Goal: Task Accomplishment & Management: Complete application form

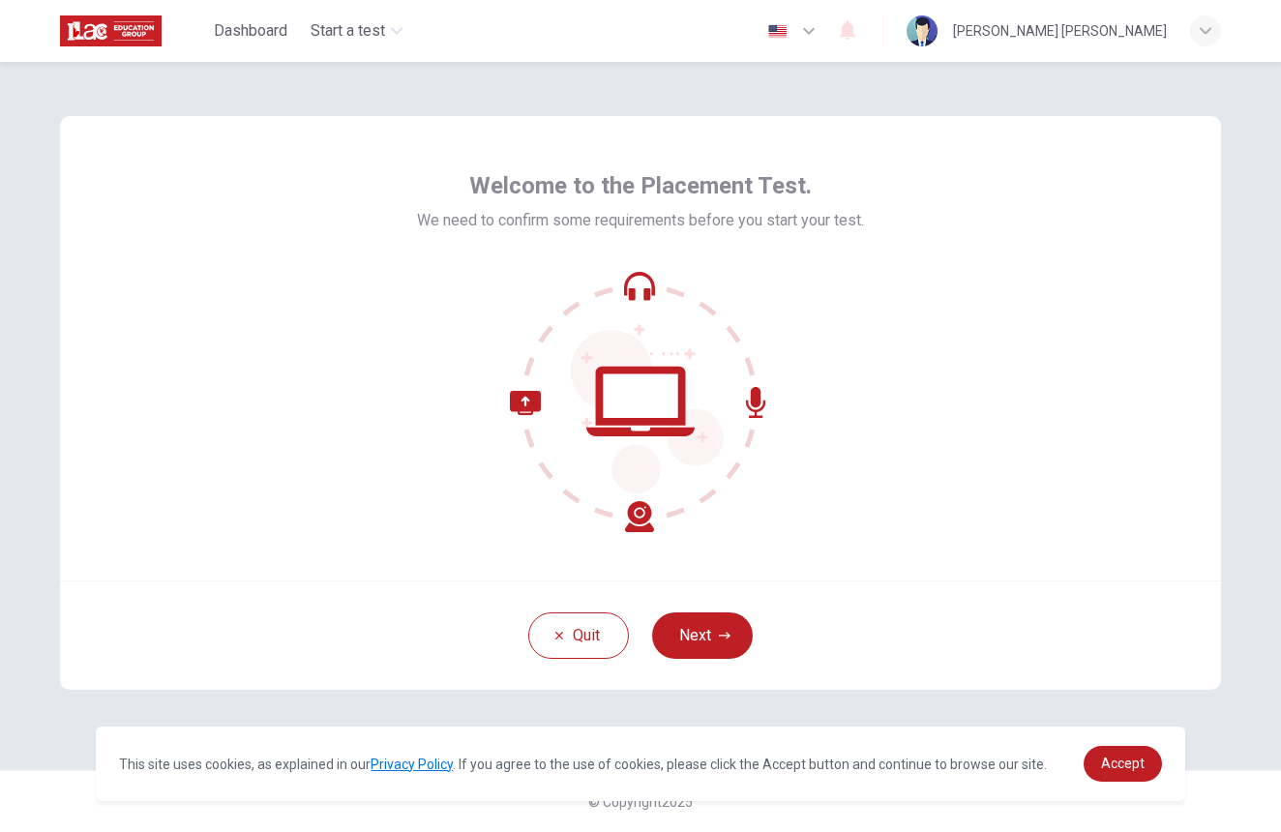
click at [621, 400] on icon at bounding box center [640, 401] width 261 height 261
click at [702, 629] on button "Next" at bounding box center [702, 636] width 101 height 46
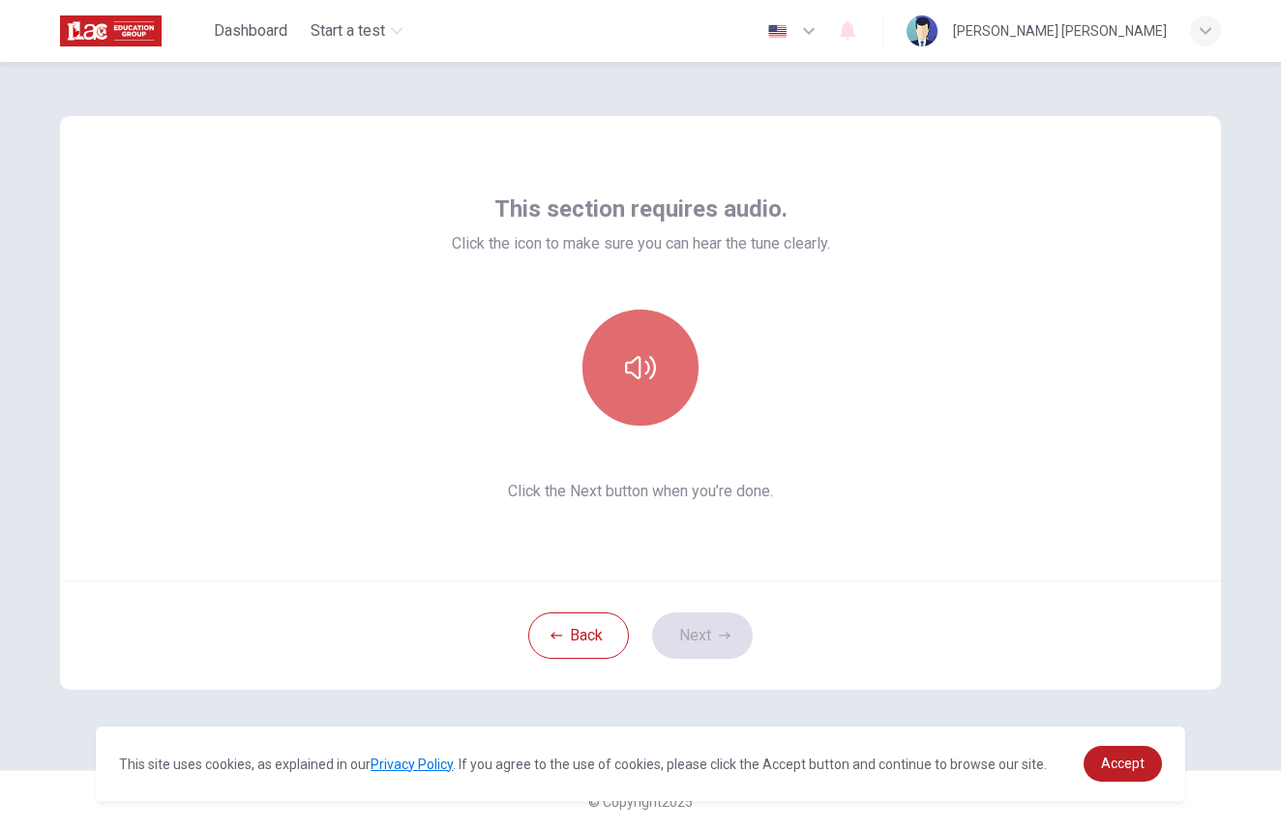
click at [616, 385] on button "button" at bounding box center [641, 368] width 116 height 116
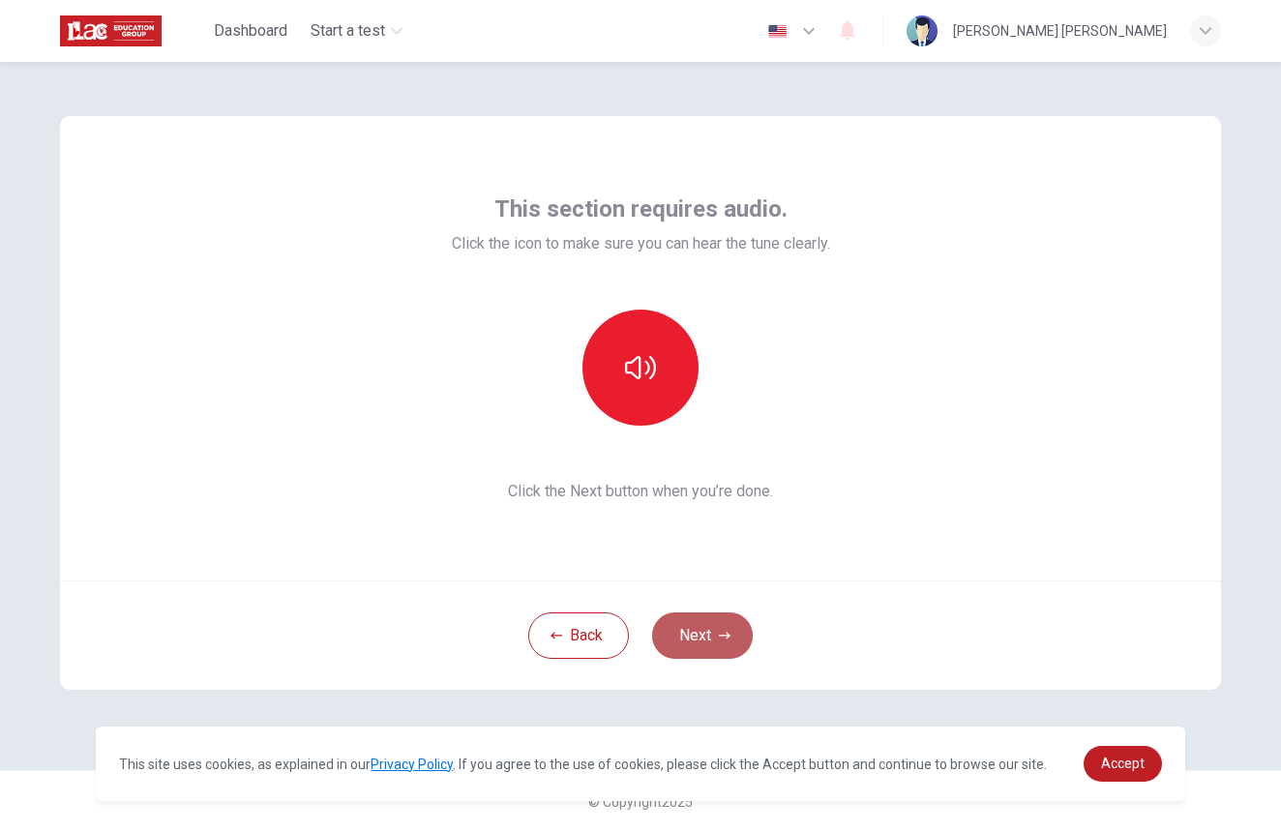
click at [721, 634] on icon "button" at bounding box center [725, 636] width 12 height 12
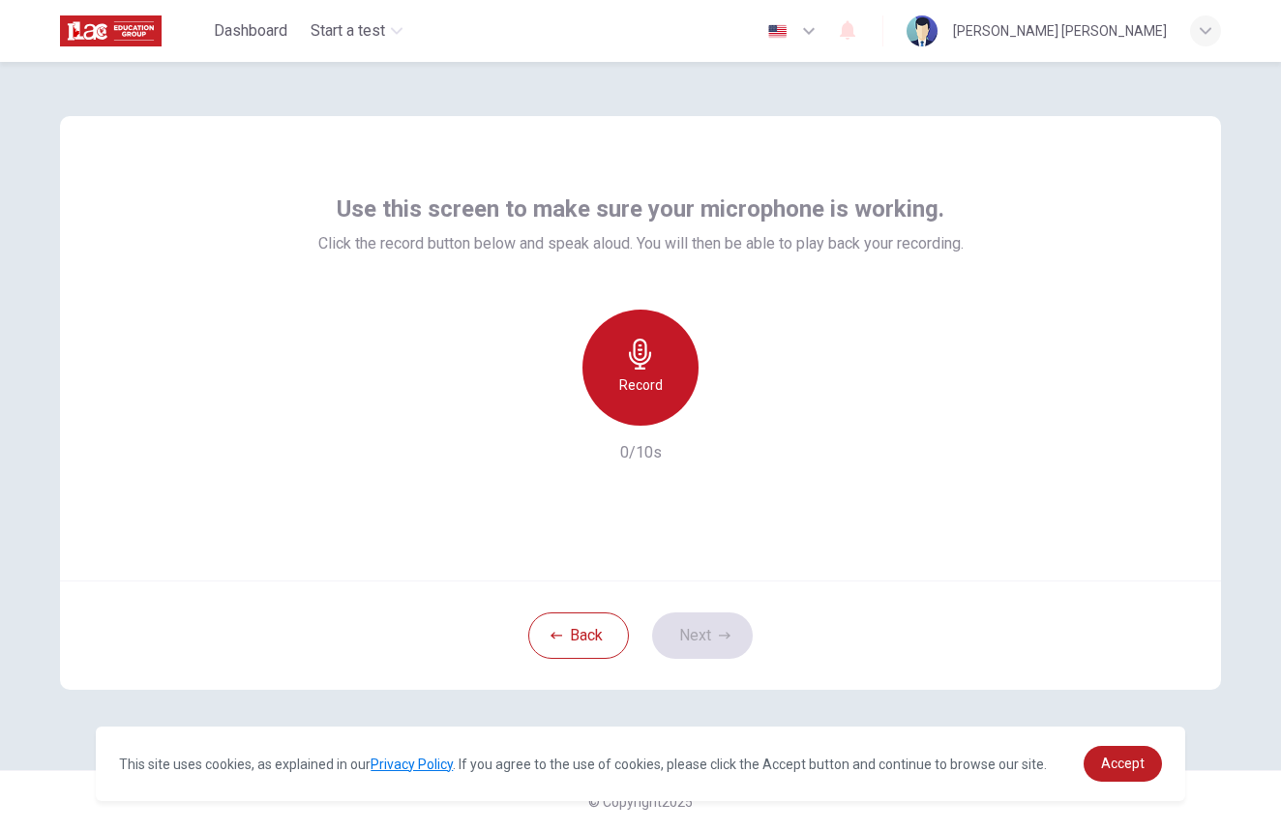
click at [647, 408] on div "Record" at bounding box center [641, 368] width 116 height 116
click at [647, 408] on div "Stop" at bounding box center [641, 368] width 116 height 116
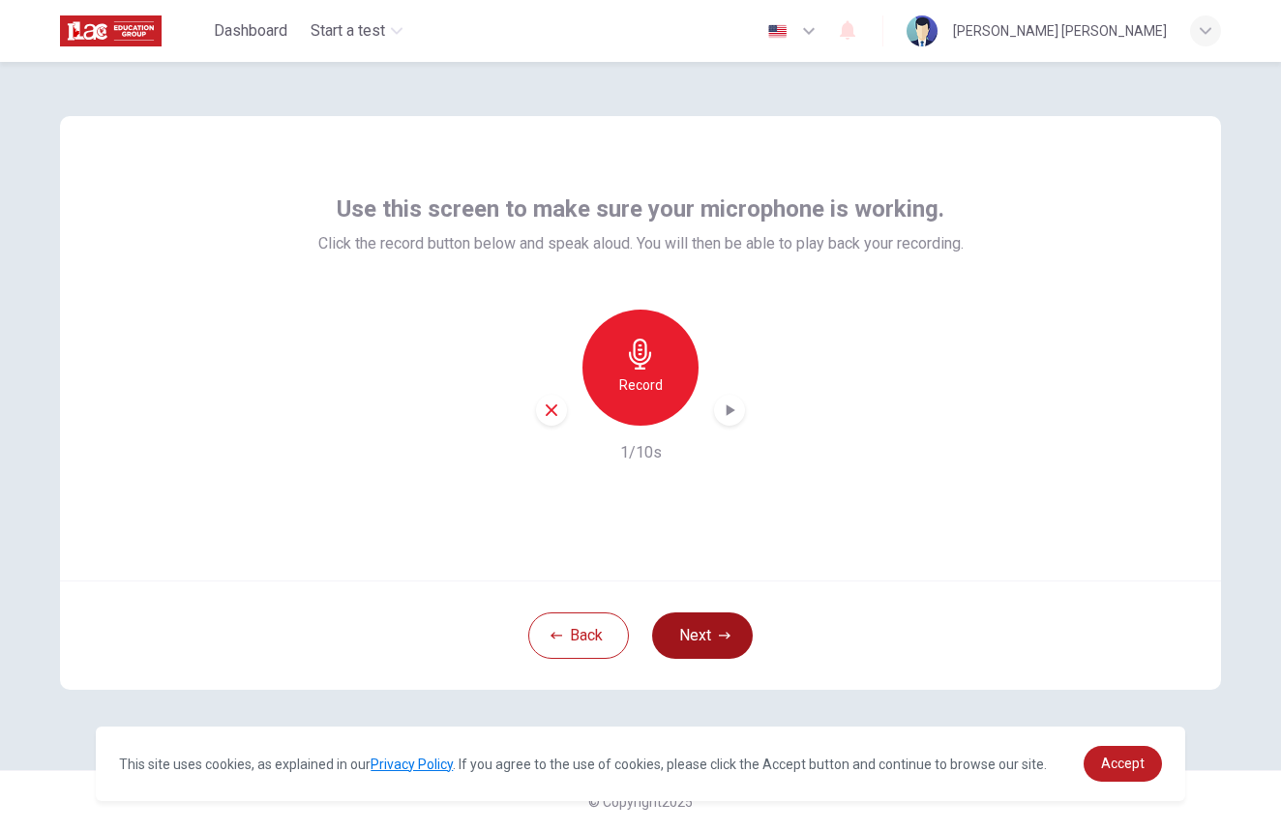
click at [707, 619] on button "Next" at bounding box center [702, 636] width 101 height 46
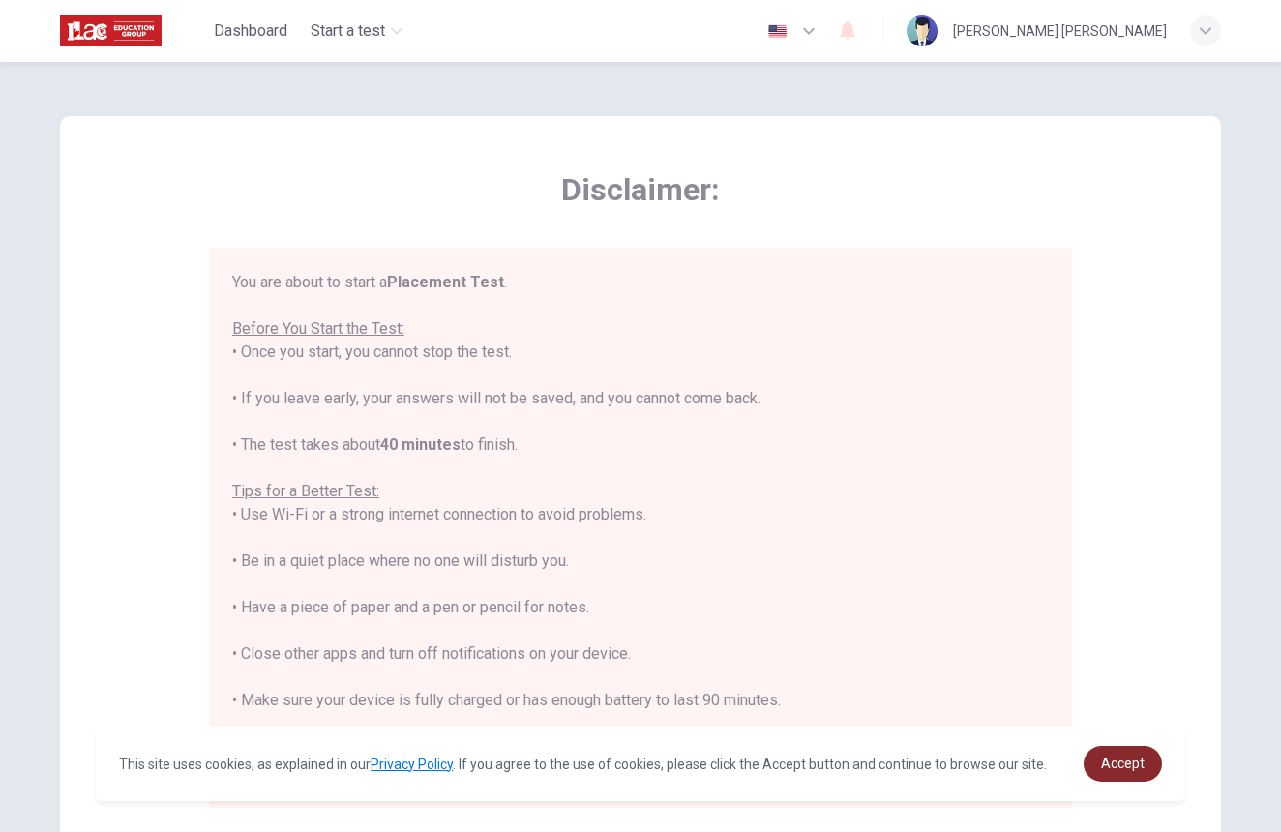
click at [1123, 767] on span "Accept" at bounding box center [1123, 763] width 44 height 15
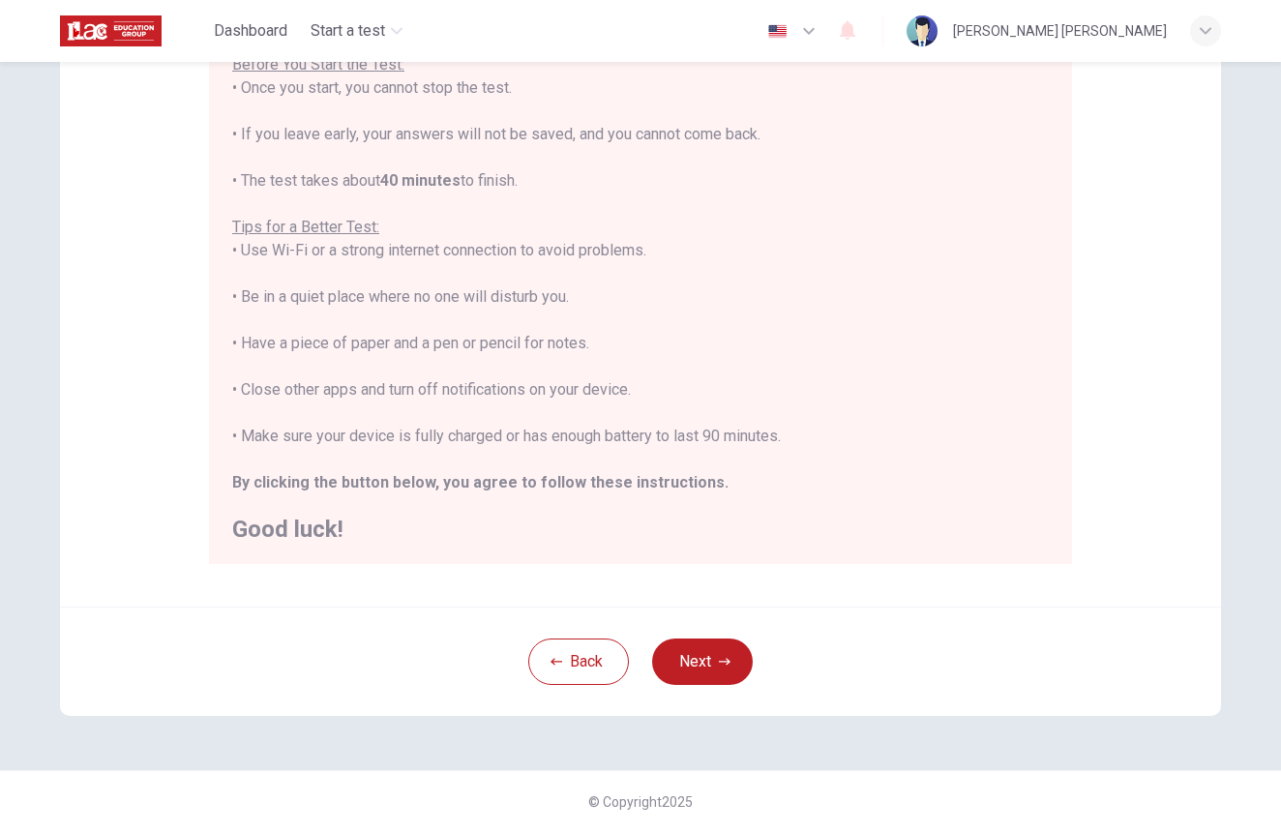
scroll to position [244, 0]
click at [688, 674] on button "Next" at bounding box center [702, 662] width 101 height 46
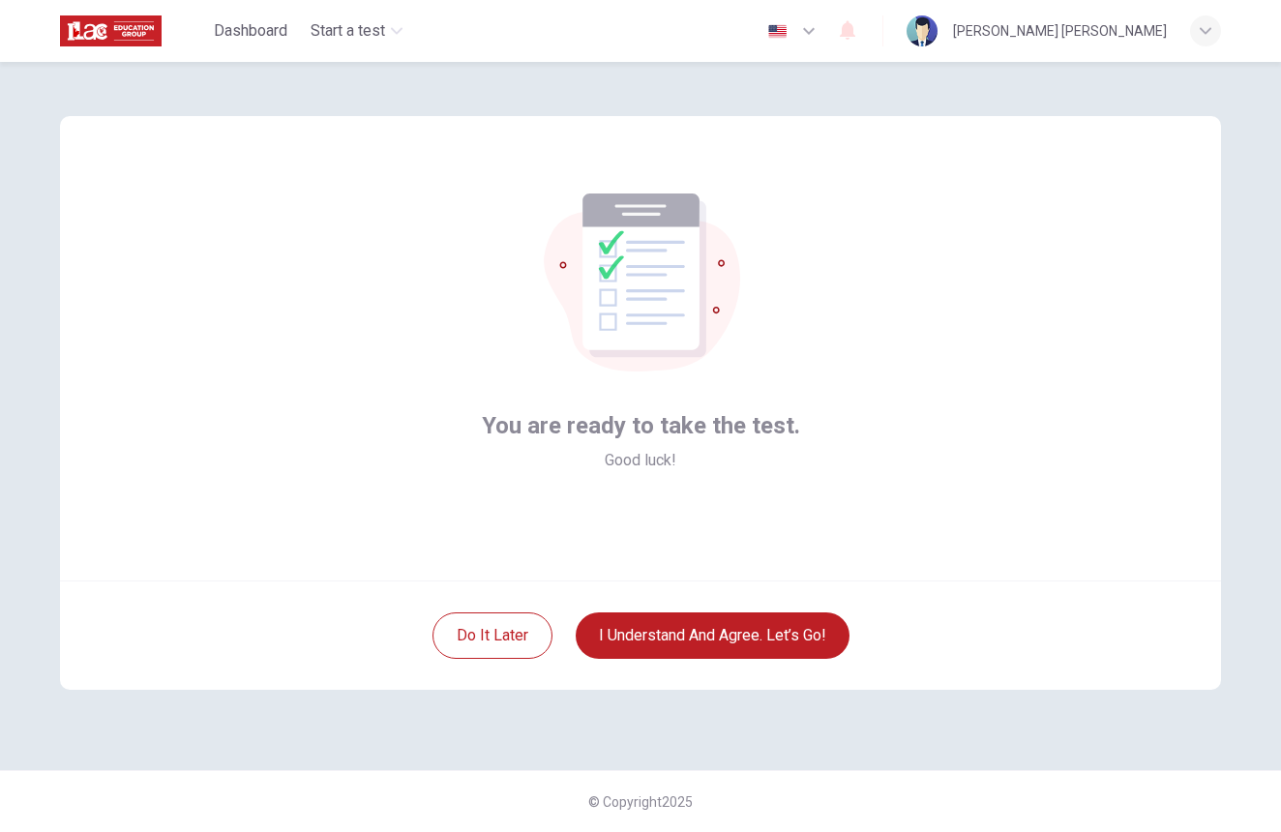
scroll to position [0, 0]
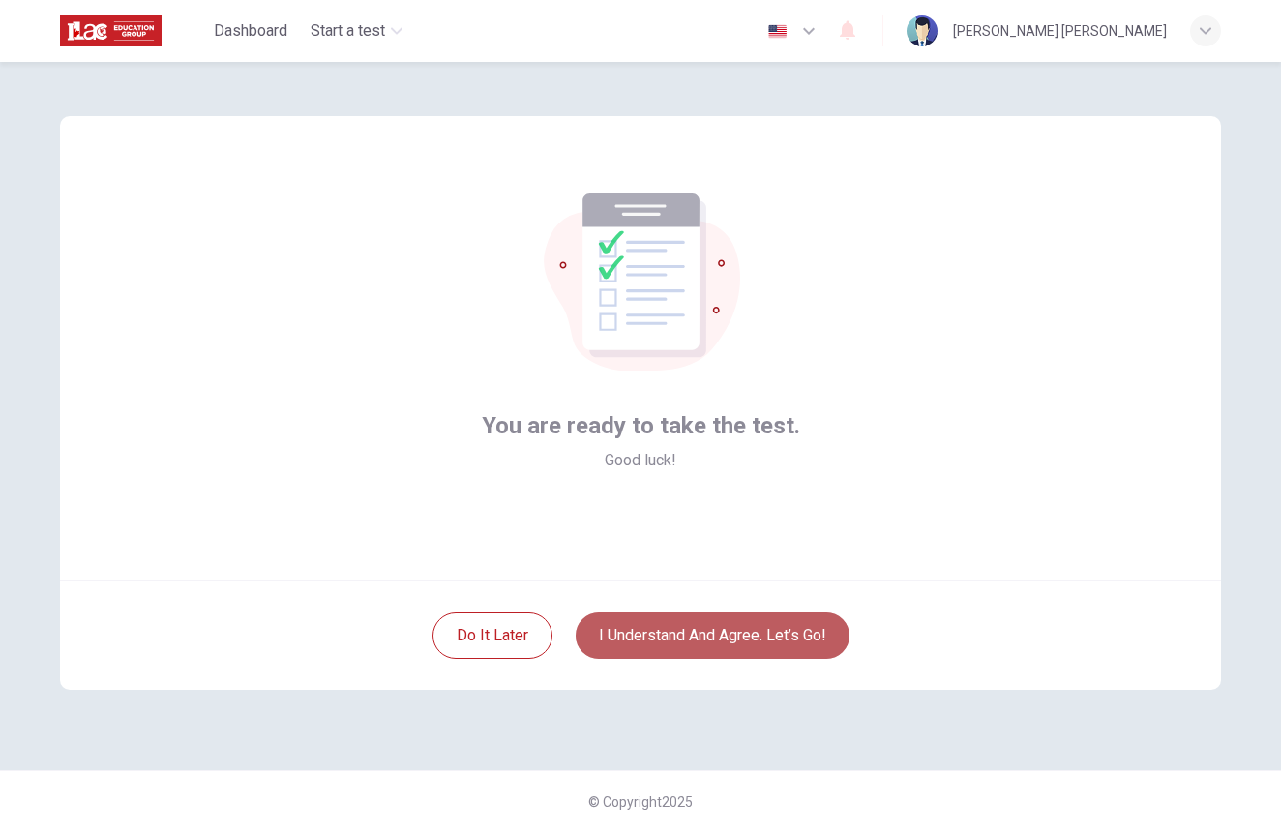
click at [701, 632] on button "I understand and agree. Let’s go!" at bounding box center [713, 636] width 274 height 46
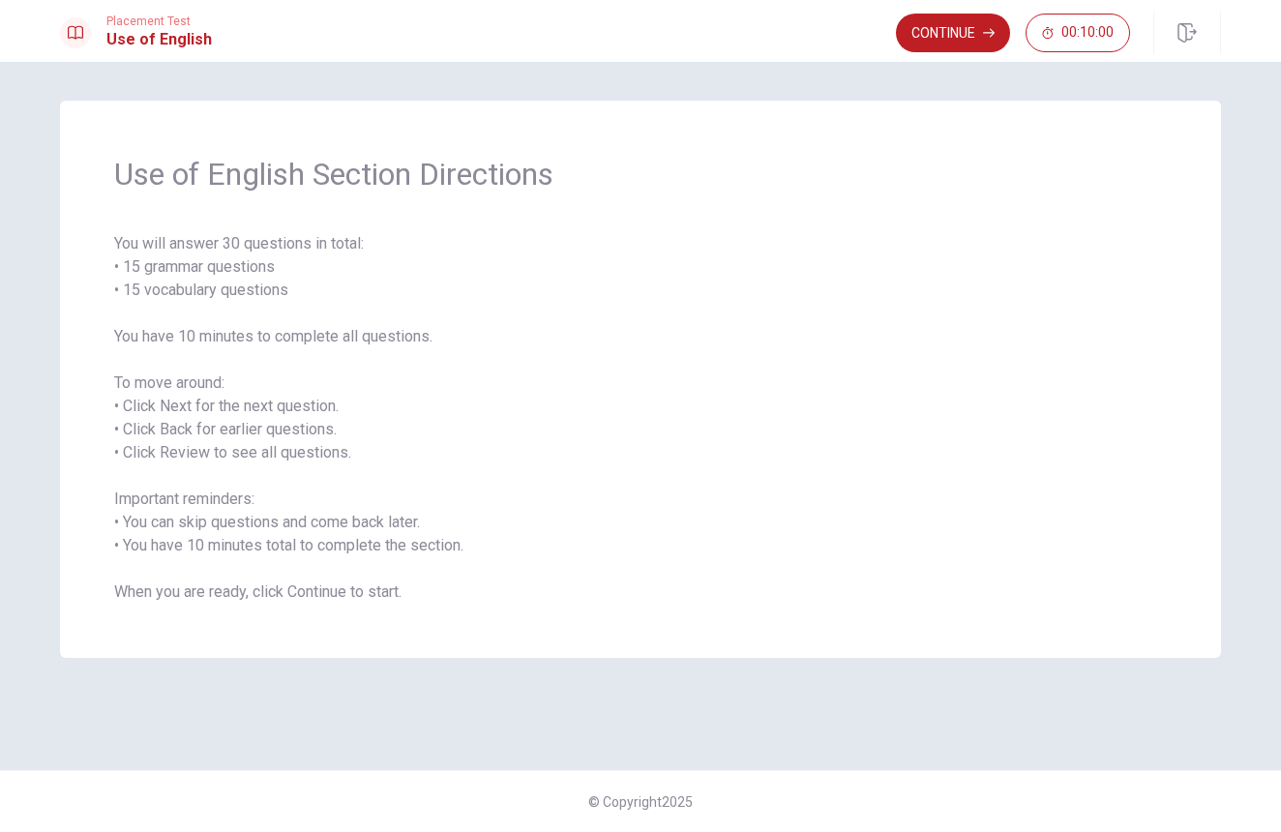
click at [948, 40] on button "Continue" at bounding box center [953, 33] width 114 height 39
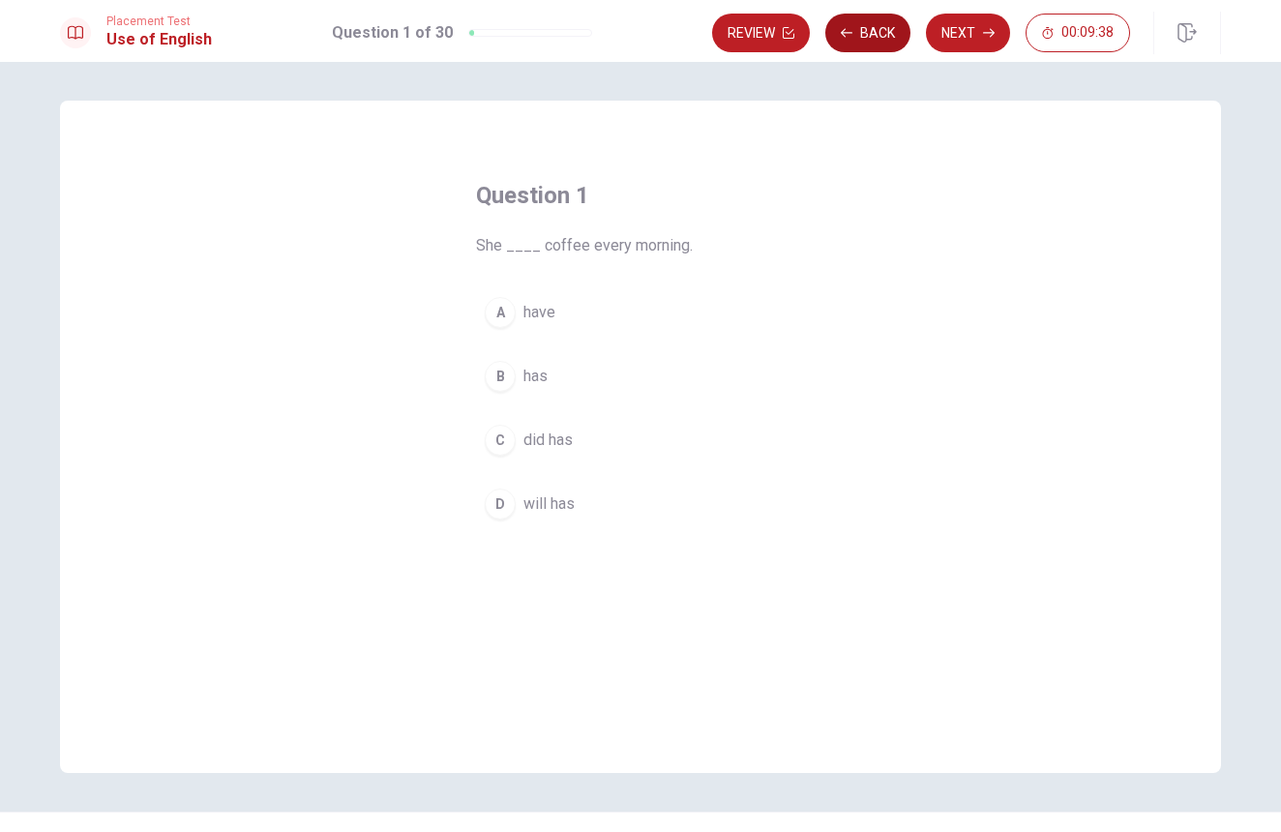
click at [865, 30] on button "Back" at bounding box center [868, 33] width 85 height 39
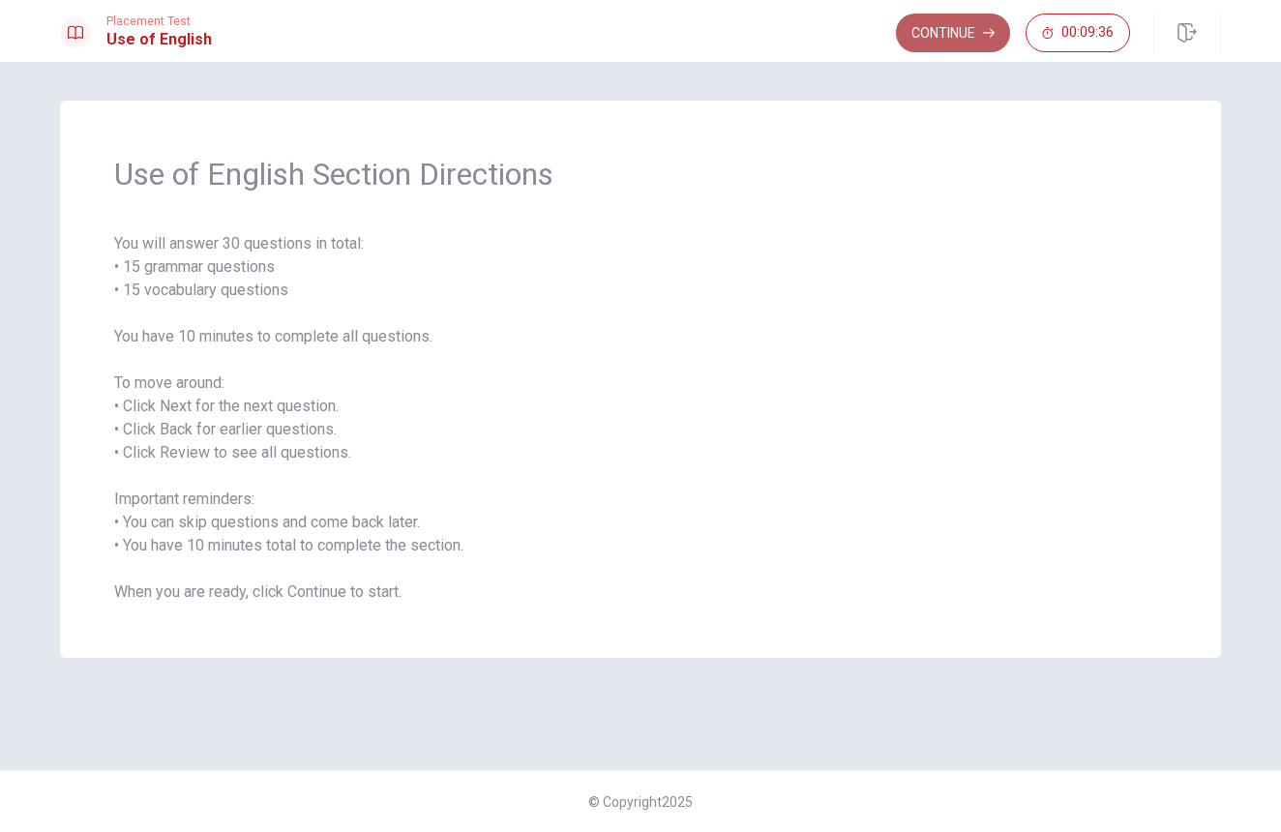
click at [914, 34] on button "Continue" at bounding box center [953, 33] width 114 height 39
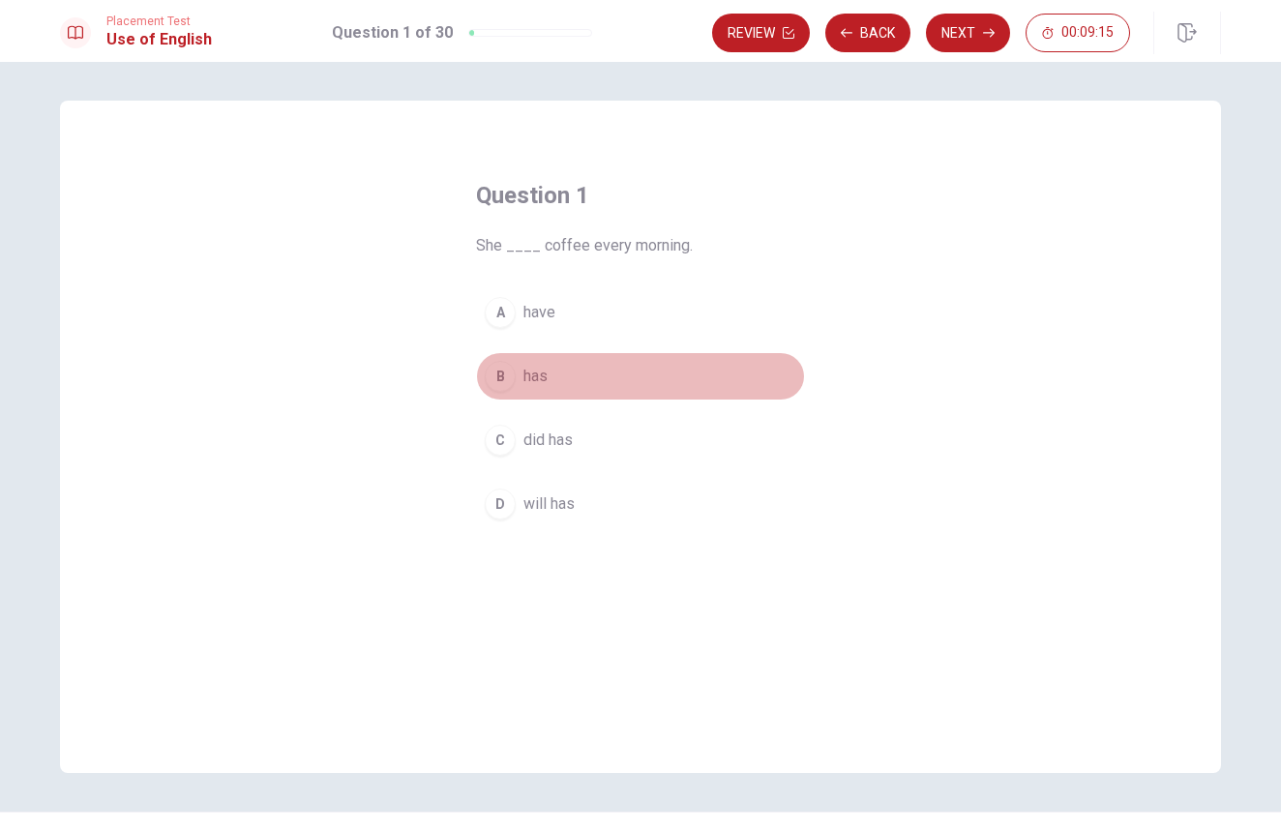
click at [518, 373] on button "B has" at bounding box center [640, 376] width 329 height 48
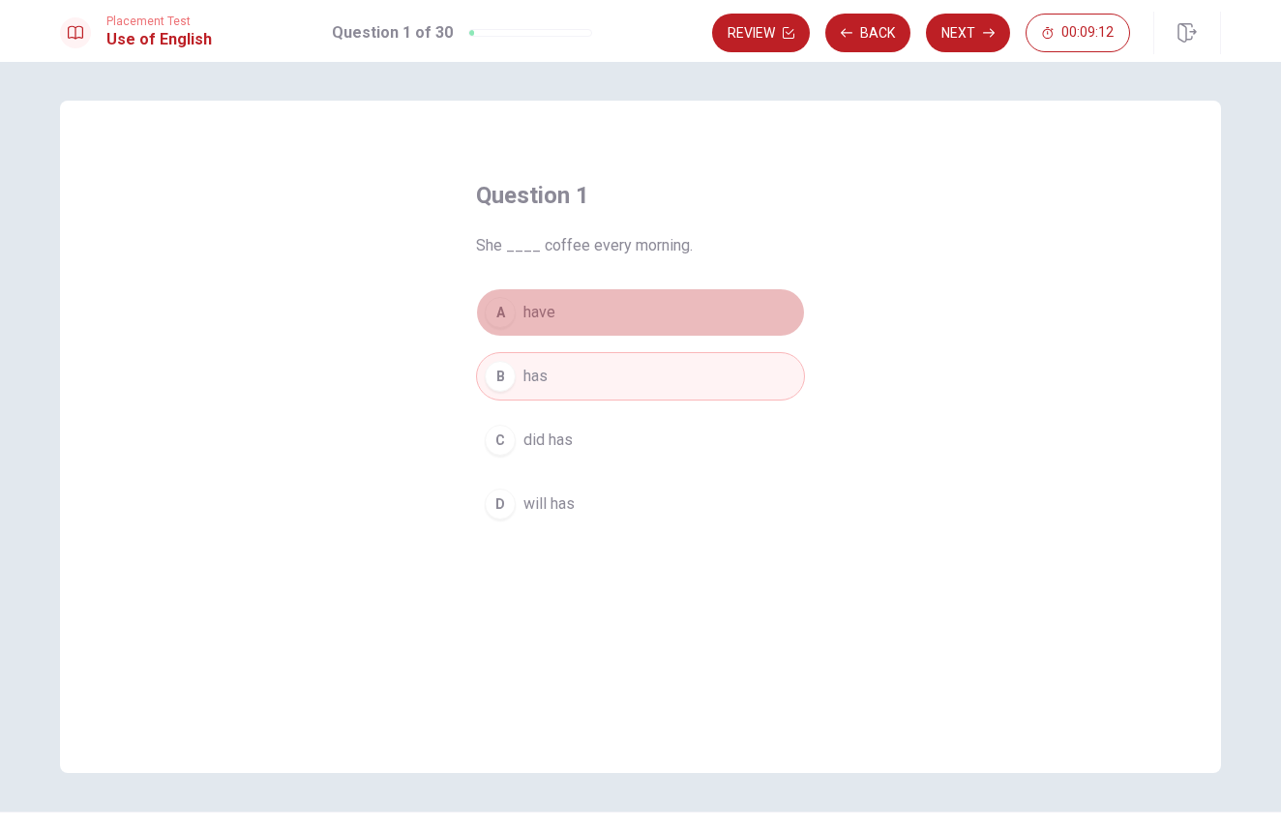
click at [534, 307] on span "have" at bounding box center [540, 312] width 32 height 23
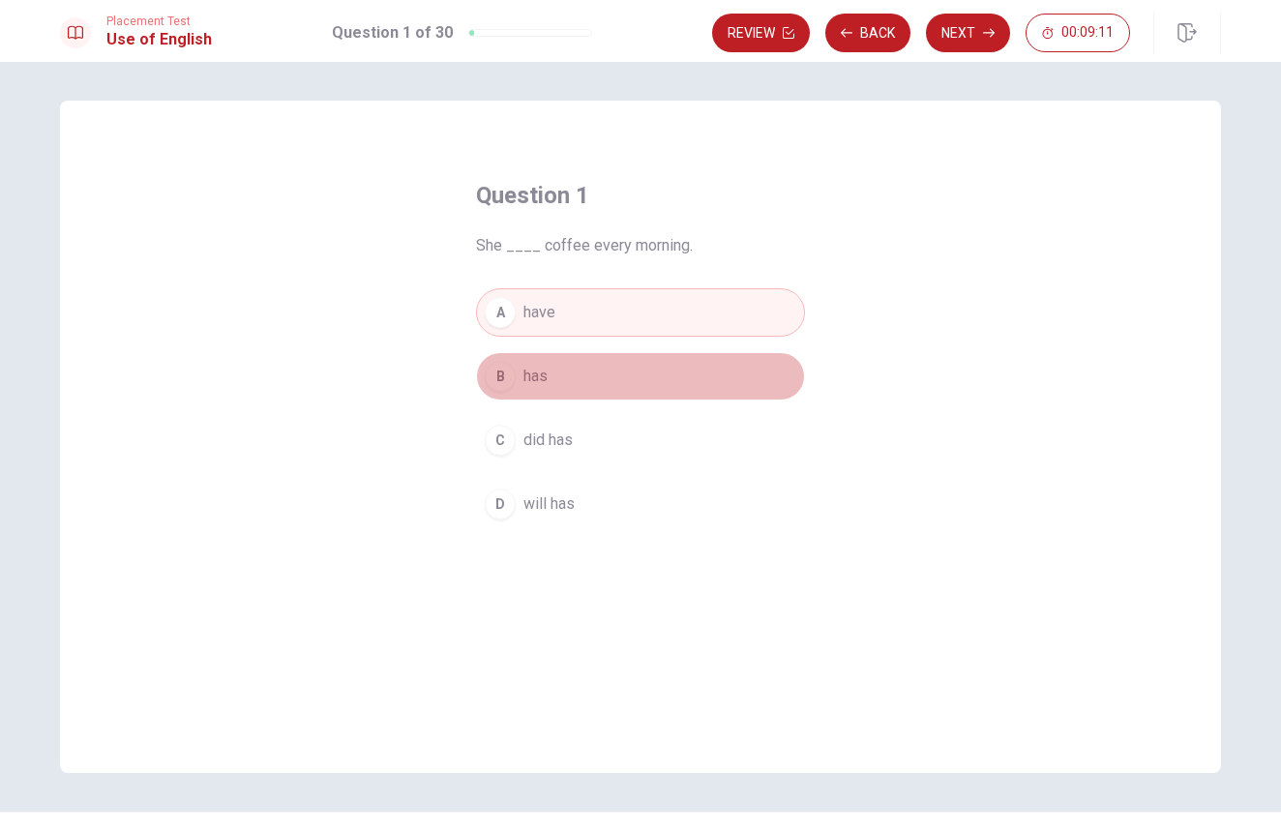
drag, startPoint x: 533, startPoint y: 366, endPoint x: 545, endPoint y: 362, distance: 12.2
click at [533, 366] on span "has" at bounding box center [536, 376] width 24 height 23
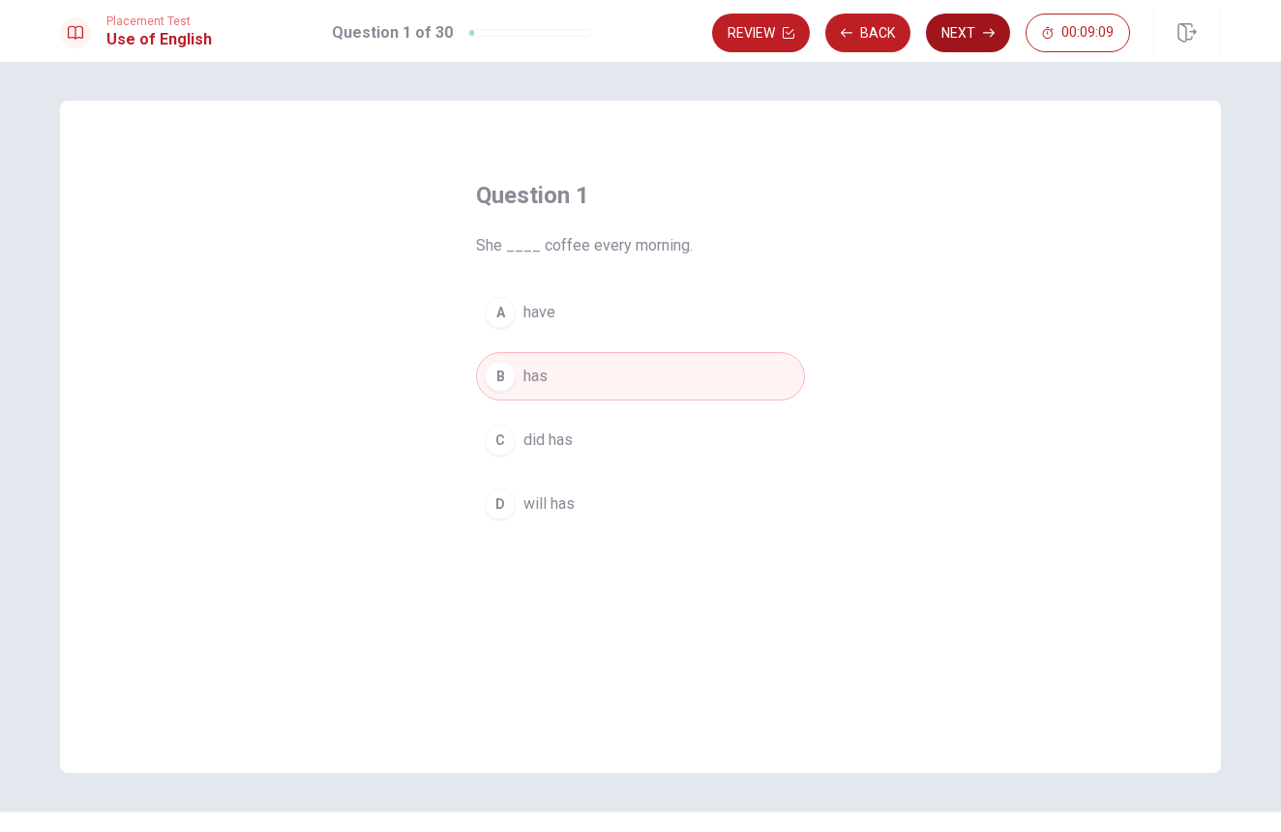
click at [947, 44] on button "Next" at bounding box center [968, 33] width 84 height 39
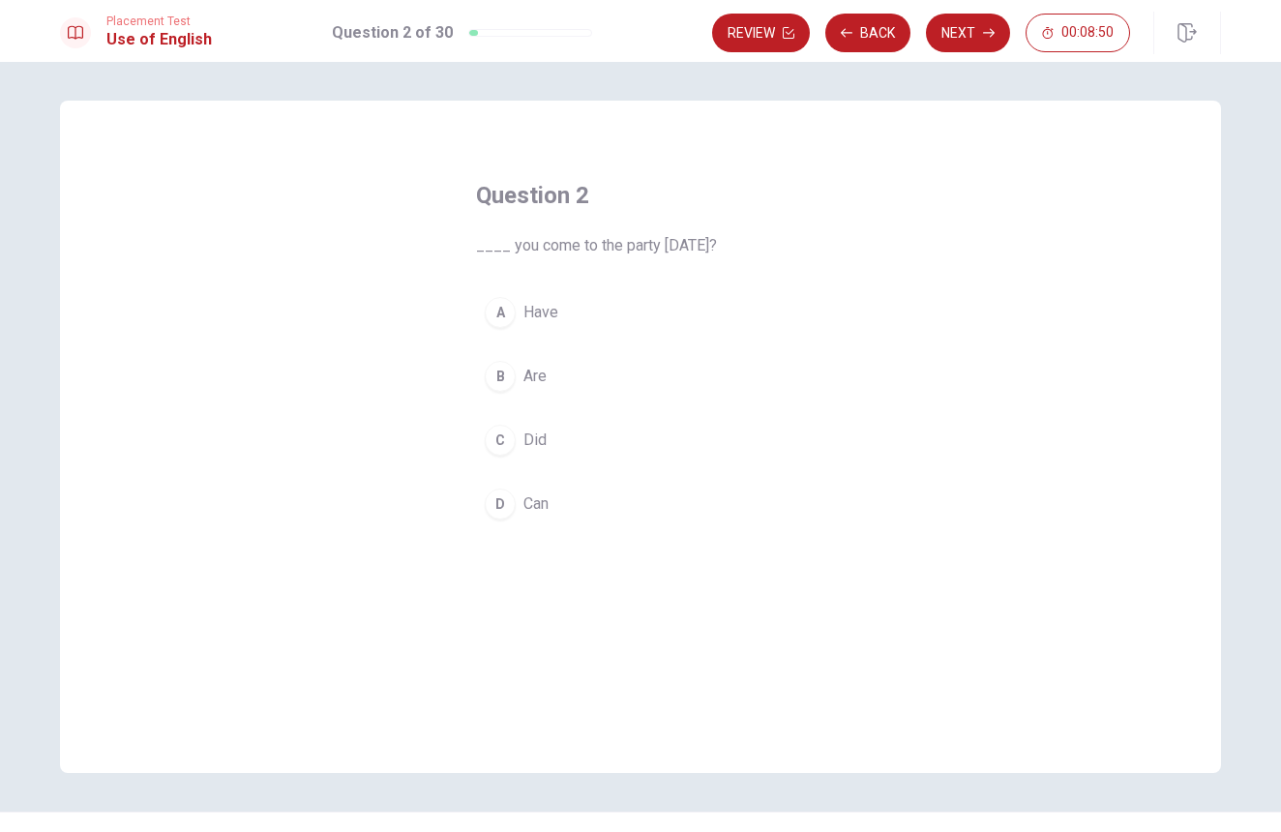
click at [499, 509] on div "D" at bounding box center [500, 504] width 31 height 31
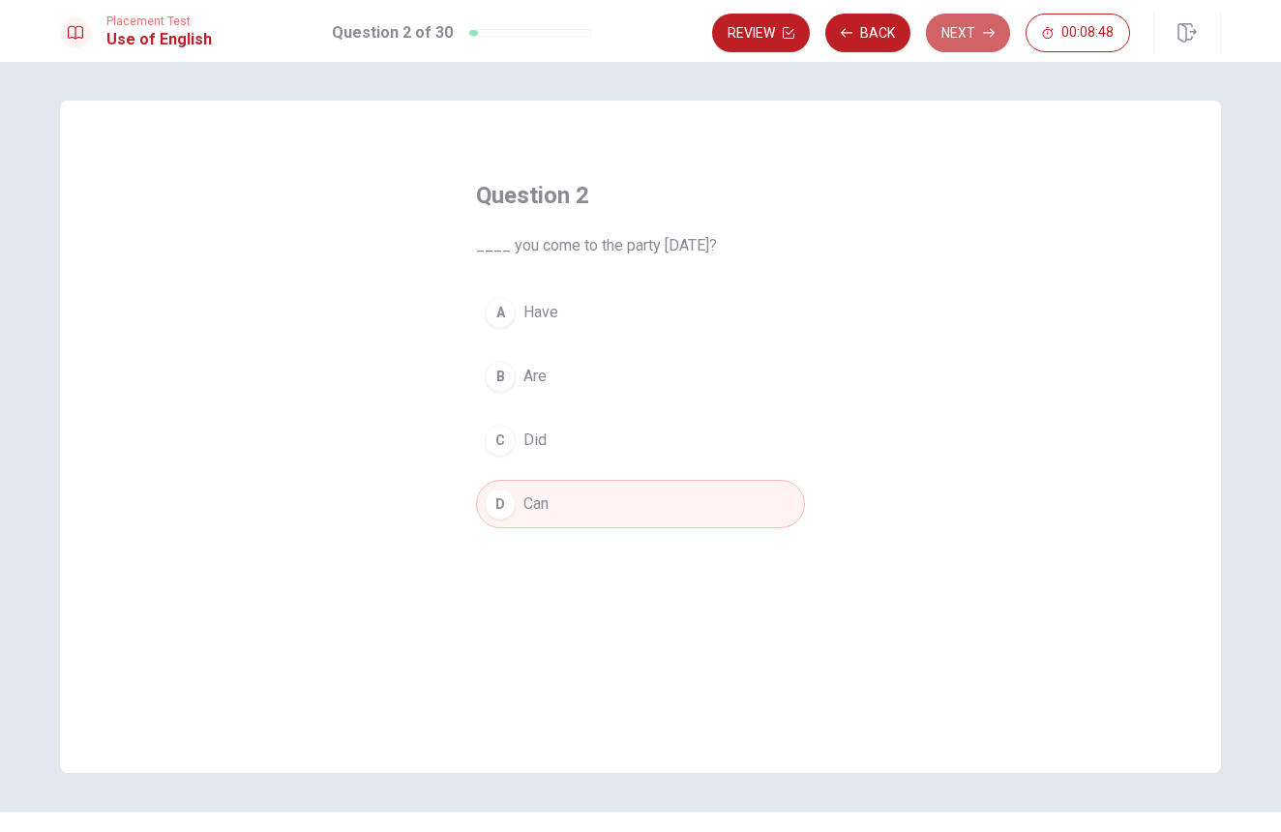
drag, startPoint x: 974, startPoint y: 39, endPoint x: 961, endPoint y: 36, distance: 12.9
click at [968, 38] on button "Next" at bounding box center [968, 33] width 84 height 39
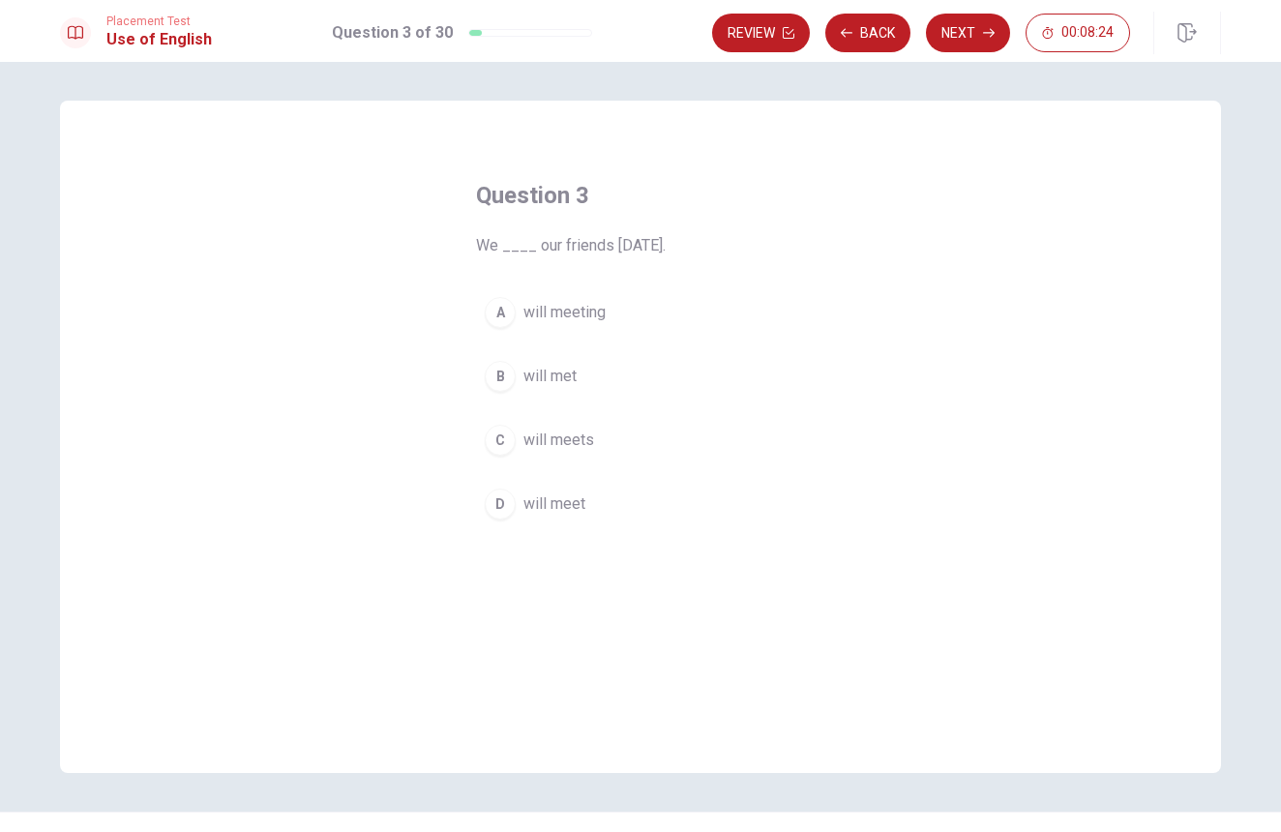
click at [511, 507] on div "D" at bounding box center [500, 504] width 31 height 31
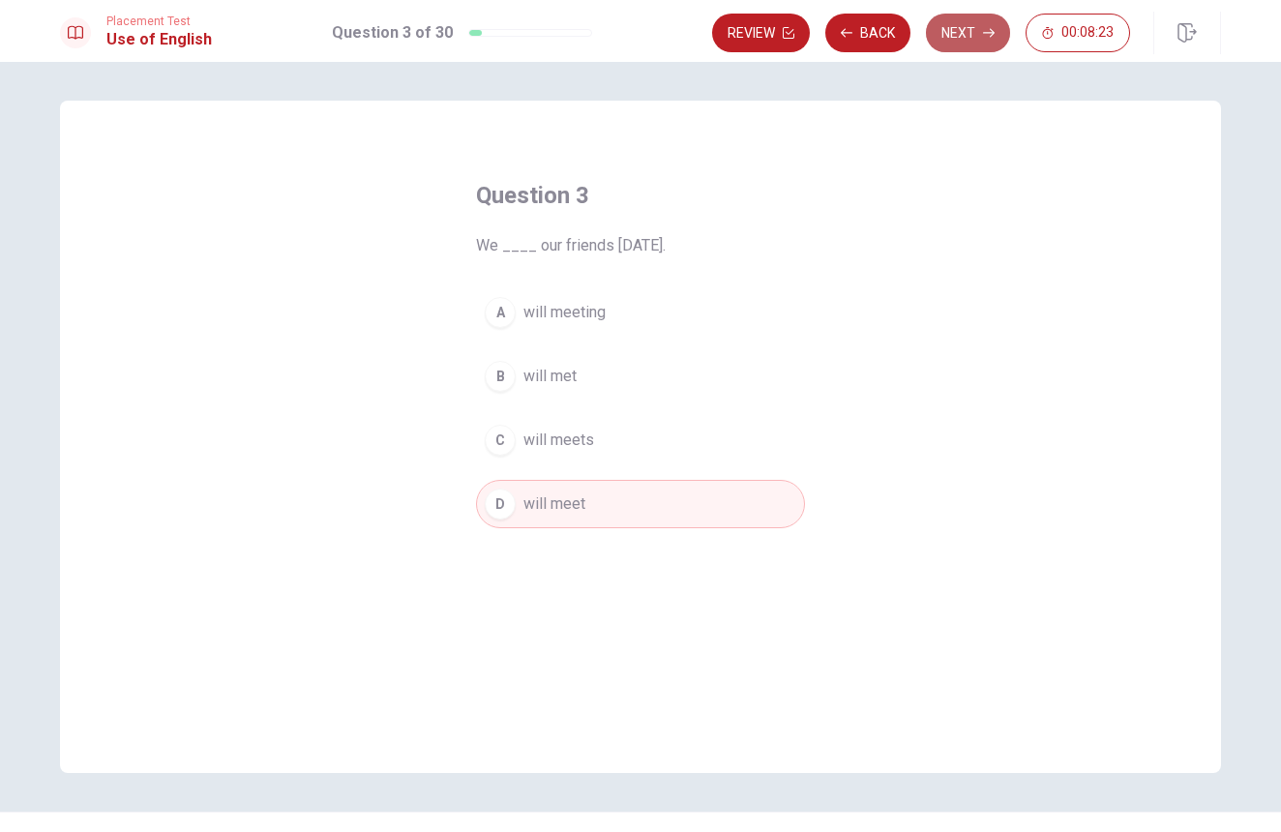
click at [954, 38] on button "Next" at bounding box center [968, 33] width 84 height 39
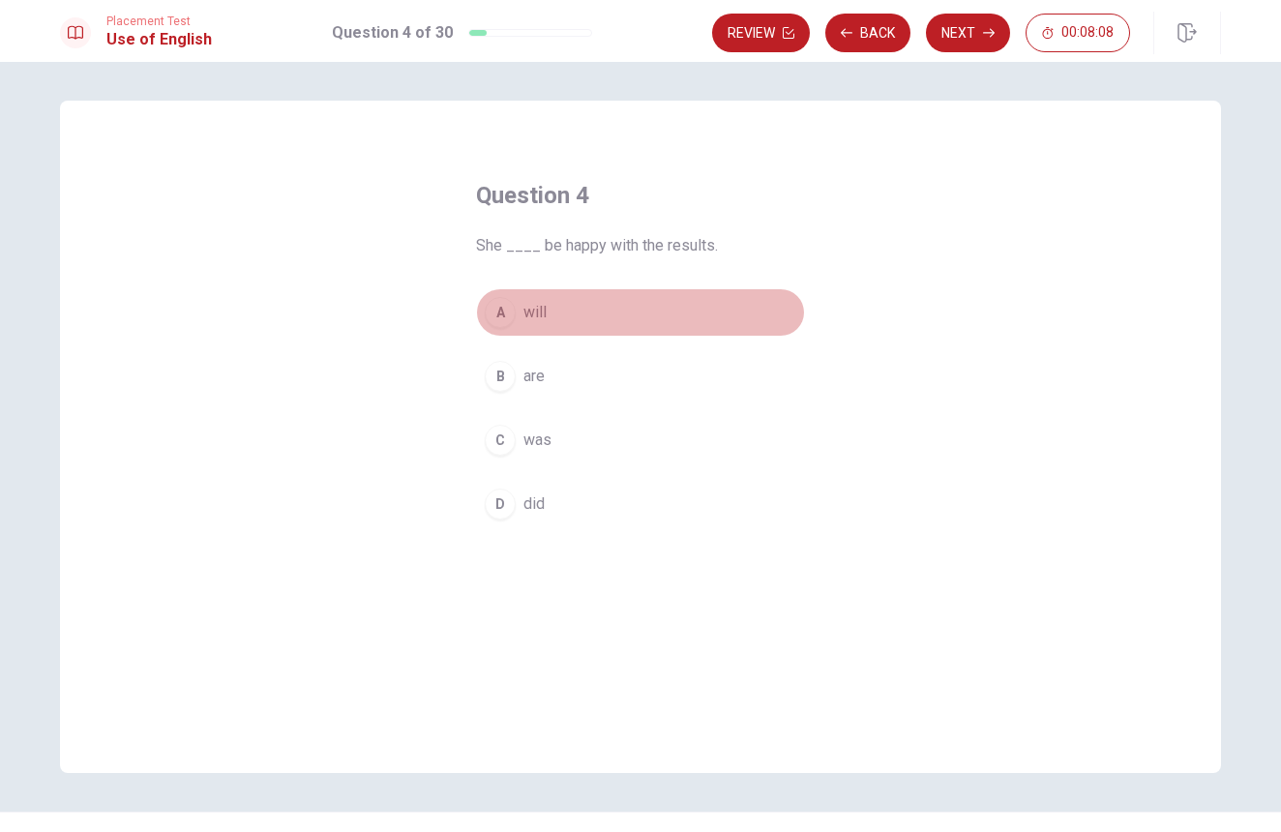
click at [511, 310] on div "A" at bounding box center [500, 312] width 31 height 31
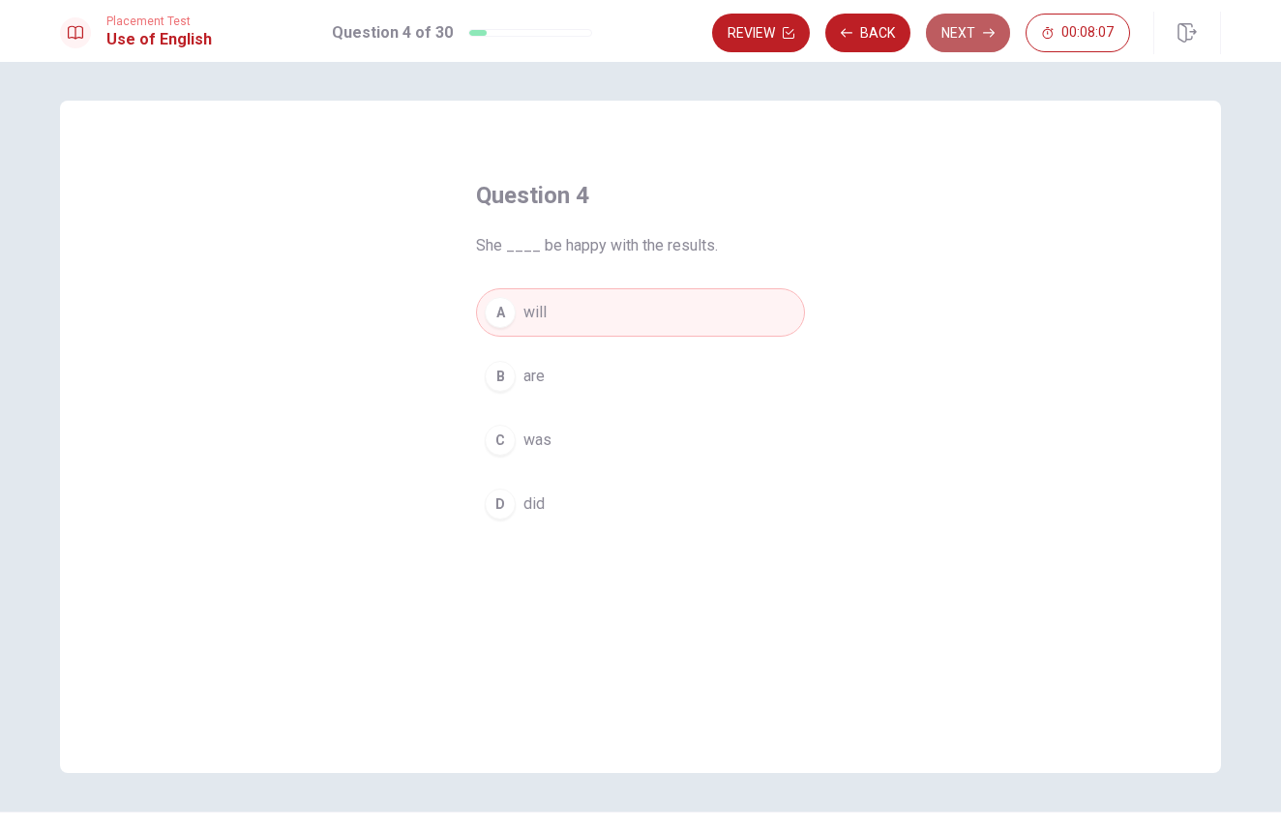
click at [954, 22] on button "Next" at bounding box center [968, 33] width 84 height 39
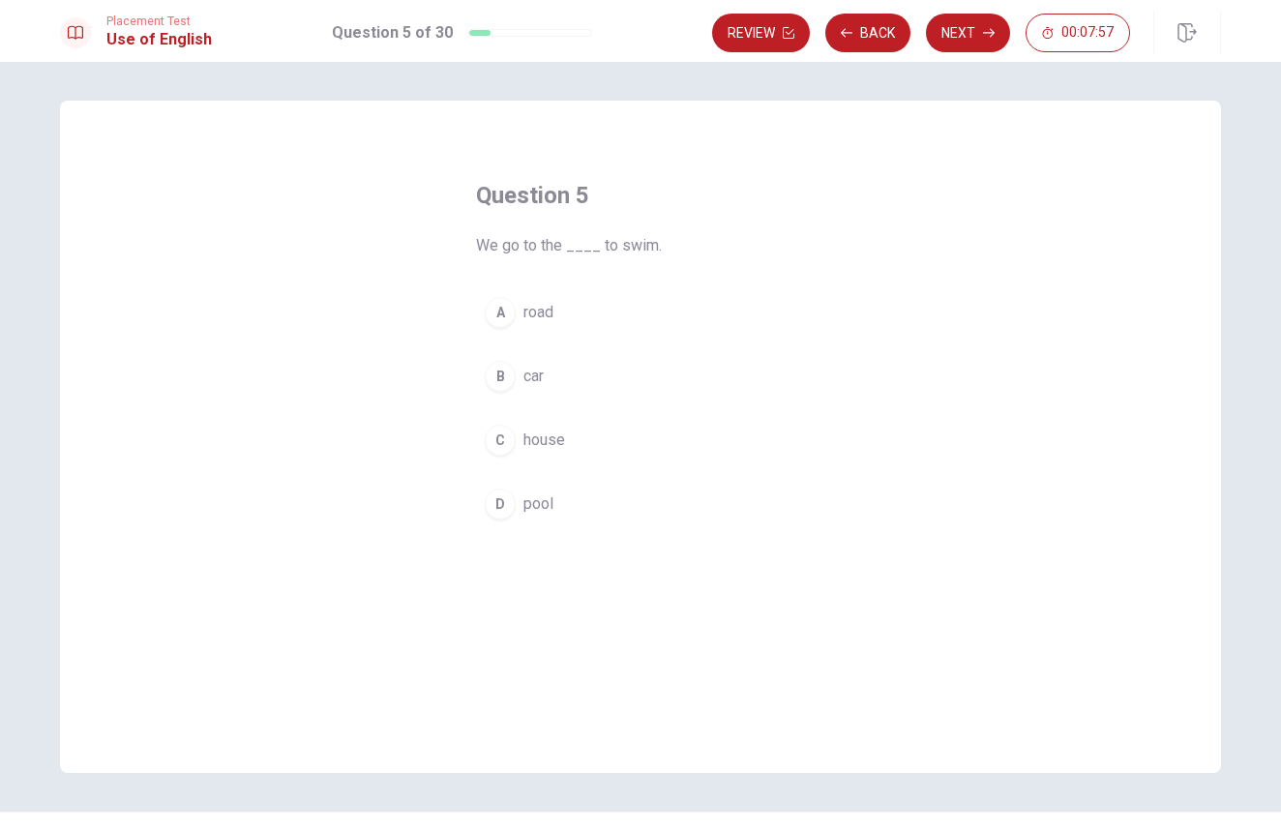
click at [516, 499] on button "D pool" at bounding box center [640, 504] width 329 height 48
click at [942, 18] on button "Next" at bounding box center [968, 33] width 84 height 39
click at [524, 386] on span "open" at bounding box center [541, 376] width 34 height 23
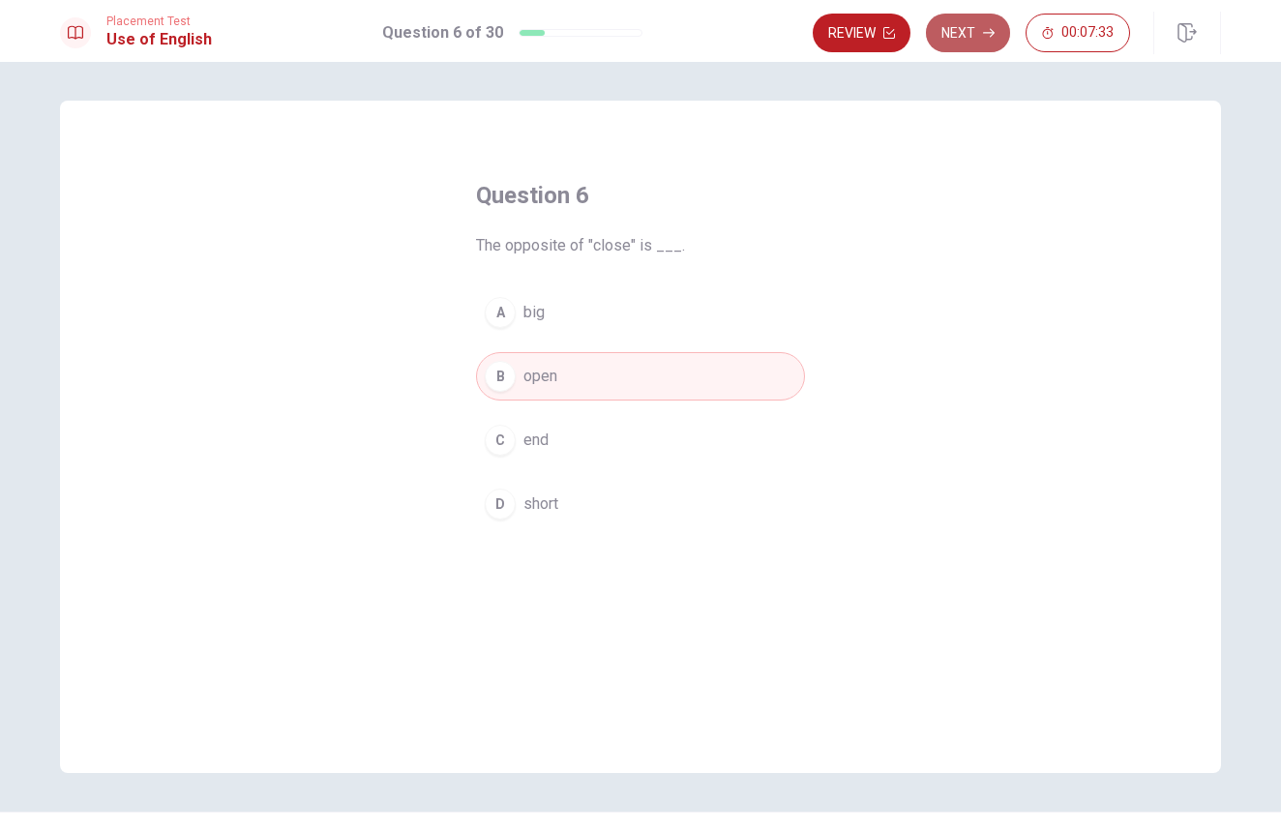
click at [990, 23] on button "Next" at bounding box center [968, 33] width 84 height 39
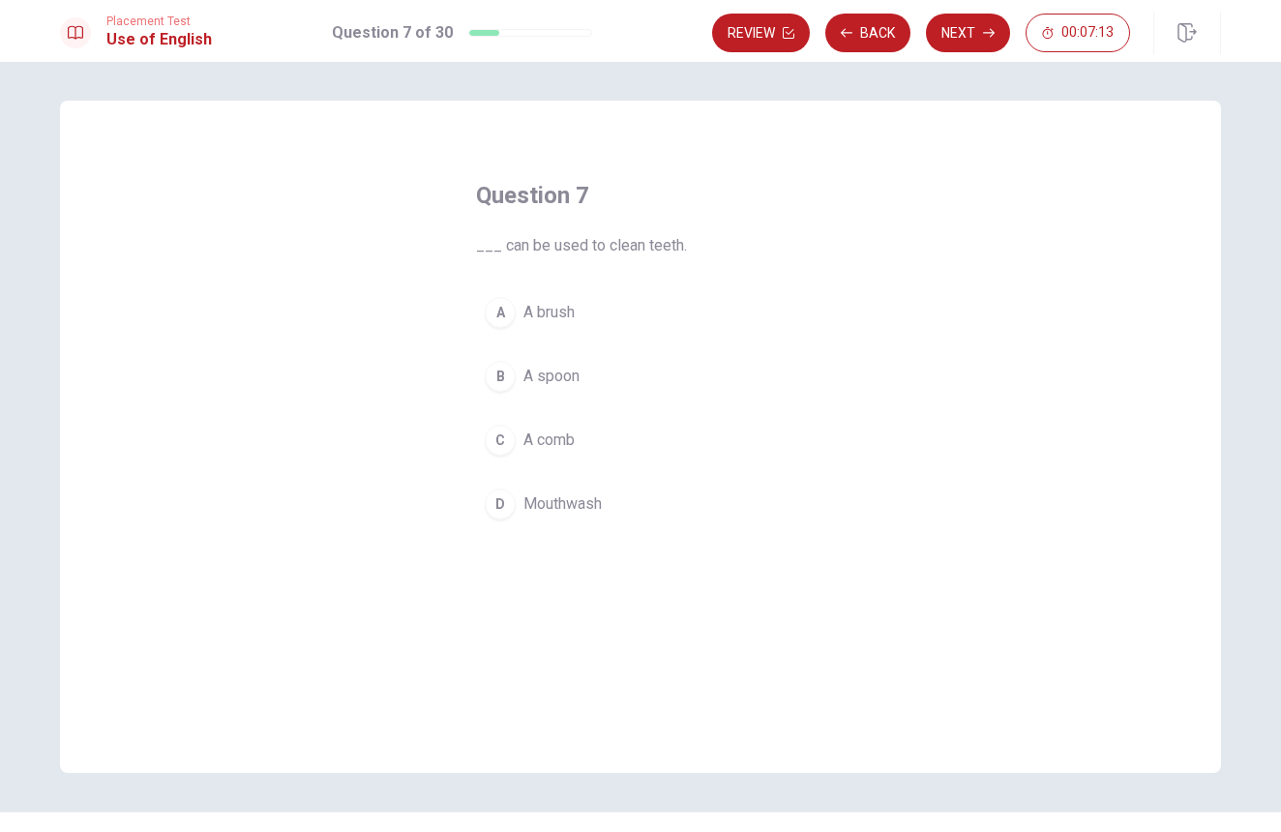
click at [513, 322] on button "A A brush" at bounding box center [640, 312] width 329 height 48
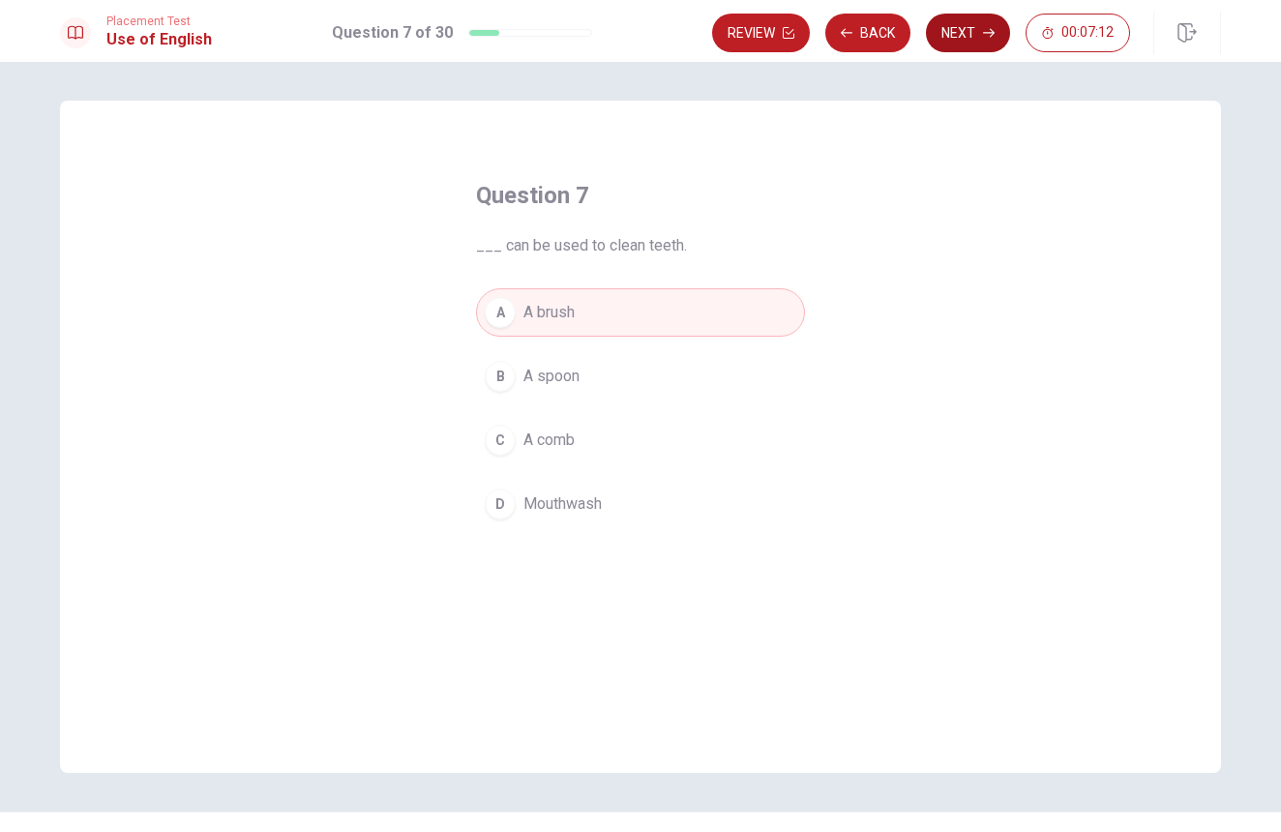
click at [952, 35] on button "Next" at bounding box center [968, 33] width 84 height 39
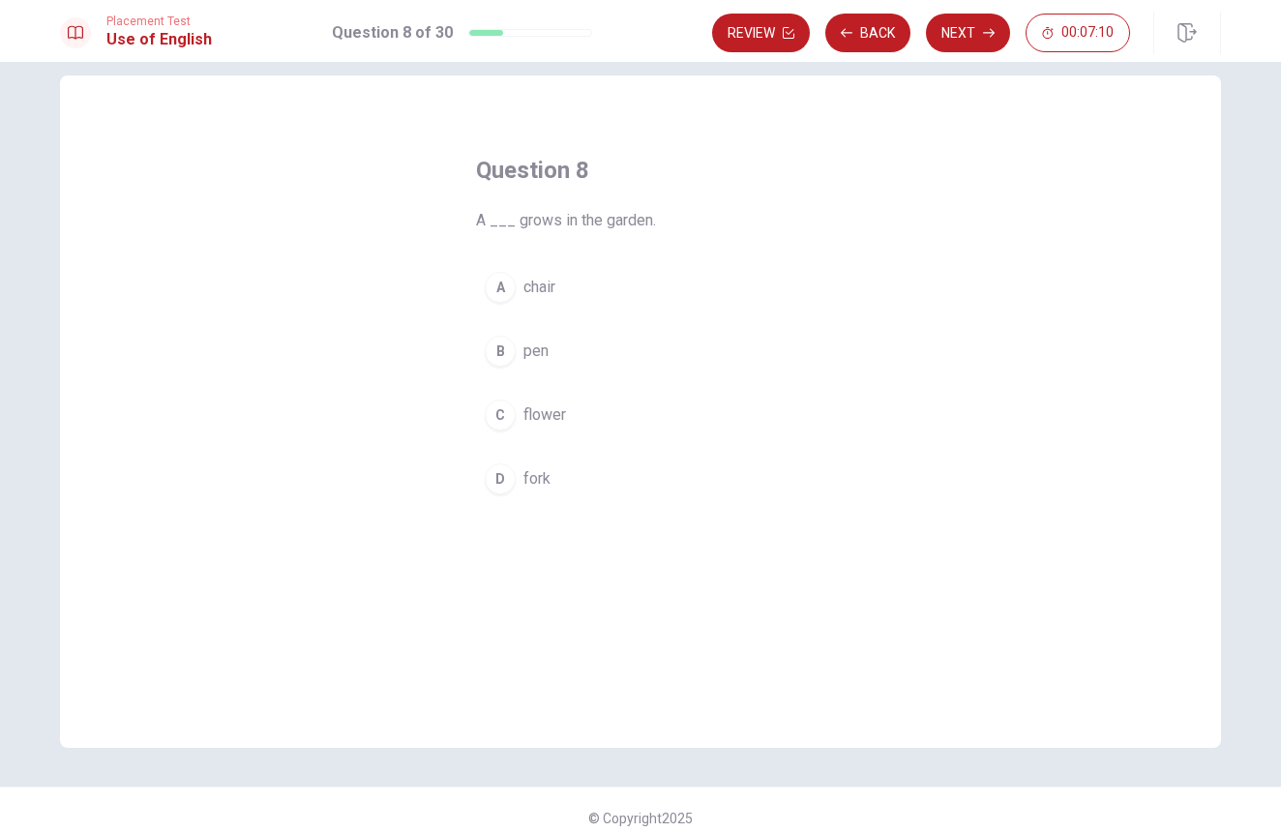
scroll to position [22, 0]
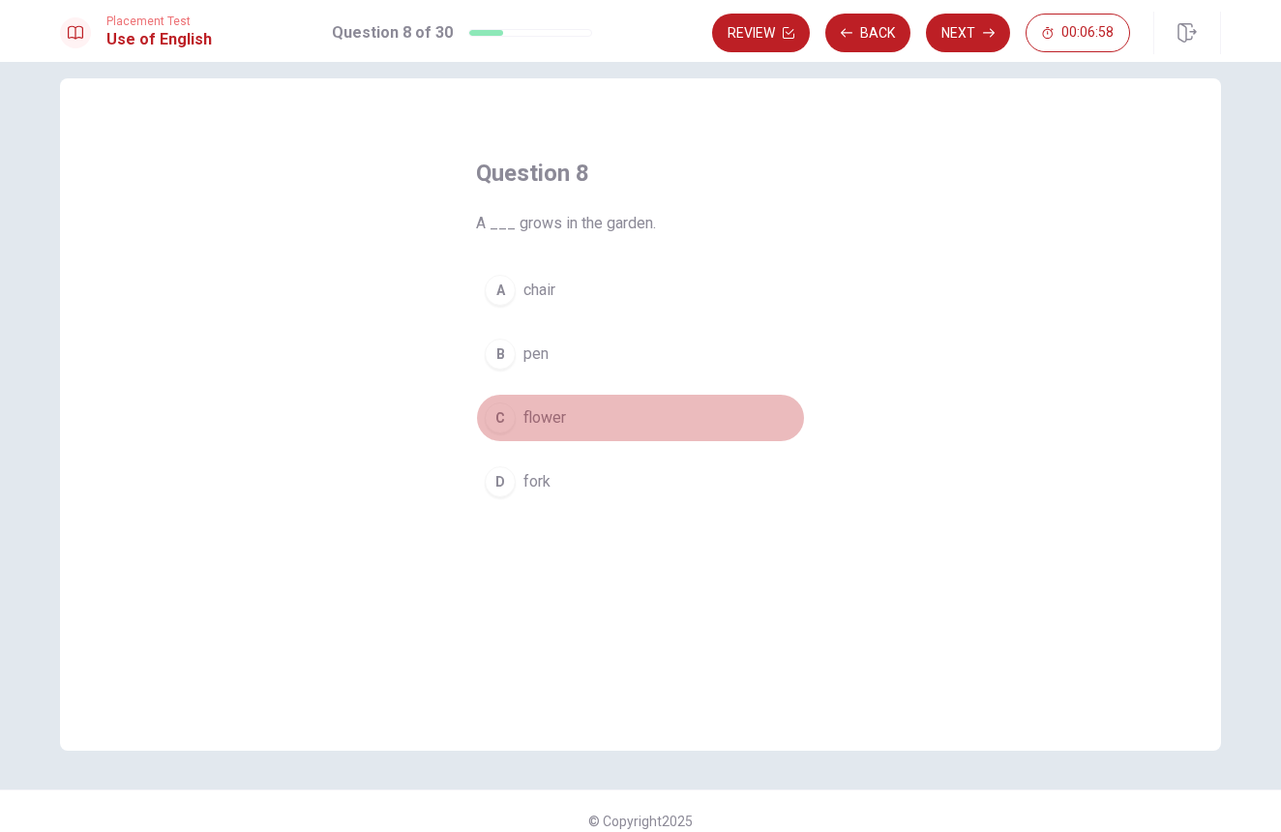
click at [549, 411] on span "flower" at bounding box center [545, 417] width 43 height 23
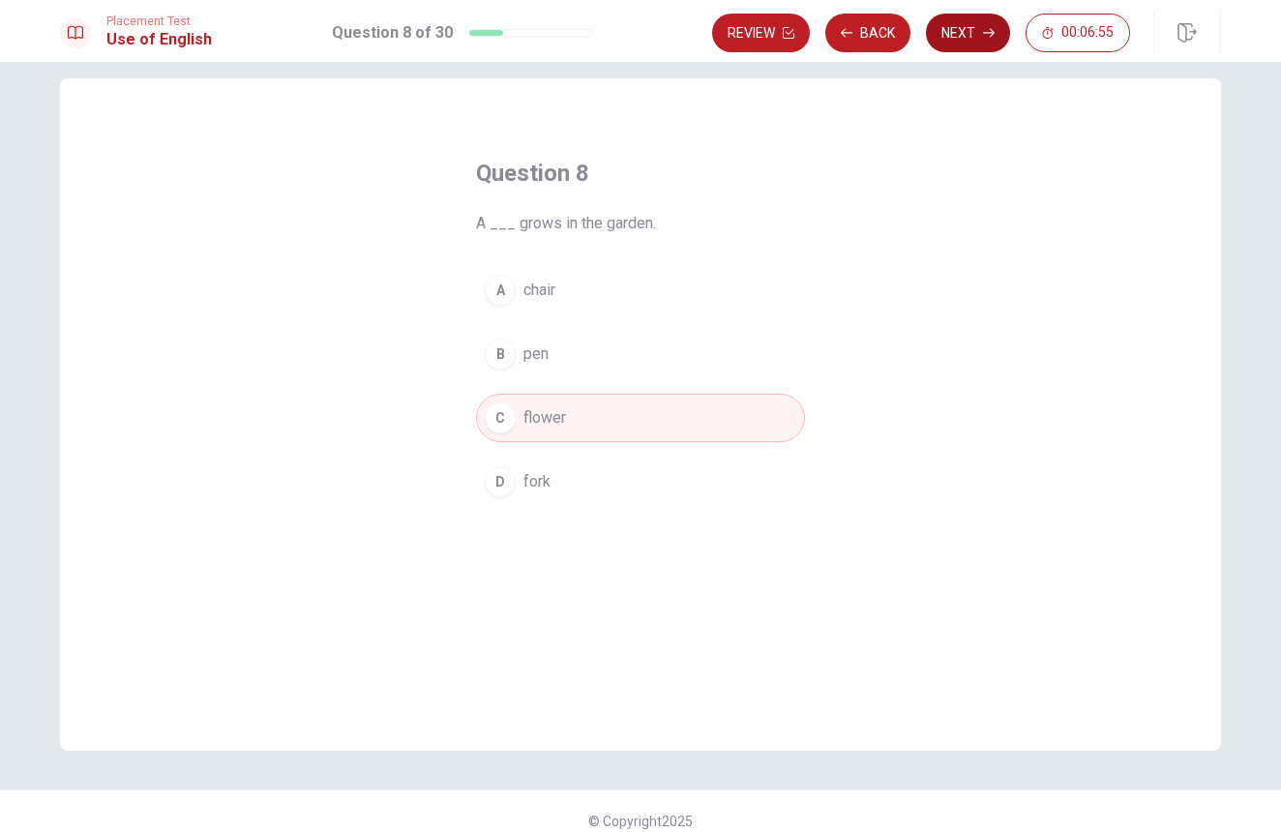
scroll to position [0, 0]
click at [952, 38] on button "Next" at bounding box center [968, 33] width 84 height 39
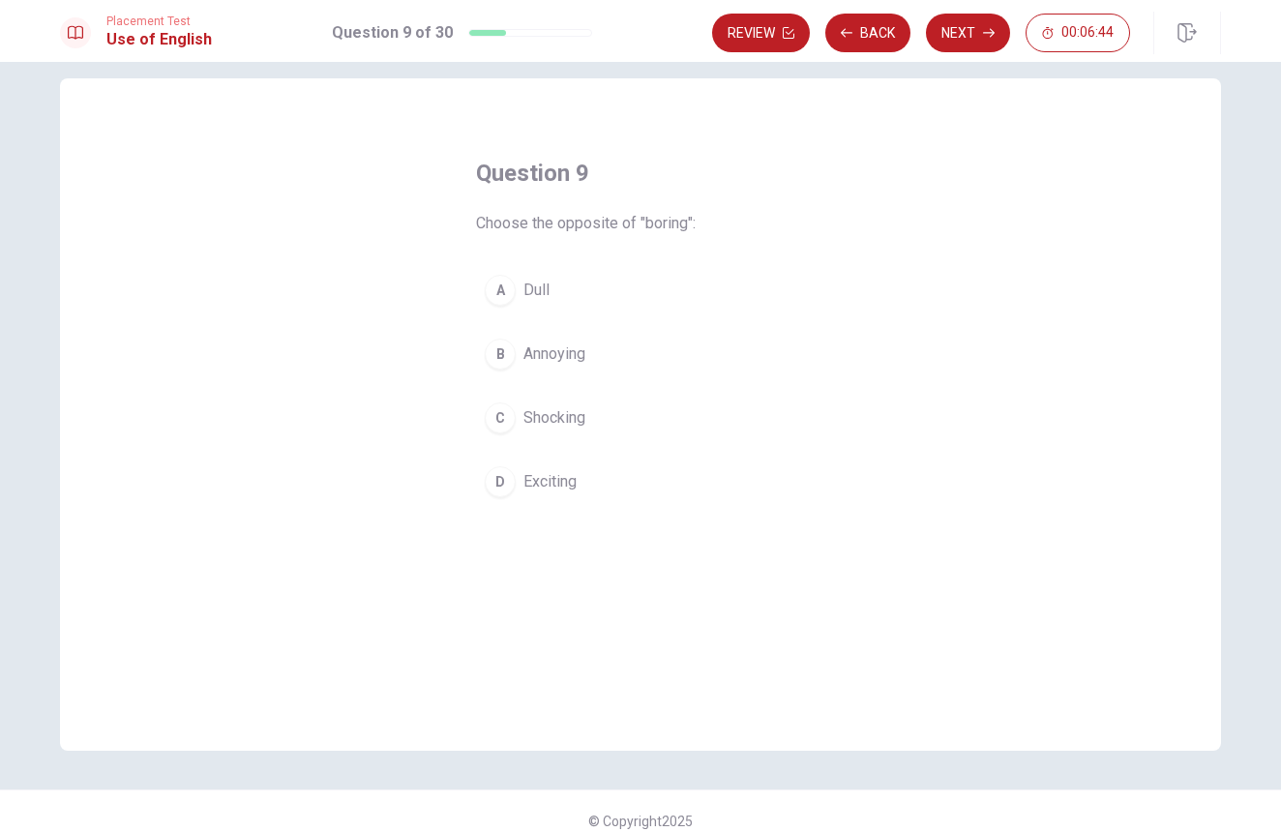
click at [496, 490] on div "D" at bounding box center [500, 481] width 31 height 31
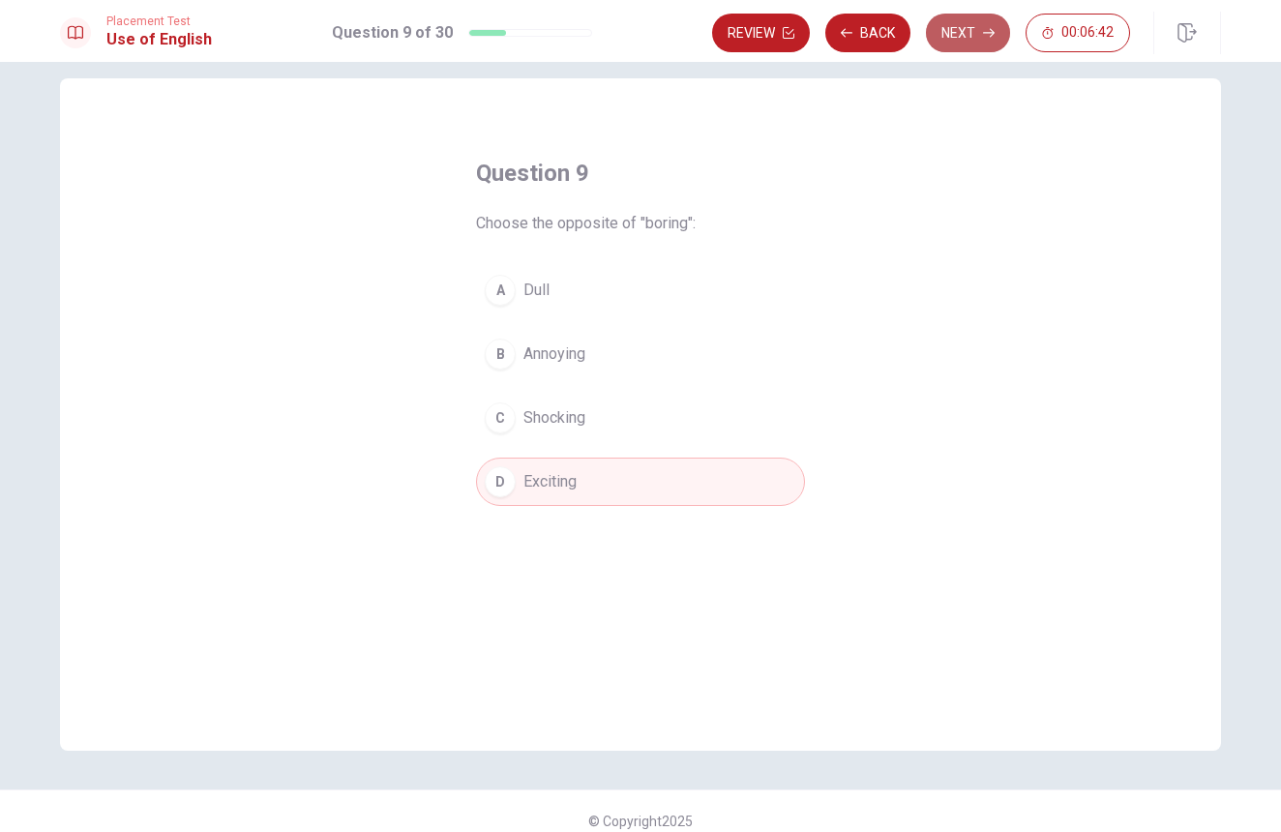
click at [957, 20] on button "Next" at bounding box center [968, 33] width 84 height 39
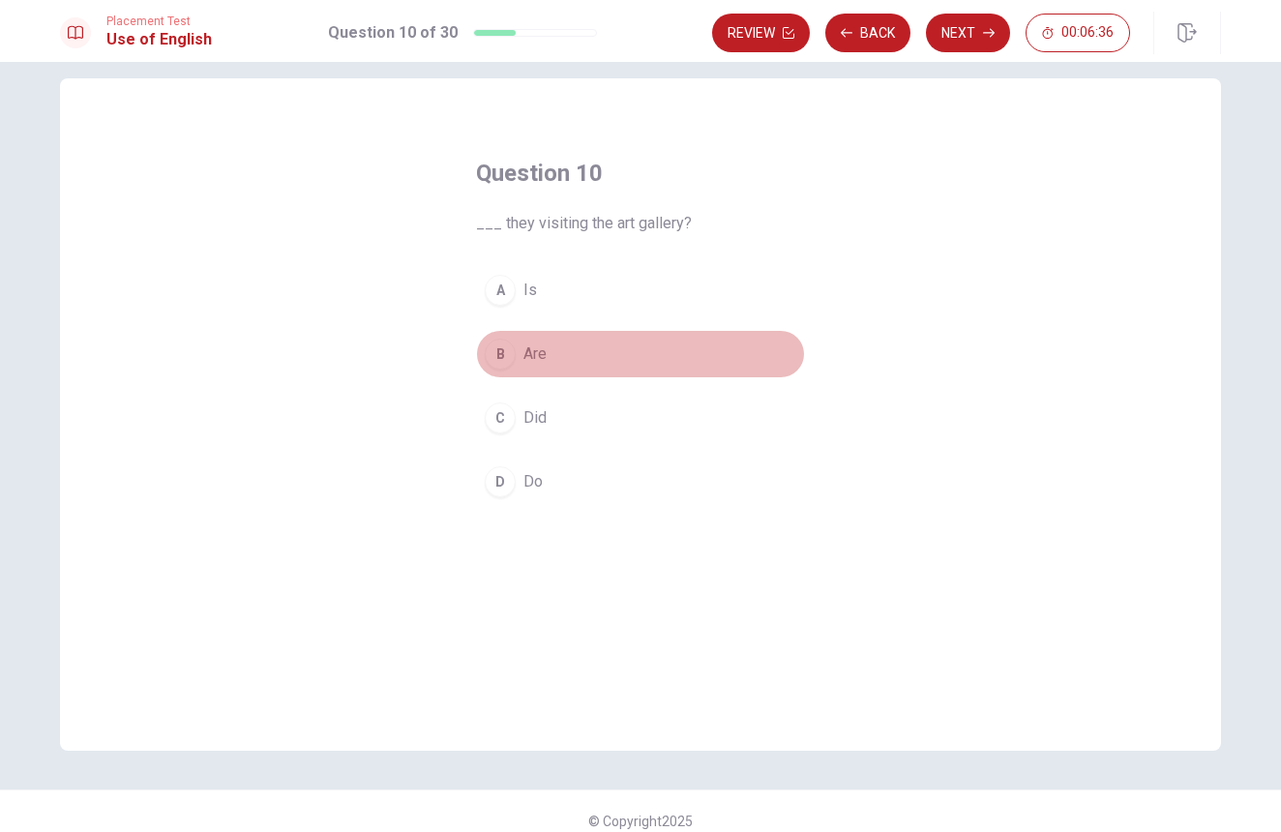
drag, startPoint x: 518, startPoint y: 358, endPoint x: 555, endPoint y: 336, distance: 43.0
click at [520, 356] on button "B Are" at bounding box center [640, 354] width 329 height 48
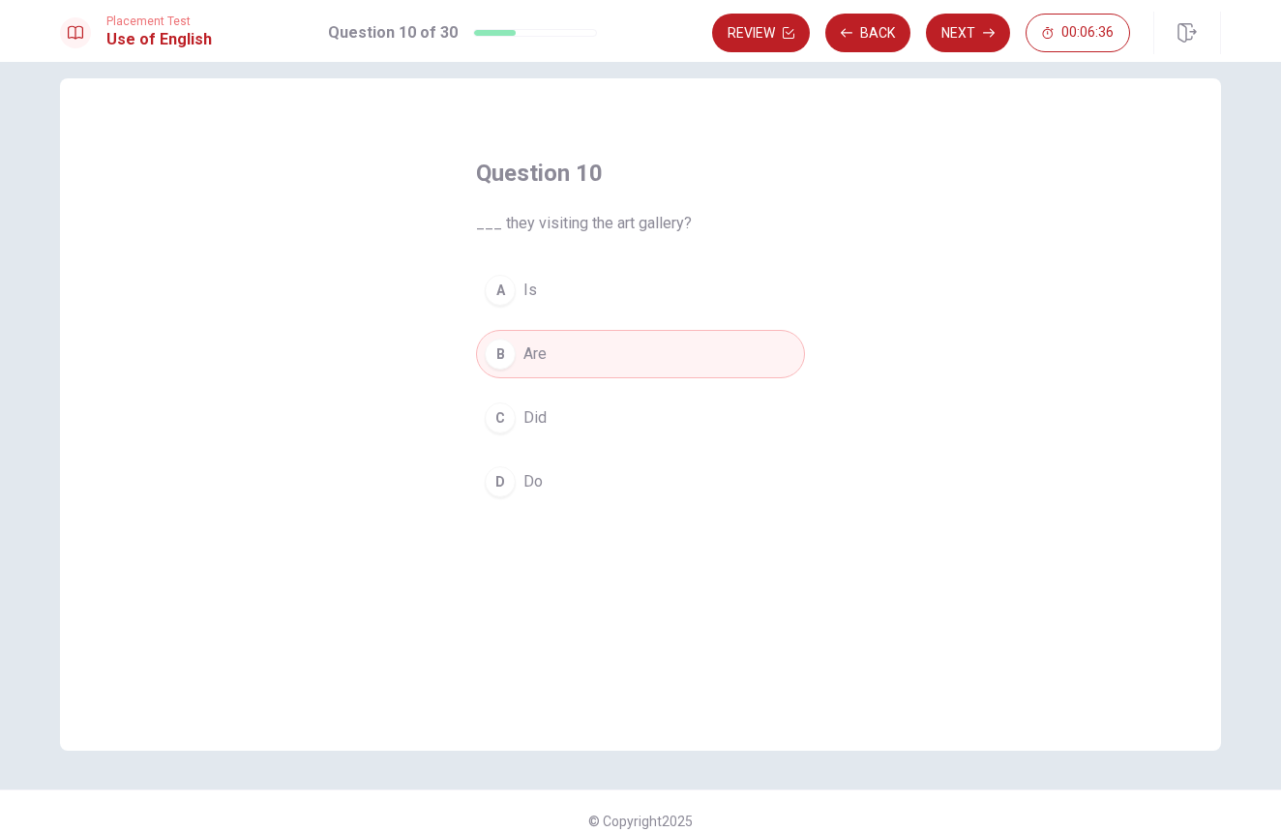
click at [973, 34] on button "Next" at bounding box center [968, 33] width 84 height 39
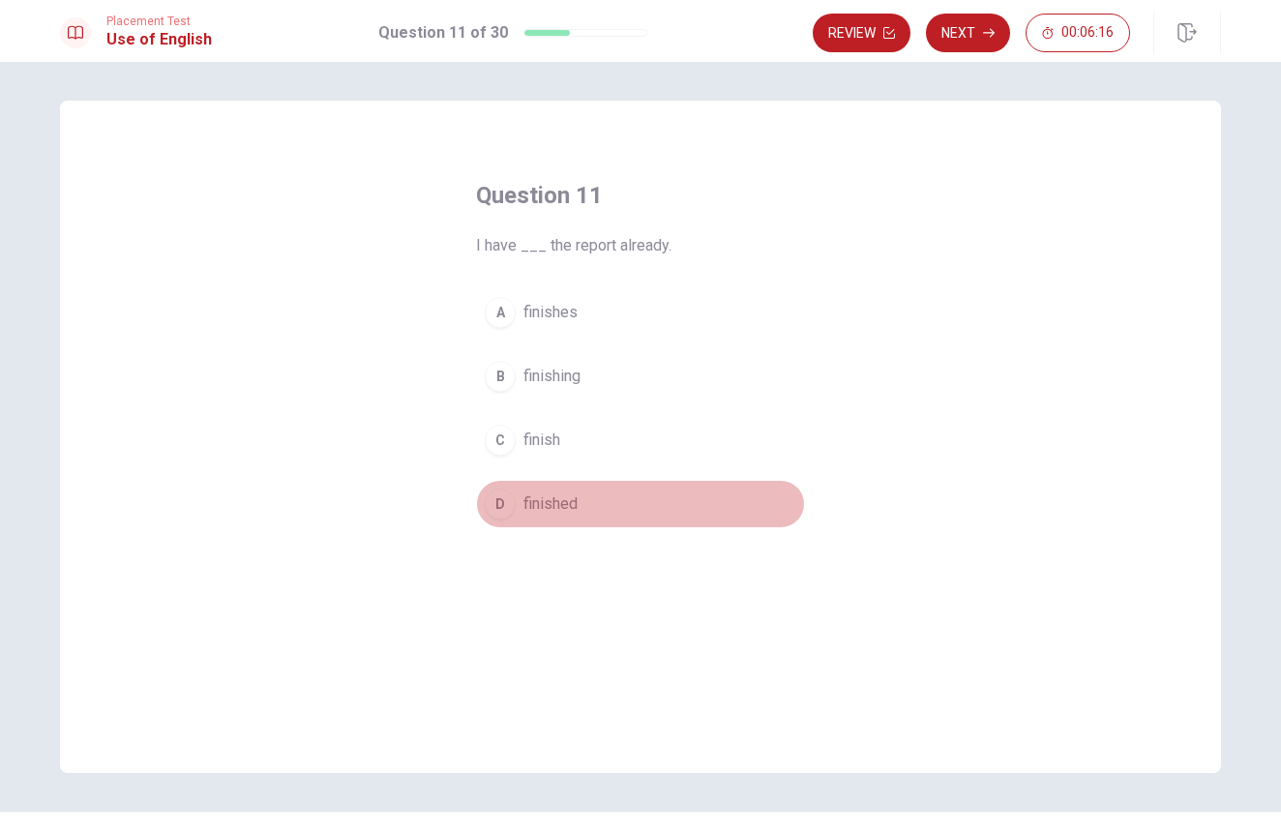
drag, startPoint x: 511, startPoint y: 516, endPoint x: 529, endPoint y: 481, distance: 39.4
click at [510, 508] on button "D finished" at bounding box center [640, 504] width 329 height 48
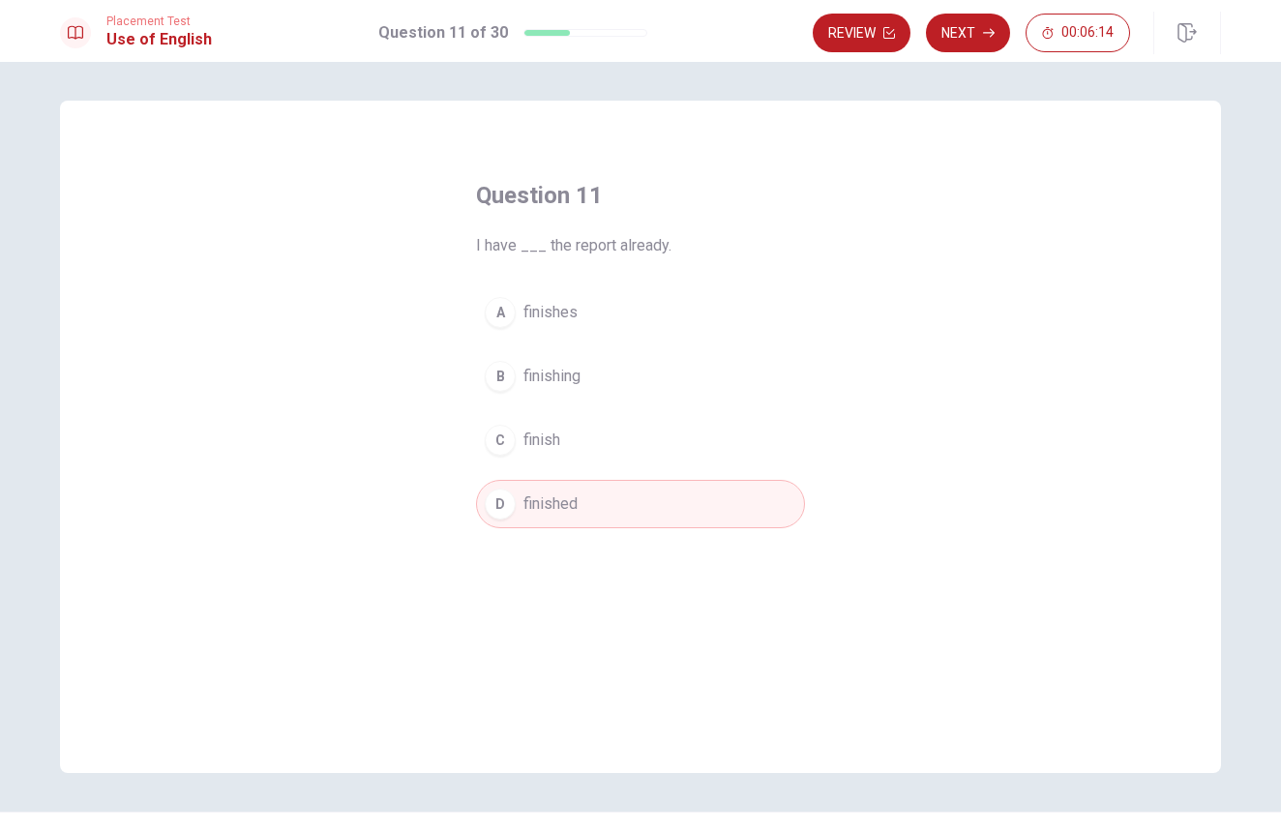
click at [969, 52] on div "Review Next 00:06:14" at bounding box center [1017, 33] width 408 height 43
click at [953, 39] on button "Next" at bounding box center [968, 33] width 84 height 39
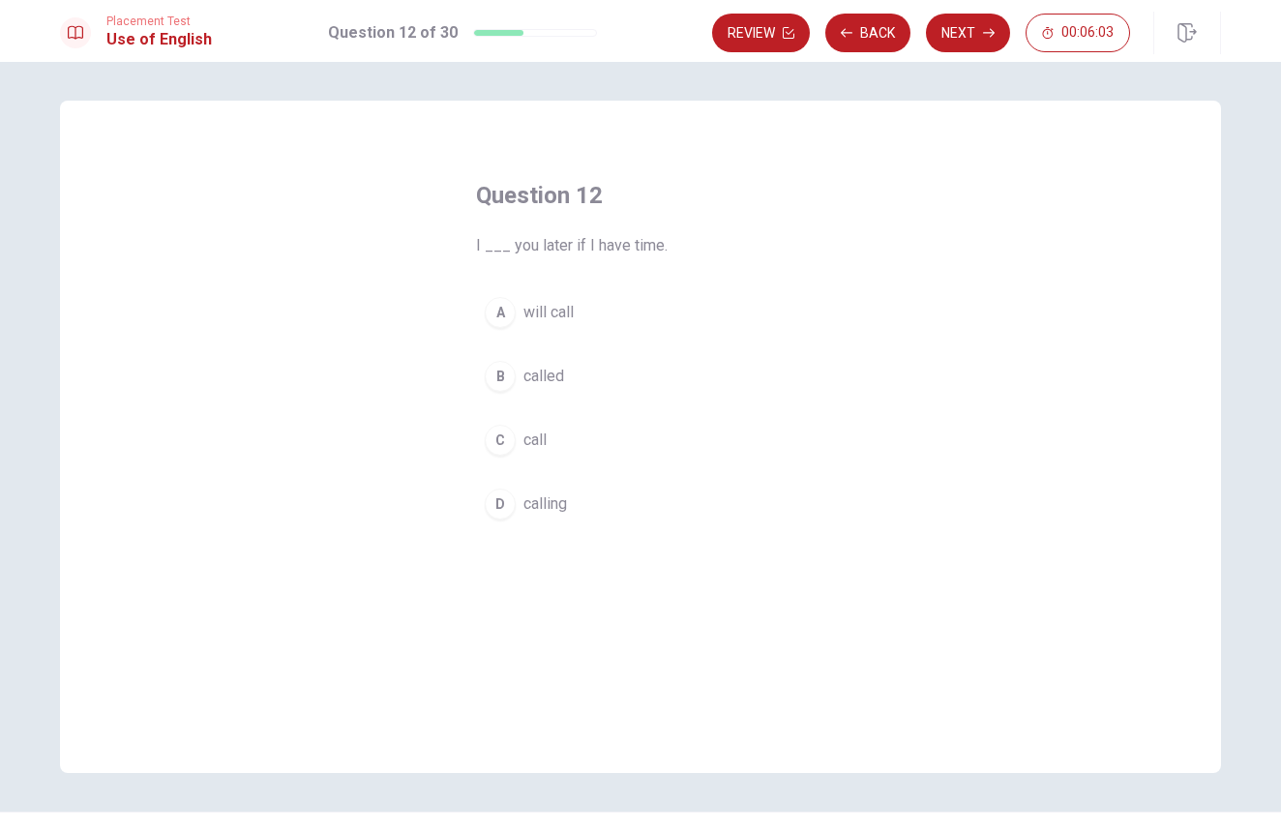
click at [535, 307] on span "will call" at bounding box center [549, 312] width 50 height 23
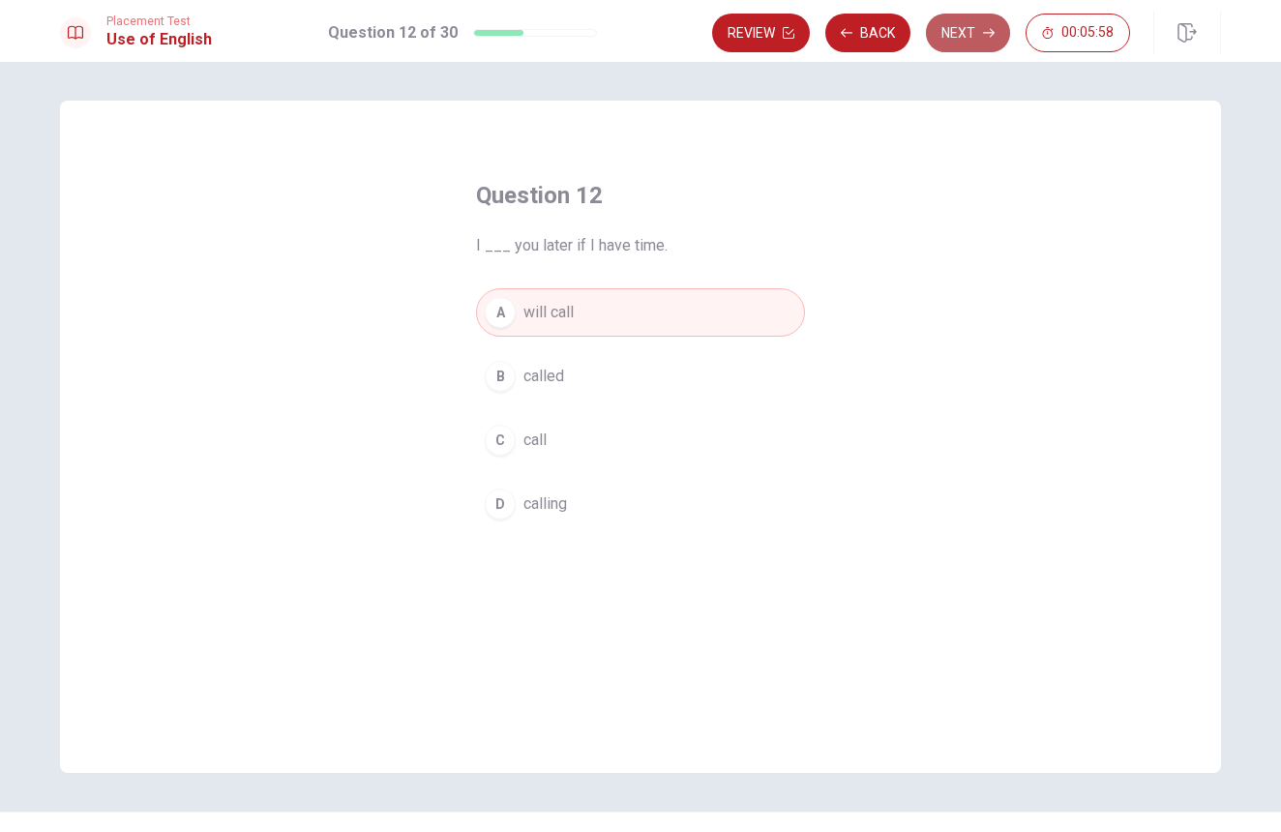
click at [948, 33] on button "Next" at bounding box center [968, 33] width 84 height 39
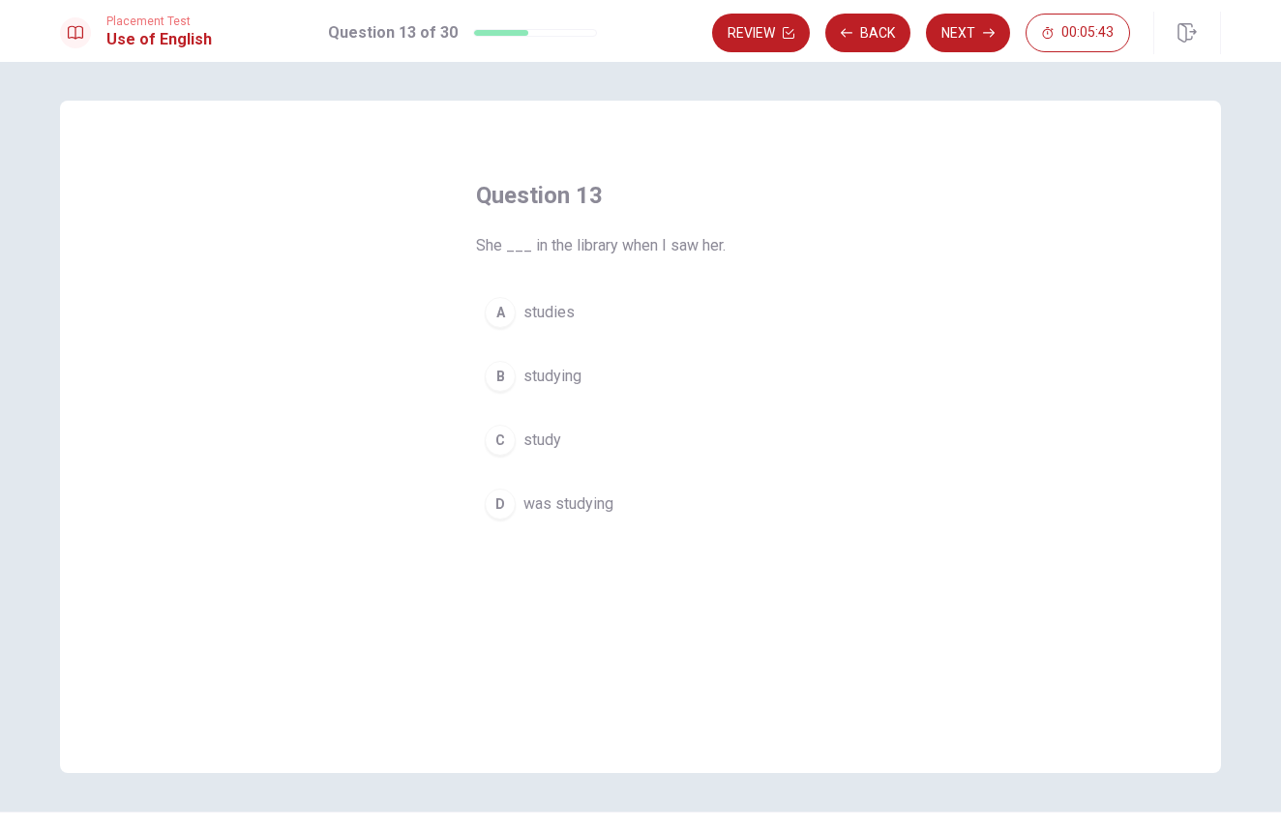
click at [512, 516] on button "D was studying" at bounding box center [640, 504] width 329 height 48
click at [943, 35] on button "Next" at bounding box center [968, 33] width 84 height 39
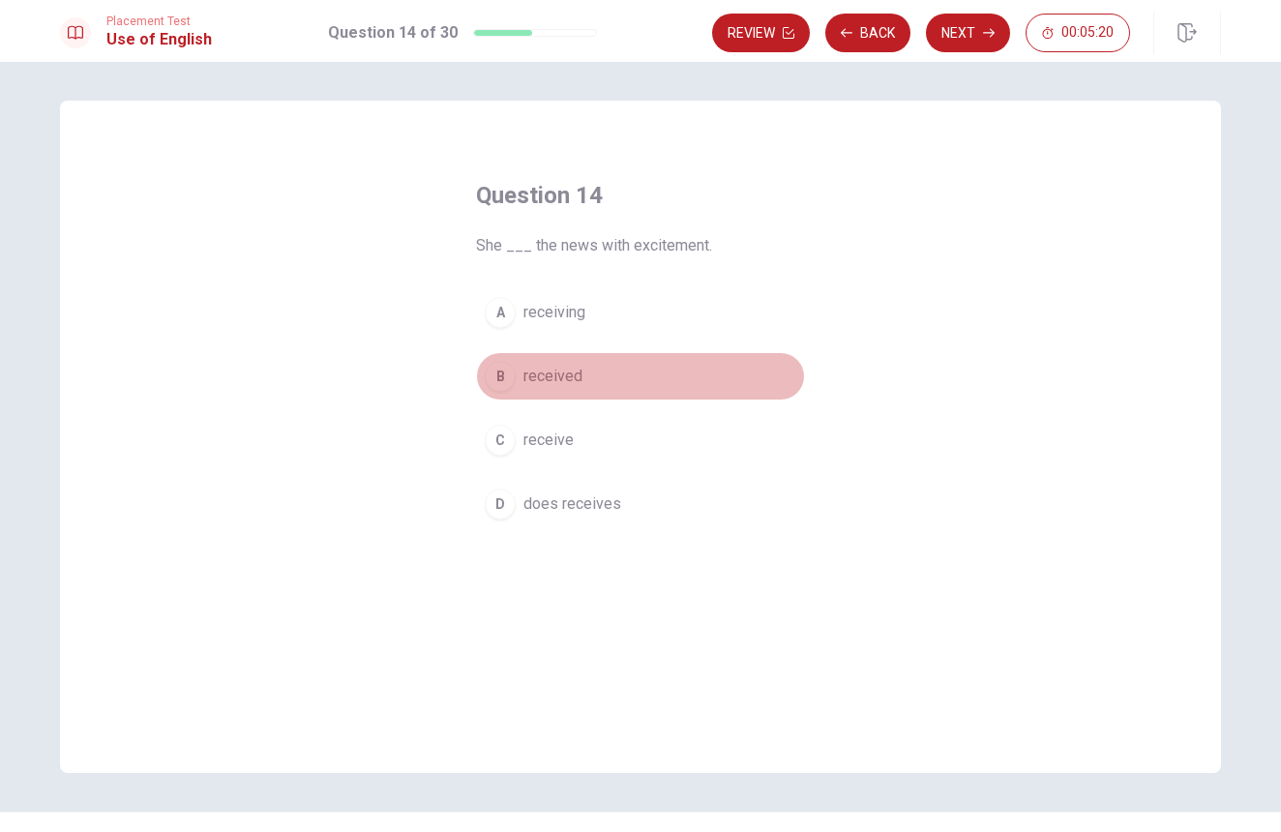
drag, startPoint x: 511, startPoint y: 368, endPoint x: 547, endPoint y: 346, distance: 42.2
click at [518, 365] on button "B received" at bounding box center [640, 376] width 329 height 48
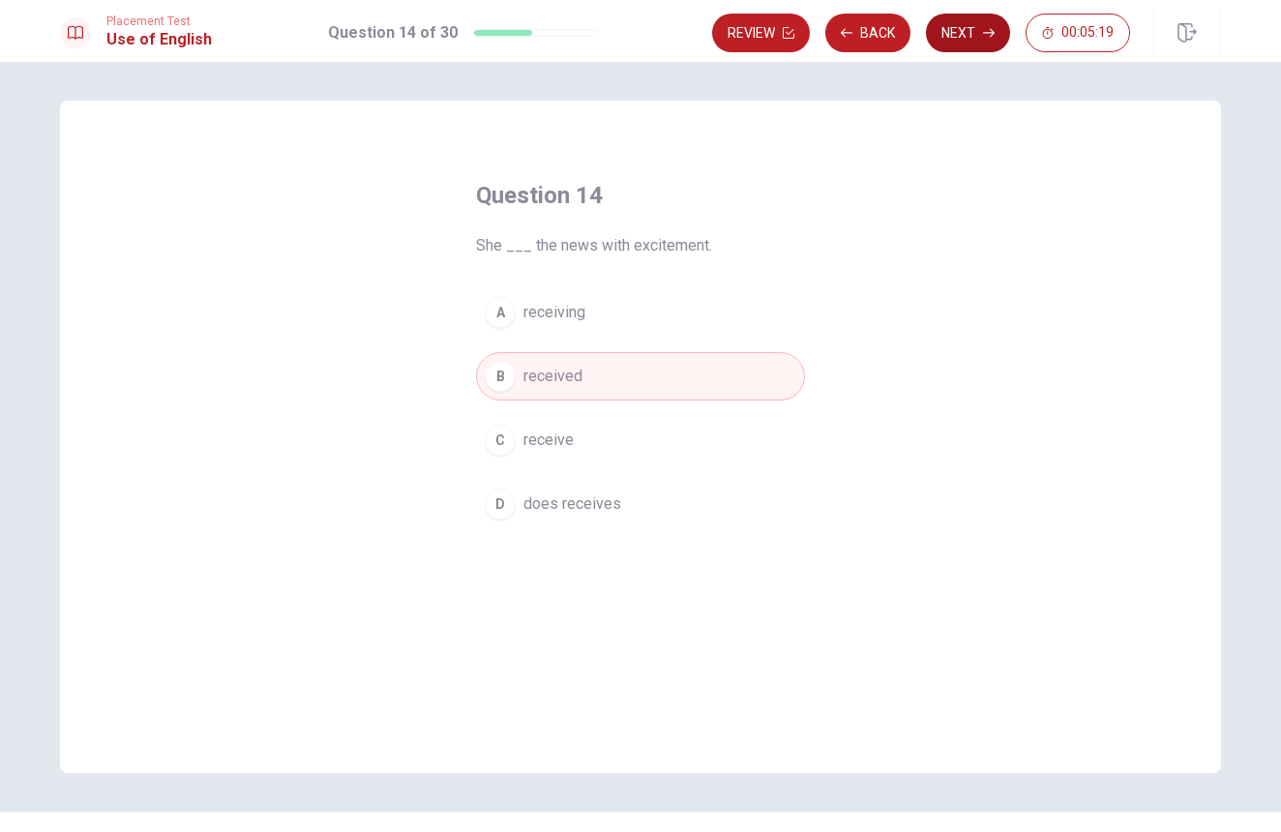
click at [974, 35] on button "Next" at bounding box center [968, 33] width 84 height 39
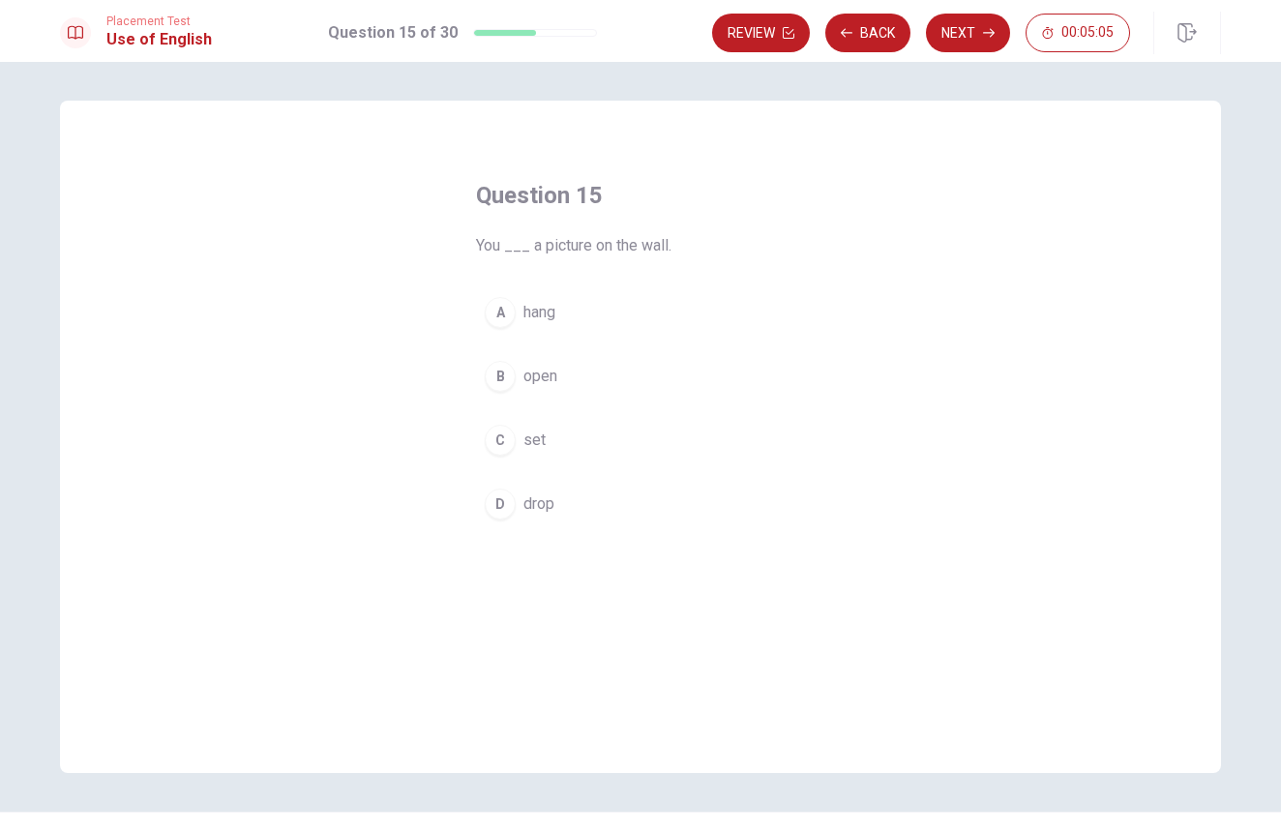
click at [549, 300] on button "A hang" at bounding box center [640, 312] width 329 height 48
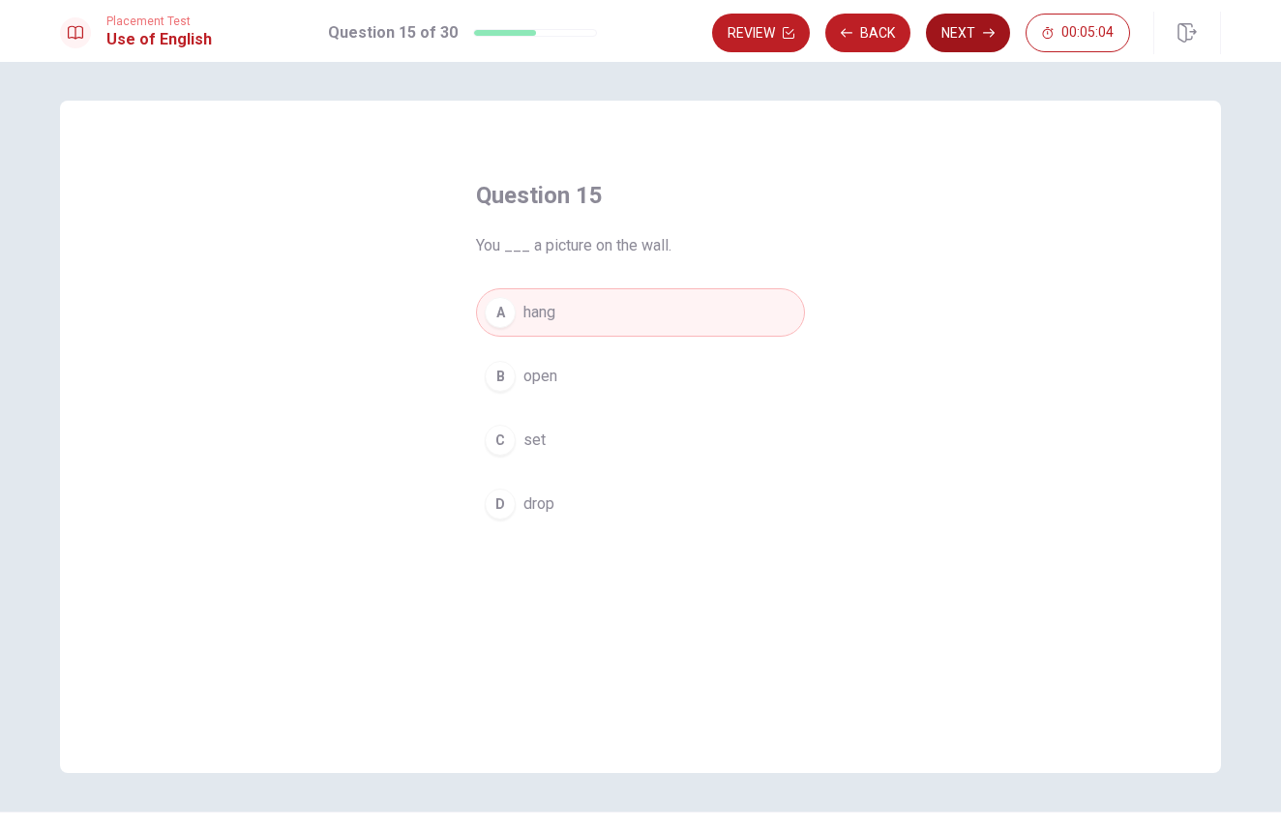
click at [931, 38] on button "Next" at bounding box center [968, 33] width 84 height 39
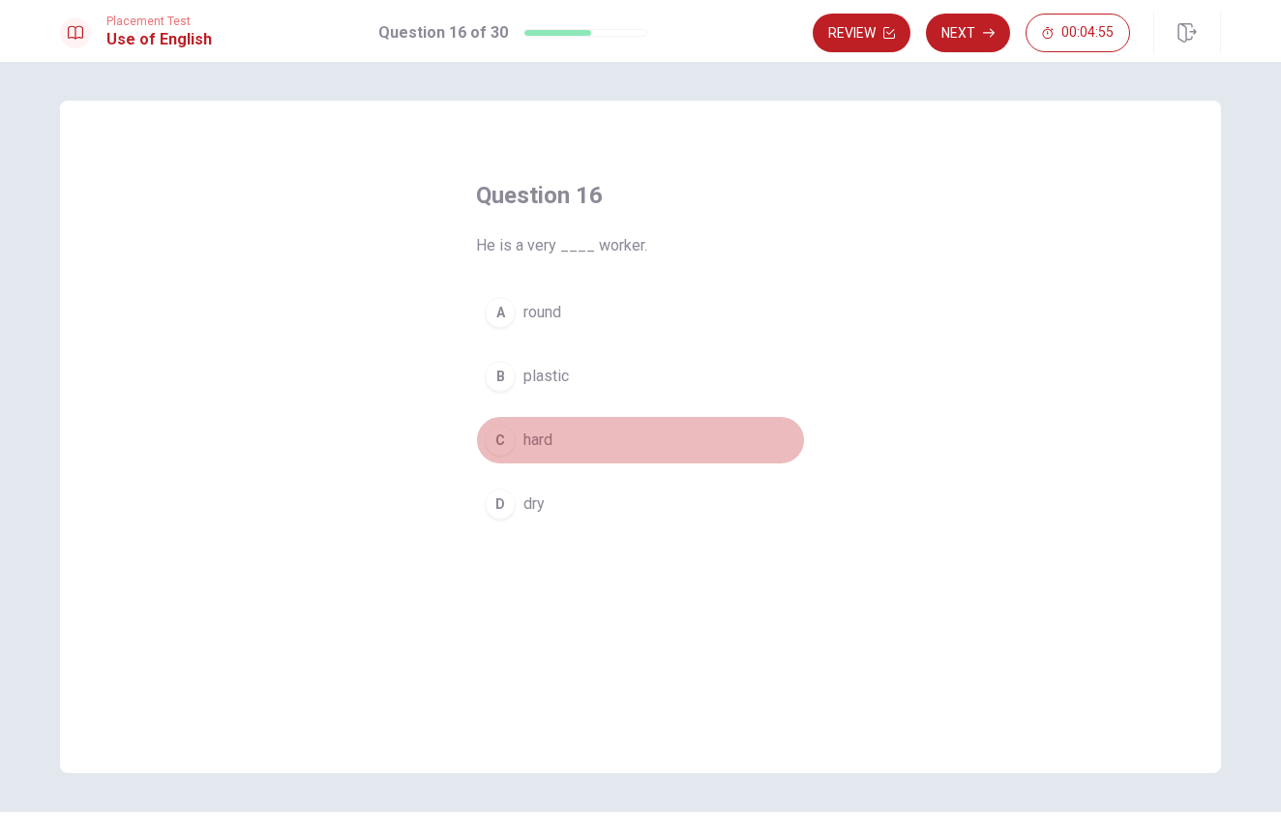
drag, startPoint x: 519, startPoint y: 431, endPoint x: 704, endPoint y: 308, distance: 222.0
click at [526, 427] on button "C hard" at bounding box center [640, 440] width 329 height 48
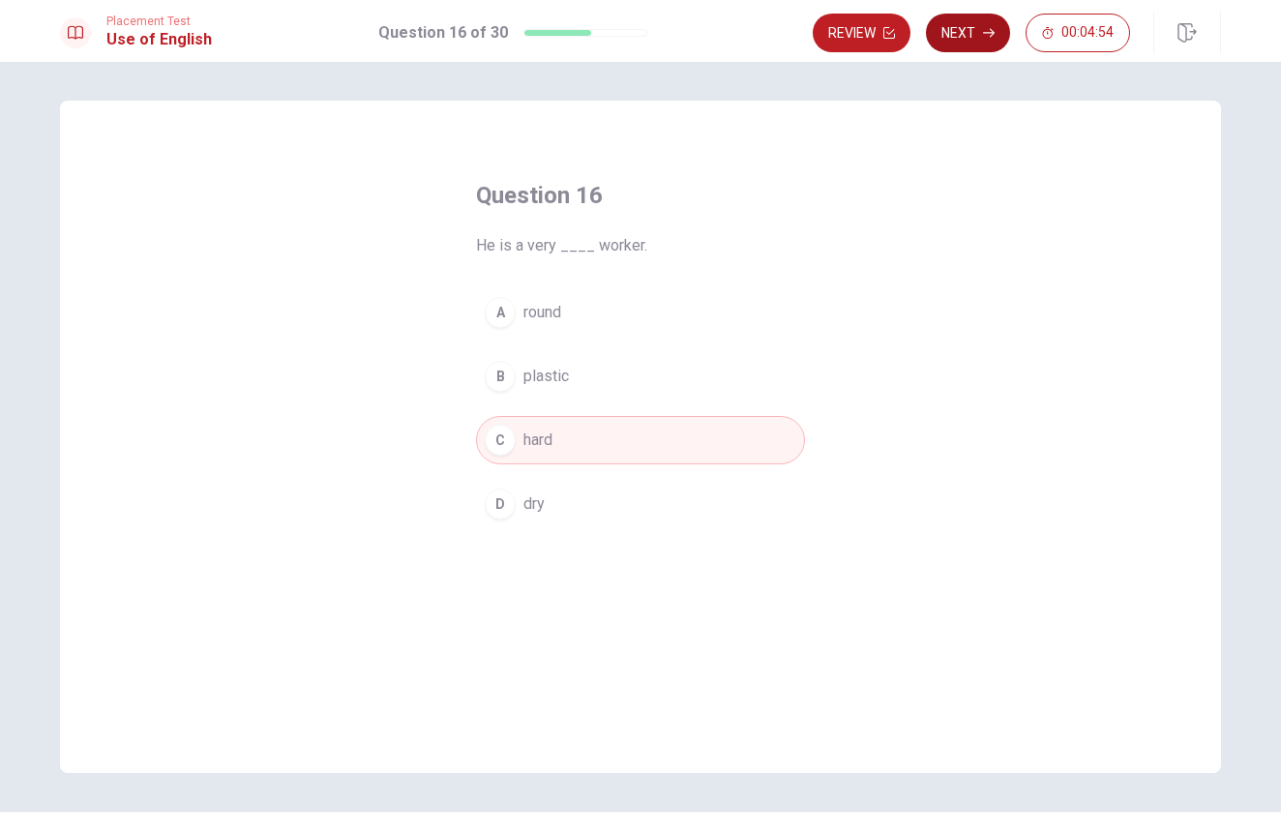
click at [973, 30] on button "Next" at bounding box center [968, 33] width 84 height 39
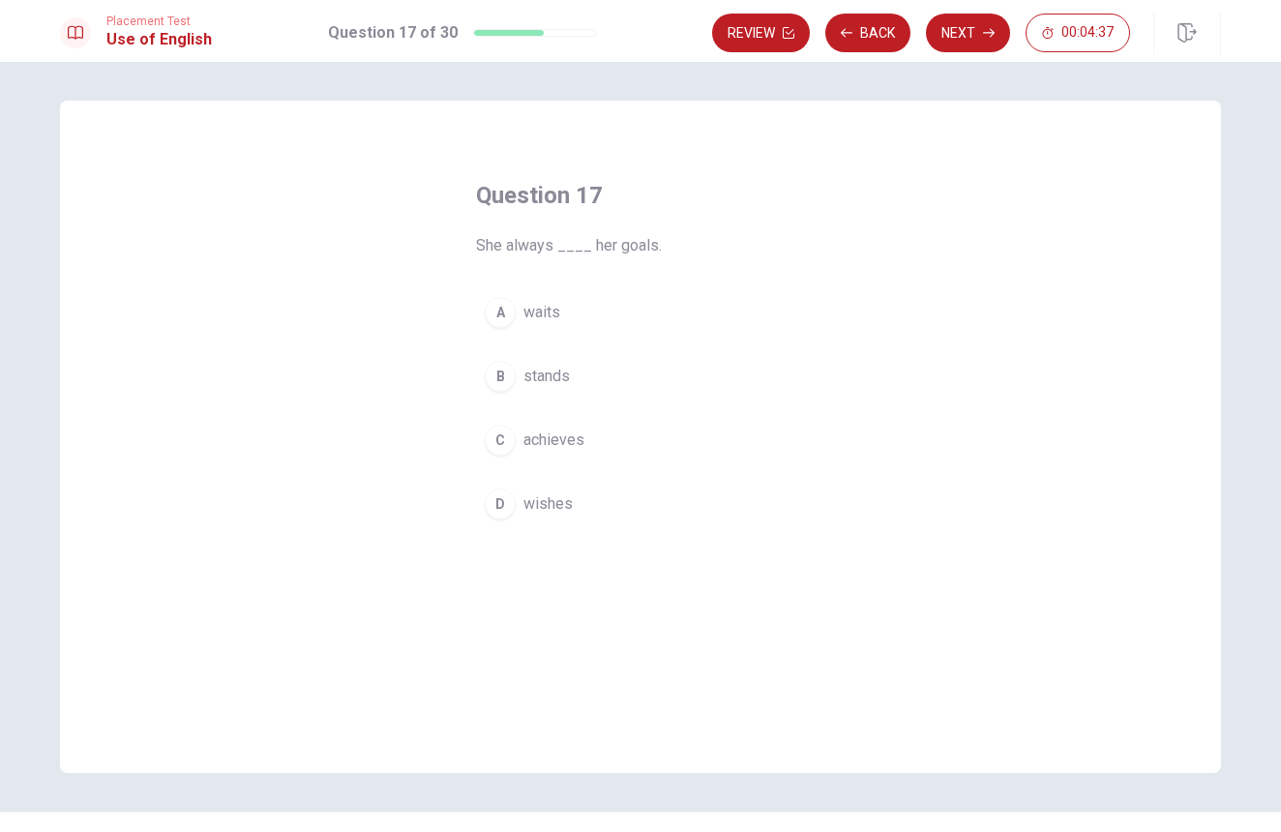
drag, startPoint x: 522, startPoint y: 451, endPoint x: 559, endPoint y: 409, distance: 56.2
click at [524, 450] on span "achieves" at bounding box center [554, 440] width 61 height 23
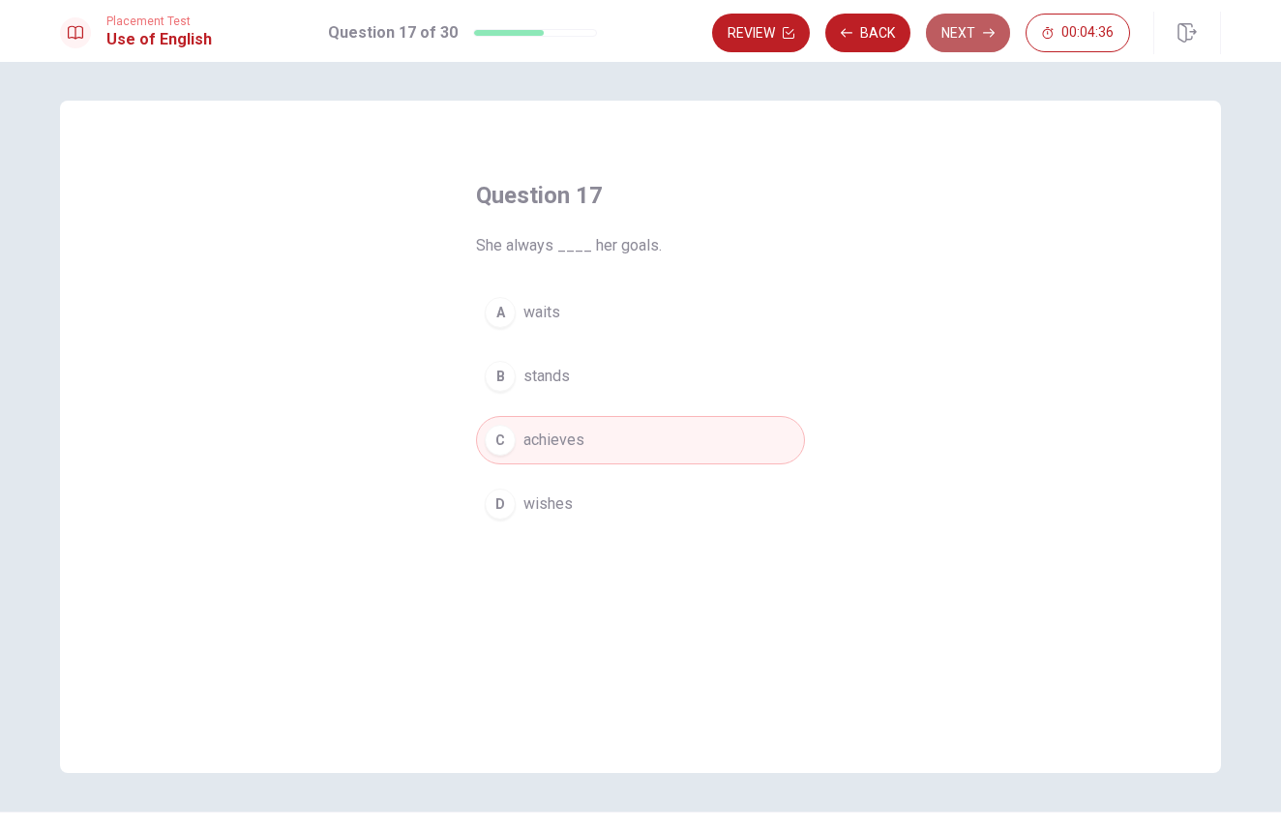
click at [982, 25] on button "Next" at bounding box center [968, 33] width 84 height 39
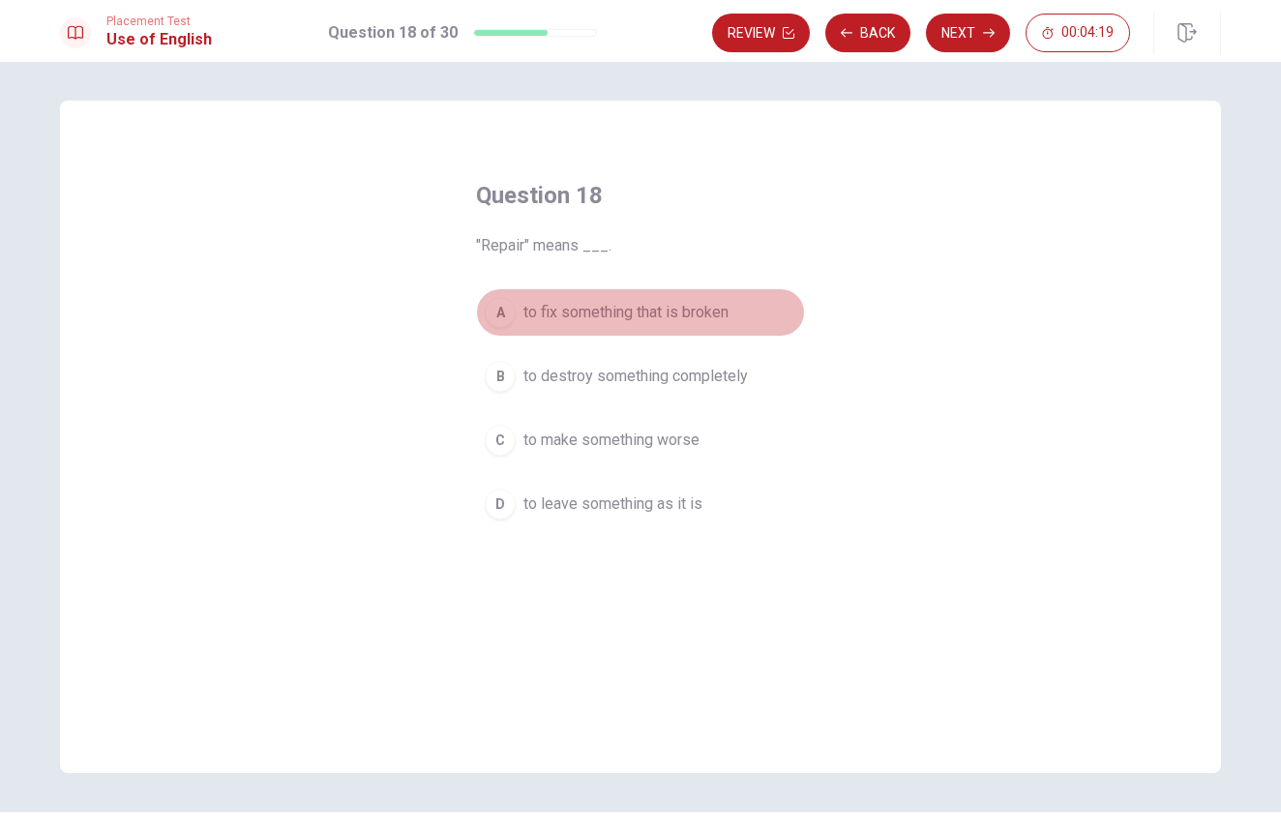
drag, startPoint x: 626, startPoint y: 307, endPoint x: 698, endPoint y: 292, distance: 73.1
click at [630, 306] on span "to fix something that is broken" at bounding box center [626, 312] width 205 height 23
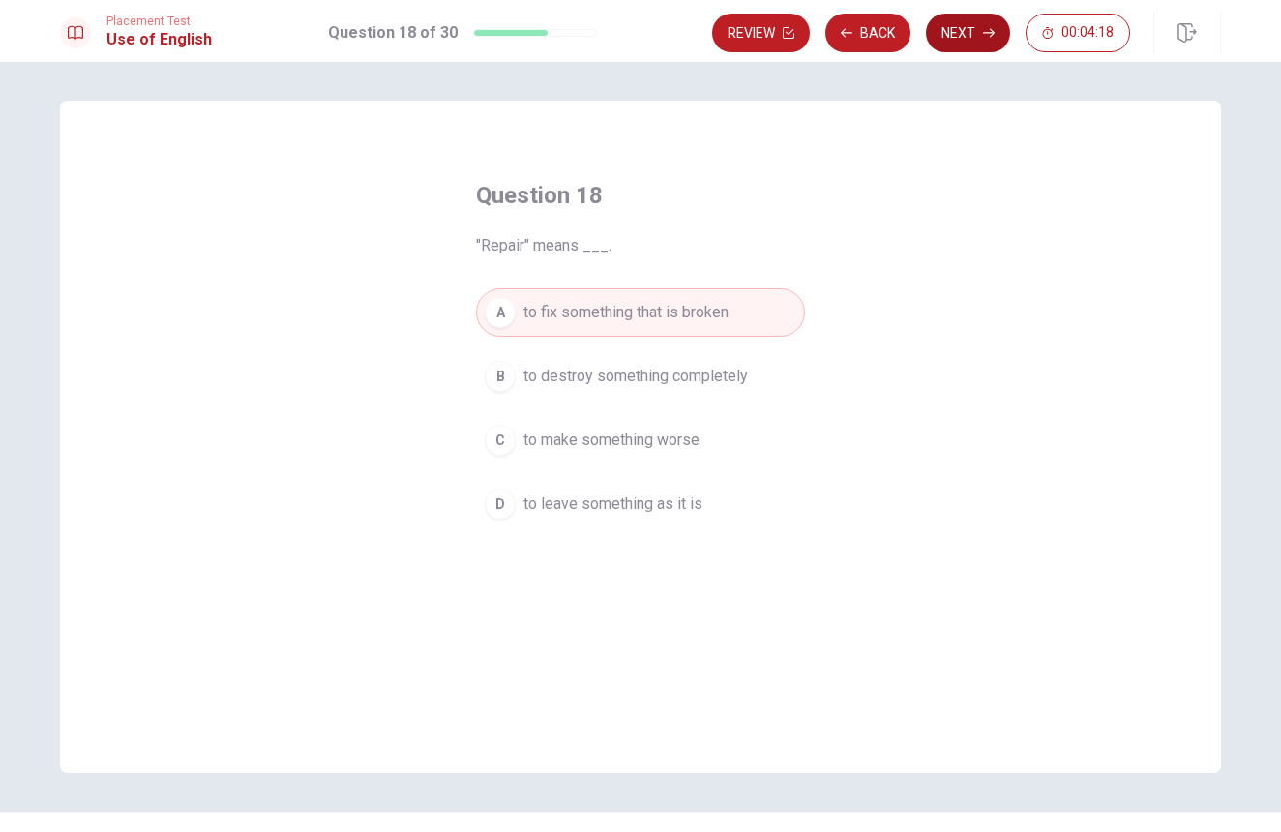
click at [992, 35] on icon "button" at bounding box center [989, 33] width 12 height 9
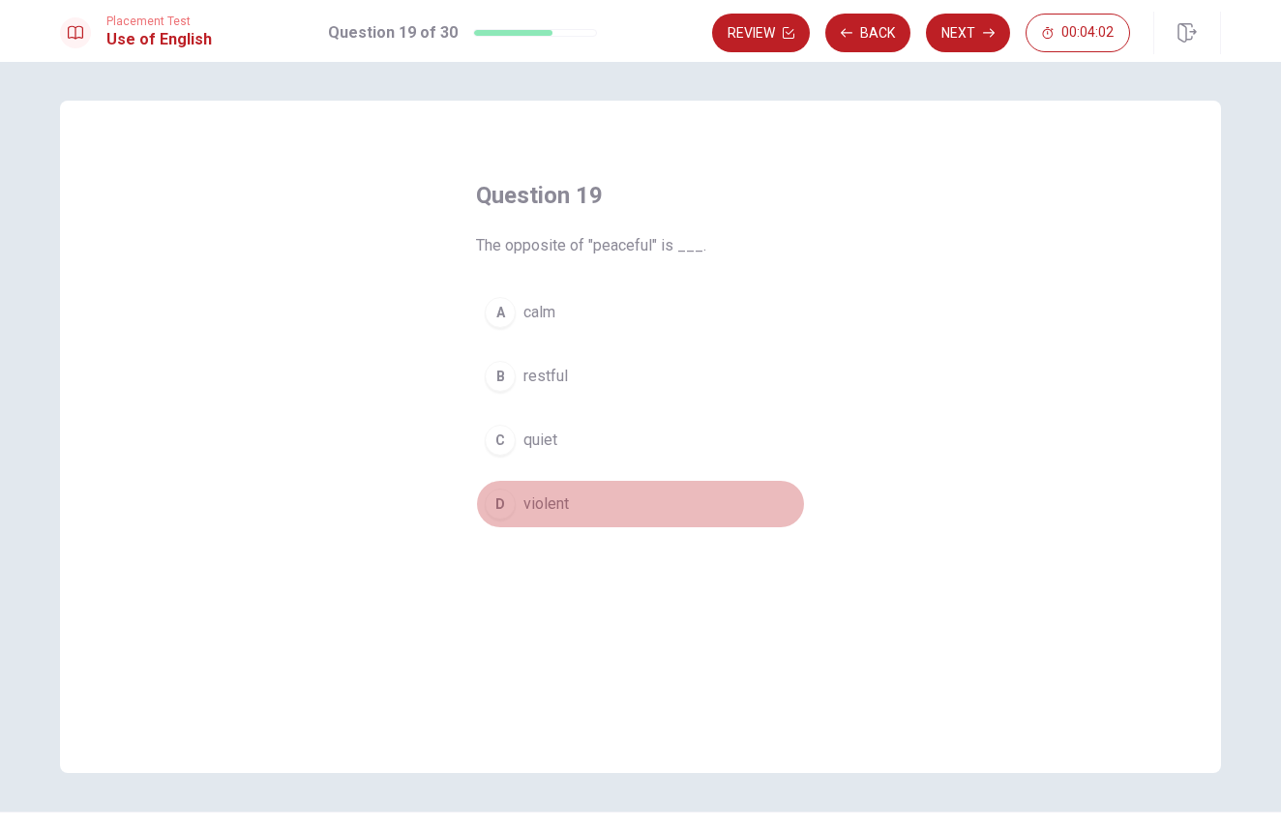
drag, startPoint x: 549, startPoint y: 494, endPoint x: 643, endPoint y: 380, distance: 147.1
click at [552, 491] on button "D violent" at bounding box center [640, 504] width 329 height 48
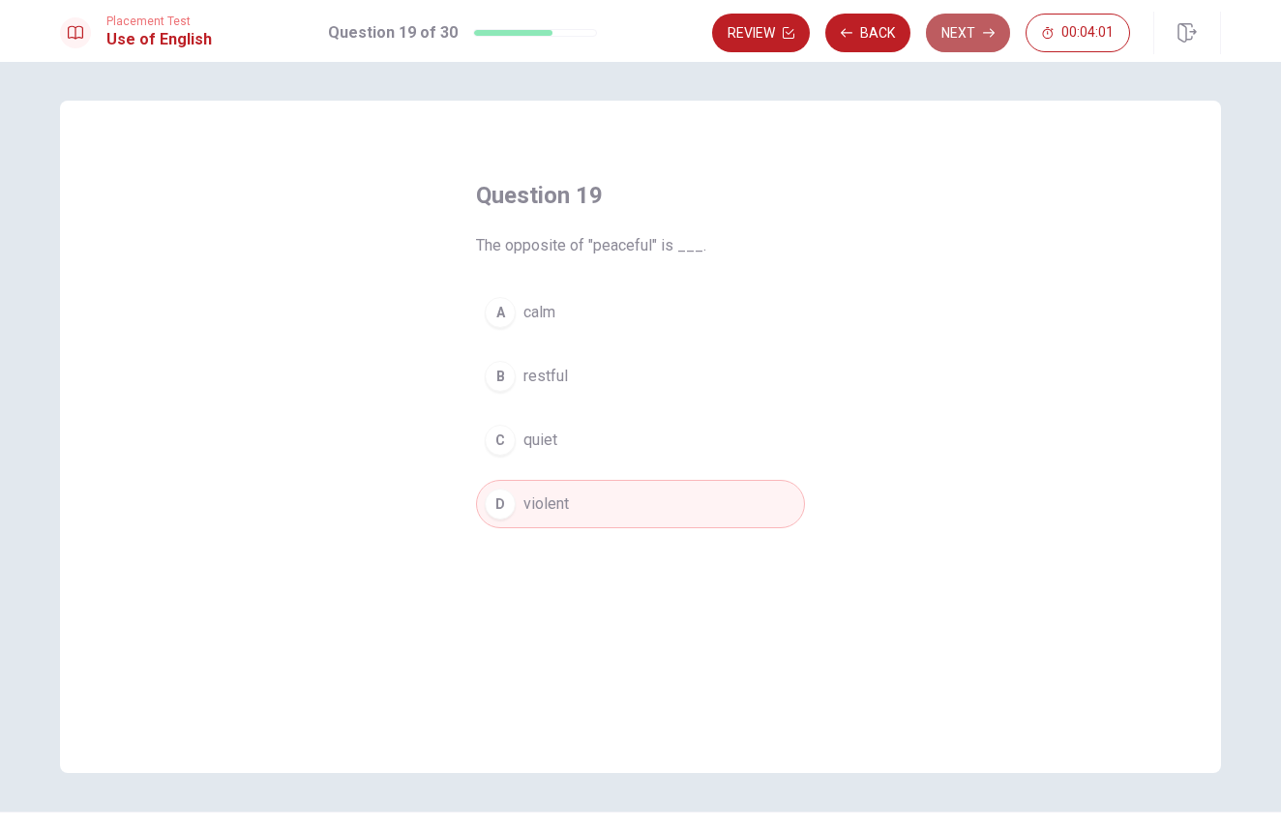
click at [963, 28] on button "Next" at bounding box center [968, 33] width 84 height 39
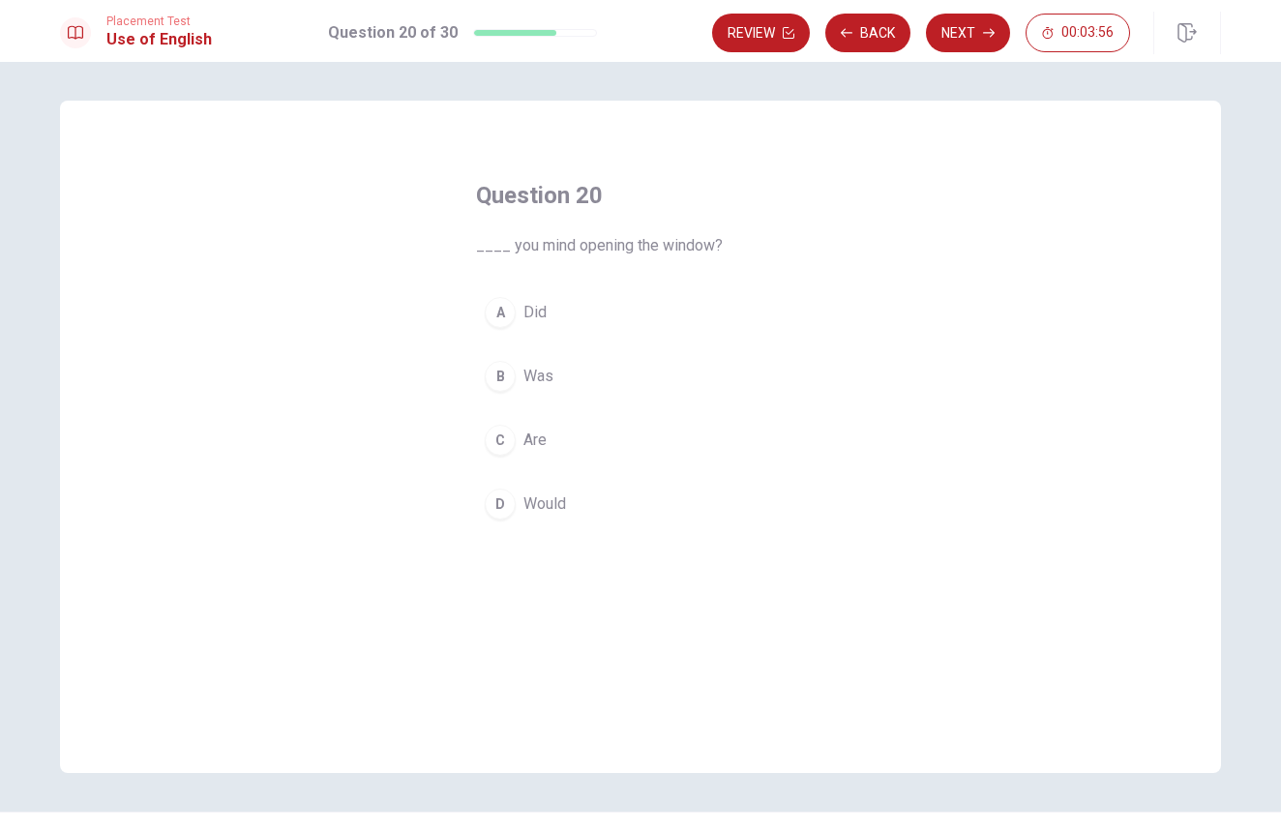
scroll to position [4, 0]
click at [519, 300] on button "A Did" at bounding box center [640, 309] width 329 height 48
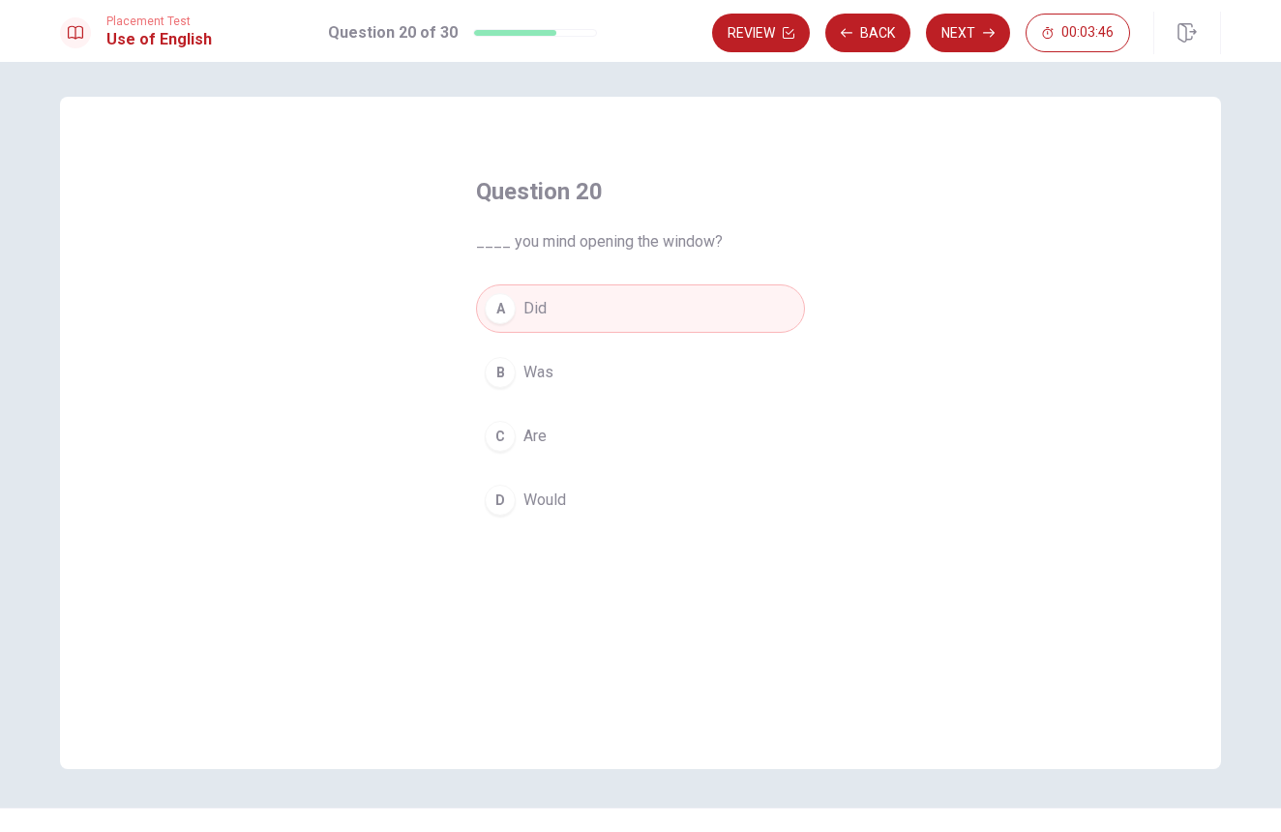
click at [524, 482] on button "D Would" at bounding box center [640, 500] width 329 height 48
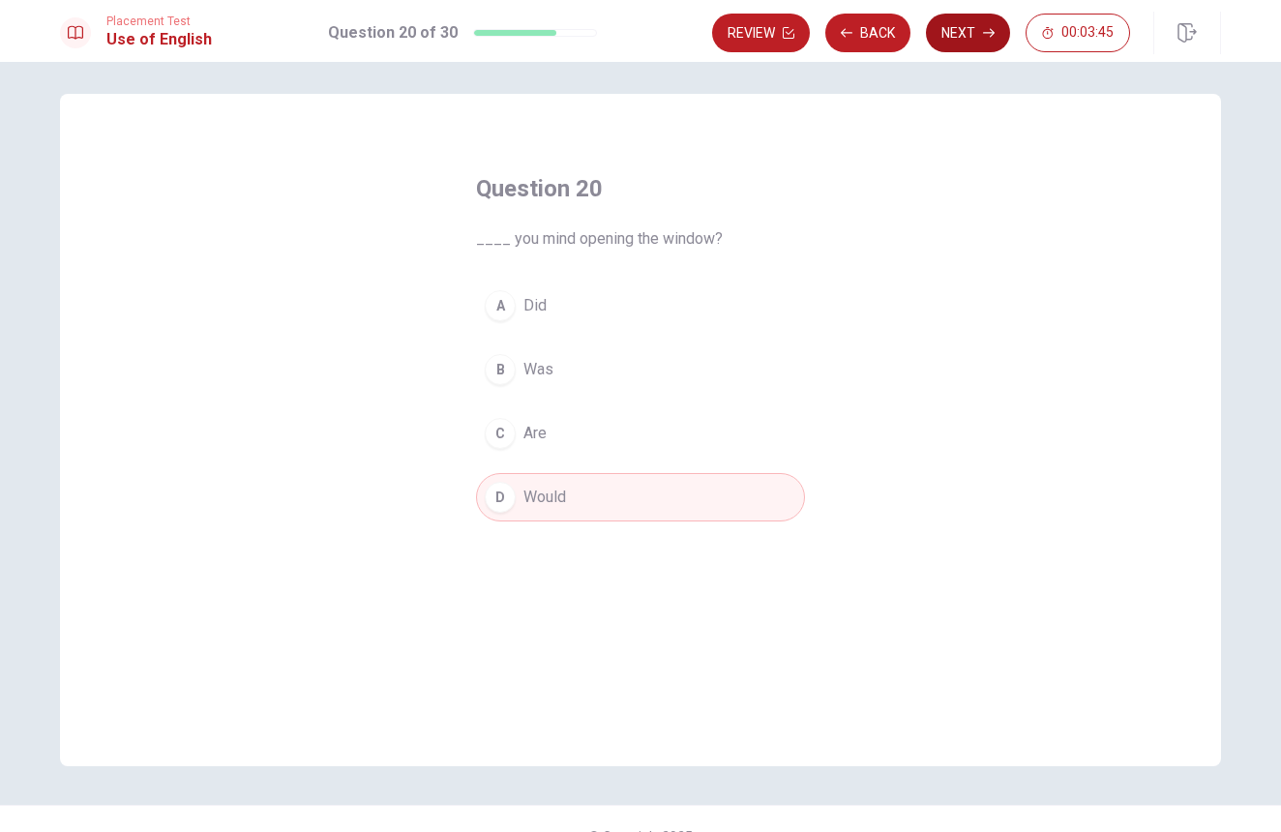
click at [979, 26] on button "Next" at bounding box center [968, 33] width 84 height 39
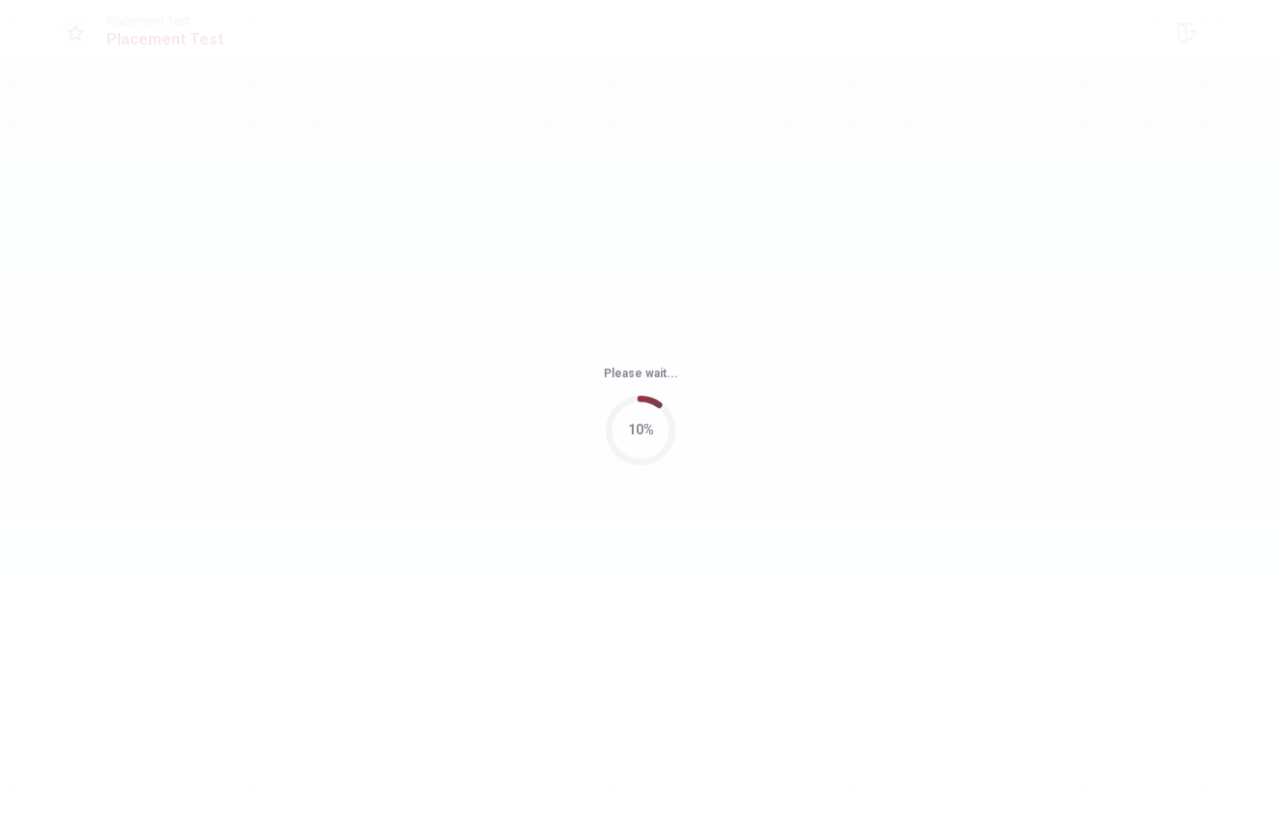
scroll to position [0, 0]
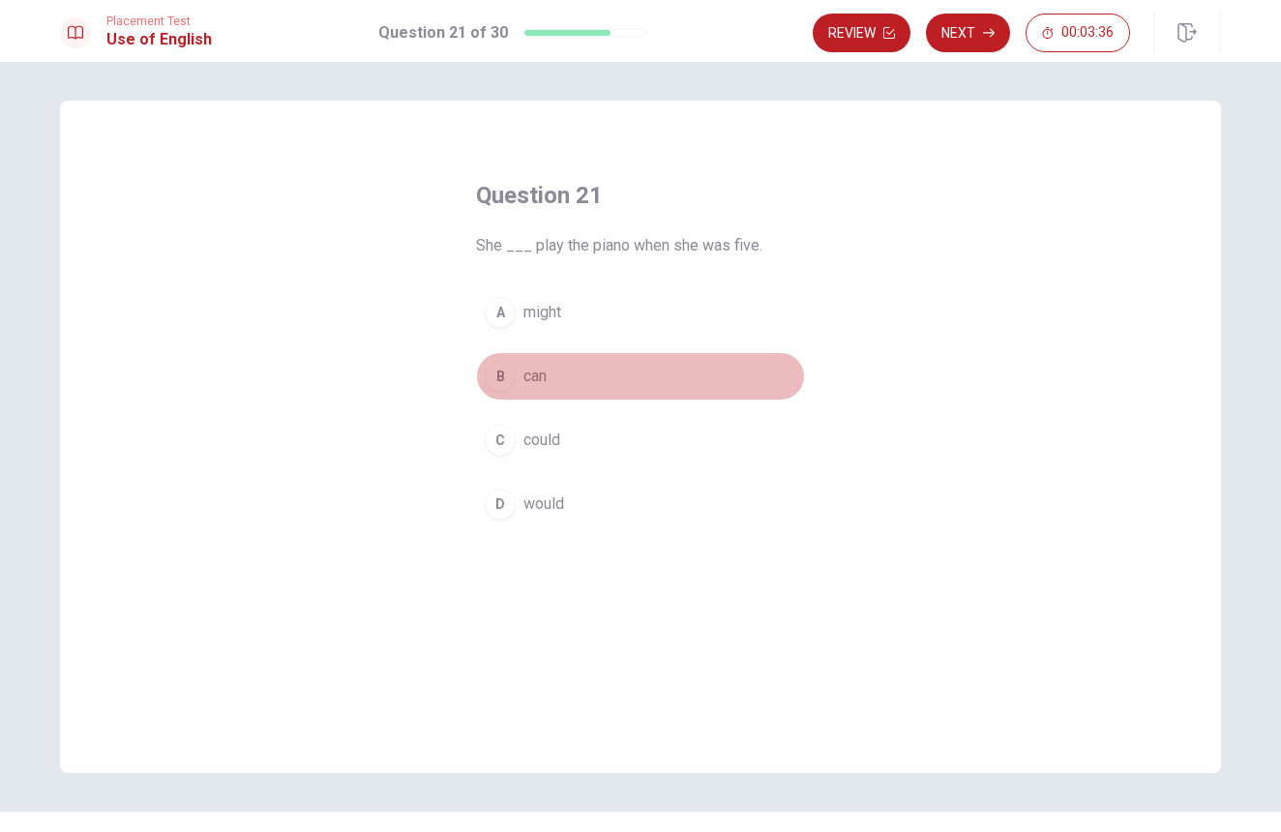
click at [512, 379] on div "B" at bounding box center [500, 376] width 31 height 31
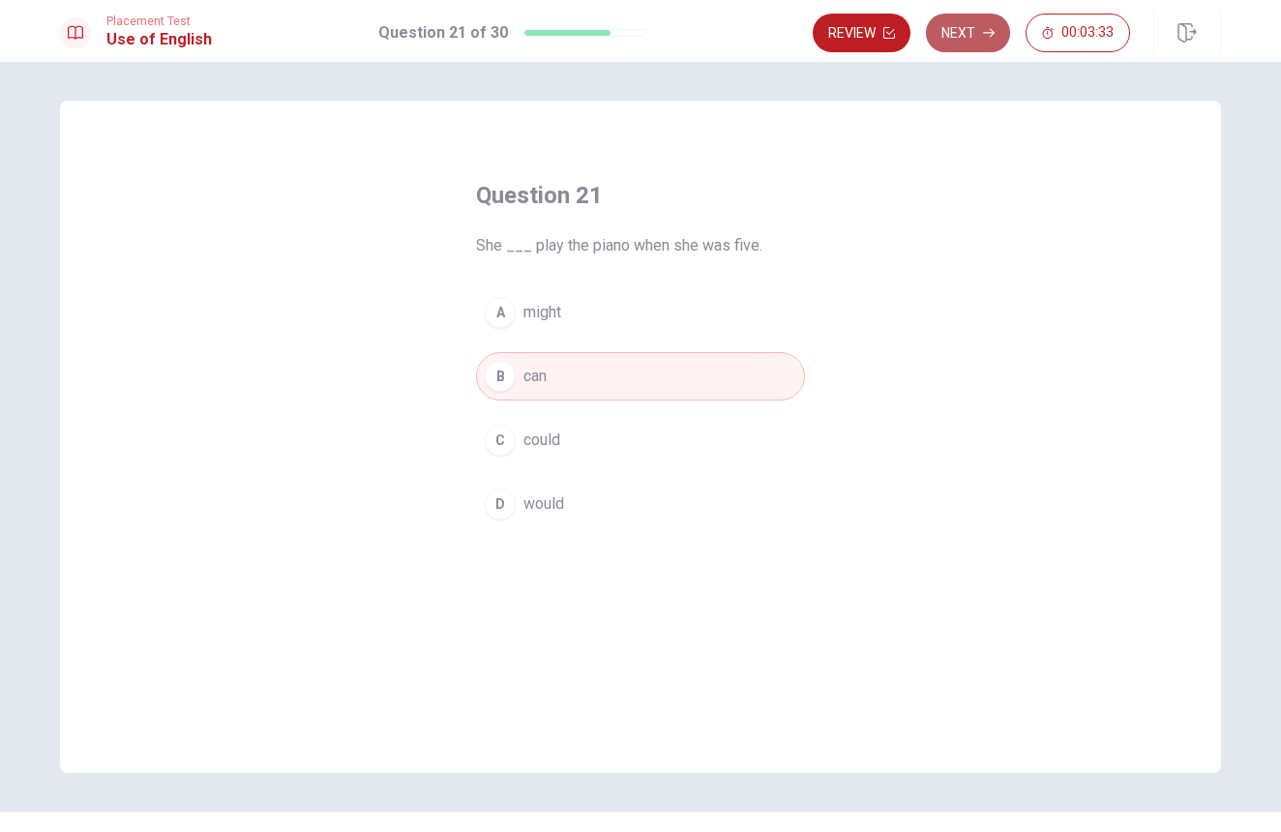
click at [979, 40] on button "Next" at bounding box center [968, 33] width 84 height 39
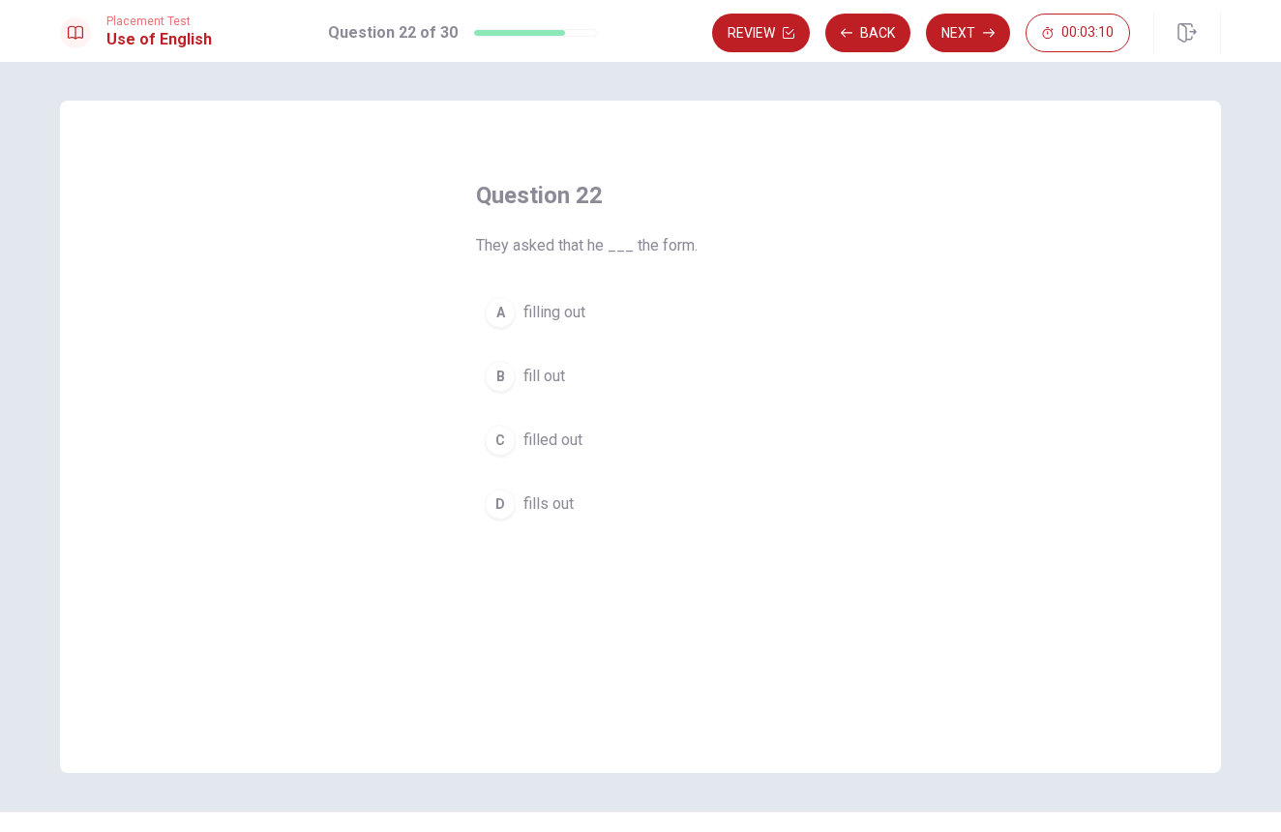
click at [535, 372] on span "fill out" at bounding box center [545, 376] width 42 height 23
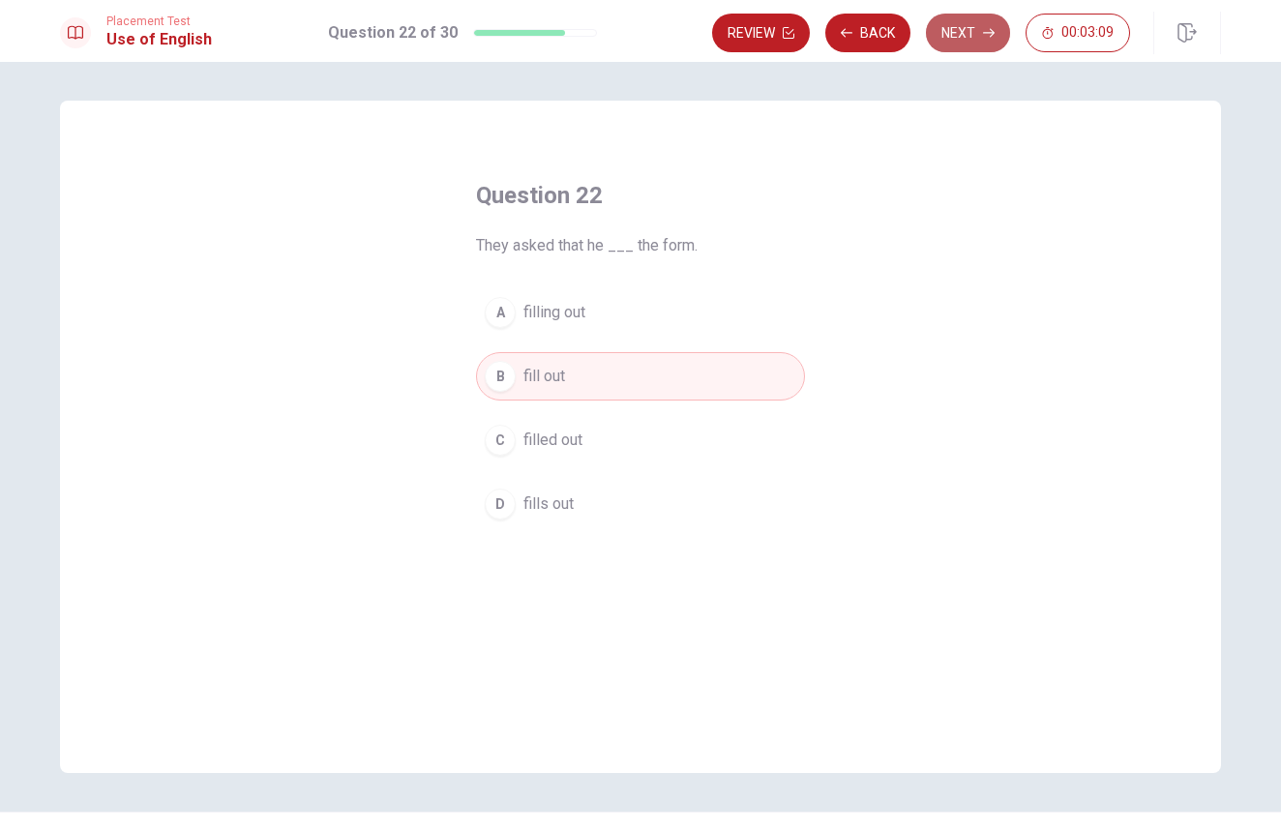
click at [984, 33] on icon "button" at bounding box center [989, 33] width 12 height 9
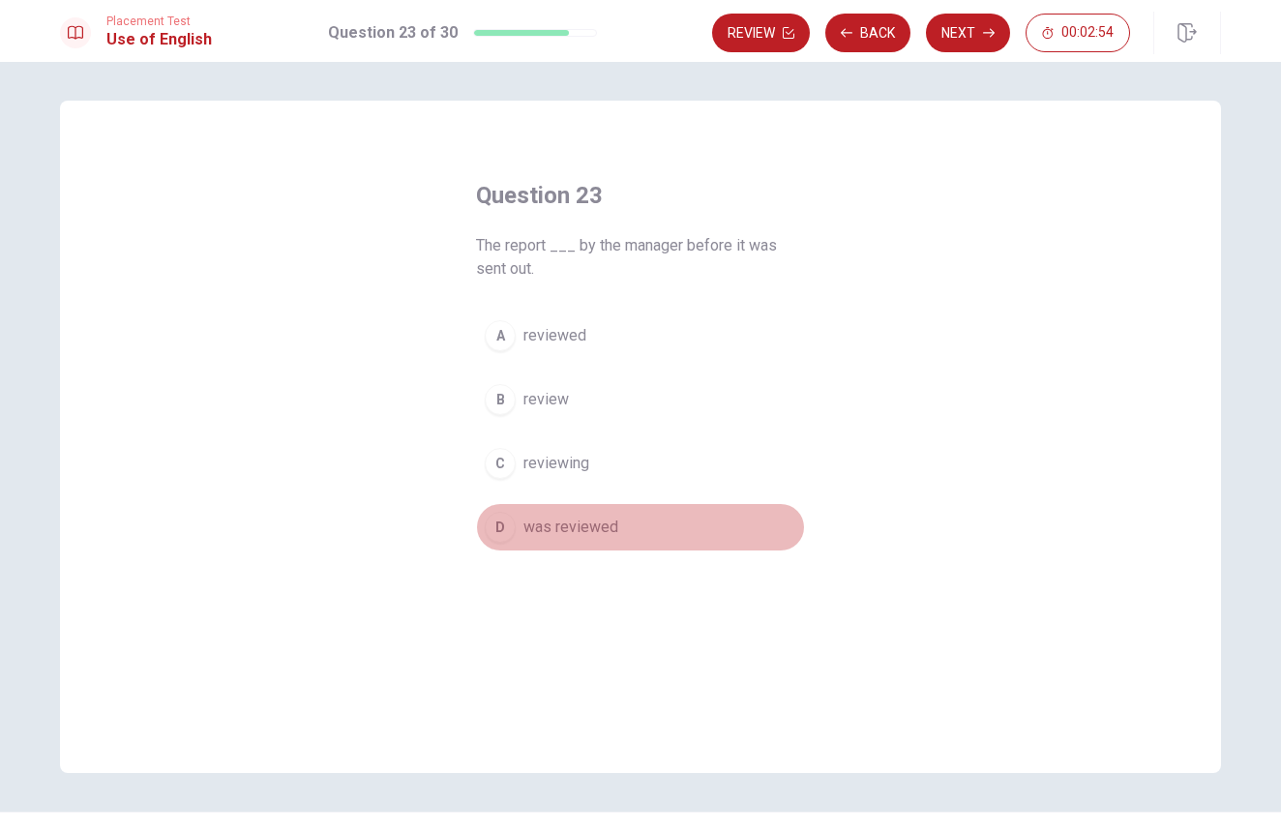
click at [535, 515] on button "D was reviewed" at bounding box center [640, 527] width 329 height 48
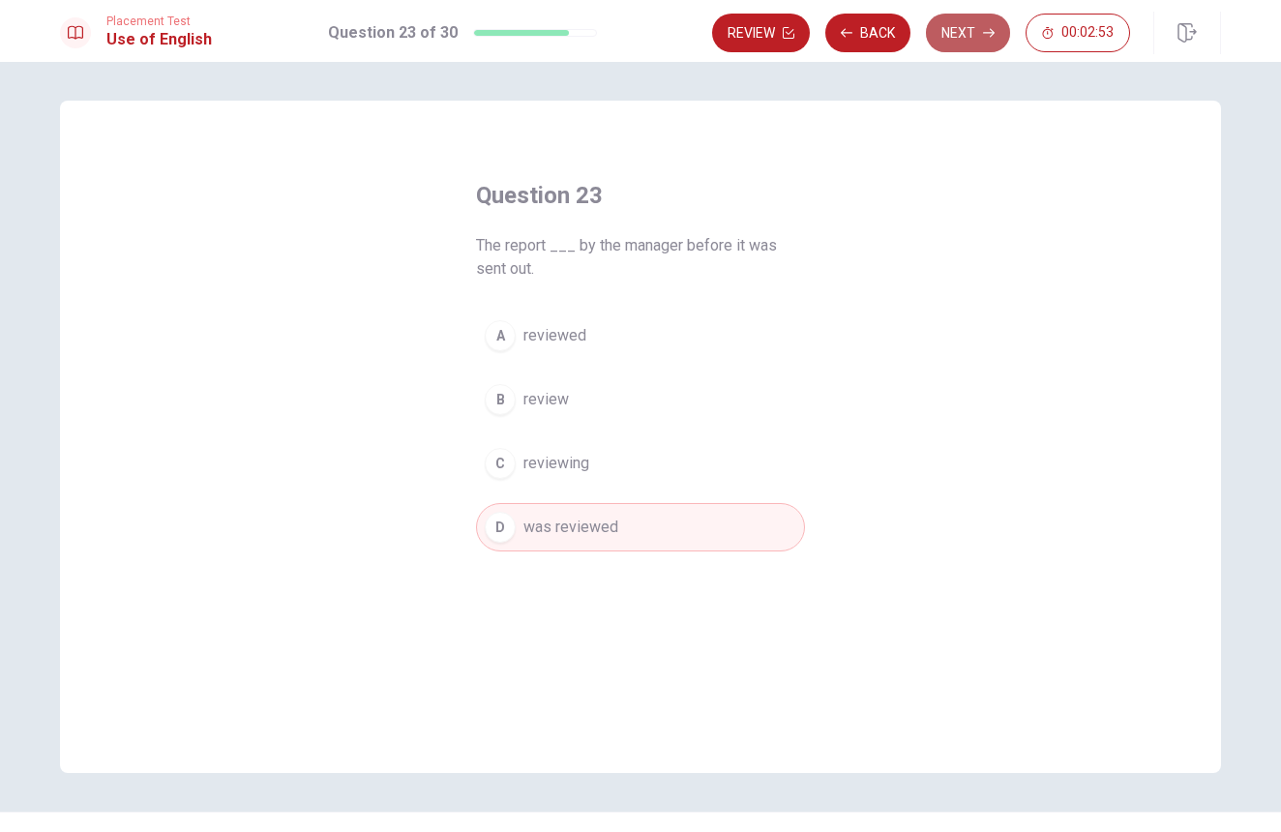
click at [972, 24] on button "Next" at bounding box center [968, 33] width 84 height 39
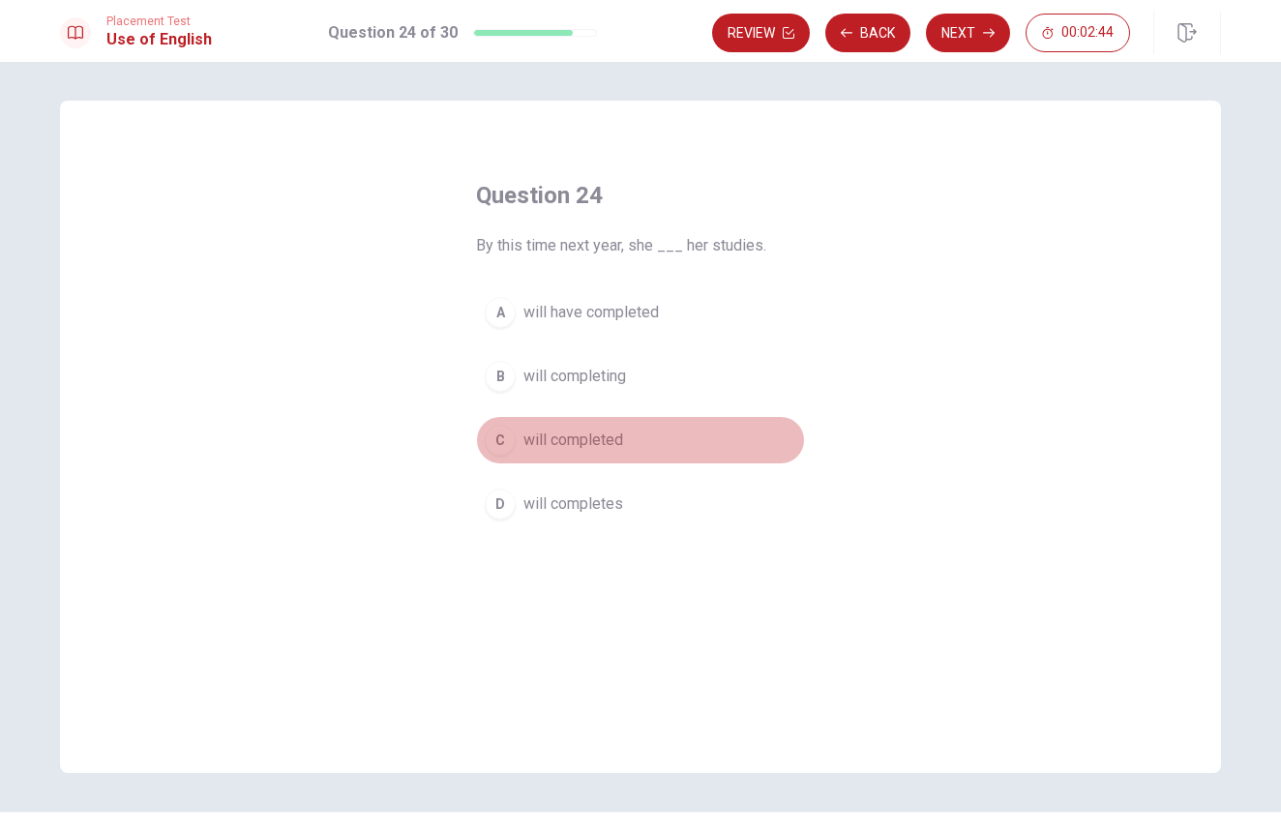
click at [575, 448] on span "will completed" at bounding box center [574, 440] width 100 height 23
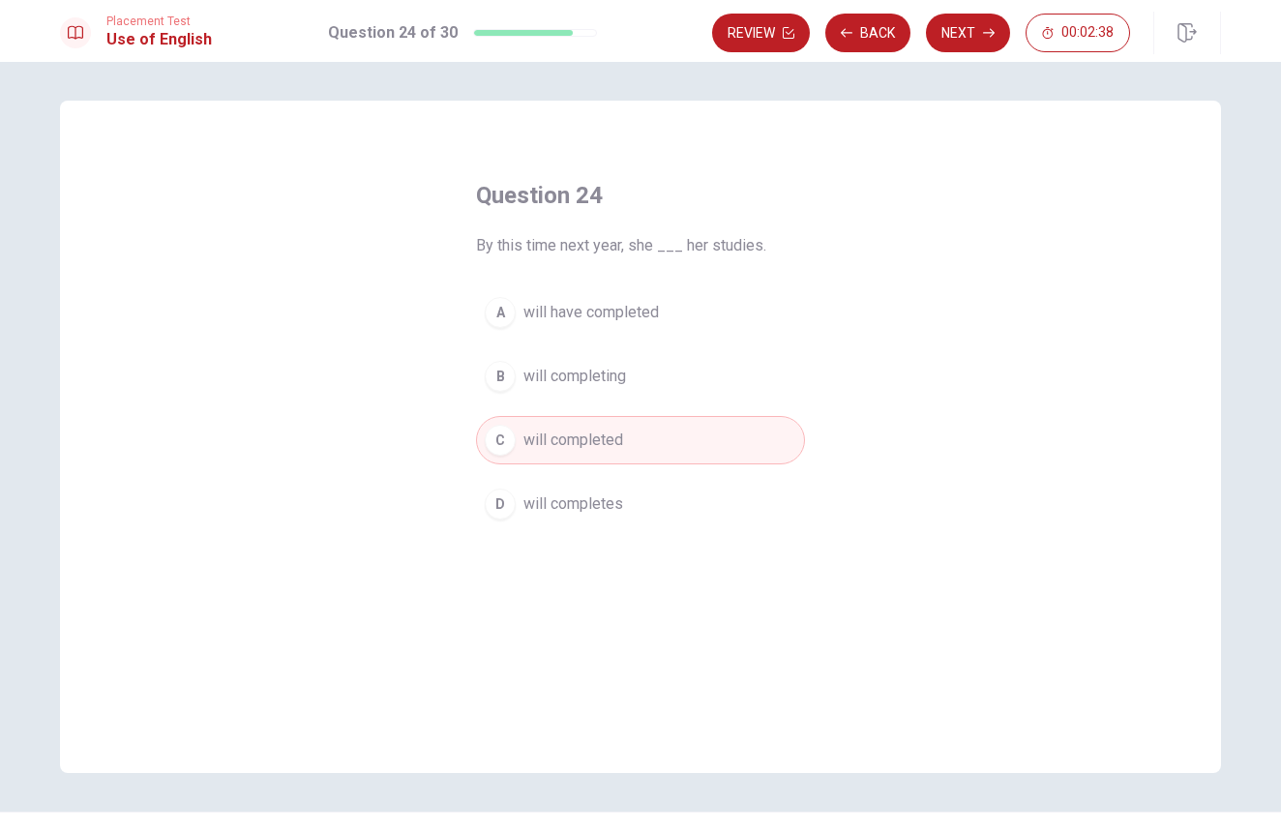
click at [632, 310] on span "will have completed" at bounding box center [591, 312] width 135 height 23
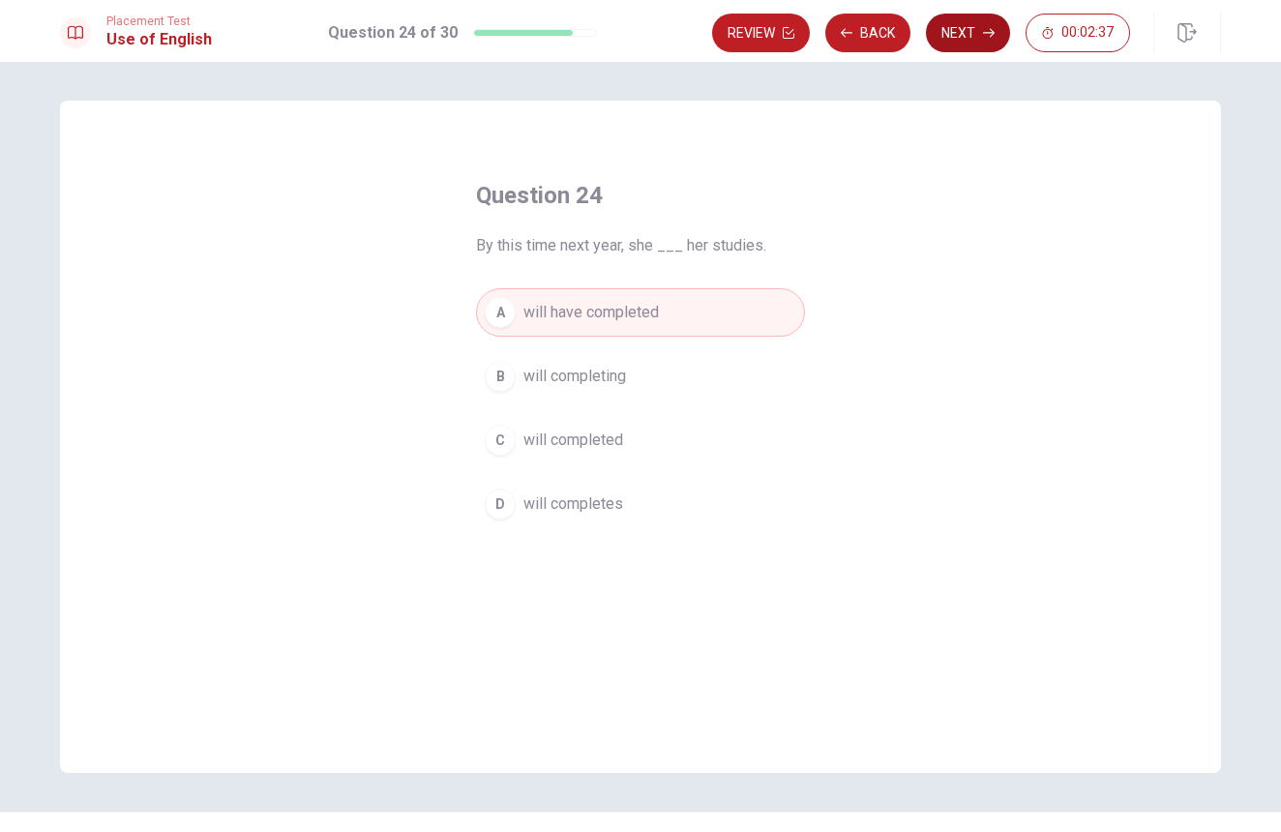
click at [943, 44] on button "Next" at bounding box center [968, 33] width 84 height 39
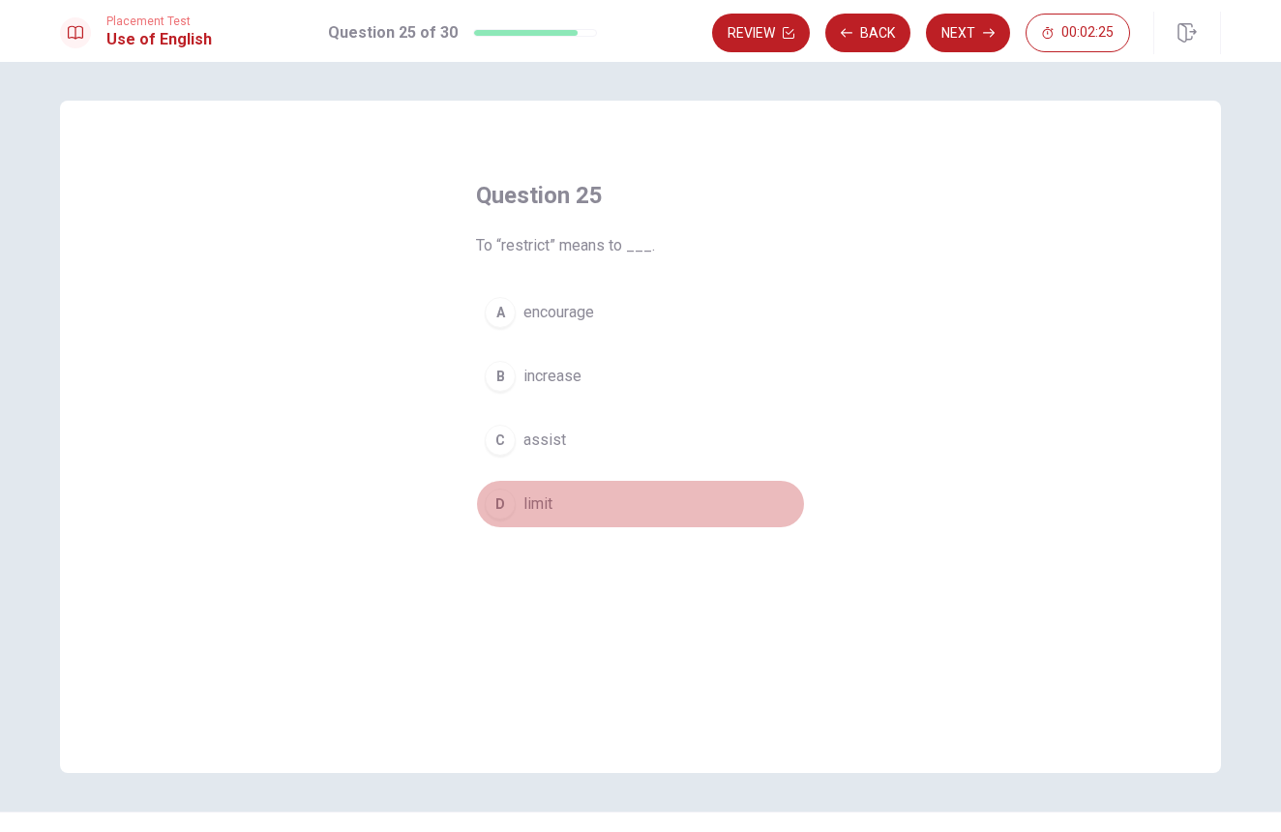
drag, startPoint x: 549, startPoint y: 504, endPoint x: 612, endPoint y: 433, distance: 95.3
click at [551, 500] on span "limit" at bounding box center [538, 504] width 29 height 23
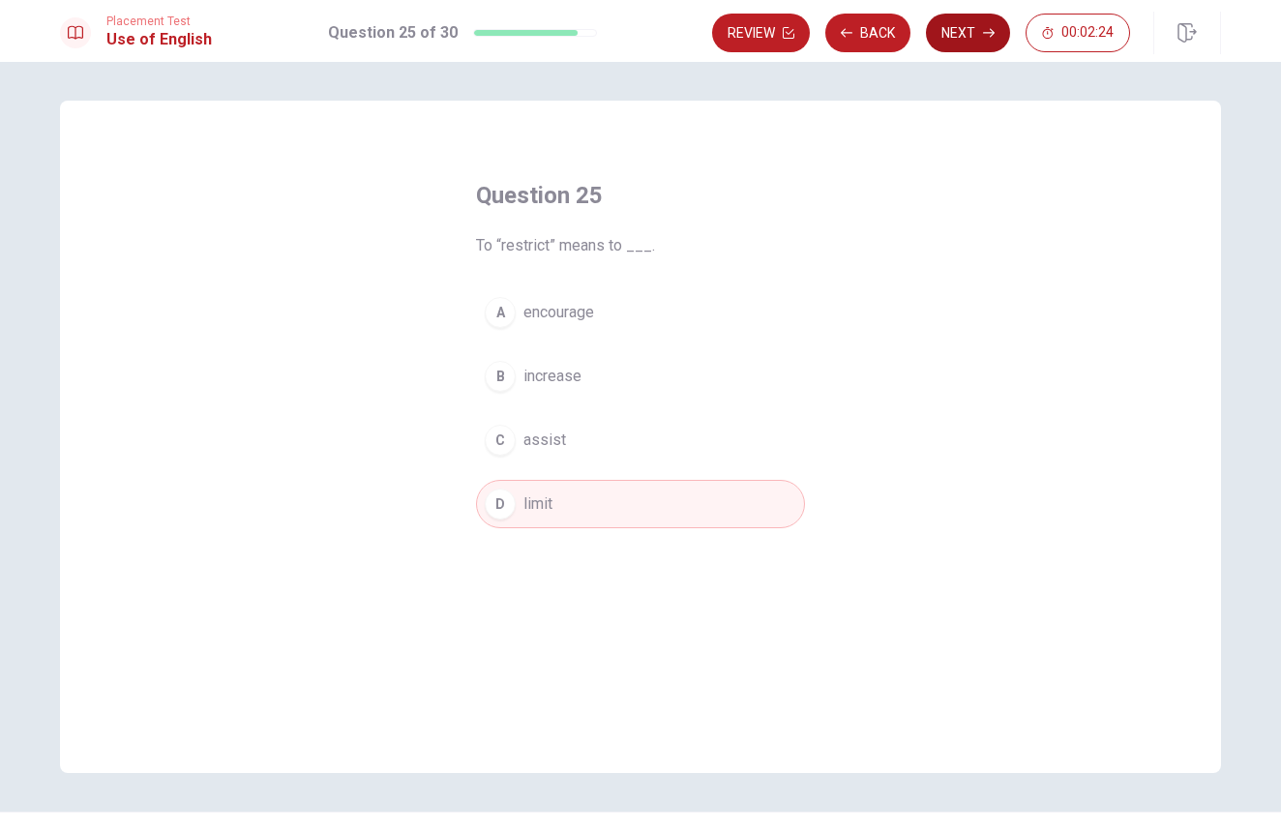
click at [949, 28] on button "Next" at bounding box center [968, 33] width 84 height 39
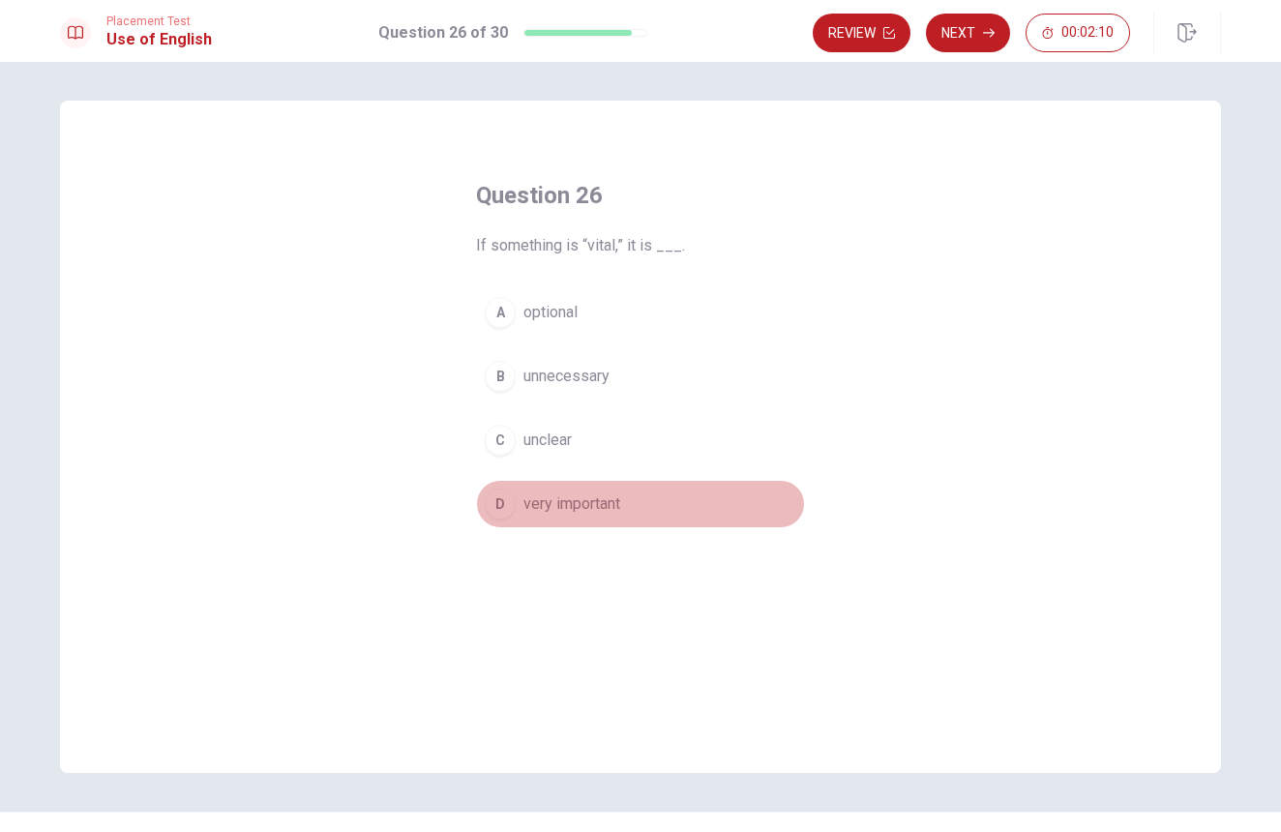
drag, startPoint x: 540, startPoint y: 505, endPoint x: 544, endPoint y: 494, distance: 12.2
click at [539, 505] on span "very important" at bounding box center [572, 504] width 97 height 23
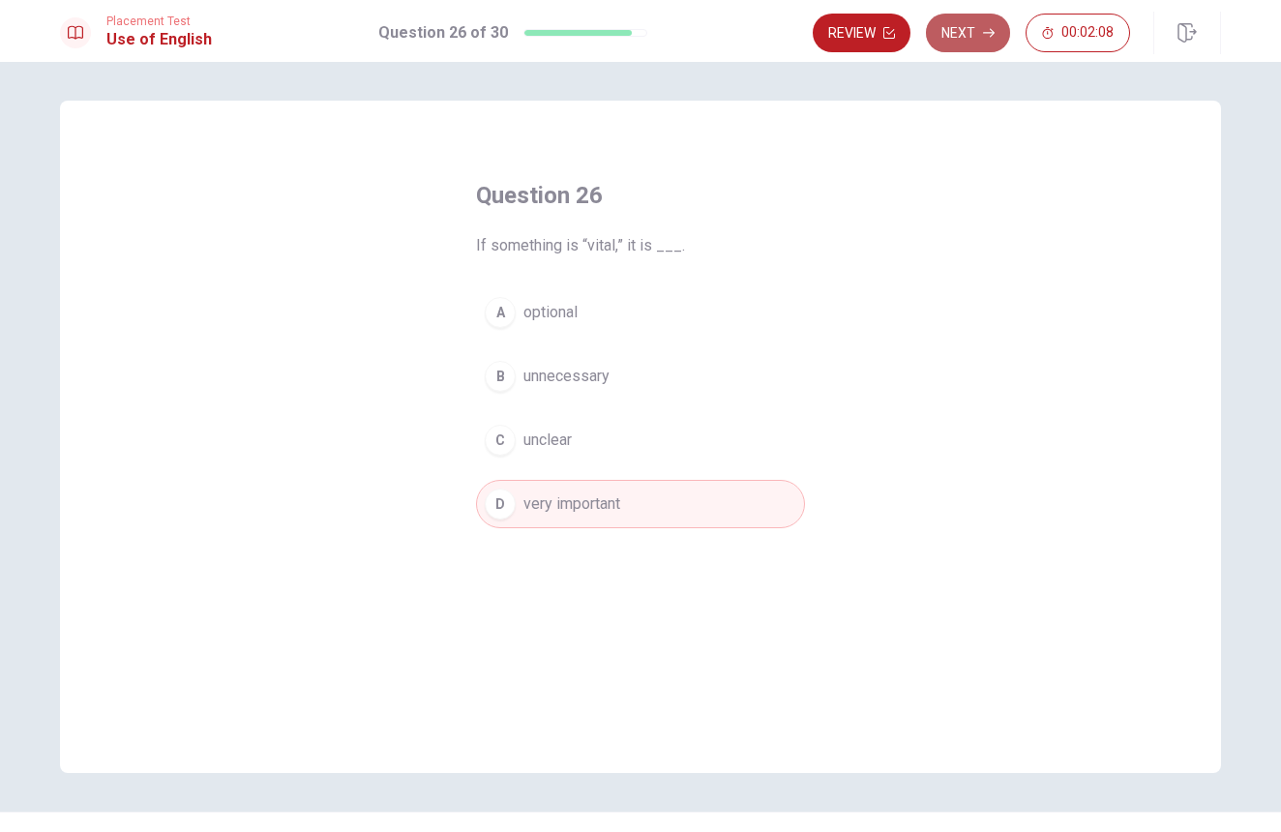
click at [978, 28] on button "Next" at bounding box center [968, 33] width 84 height 39
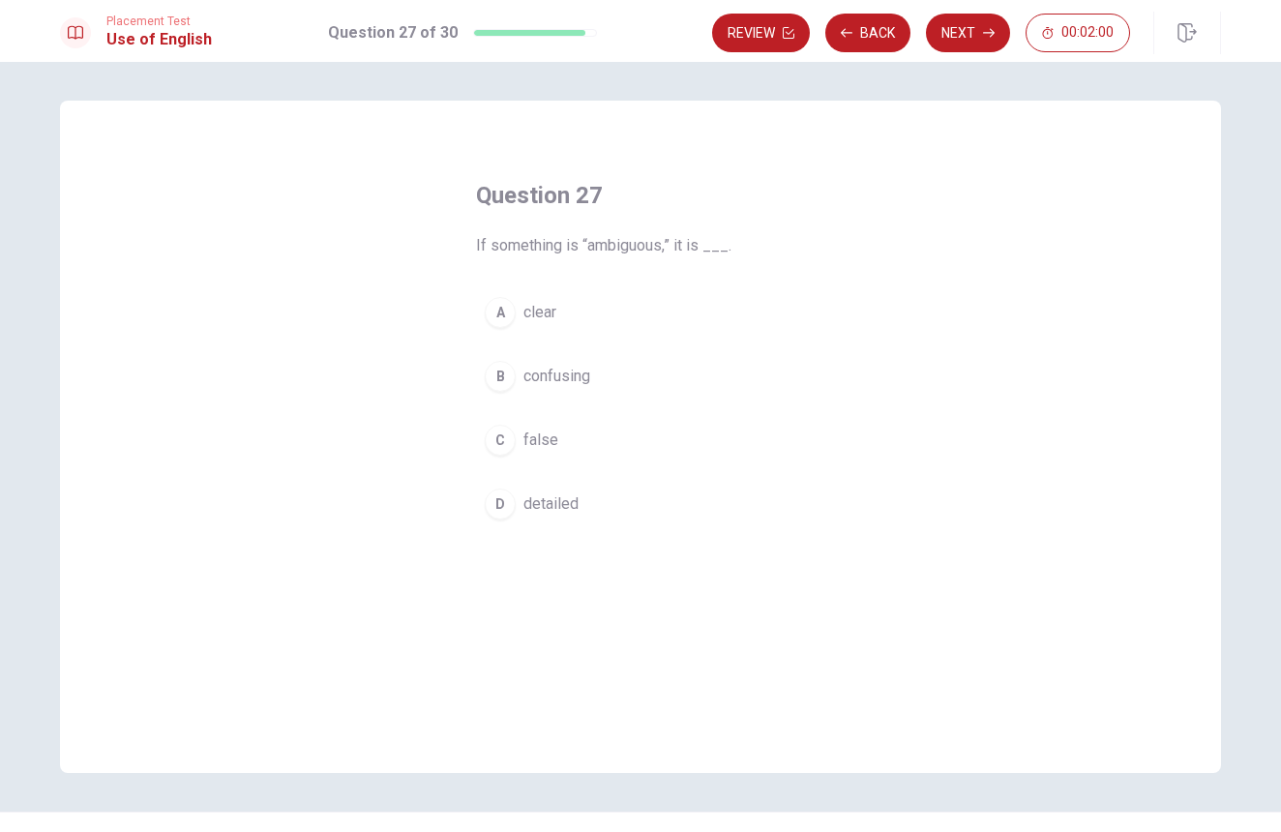
drag, startPoint x: 545, startPoint y: 373, endPoint x: 556, endPoint y: 350, distance: 25.1
click at [548, 363] on button "B confusing" at bounding box center [640, 376] width 329 height 48
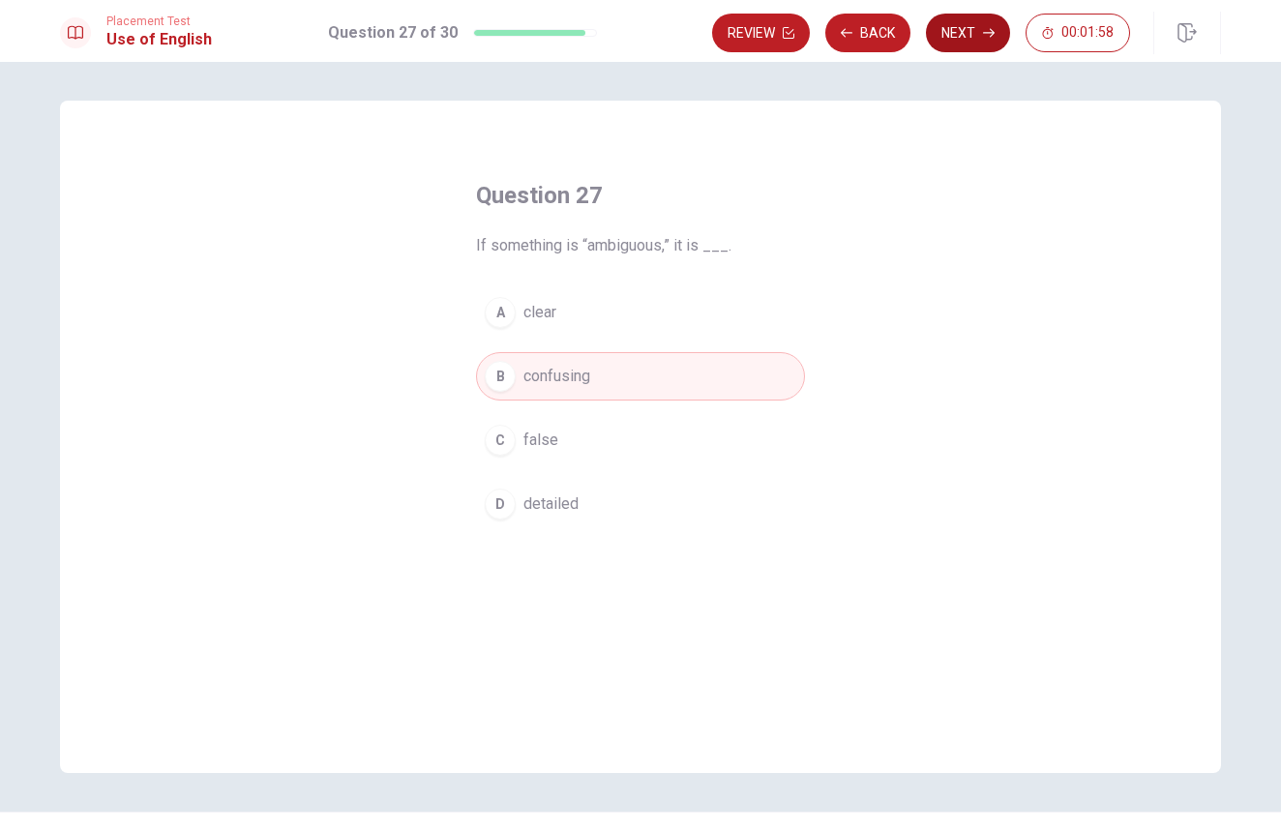
click at [944, 30] on button "Next" at bounding box center [968, 33] width 84 height 39
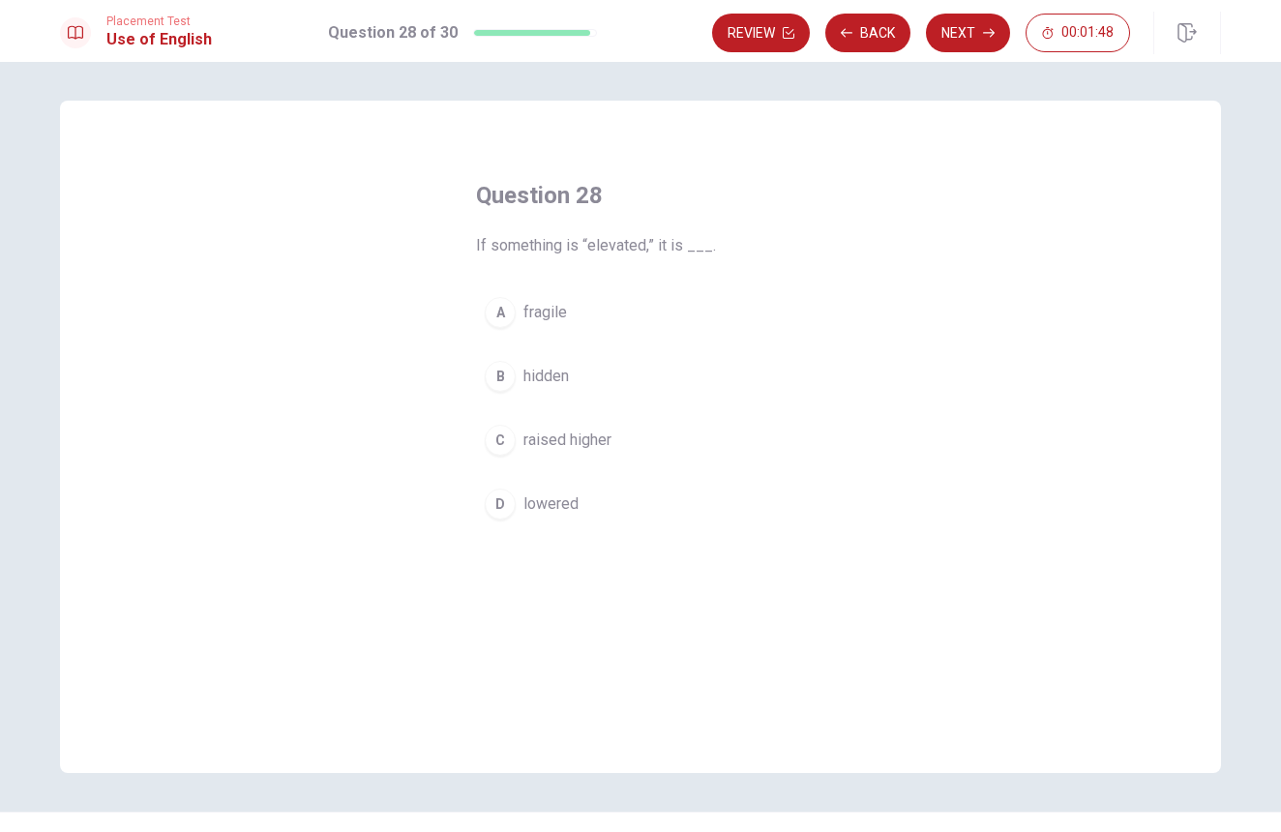
click at [535, 444] on span "raised higher" at bounding box center [568, 440] width 88 height 23
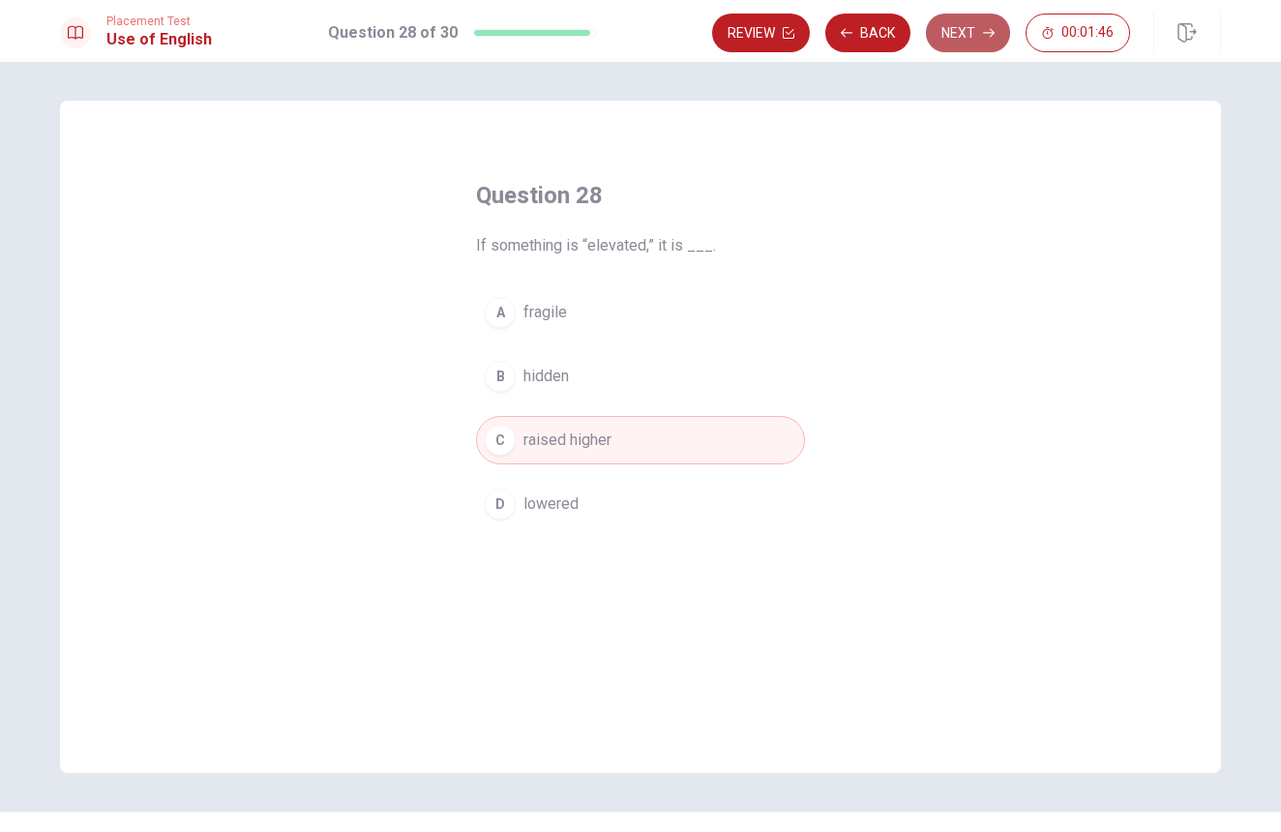
click at [955, 27] on button "Next" at bounding box center [968, 33] width 84 height 39
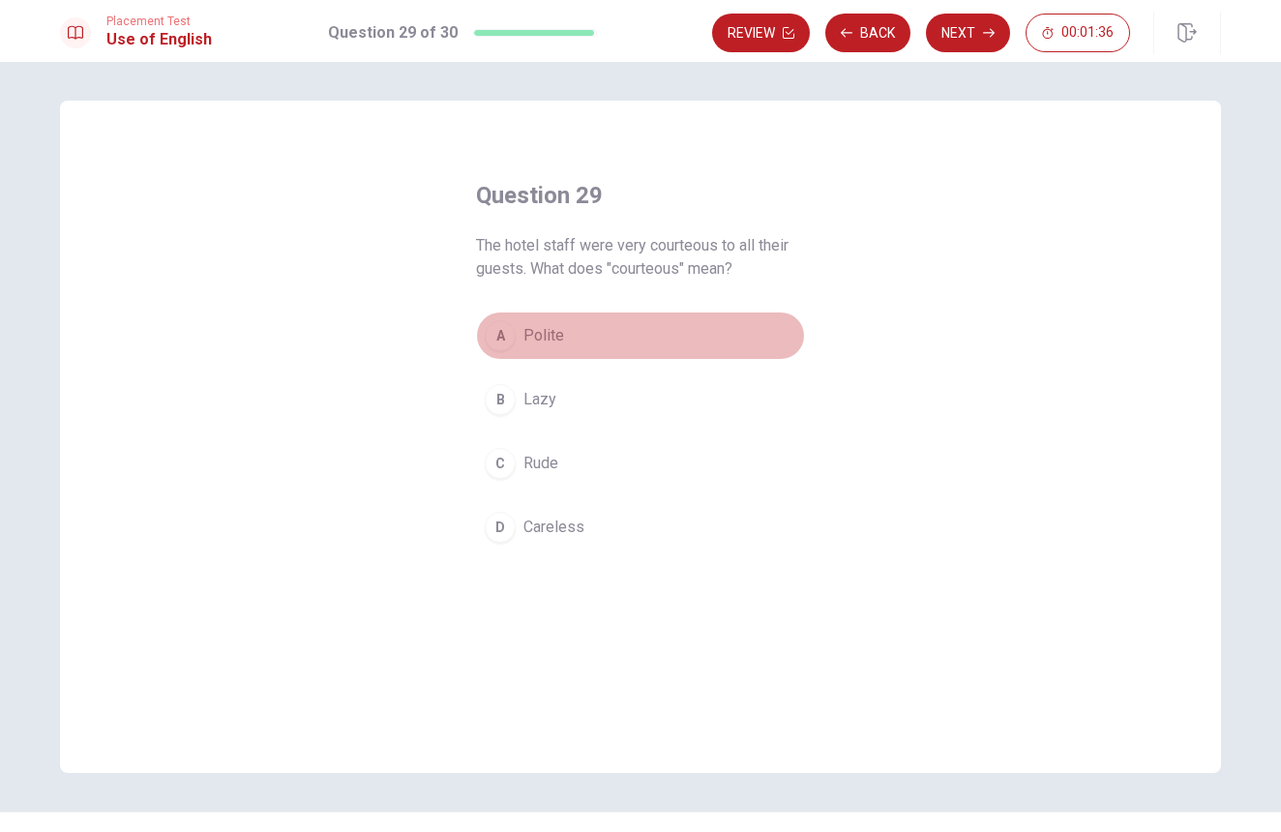
drag, startPoint x: 538, startPoint y: 344, endPoint x: 556, endPoint y: 329, distance: 23.4
click at [537, 344] on span "Polite" at bounding box center [544, 335] width 41 height 23
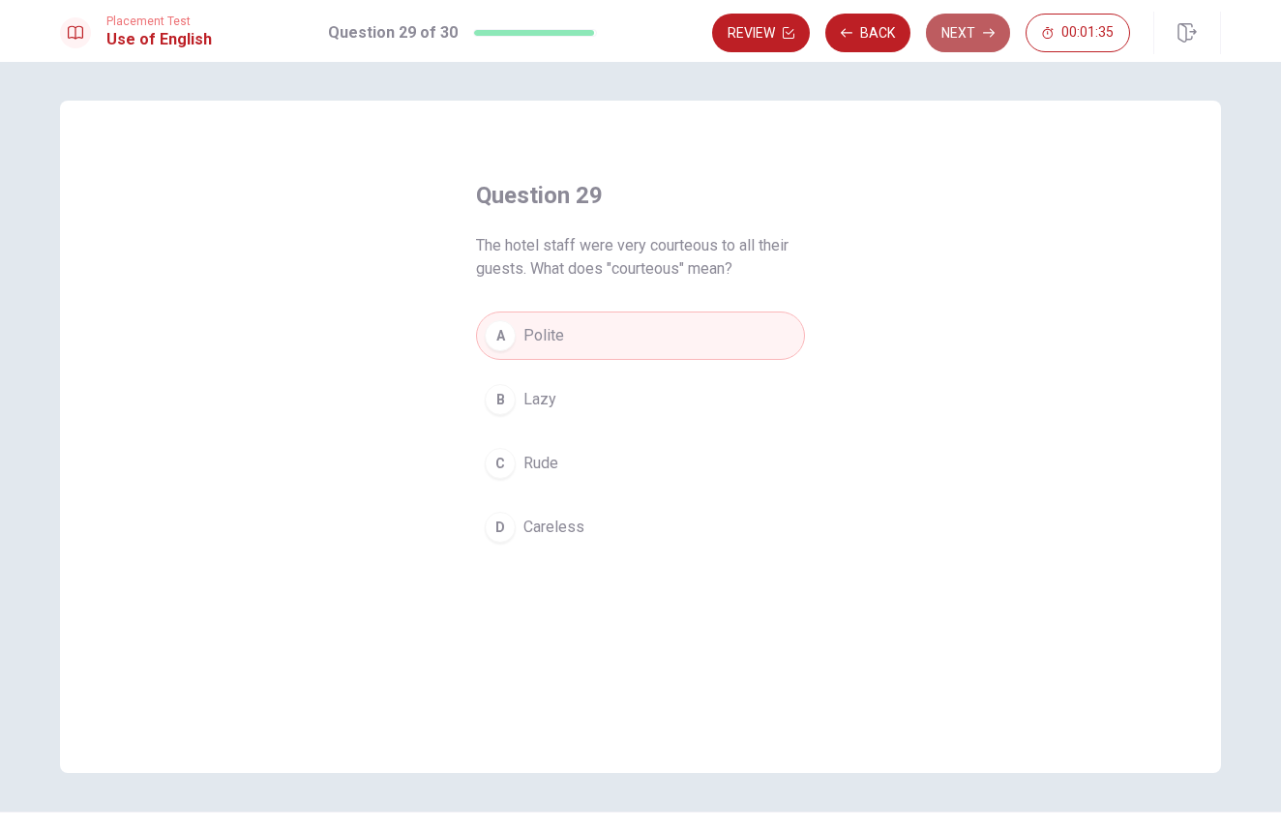
click at [946, 39] on button "Next" at bounding box center [968, 33] width 84 height 39
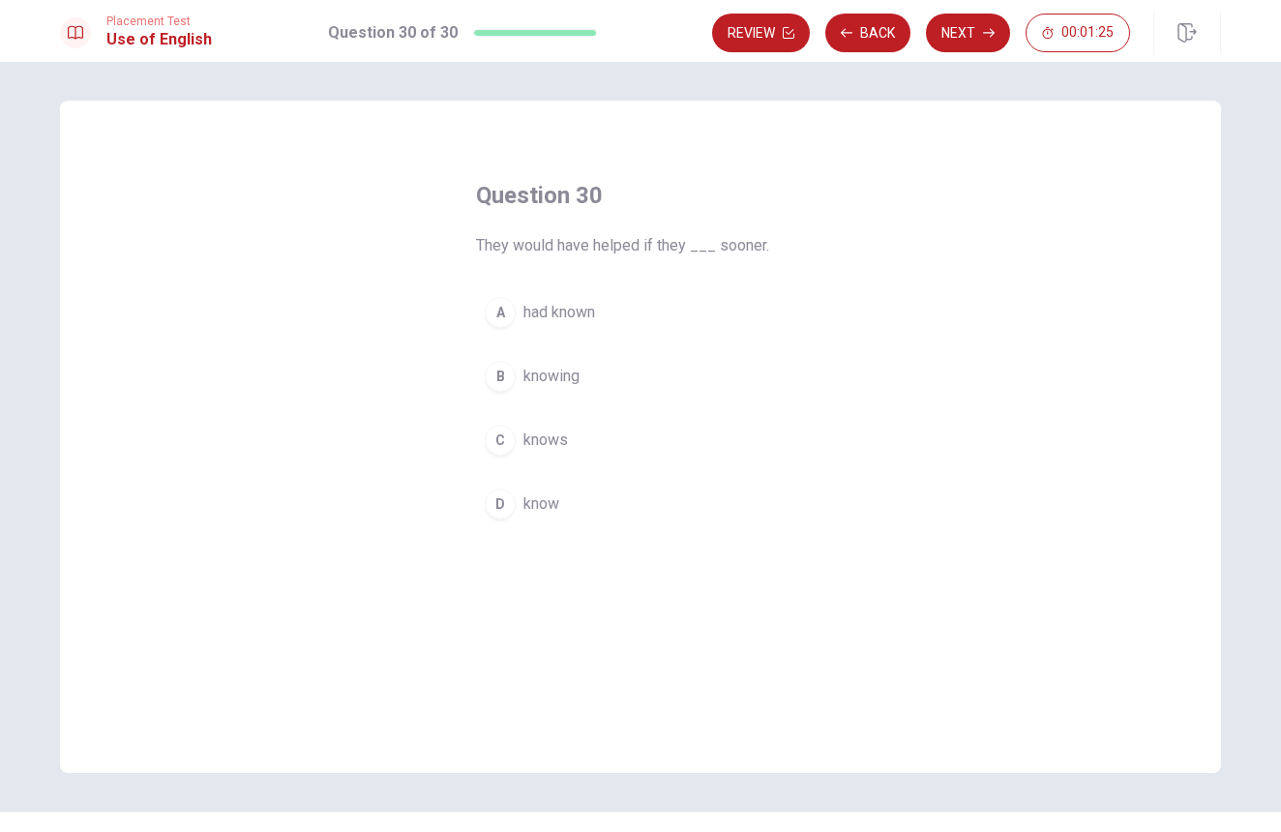
drag, startPoint x: 567, startPoint y: 306, endPoint x: 622, endPoint y: 259, distance: 72.1
click at [570, 302] on span "had known" at bounding box center [560, 312] width 72 height 23
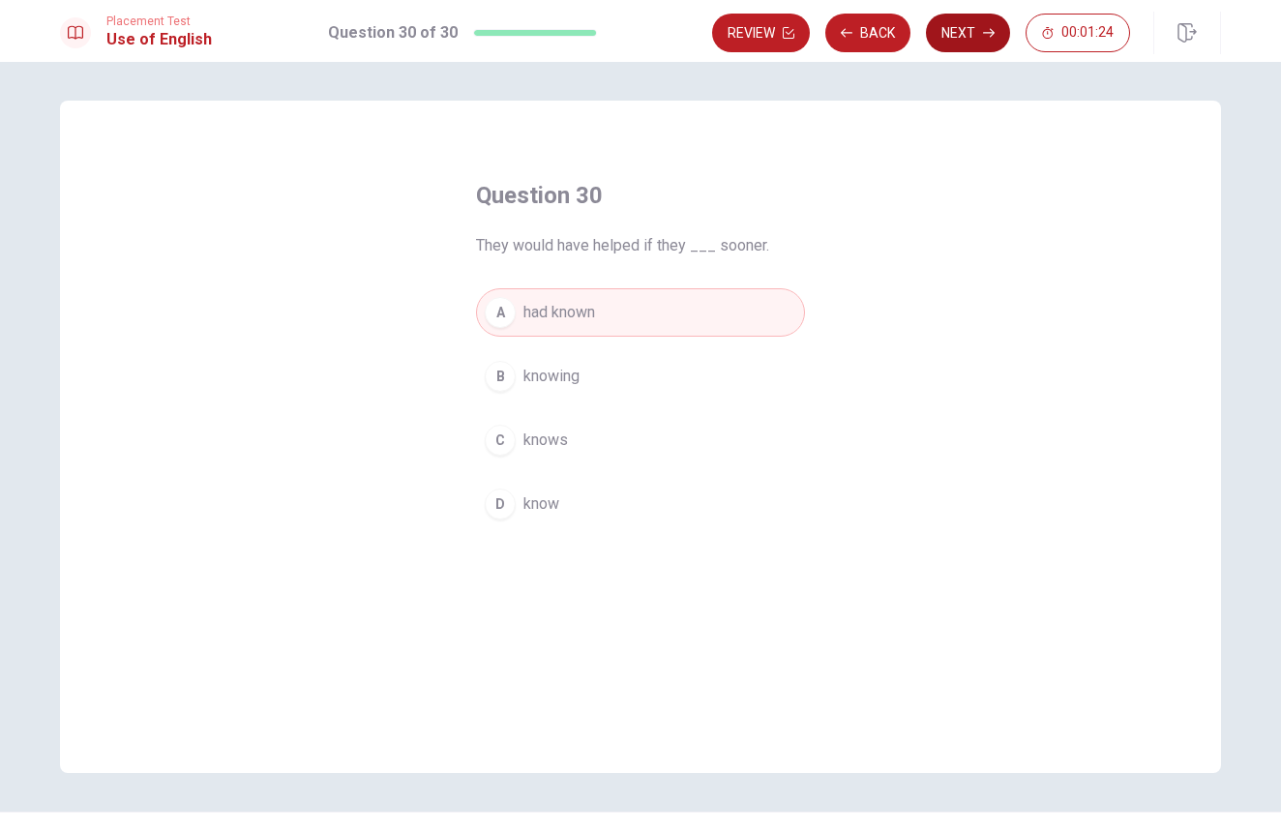
click at [962, 19] on button "Next" at bounding box center [968, 33] width 84 height 39
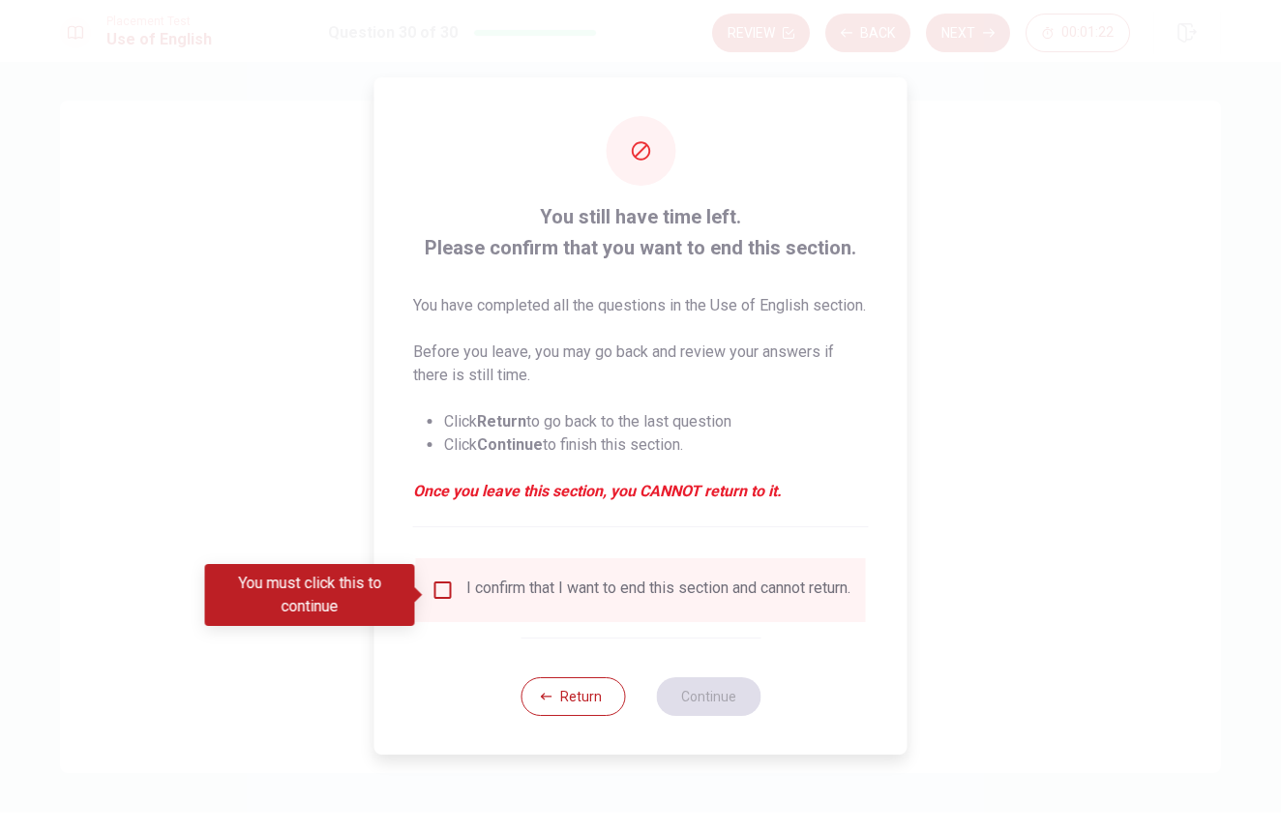
click at [449, 600] on input "You must click this to continue" at bounding box center [443, 590] width 23 height 23
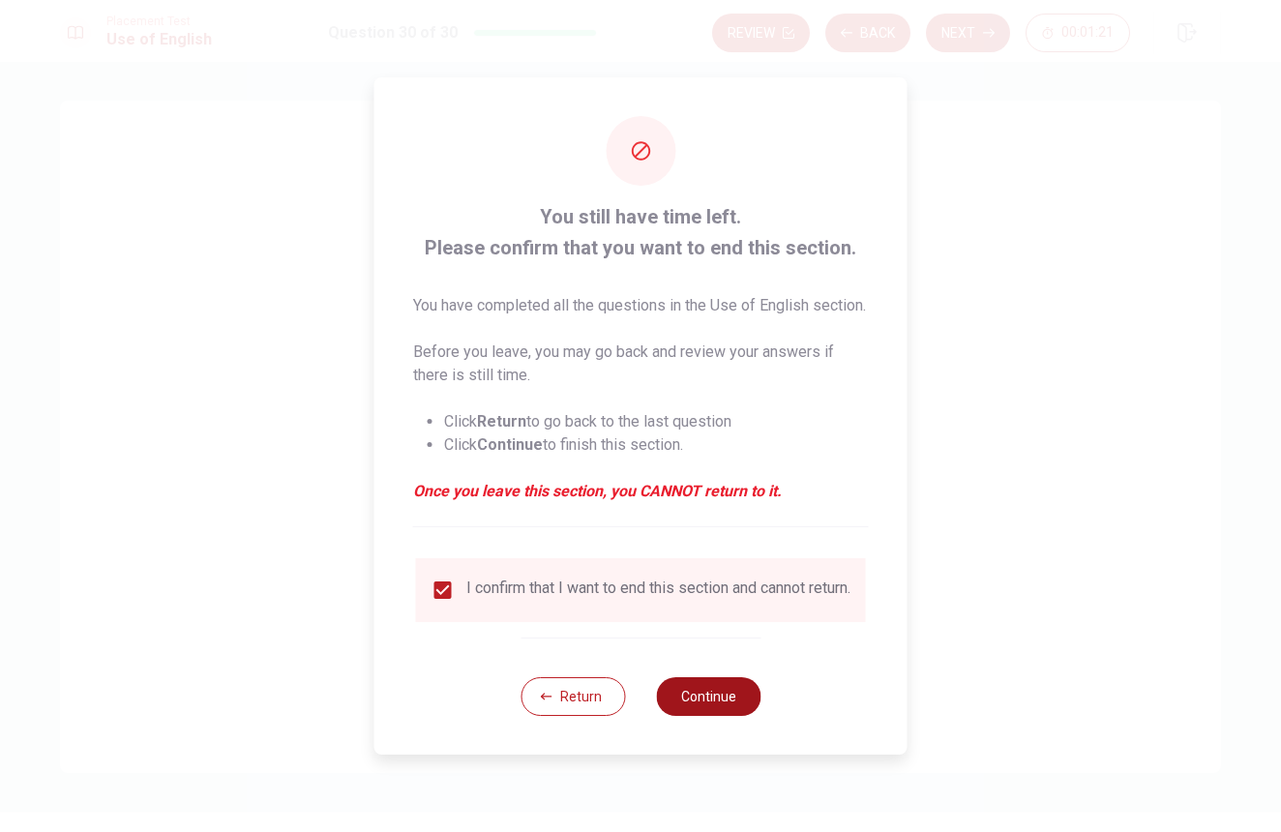
click at [707, 705] on button "Continue" at bounding box center [708, 696] width 105 height 39
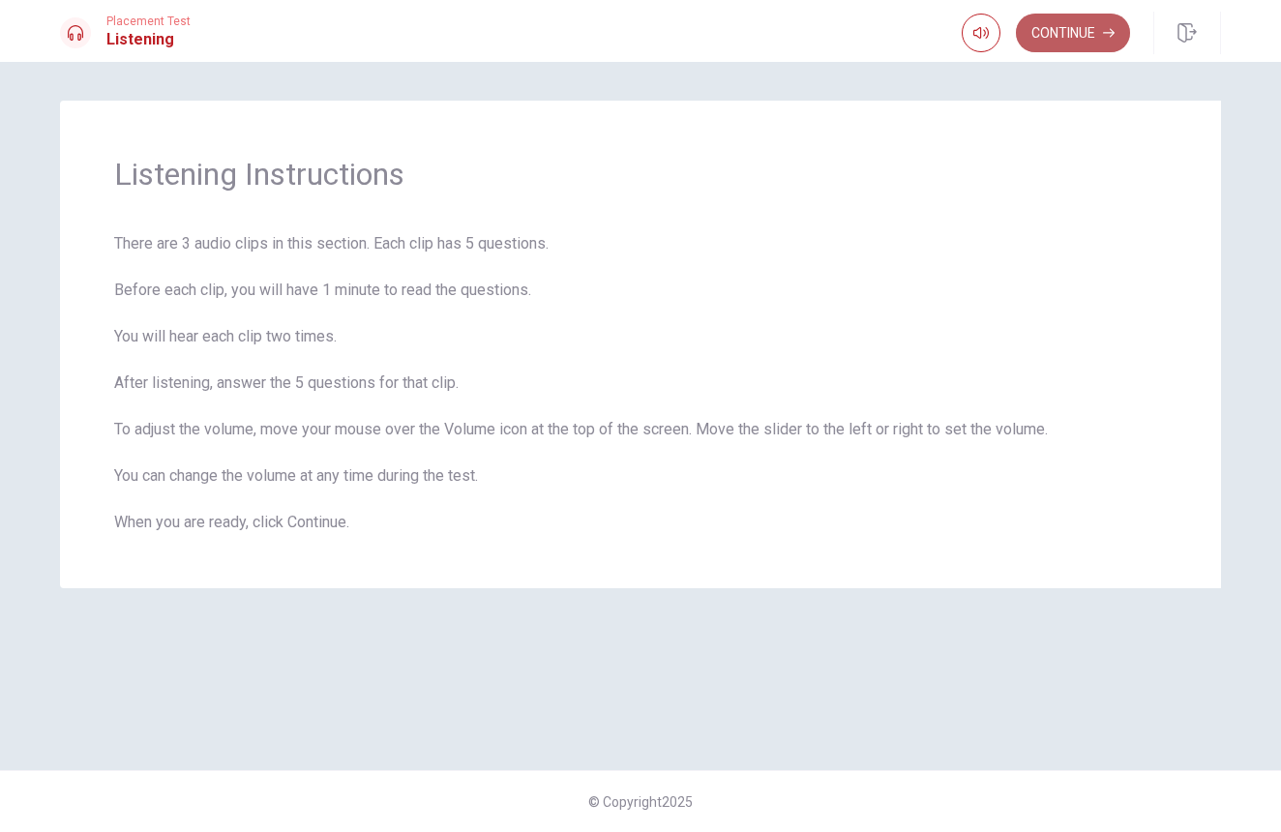
click at [1099, 32] on button "Continue" at bounding box center [1073, 33] width 114 height 39
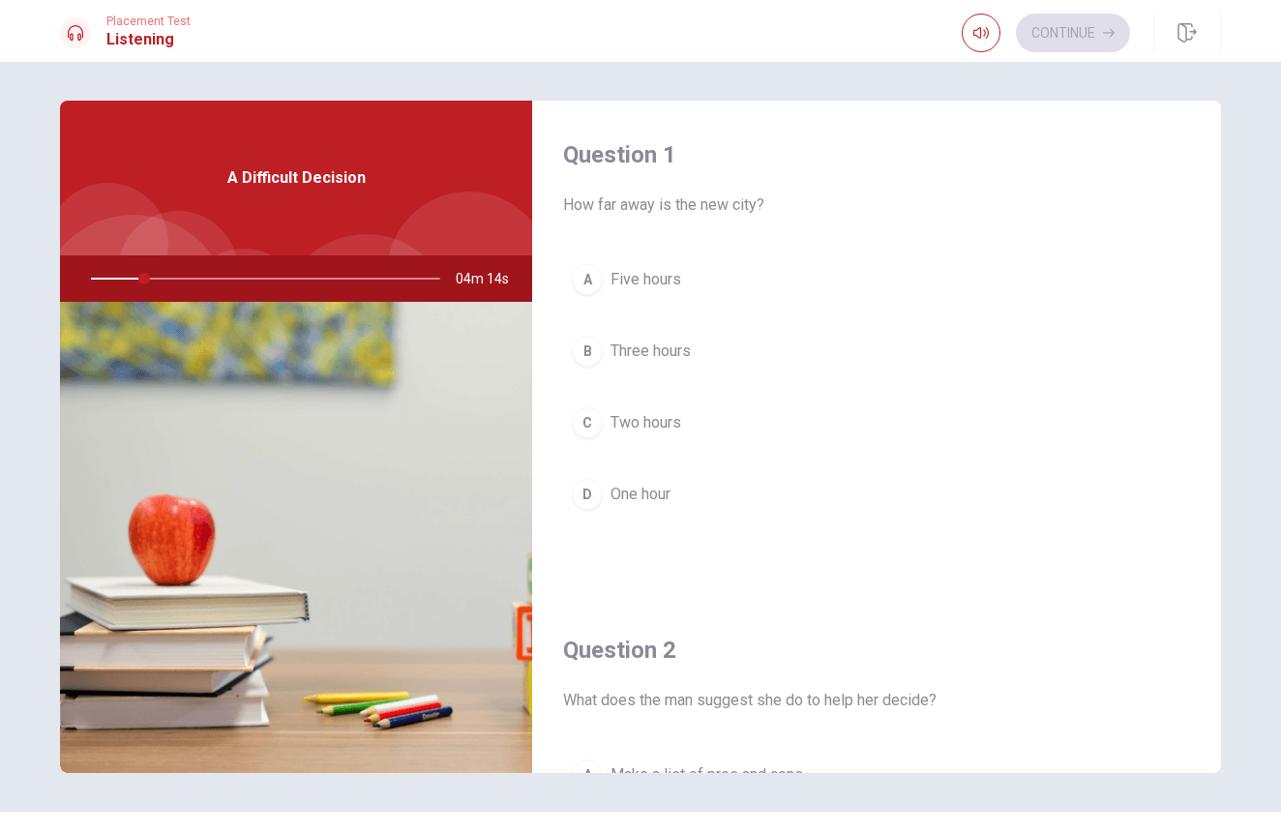
click at [224, 278] on div at bounding box center [262, 278] width 388 height 46
click at [123, 277] on div at bounding box center [262, 278] width 388 height 46
drag, startPoint x: 164, startPoint y: 285, endPoint x: 137, endPoint y: 282, distance: 26.3
click at [135, 282] on div at bounding box center [262, 278] width 388 height 46
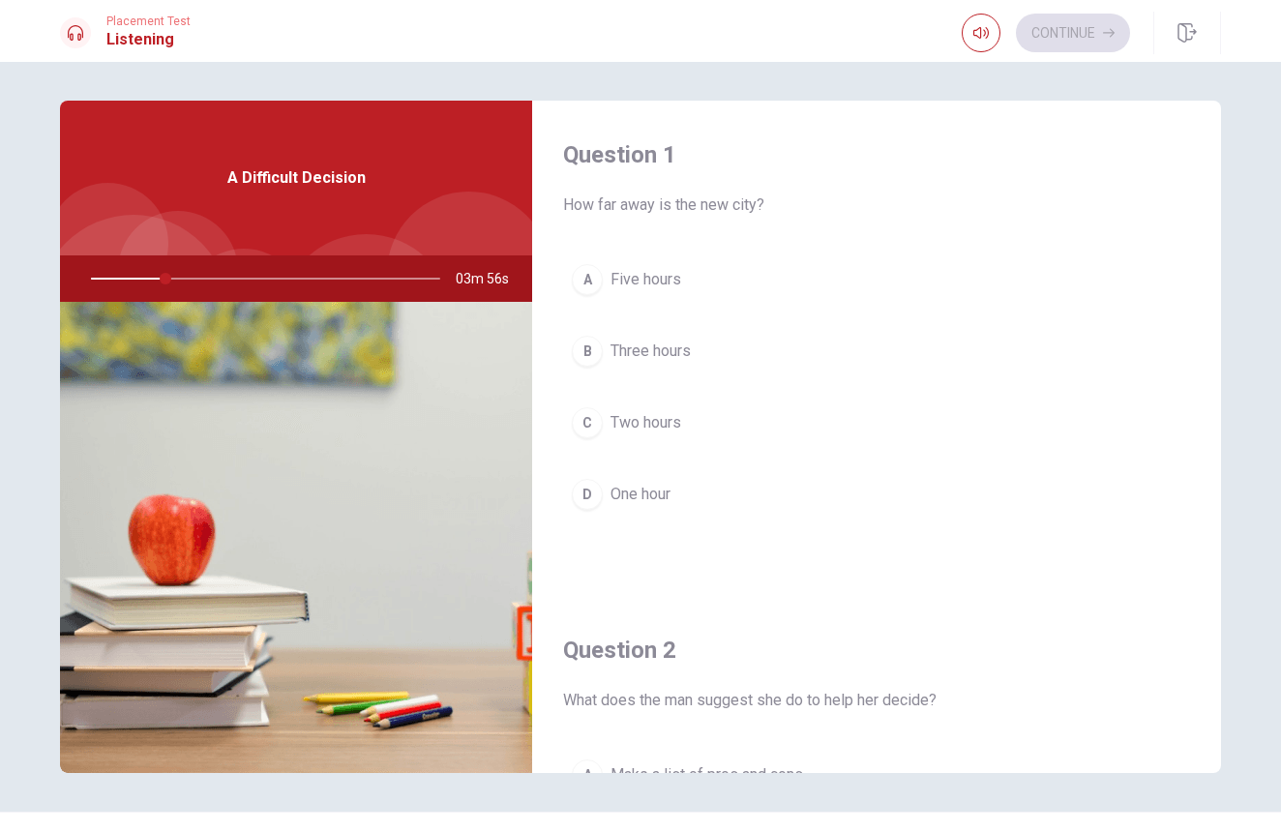
click at [137, 282] on div at bounding box center [262, 278] width 388 height 46
drag, startPoint x: 137, startPoint y: 282, endPoint x: 709, endPoint y: 458, distance: 598.5
click at [143, 285] on div at bounding box center [262, 278] width 388 height 46
click at [757, 203] on span "How far away is the new city?" at bounding box center [876, 205] width 627 height 23
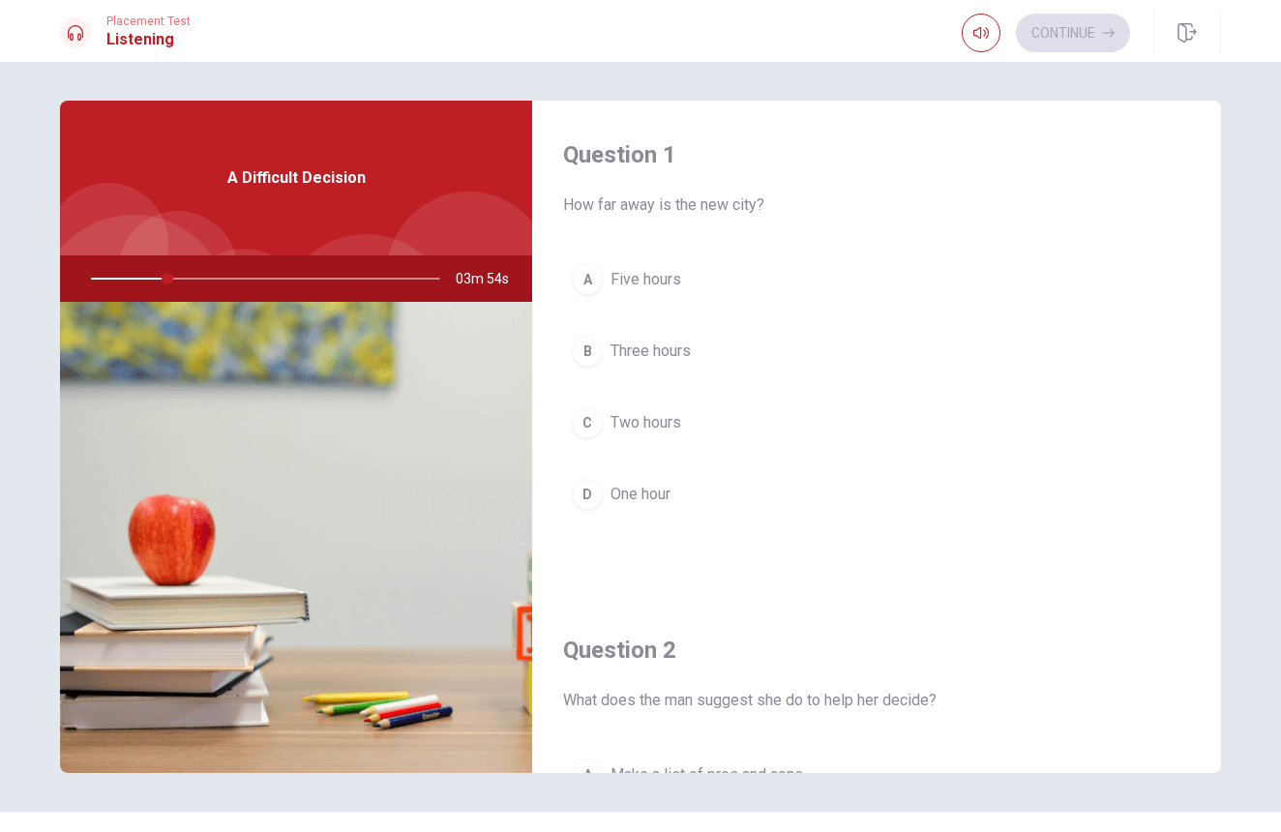
drag, startPoint x: 757, startPoint y: 203, endPoint x: 683, endPoint y: 230, distance: 78.4
click at [756, 204] on span "How far away is the new city?" at bounding box center [876, 205] width 627 height 23
click at [591, 286] on div "A" at bounding box center [587, 279] width 31 height 31
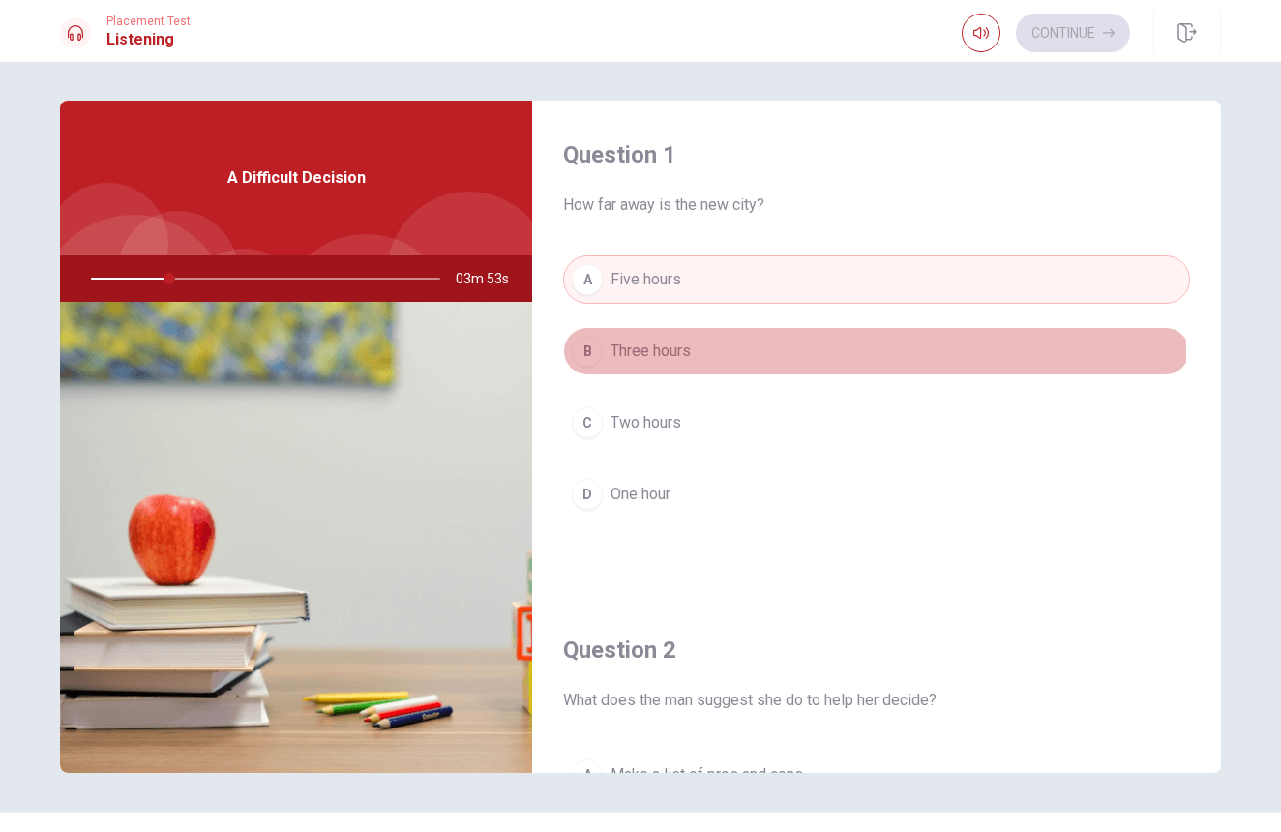
drag, startPoint x: 597, startPoint y: 358, endPoint x: 597, endPoint y: 380, distance: 22.3
click at [597, 358] on div "B" at bounding box center [587, 351] width 31 height 31
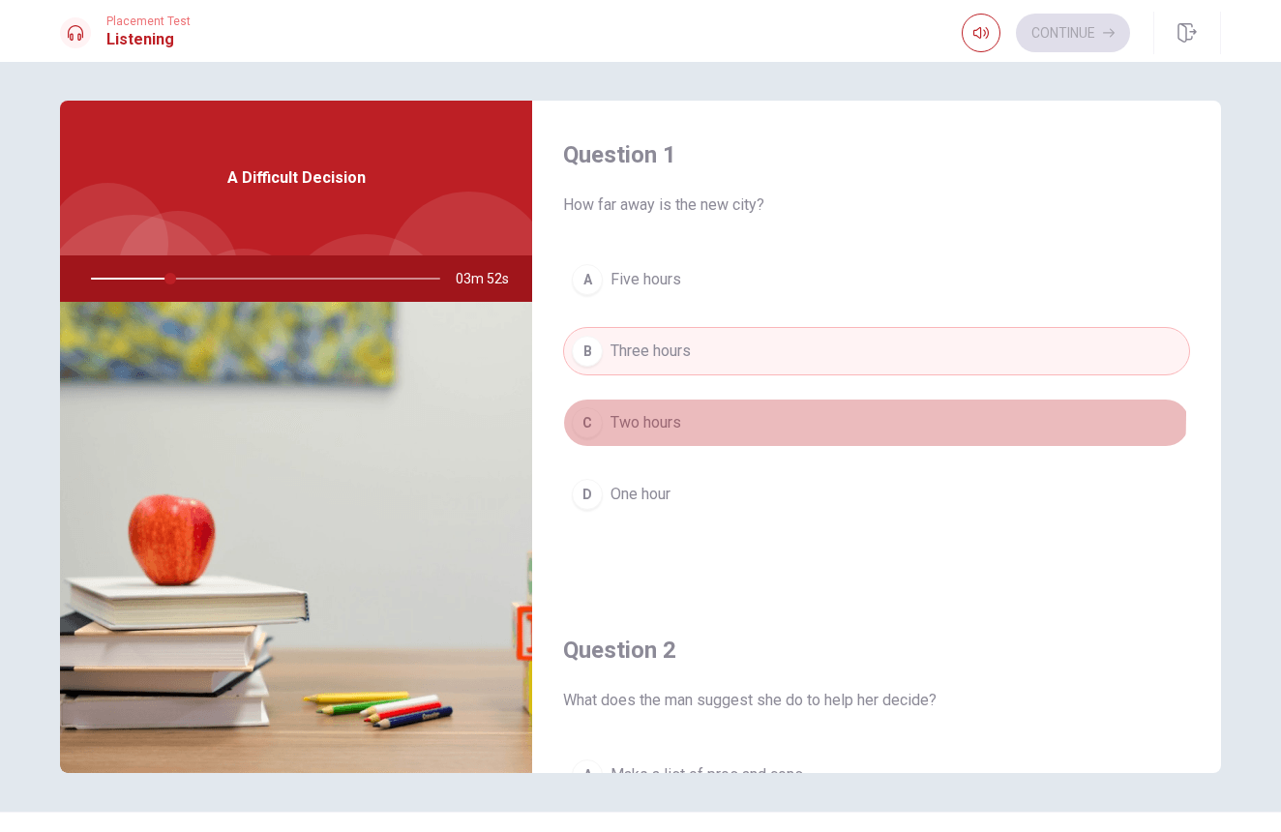
drag, startPoint x: 601, startPoint y: 415, endPoint x: 607, endPoint y: 406, distance: 10.5
click at [603, 413] on button "C Two hours" at bounding box center [876, 423] width 627 height 48
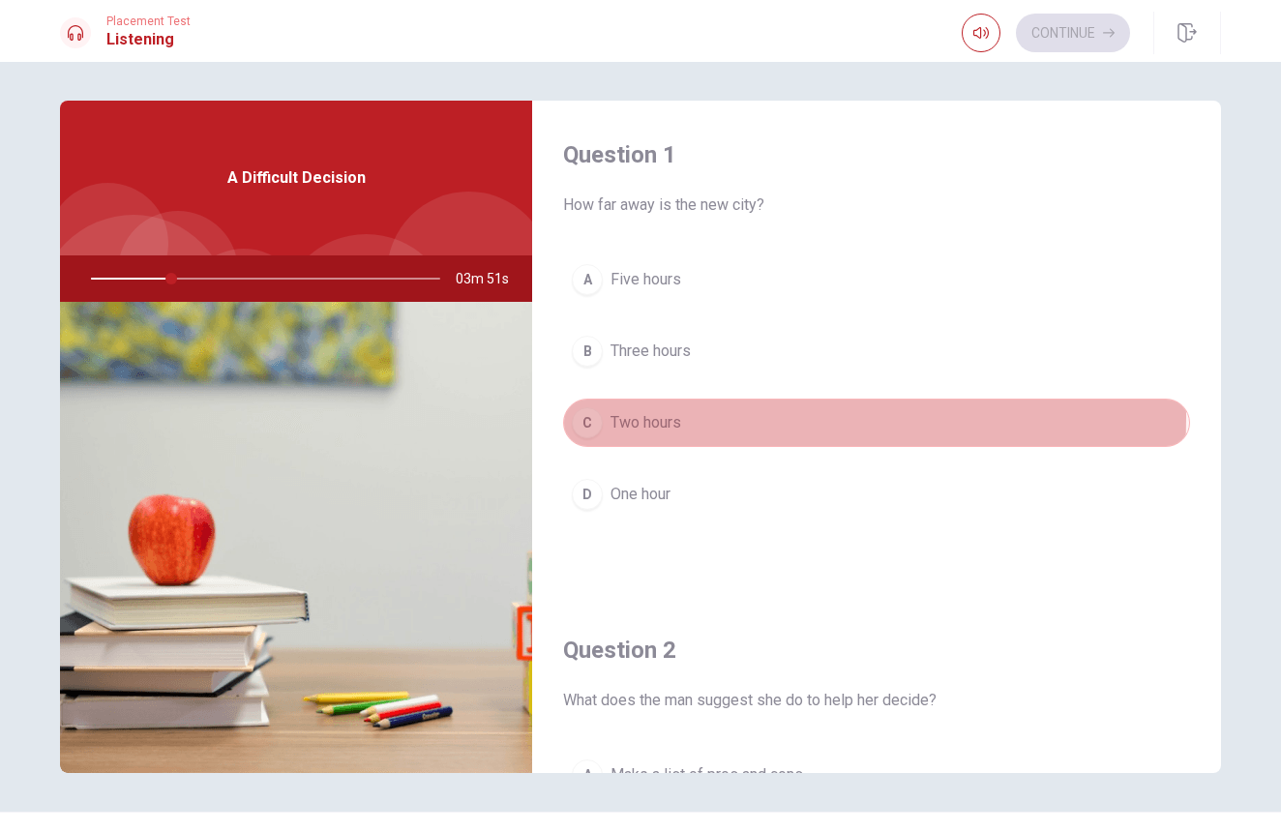
drag, startPoint x: 619, startPoint y: 416, endPoint x: 642, endPoint y: 407, distance: 23.9
click at [620, 415] on span "Two hours" at bounding box center [646, 422] width 71 height 23
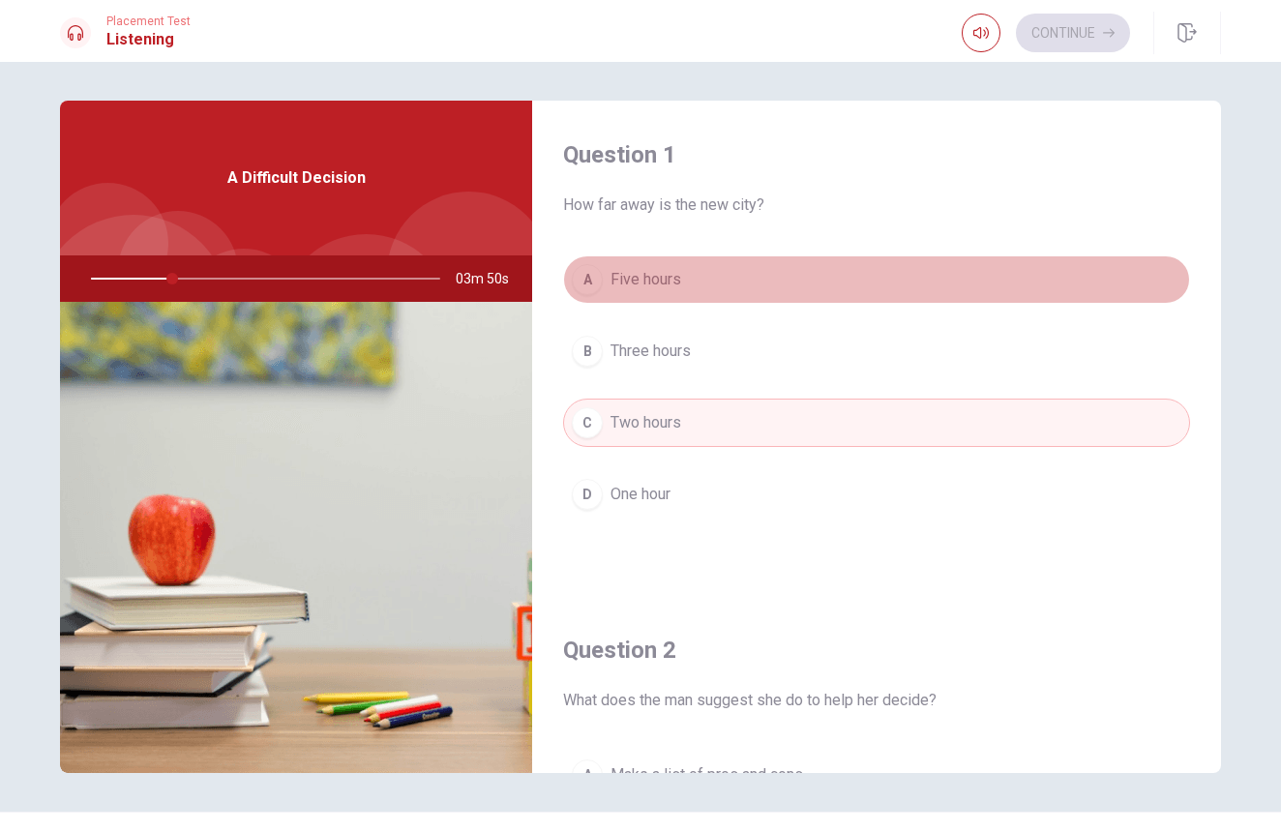
click at [957, 293] on button "A Five hours" at bounding box center [876, 279] width 627 height 48
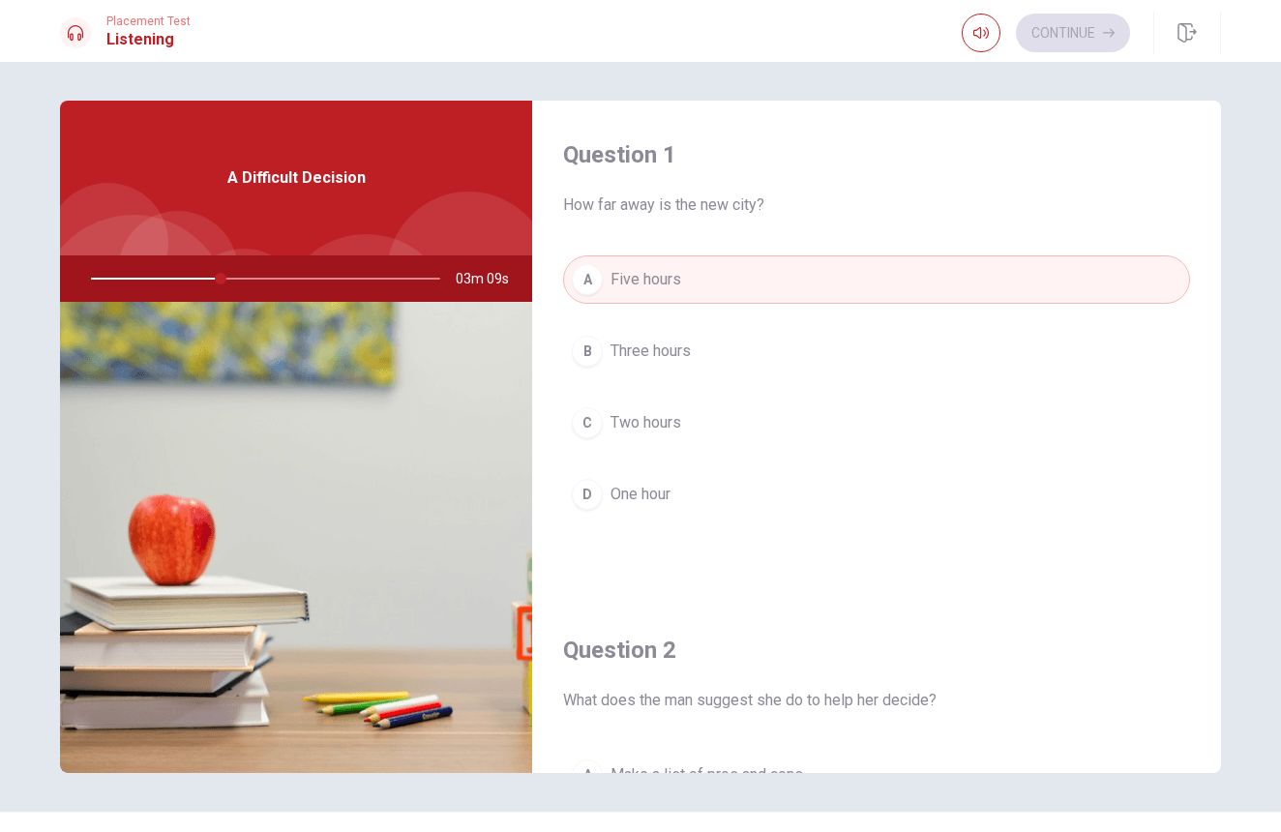
click at [648, 364] on button "B Three hours" at bounding box center [876, 351] width 627 height 48
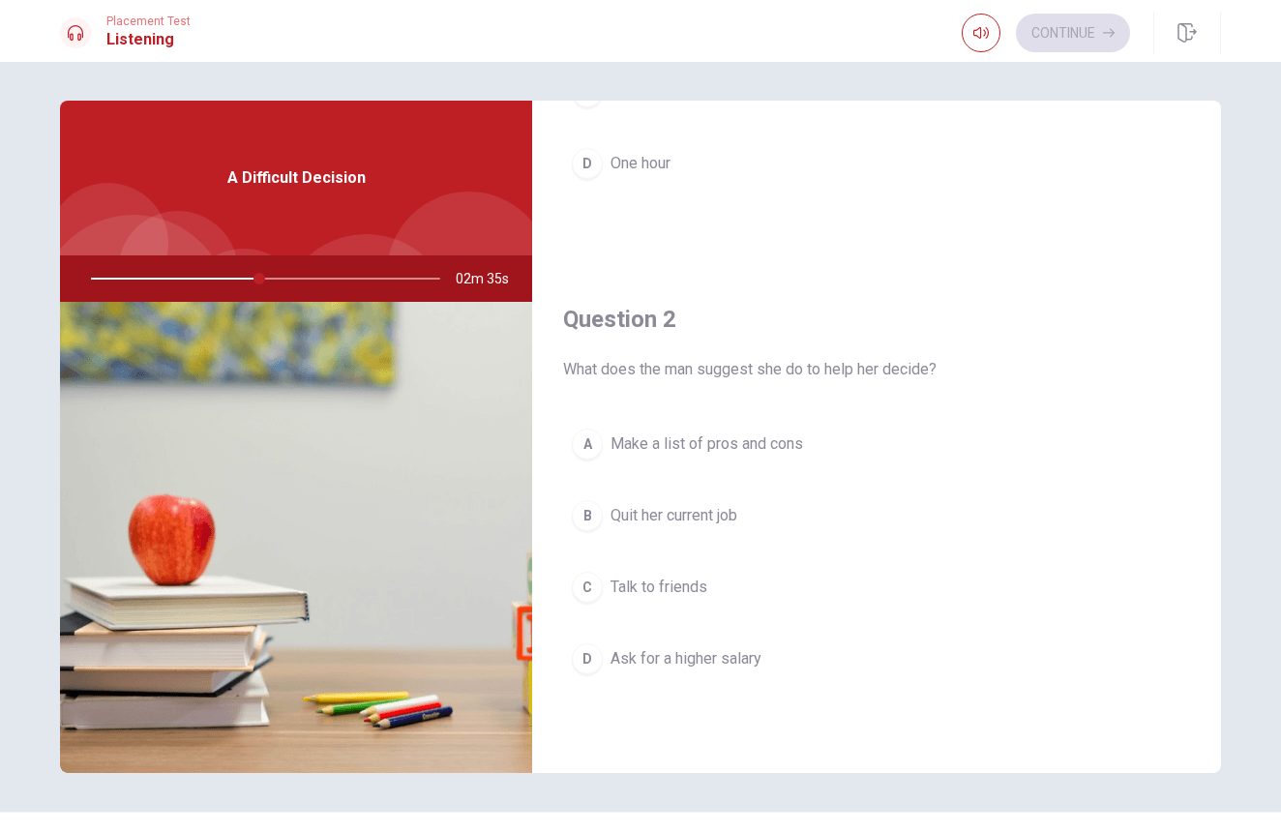
scroll to position [353, 0]
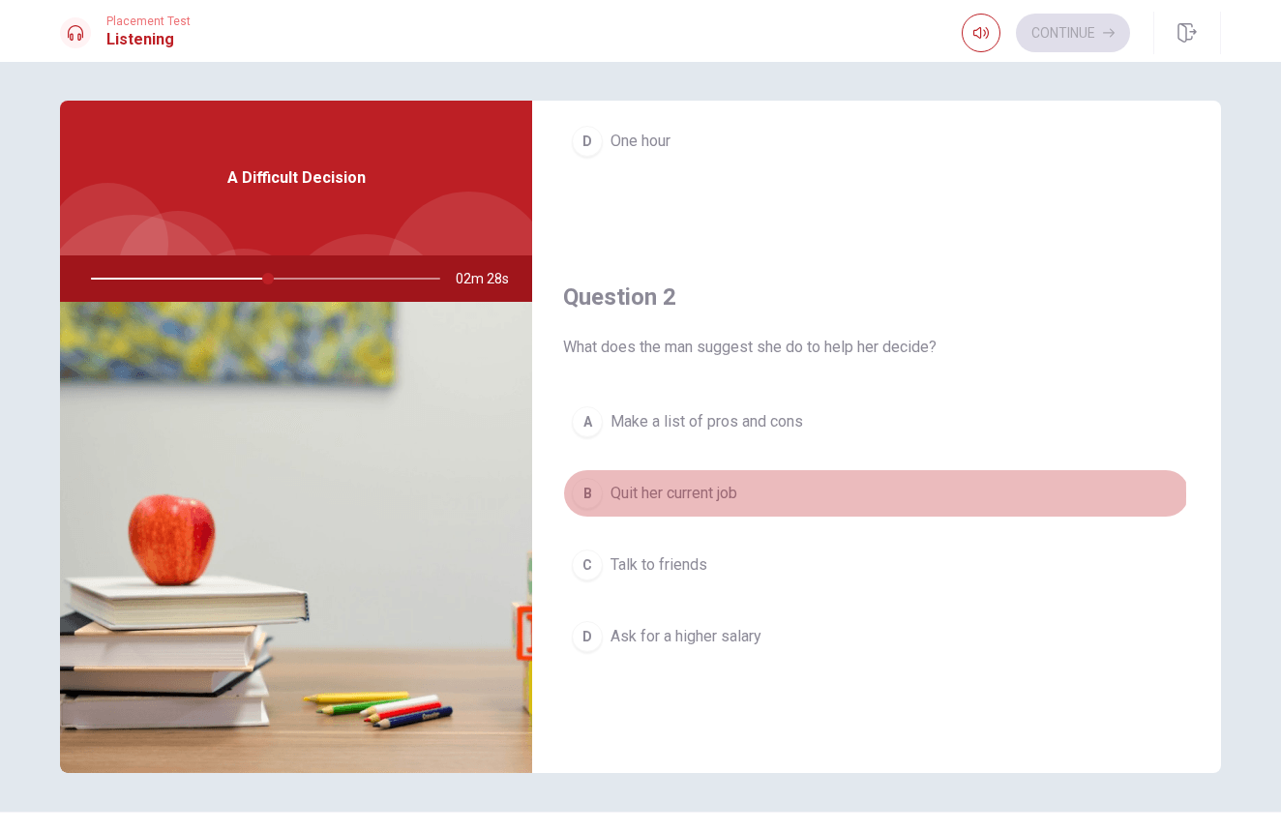
click at [665, 495] on span "Quit her current job" at bounding box center [674, 493] width 127 height 23
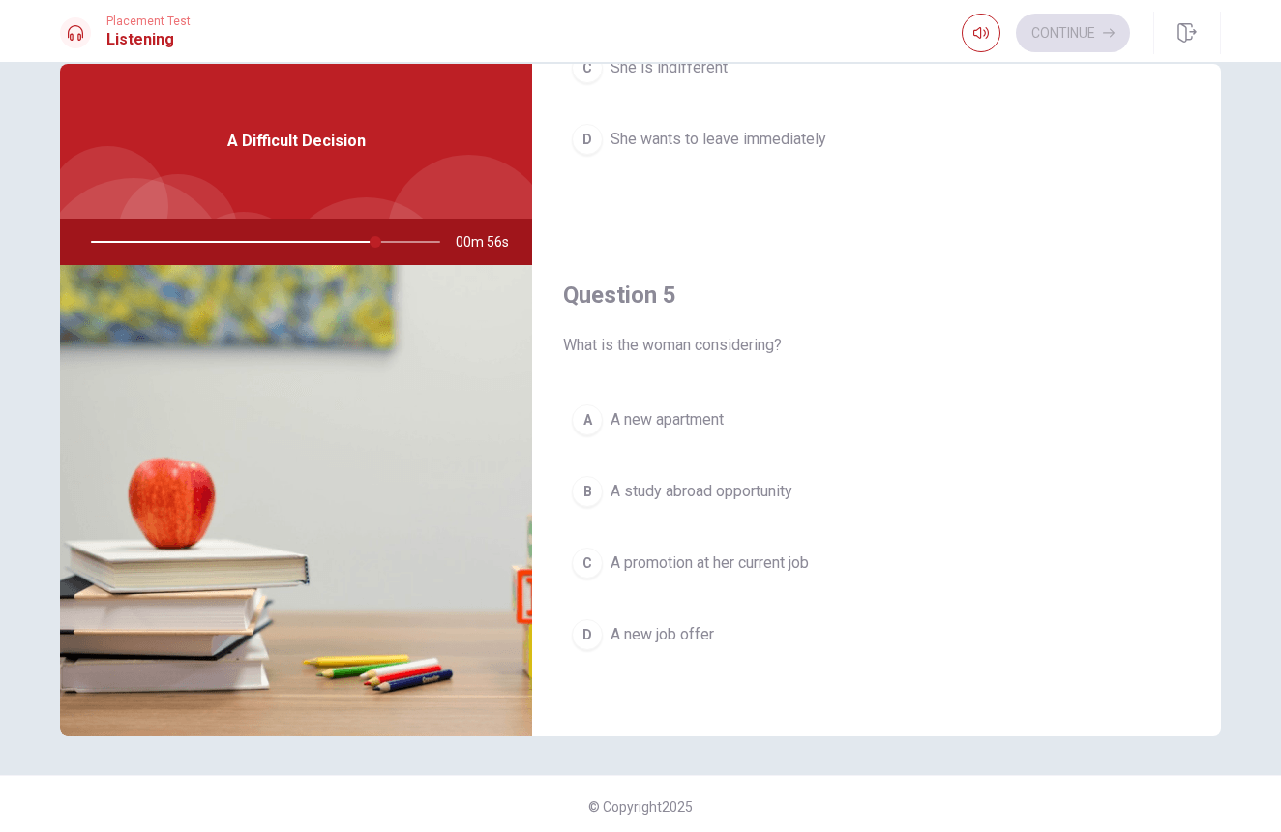
scroll to position [43, 0]
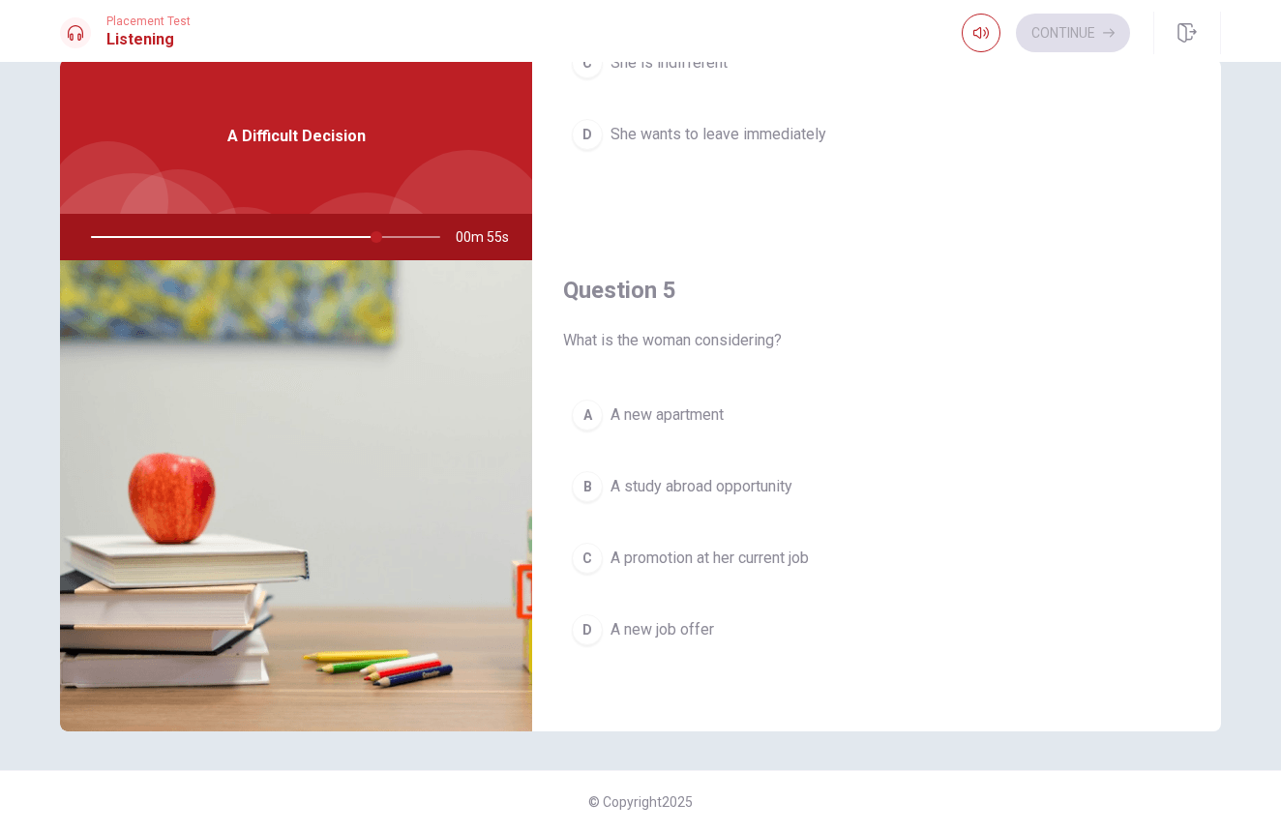
drag, startPoint x: 371, startPoint y: 240, endPoint x: 378, endPoint y: 300, distance: 60.5
click at [176, 216] on div at bounding box center [262, 237] width 388 height 46
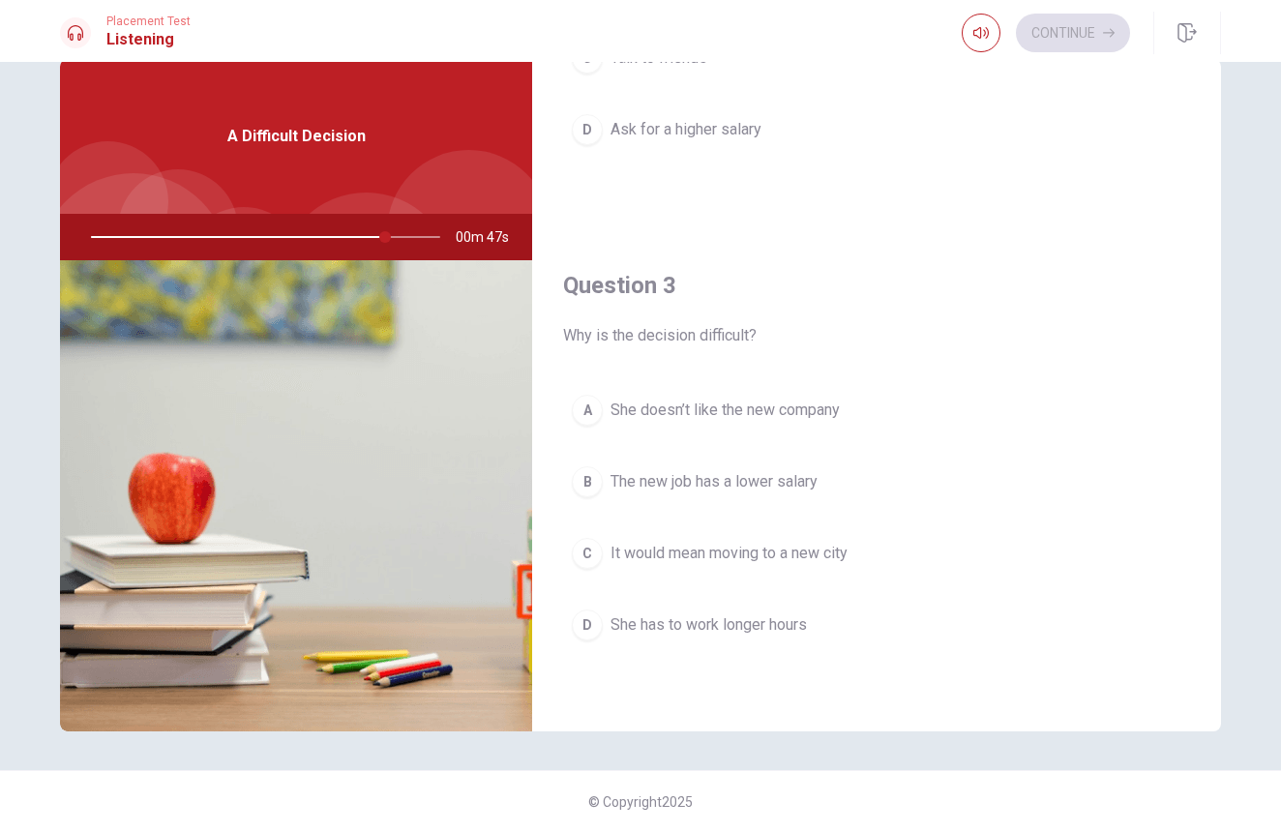
scroll to position [818, 0]
click at [604, 485] on button "B The new job has a lower salary" at bounding box center [876, 483] width 627 height 48
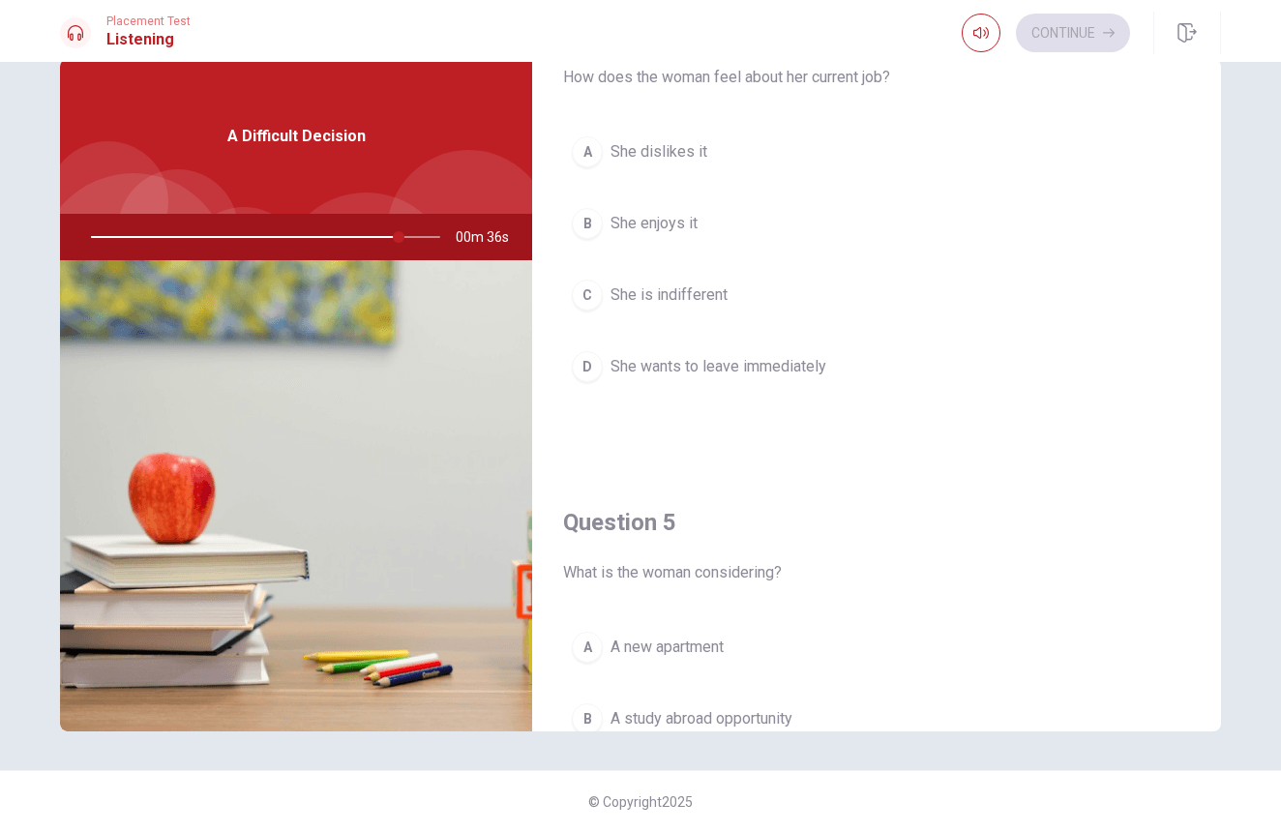
scroll to position [1605, 0]
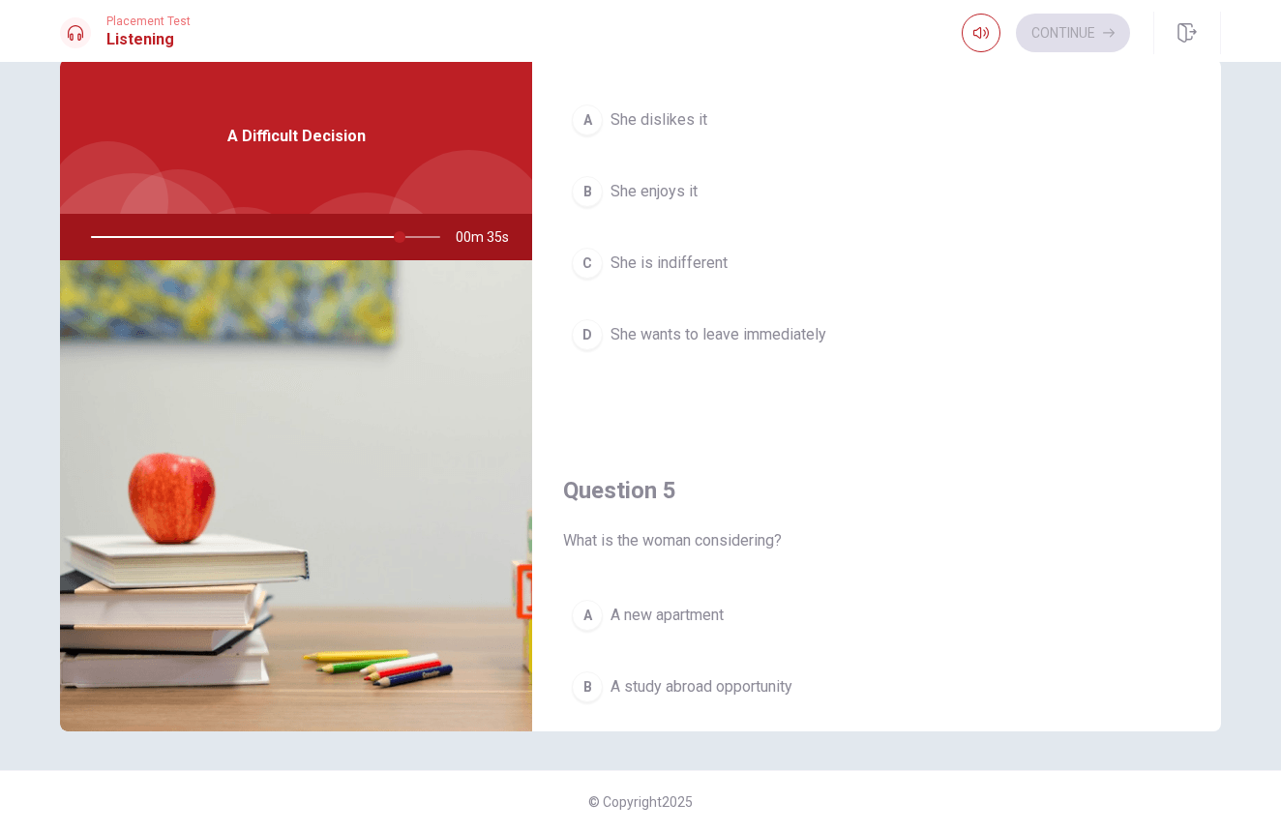
click at [738, 338] on span "She wants to leave immediately" at bounding box center [719, 334] width 216 height 23
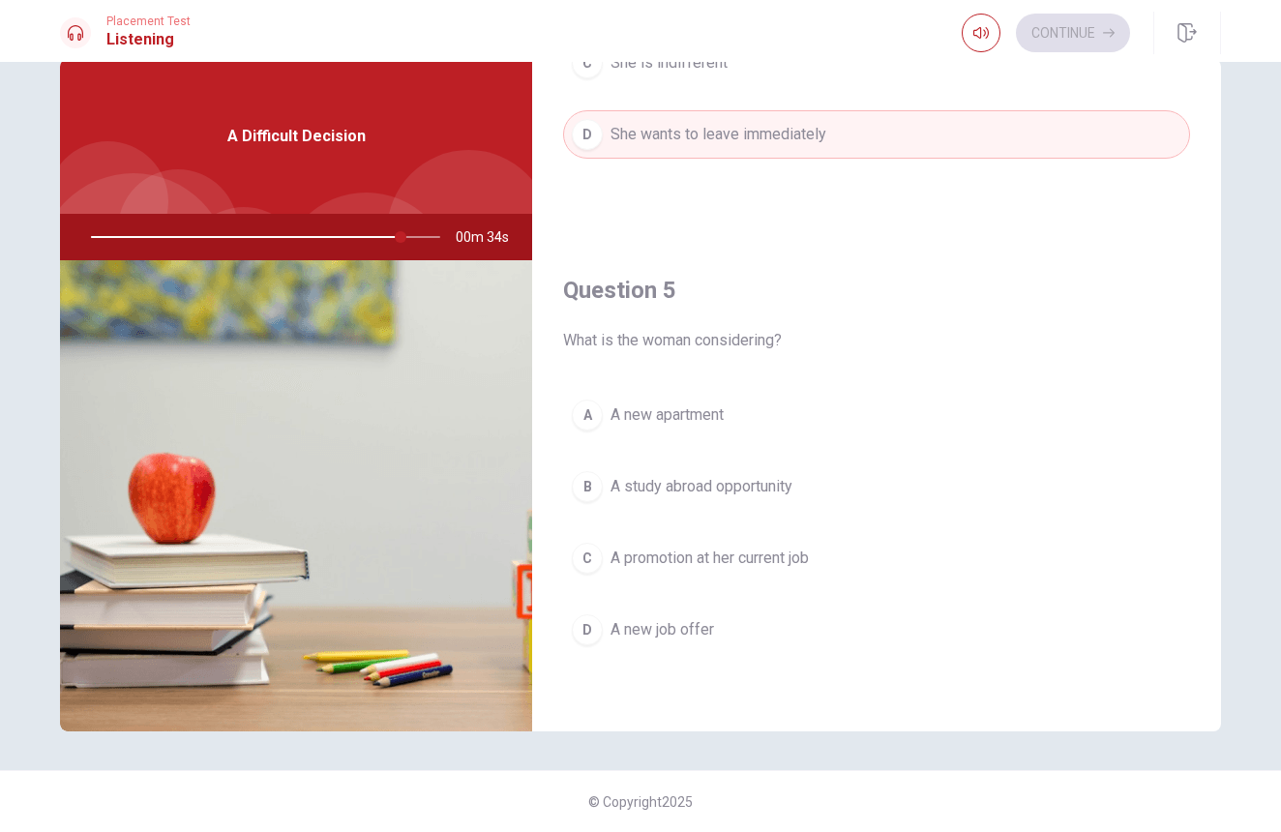
scroll to position [1805, 0]
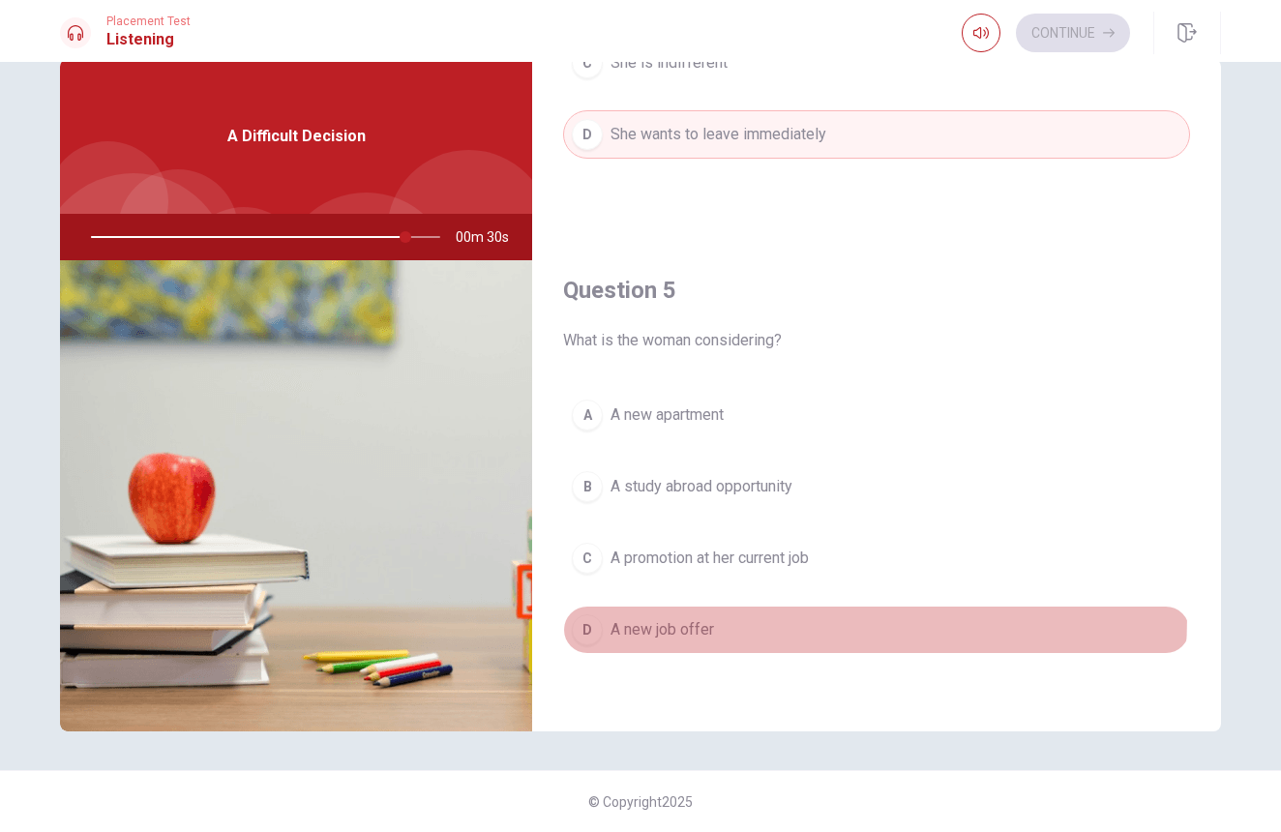
click at [705, 616] on button "D A new job offer" at bounding box center [876, 630] width 627 height 48
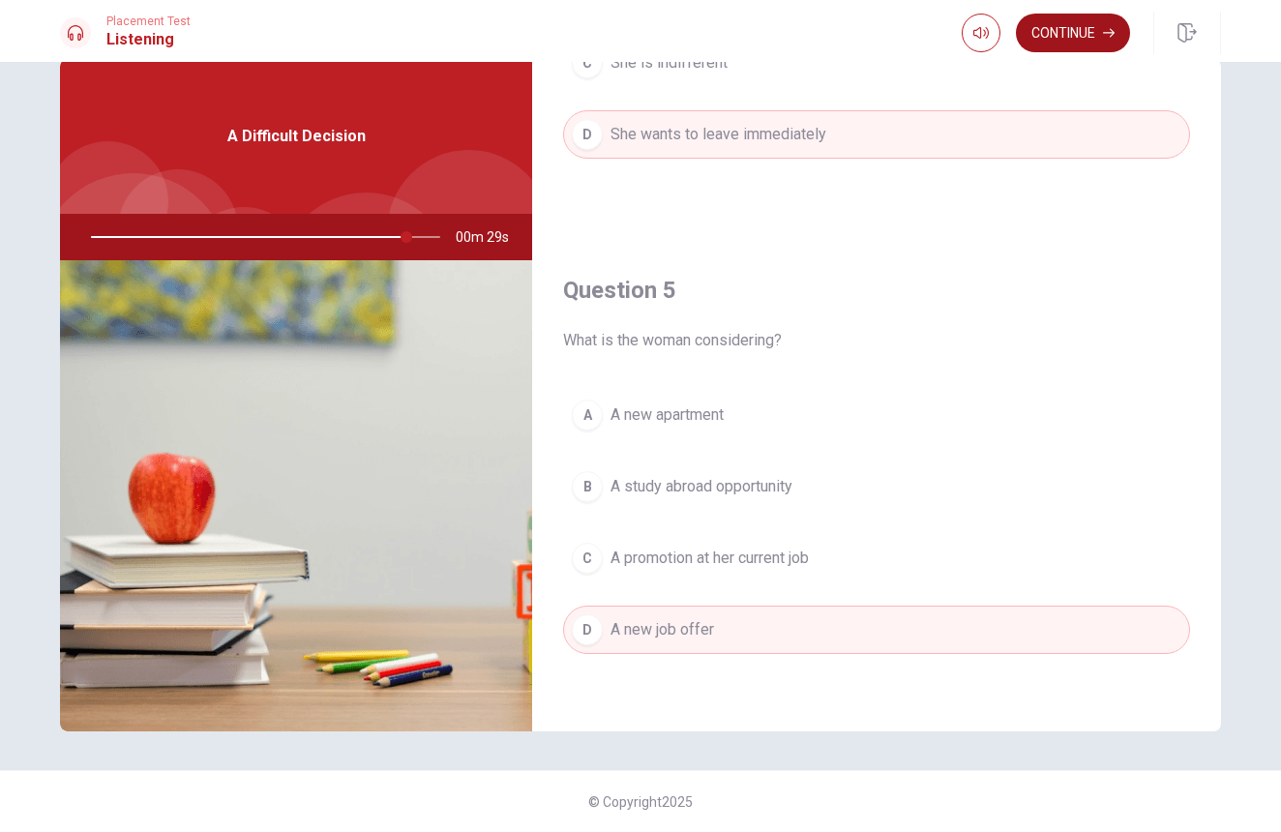
click at [1069, 34] on button "Continue" at bounding box center [1073, 33] width 114 height 39
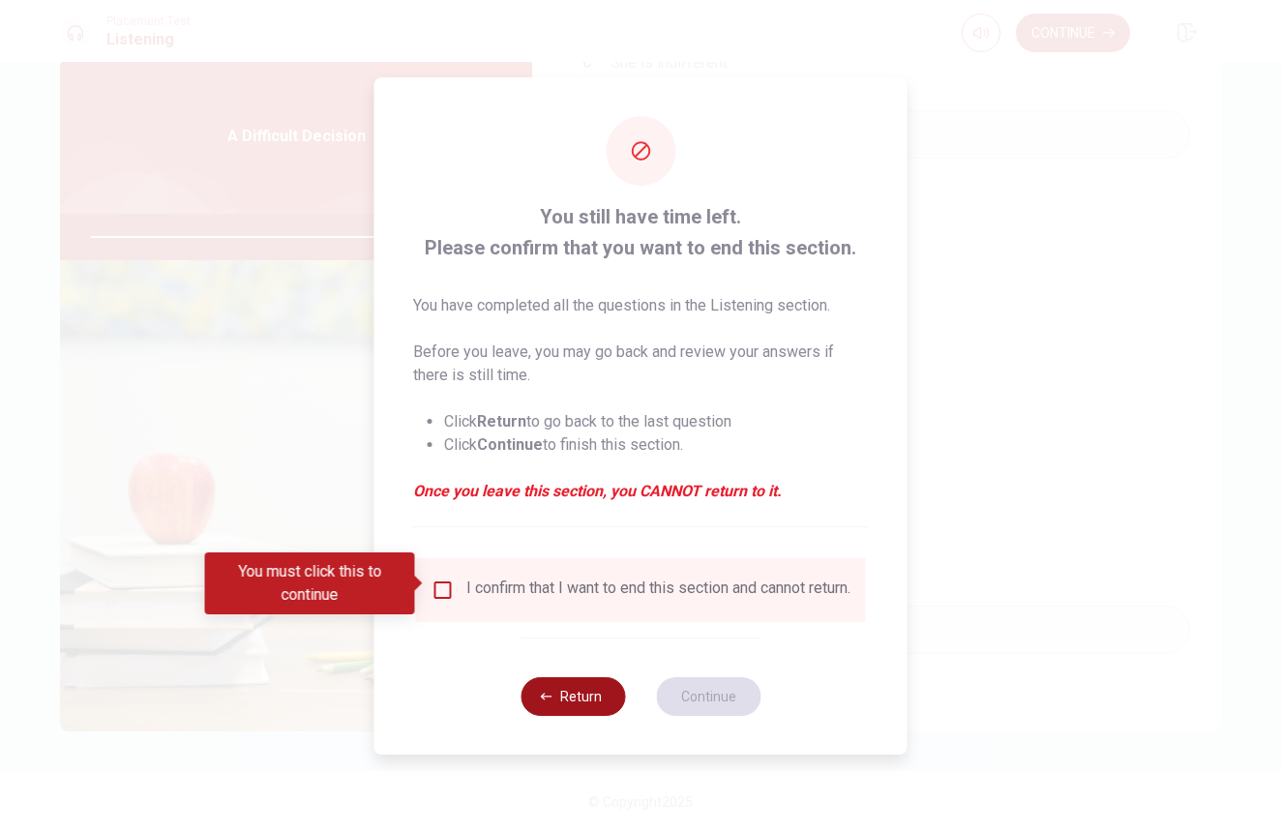
click at [581, 707] on button "Return" at bounding box center [573, 696] width 105 height 39
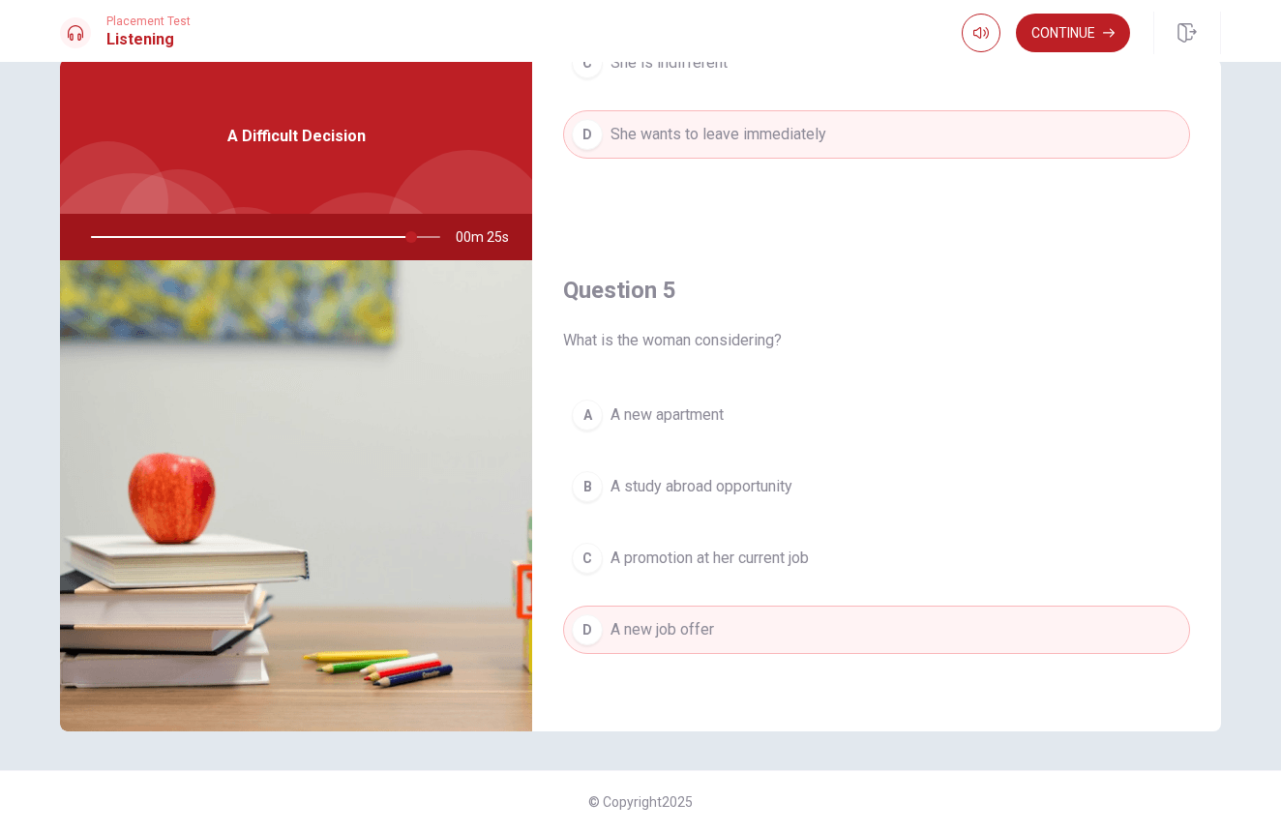
click at [1051, 52] on div "Continue" at bounding box center [1091, 33] width 259 height 43
click at [1062, 43] on button "Continue" at bounding box center [1073, 33] width 114 height 39
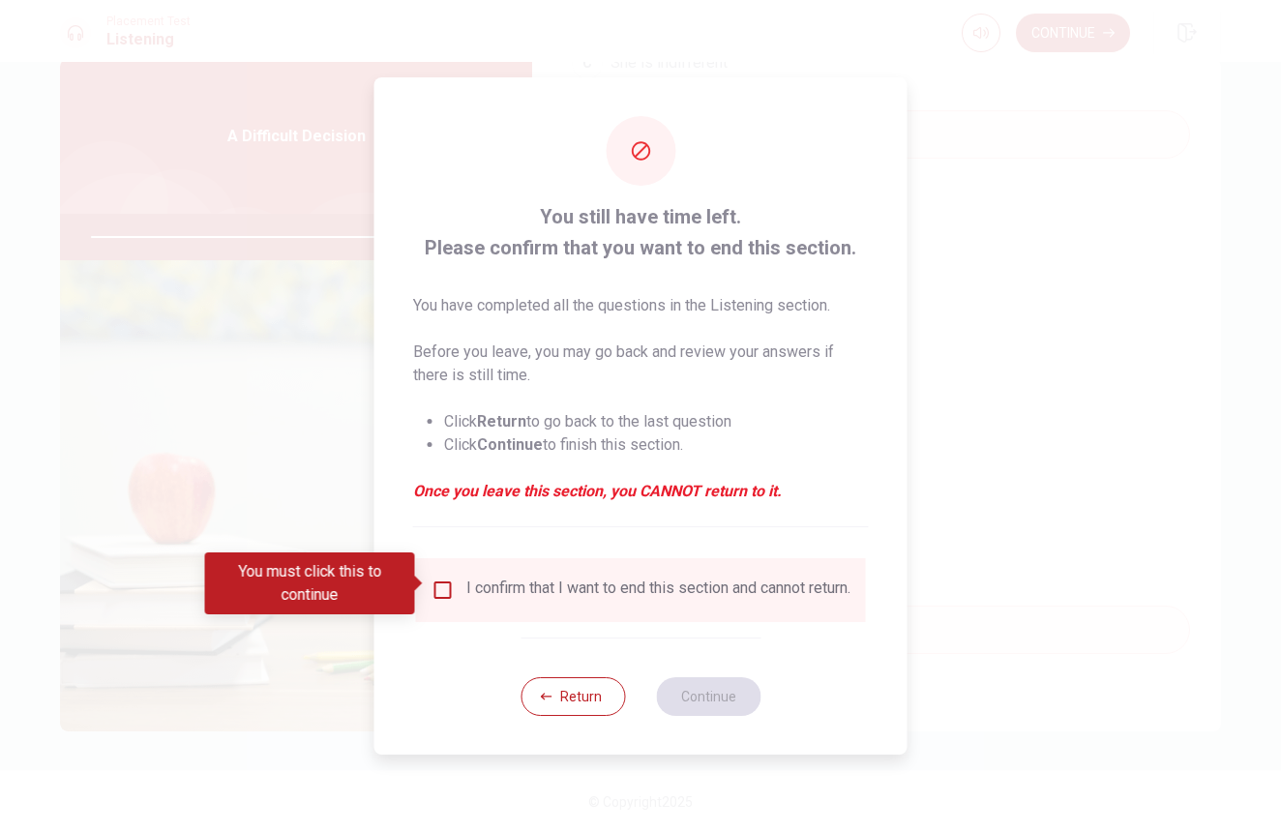
click at [462, 600] on div "I confirm that I want to end this section and cannot return." at bounding box center [641, 590] width 419 height 23
click at [453, 586] on div "I confirm that I want to end this section and cannot return." at bounding box center [641, 590] width 419 height 23
click at [445, 582] on input "You must click this to continue" at bounding box center [443, 590] width 23 height 23
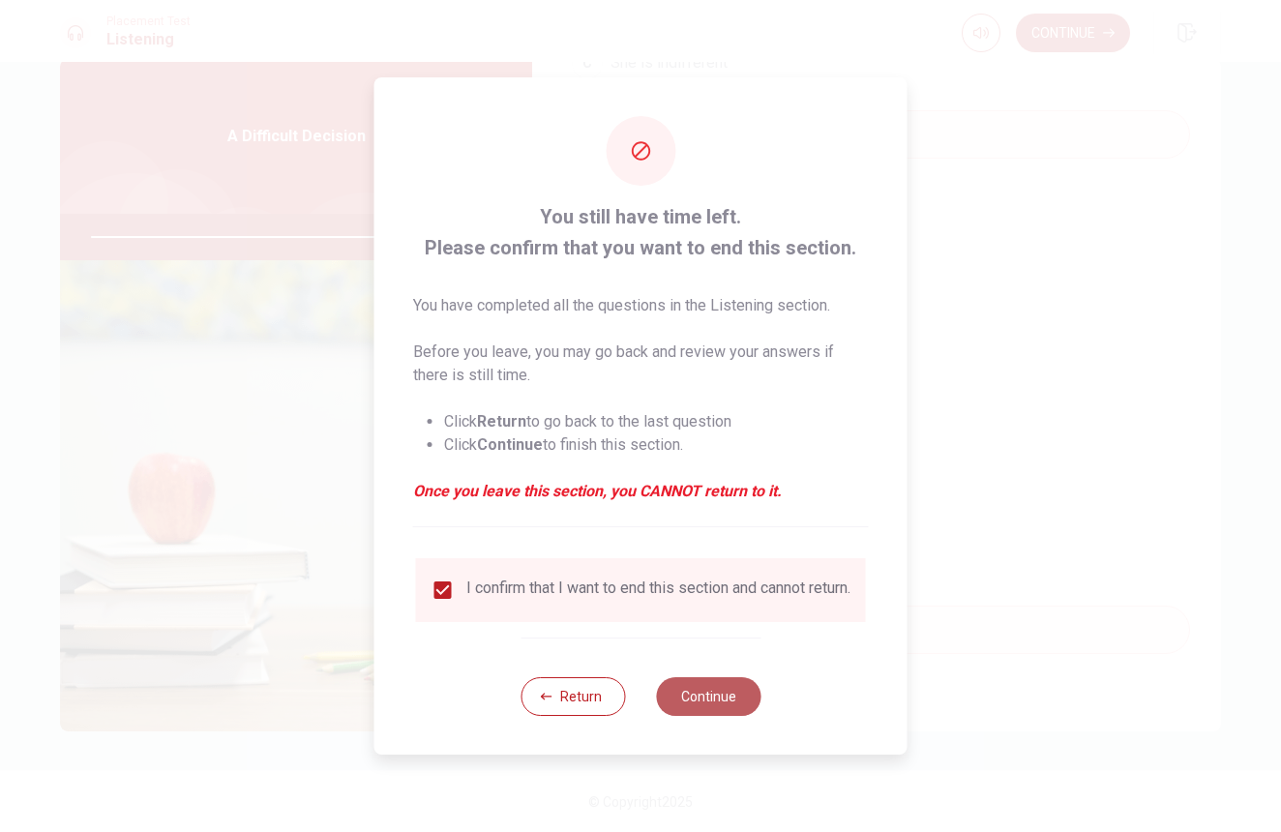
click at [703, 714] on button "Continue" at bounding box center [708, 696] width 105 height 39
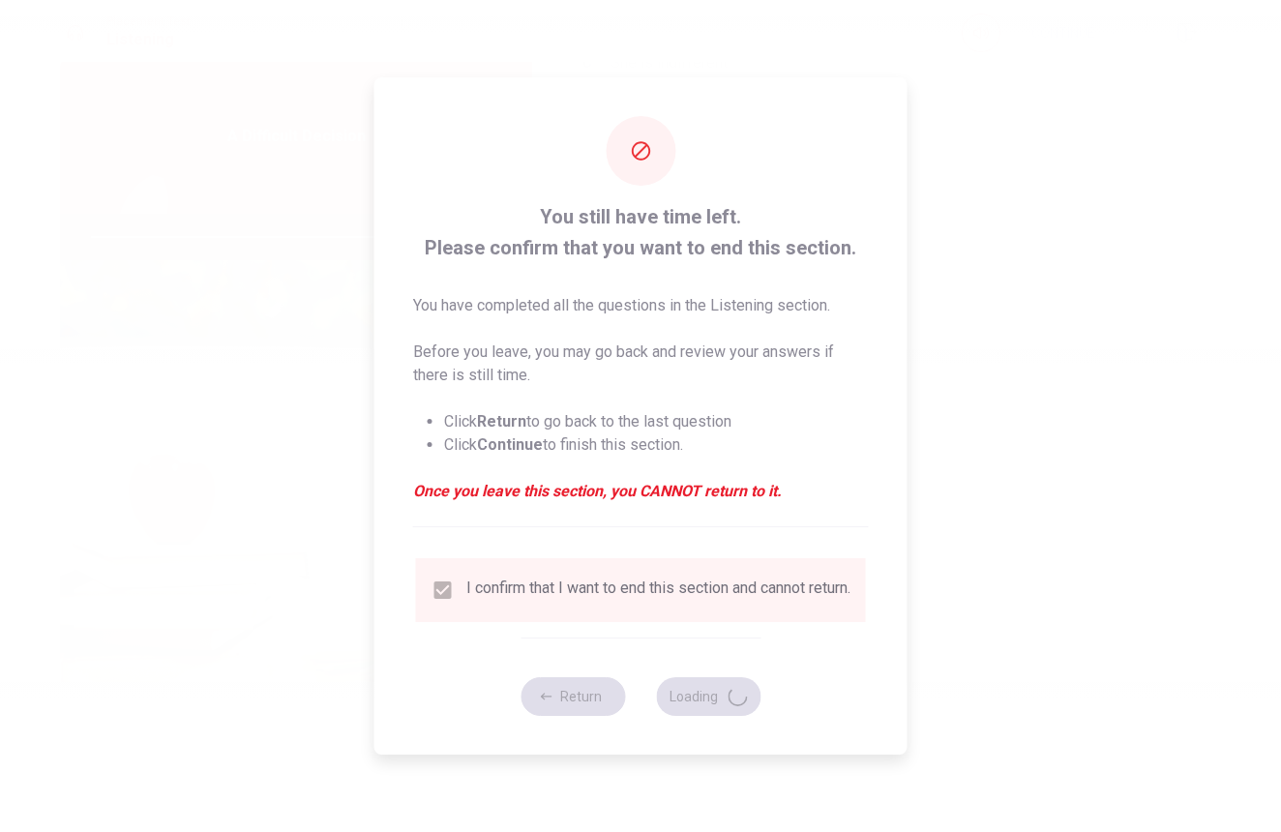
type input "94"
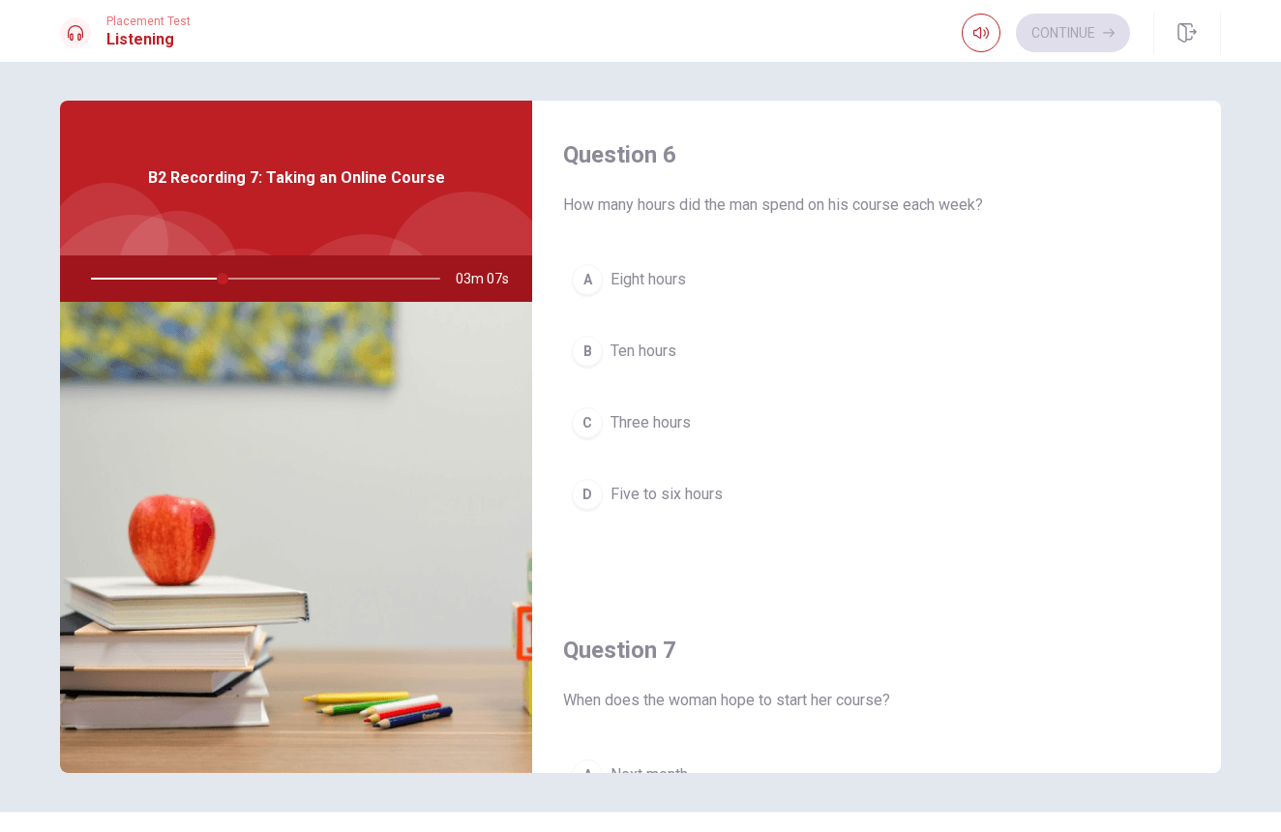
scroll to position [0, 0]
click at [624, 488] on span "Five to six hours" at bounding box center [667, 494] width 112 height 23
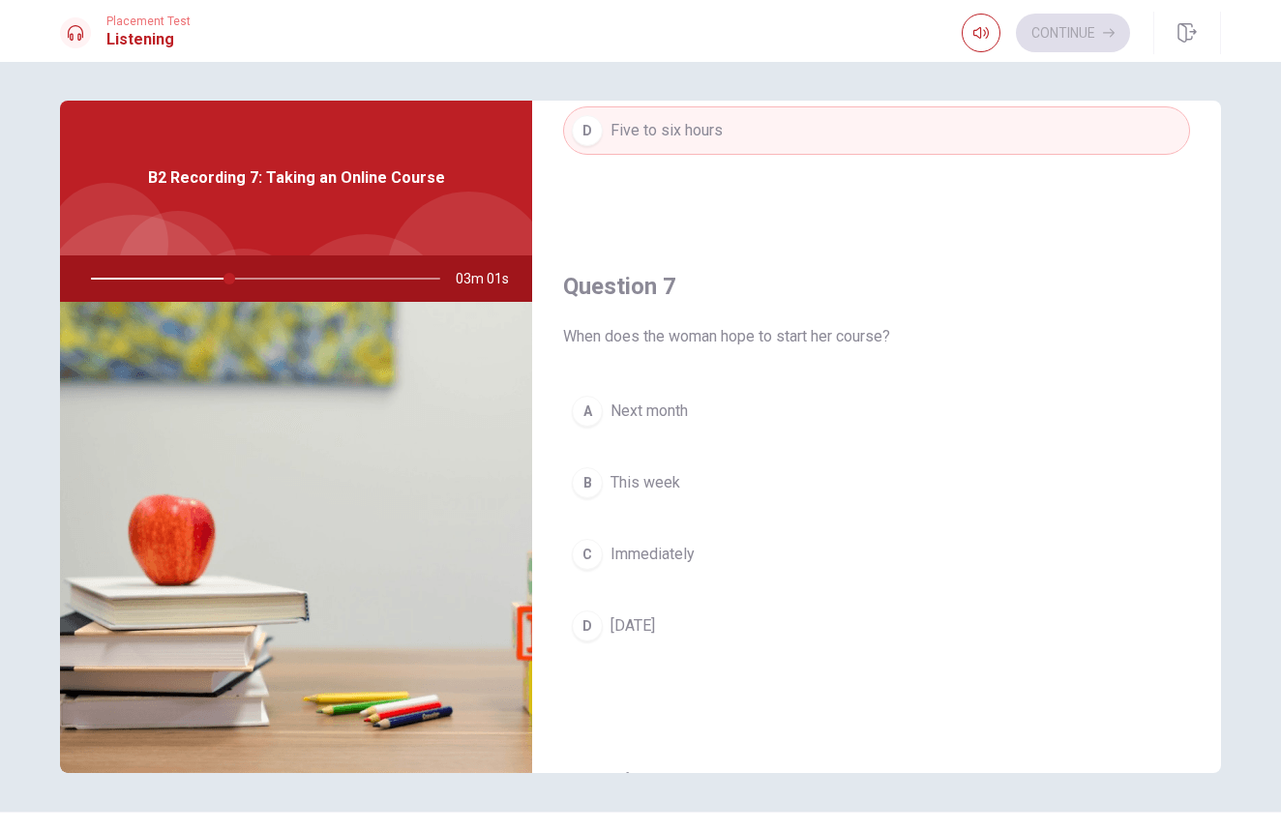
scroll to position [408, 0]
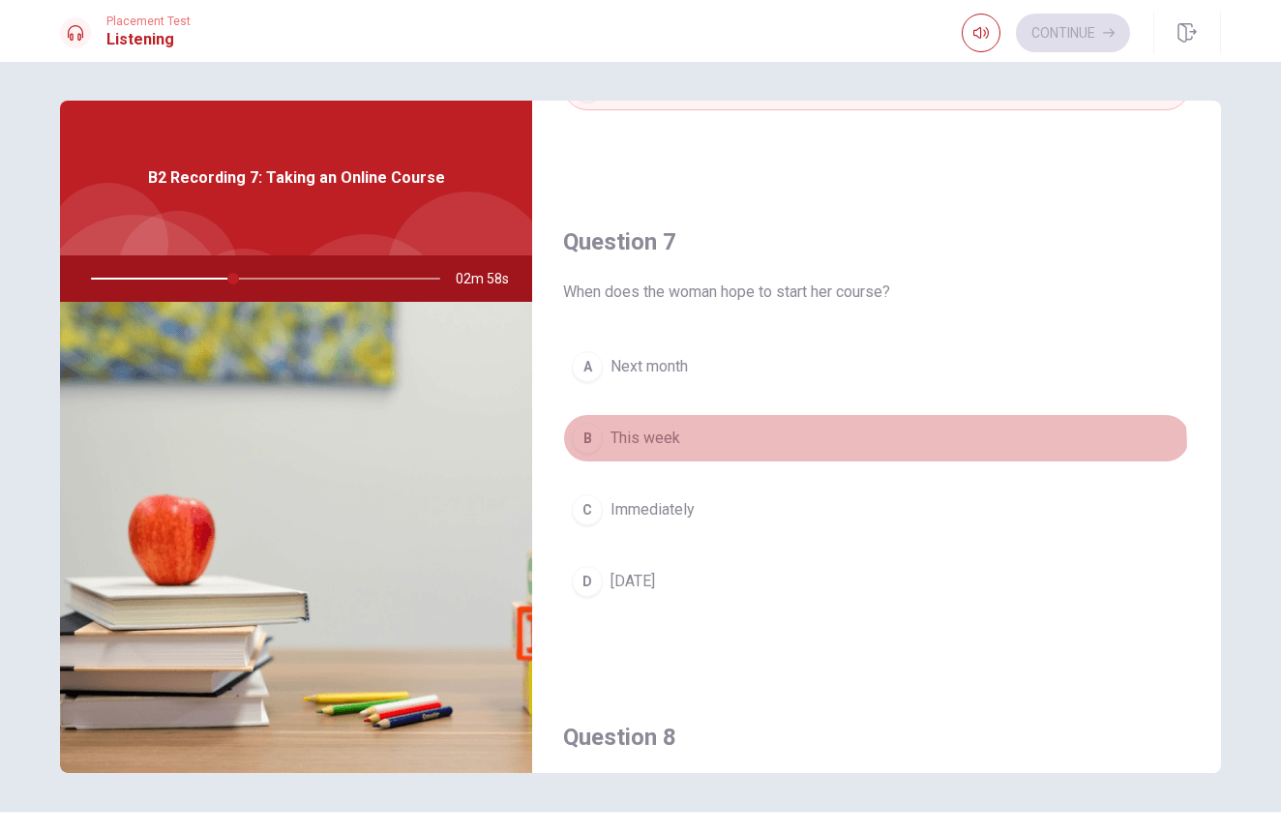
drag, startPoint x: 608, startPoint y: 458, endPoint x: 620, endPoint y: 455, distance: 12.9
click at [609, 458] on button "B This week" at bounding box center [876, 438] width 627 height 48
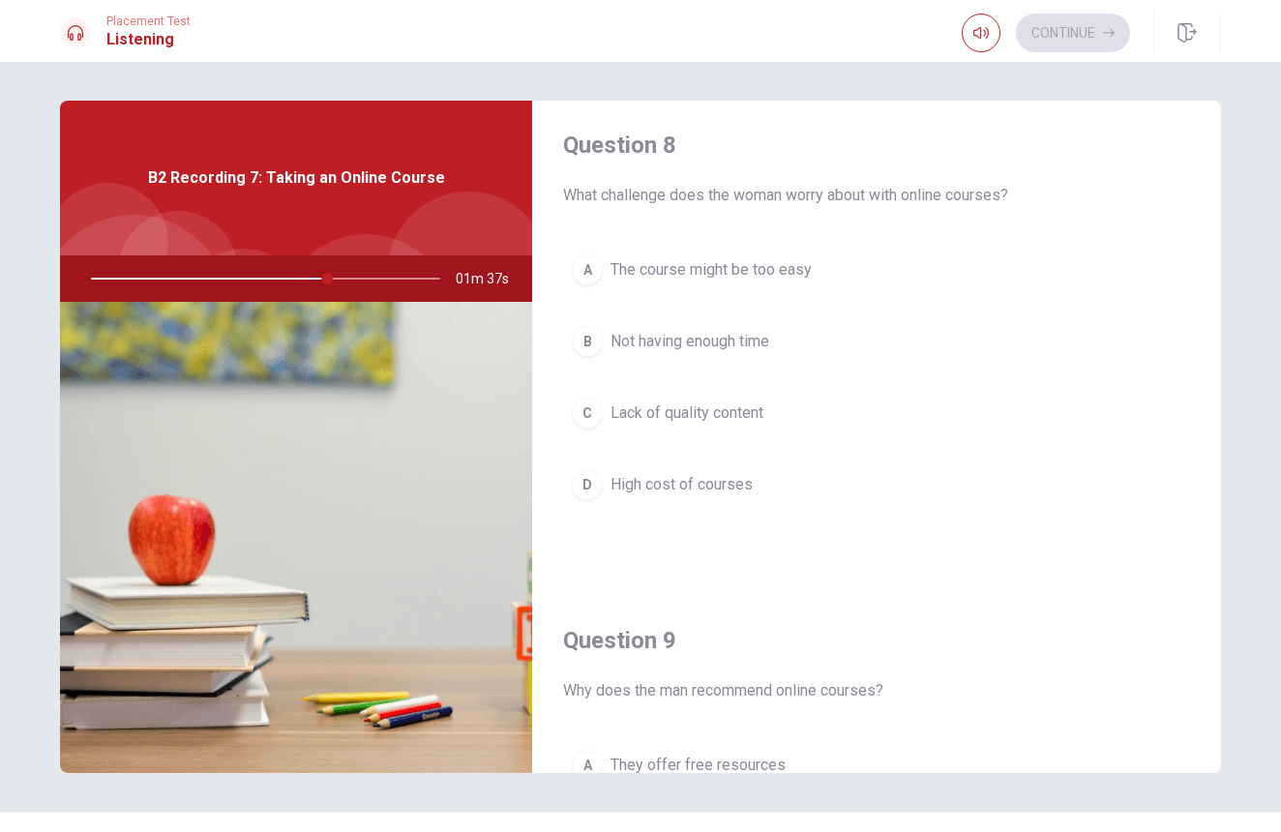
scroll to position [998, 0]
drag, startPoint x: 589, startPoint y: 487, endPoint x: 603, endPoint y: 488, distance: 13.6
click at [592, 488] on div "D" at bounding box center [587, 487] width 31 height 31
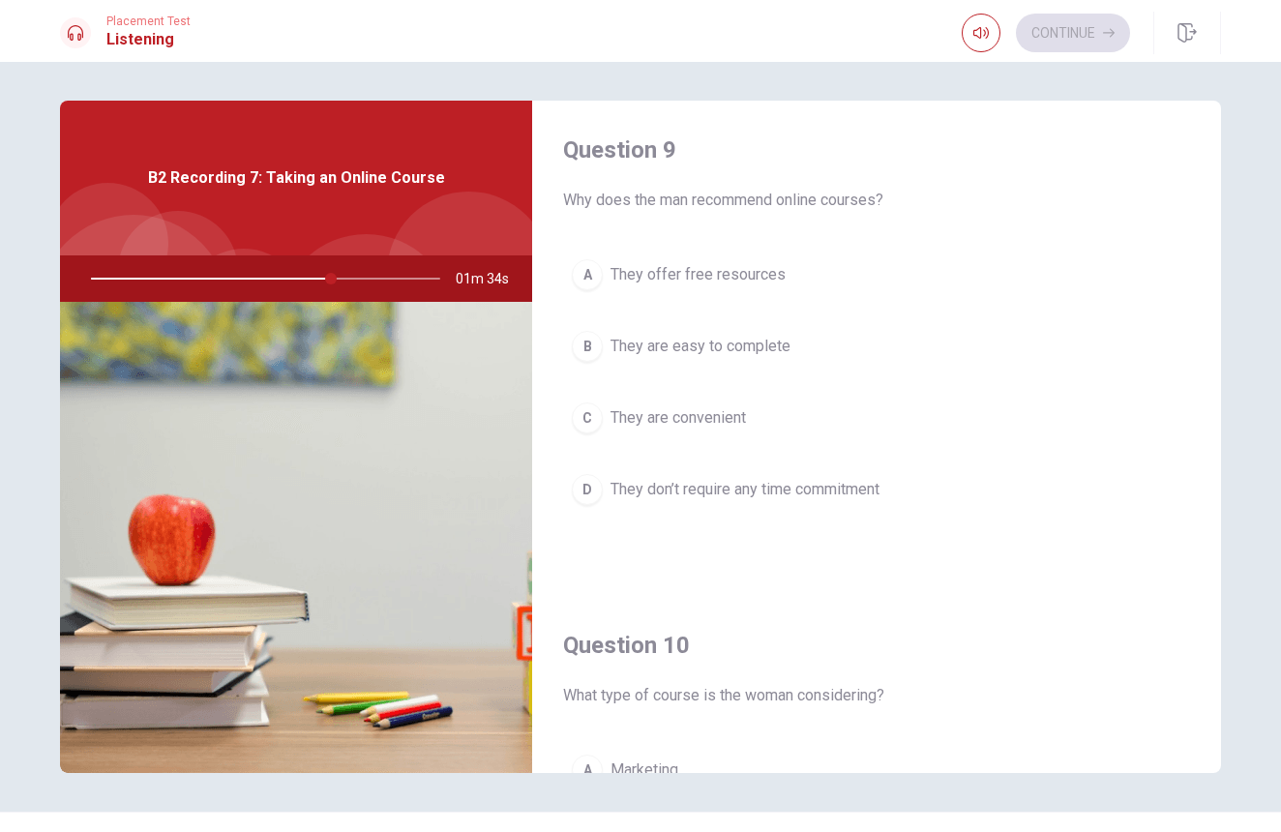
scroll to position [1496, 0]
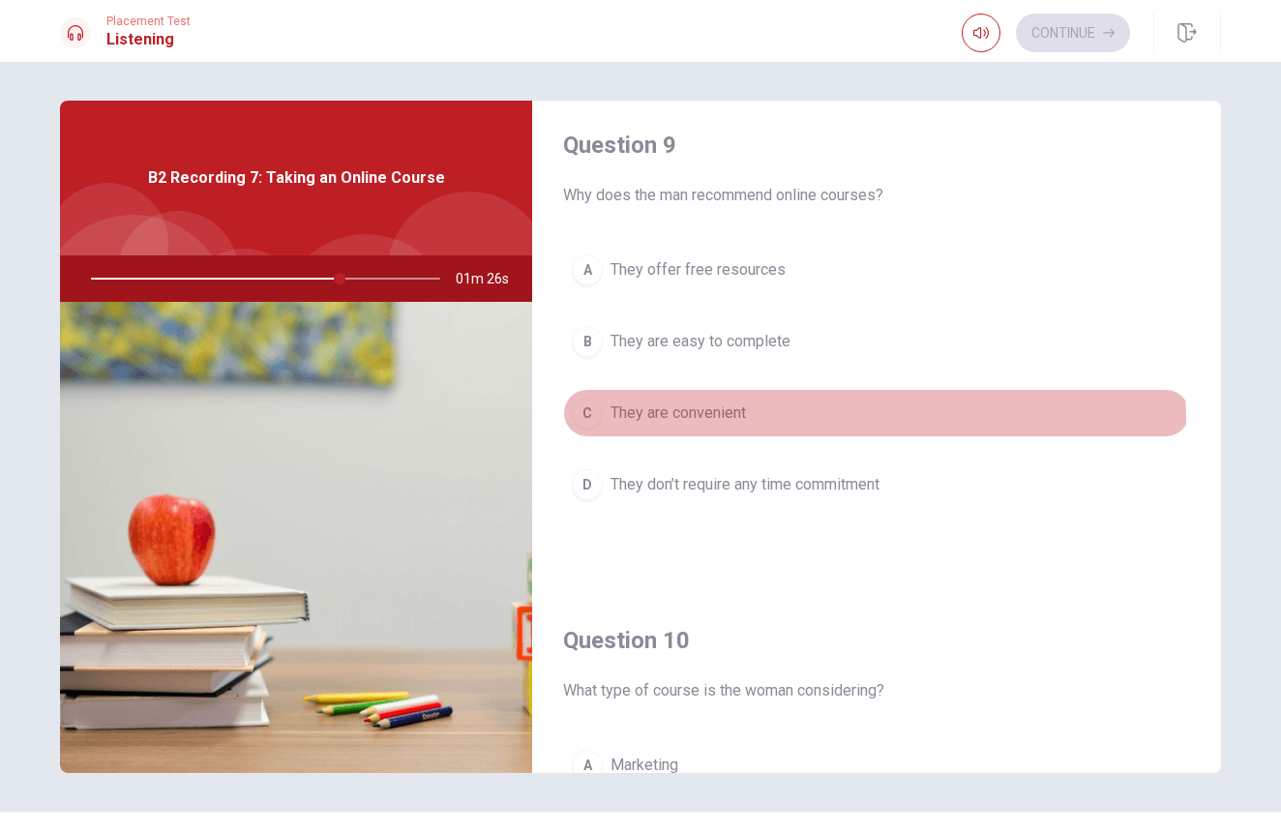
click at [720, 422] on span "They are convenient" at bounding box center [678, 413] width 135 height 23
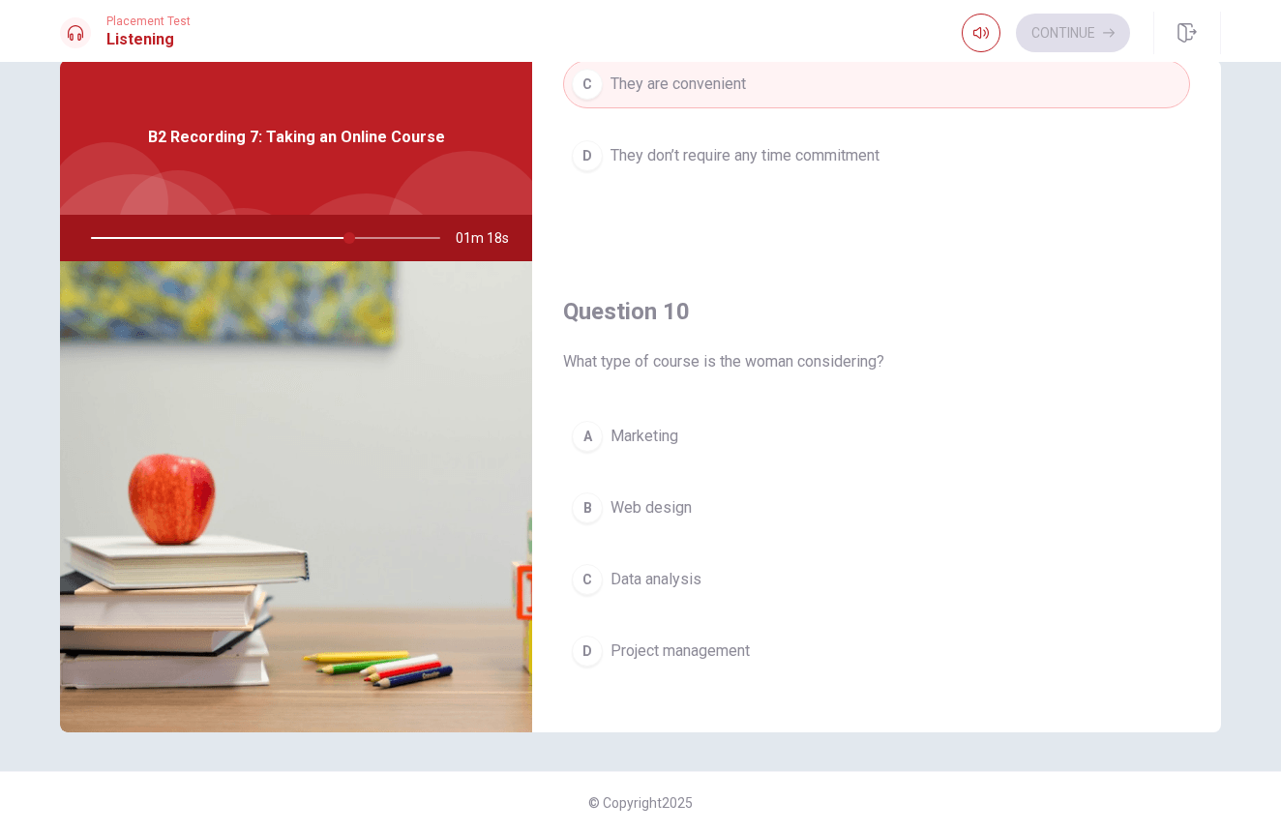
scroll to position [1780, 0]
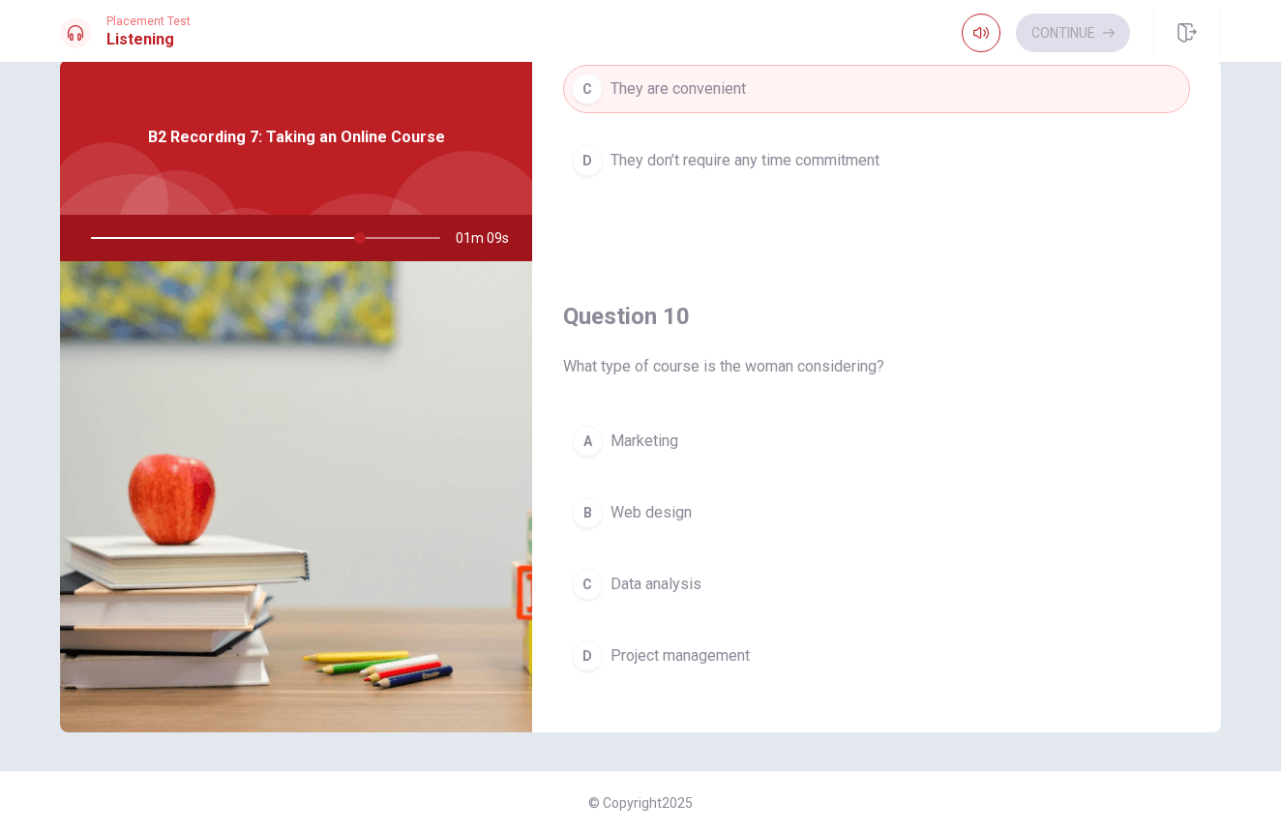
drag, startPoint x: 358, startPoint y: 236, endPoint x: 286, endPoint y: 232, distance: 71.7
click at [286, 232] on div at bounding box center [262, 238] width 388 height 46
click at [293, 245] on div at bounding box center [262, 238] width 388 height 46
click at [295, 245] on div at bounding box center [262, 238] width 388 height 46
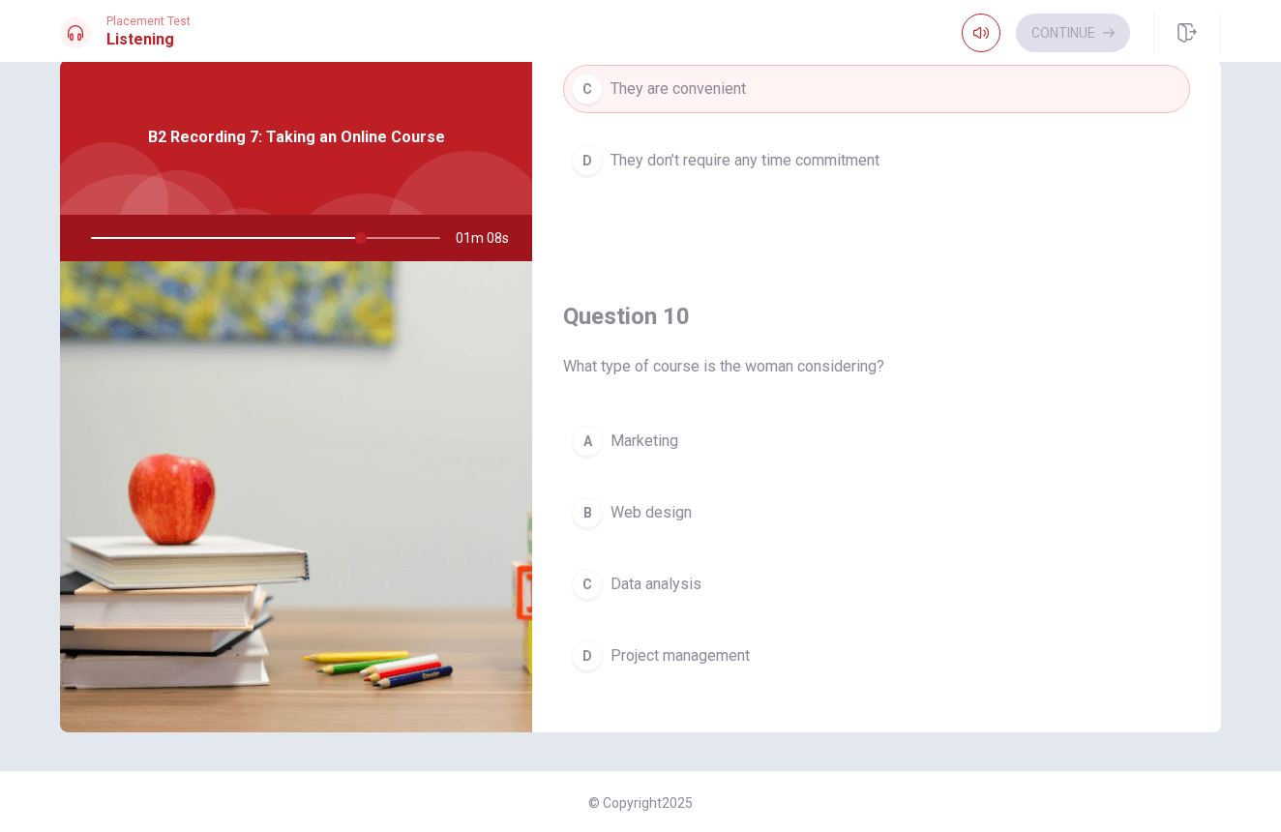
click at [301, 245] on div at bounding box center [262, 238] width 388 height 46
click at [305, 244] on div at bounding box center [262, 238] width 388 height 46
click at [306, 244] on div at bounding box center [262, 238] width 388 height 46
click at [308, 243] on div at bounding box center [262, 238] width 388 height 46
click at [309, 243] on div at bounding box center [262, 238] width 388 height 46
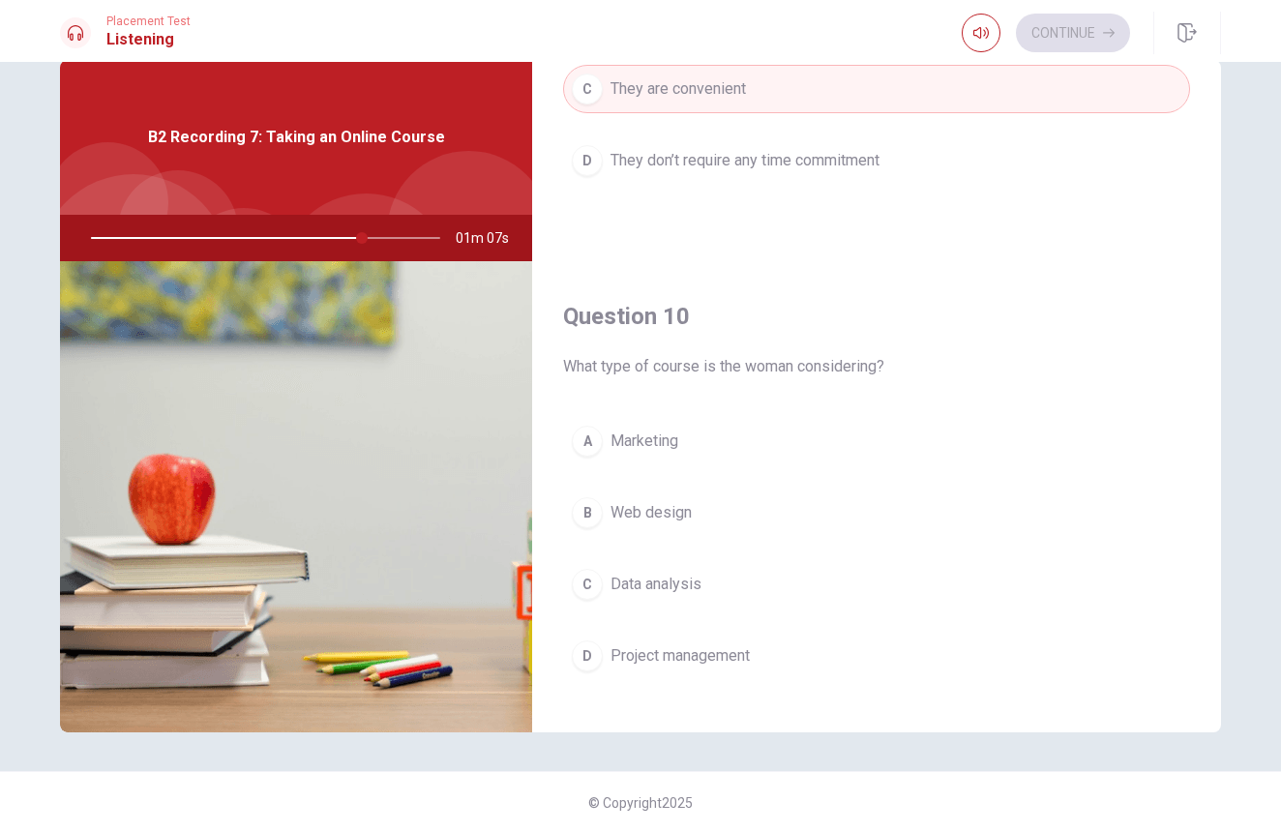
click at [310, 243] on div at bounding box center [262, 238] width 388 height 46
click at [311, 243] on div at bounding box center [262, 238] width 388 height 46
click at [662, 526] on button "B Web design" at bounding box center [876, 513] width 627 height 48
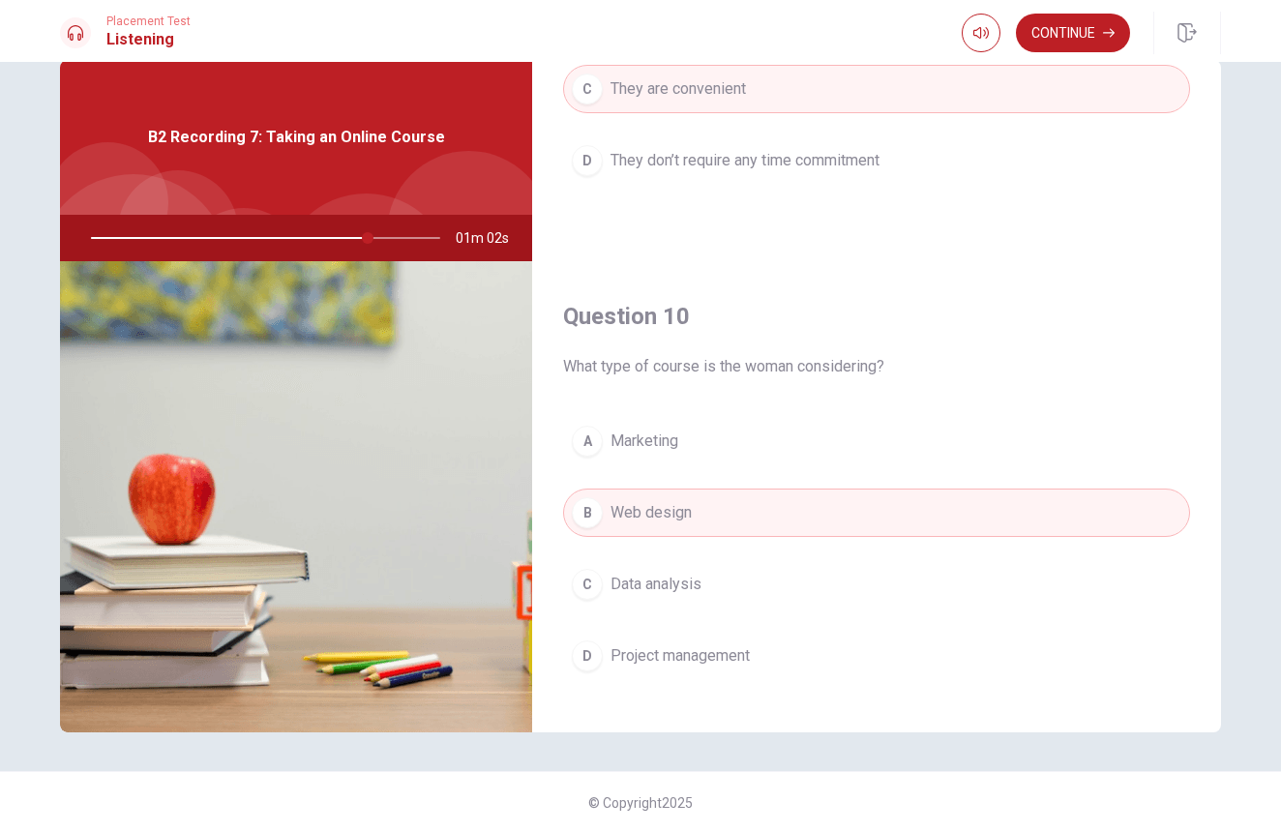
click at [702, 437] on button "A Marketing" at bounding box center [876, 441] width 627 height 48
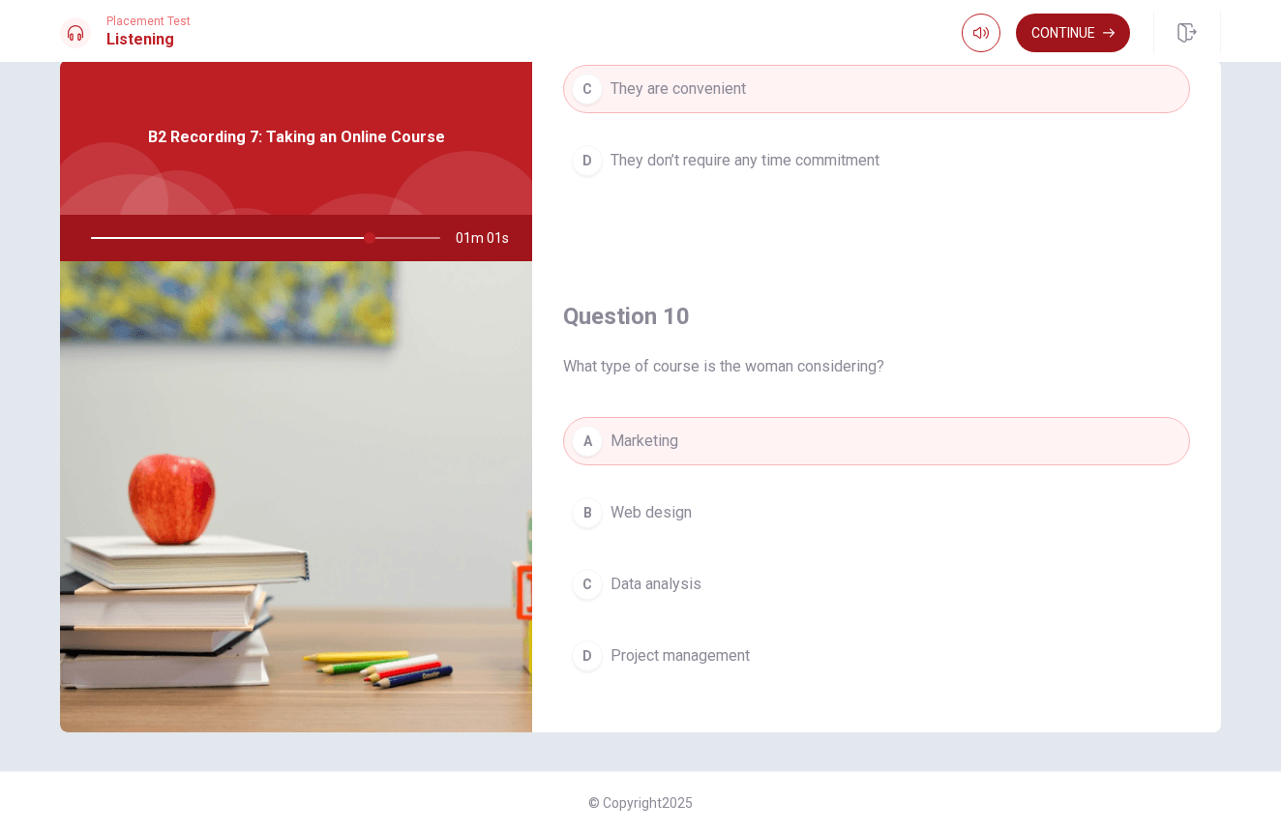
click at [1091, 28] on button "Continue" at bounding box center [1073, 33] width 114 height 39
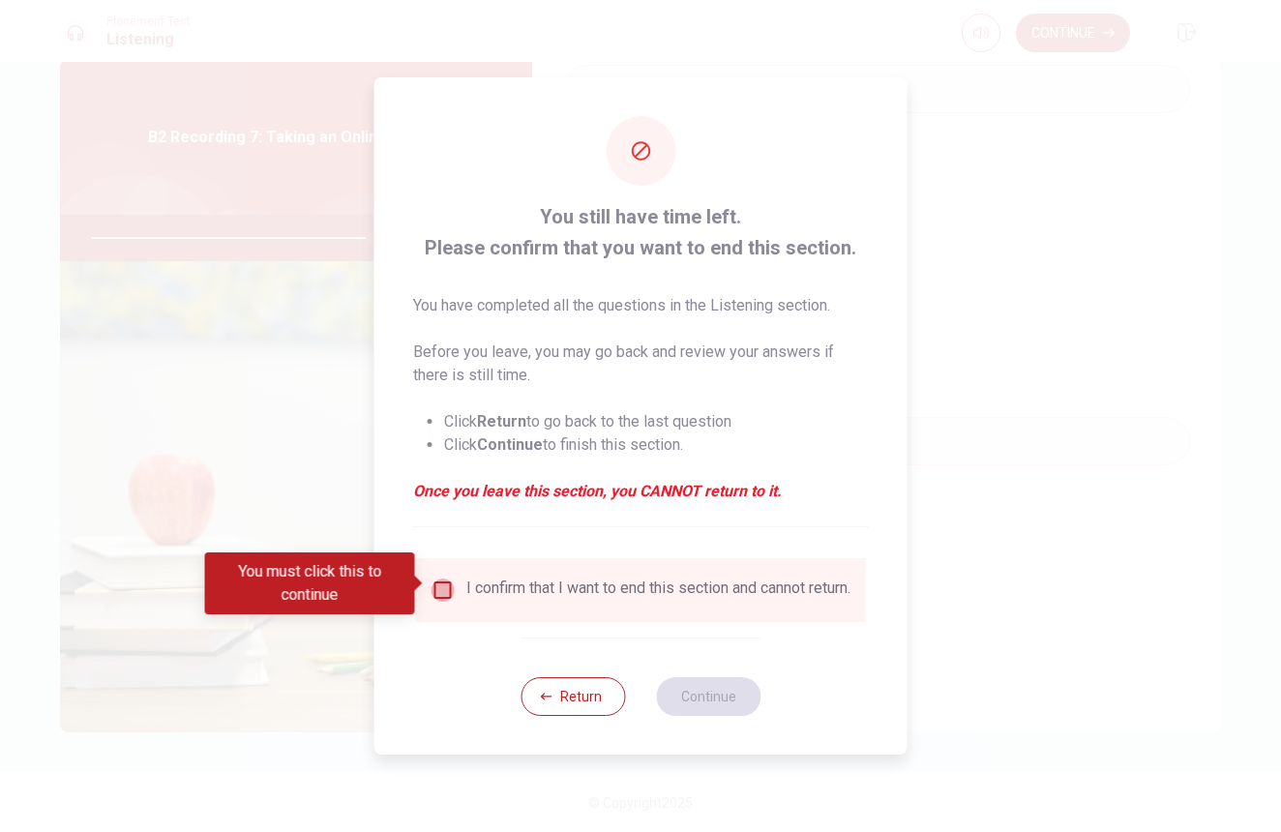
click at [432, 579] on input "You must click this to continue" at bounding box center [443, 590] width 23 height 23
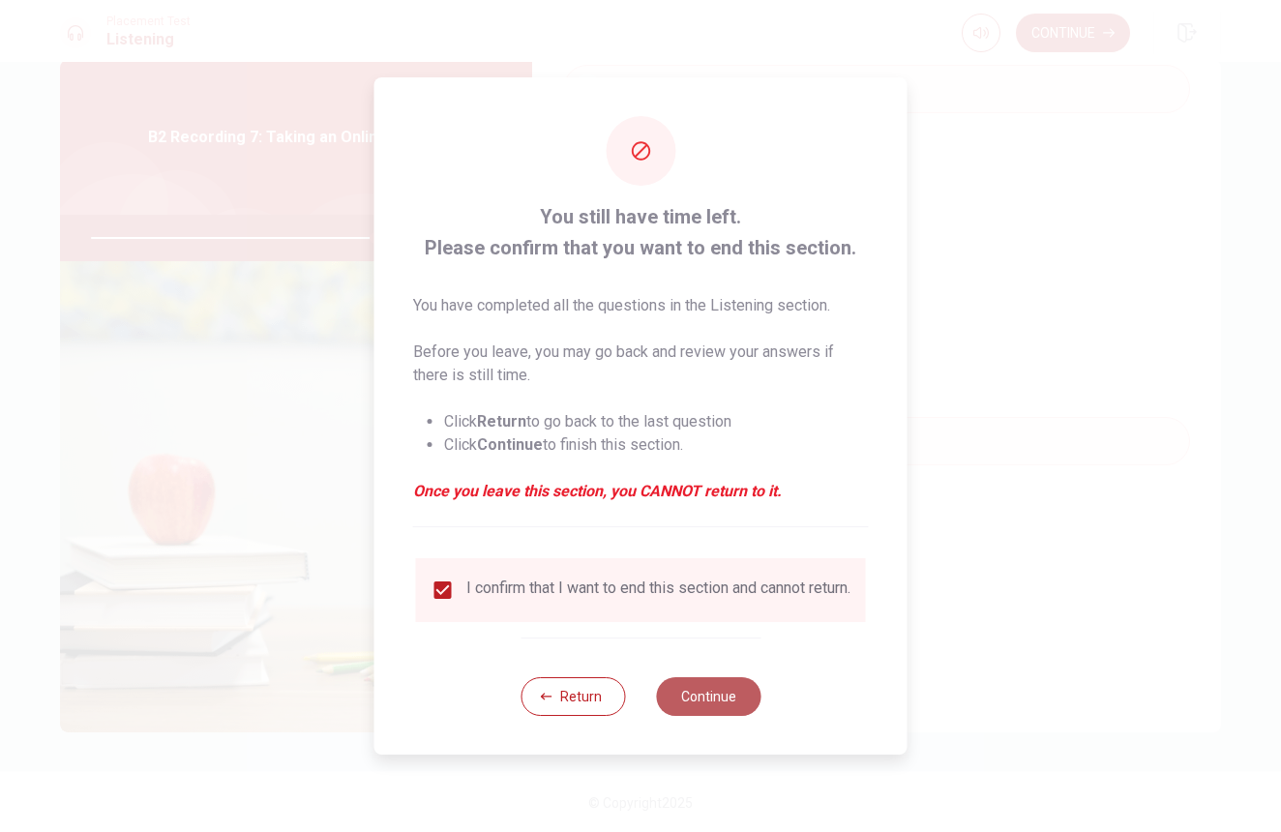
click at [735, 701] on button "Continue" at bounding box center [708, 696] width 105 height 39
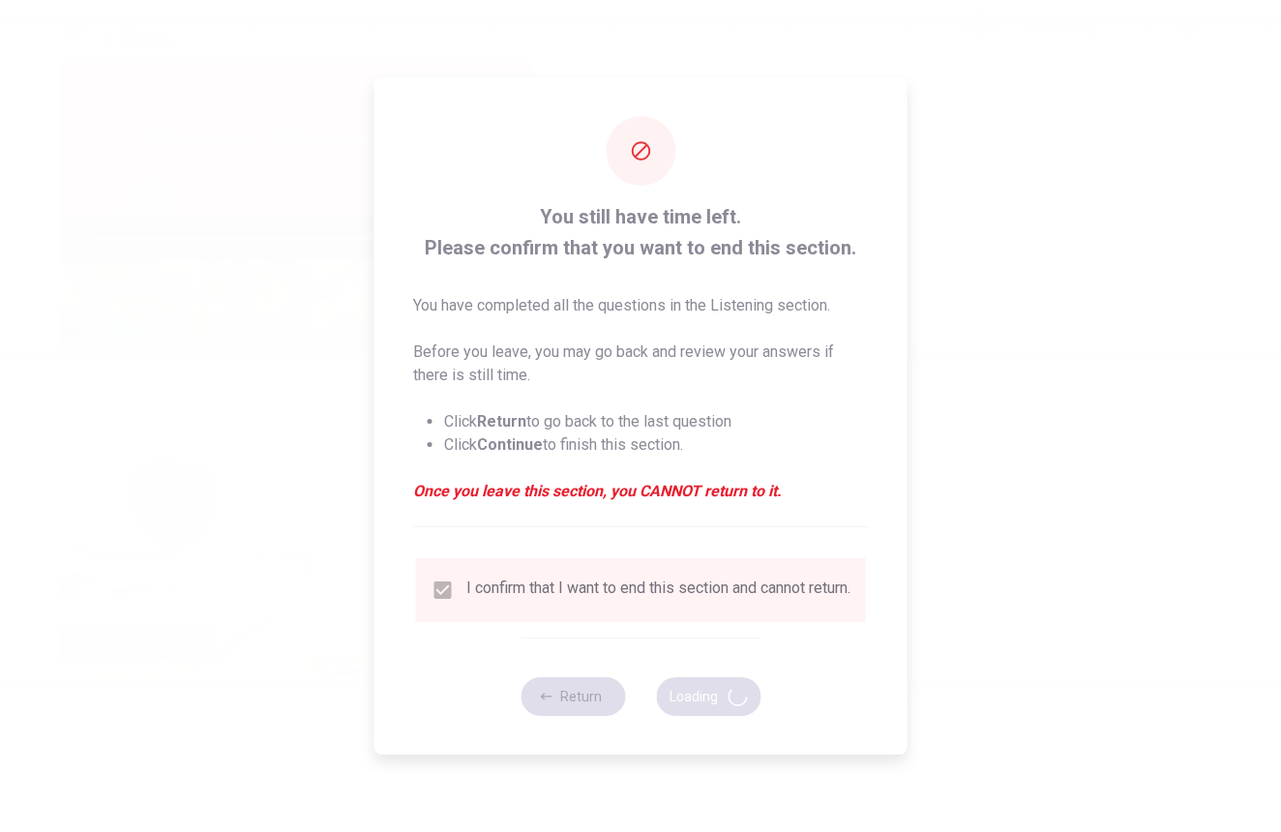
type input "82"
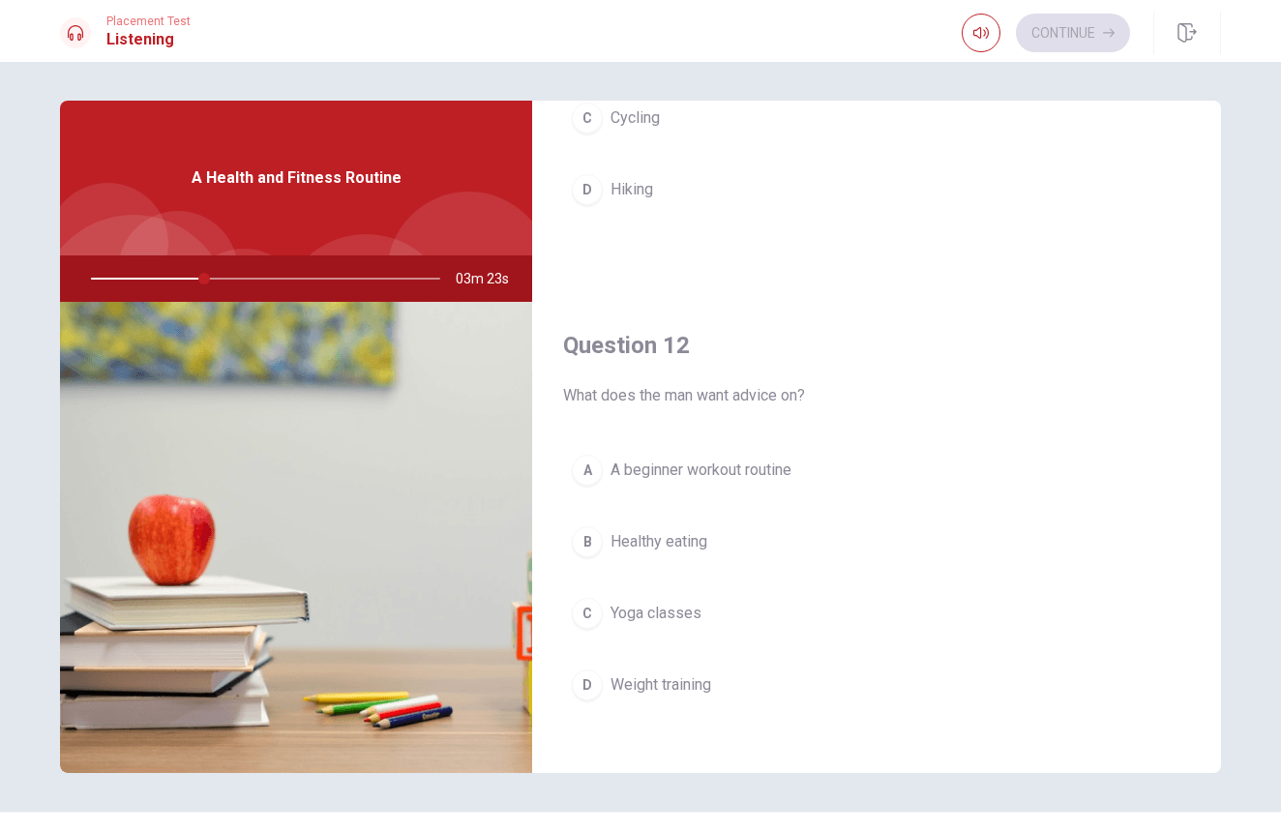
scroll to position [311, 0]
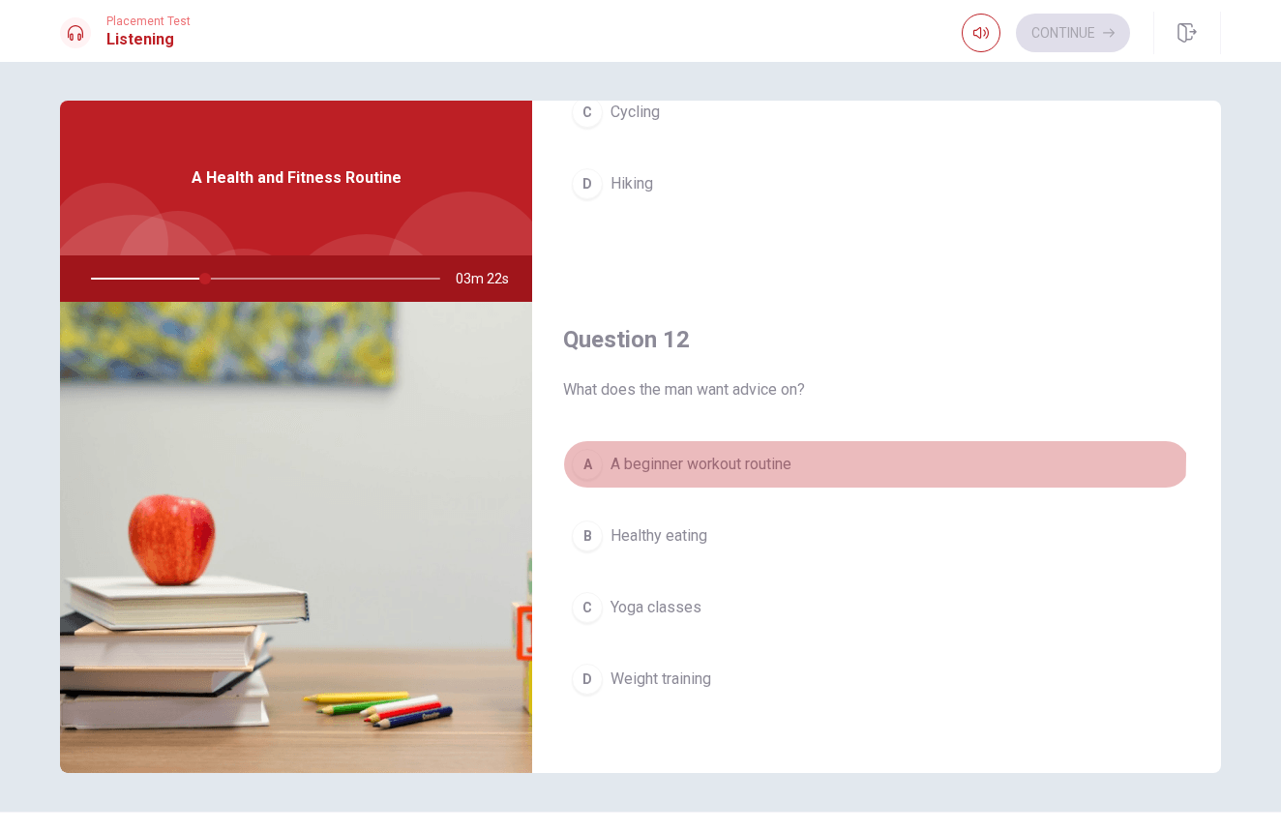
click at [640, 456] on span "A beginner workout routine" at bounding box center [701, 464] width 181 height 23
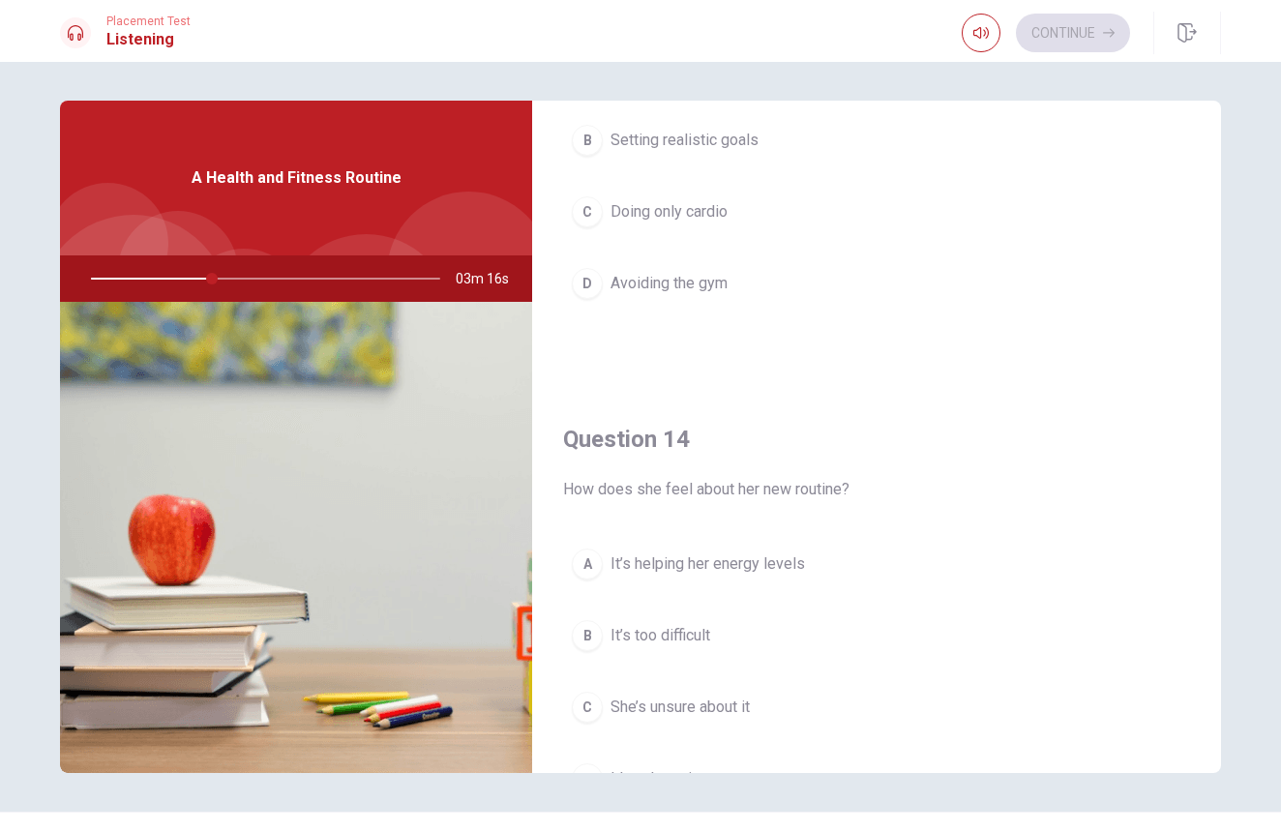
scroll to position [1210, 0]
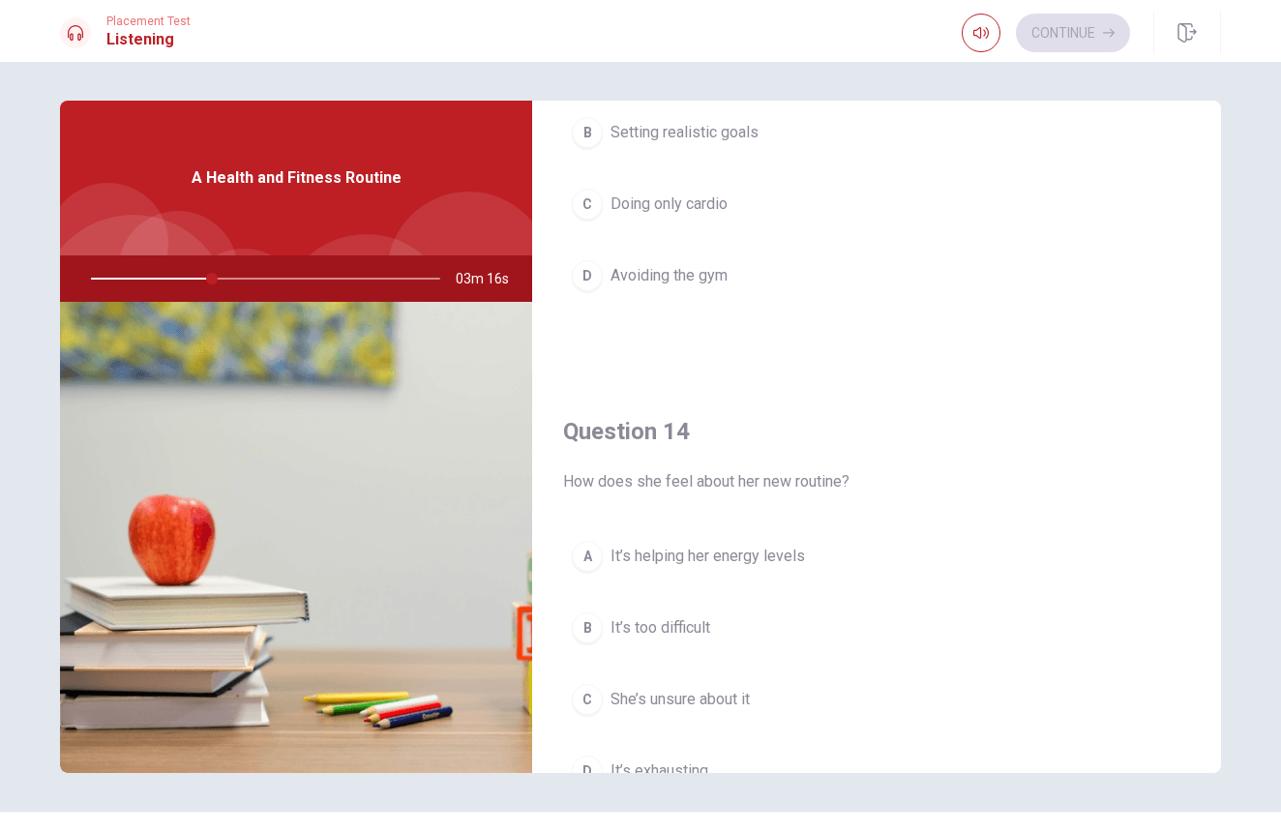
click at [674, 270] on span "Avoiding the gym" at bounding box center [669, 275] width 117 height 23
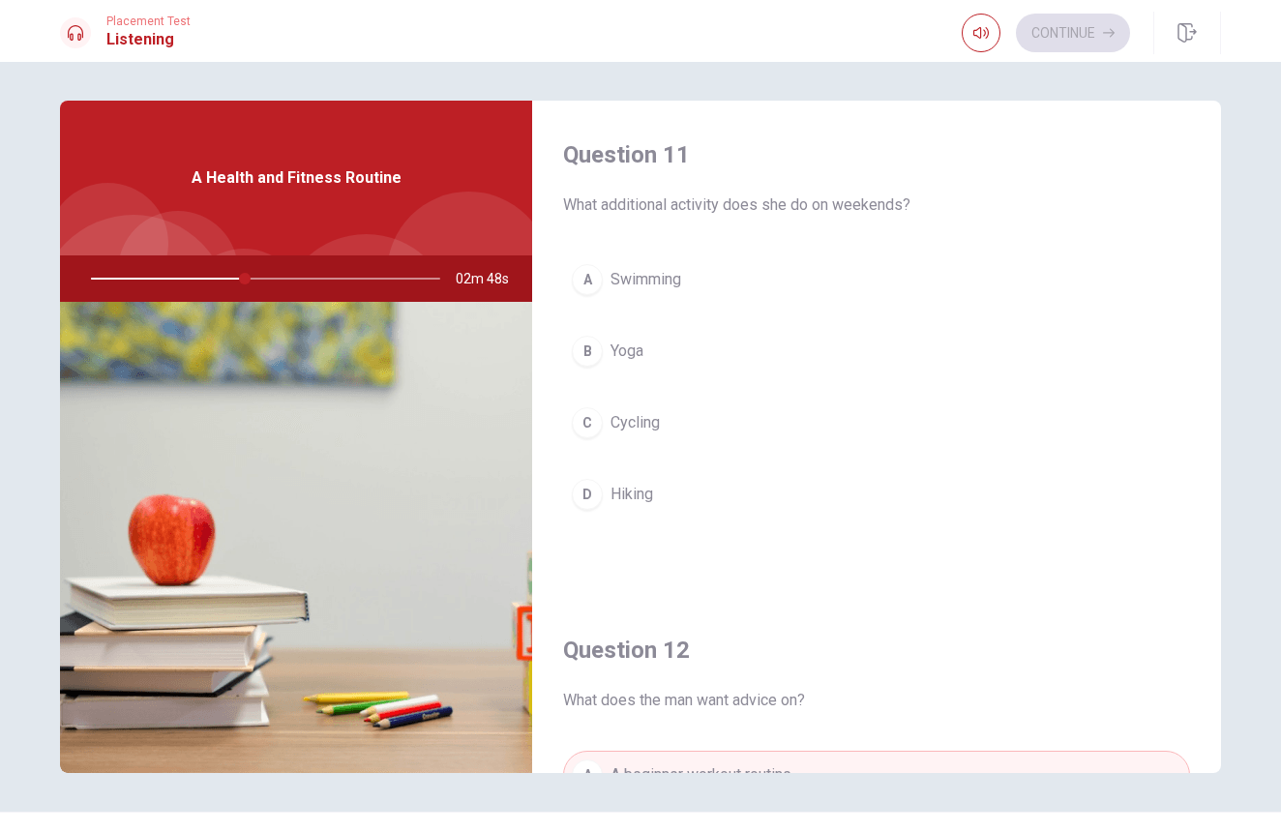
scroll to position [0, 0]
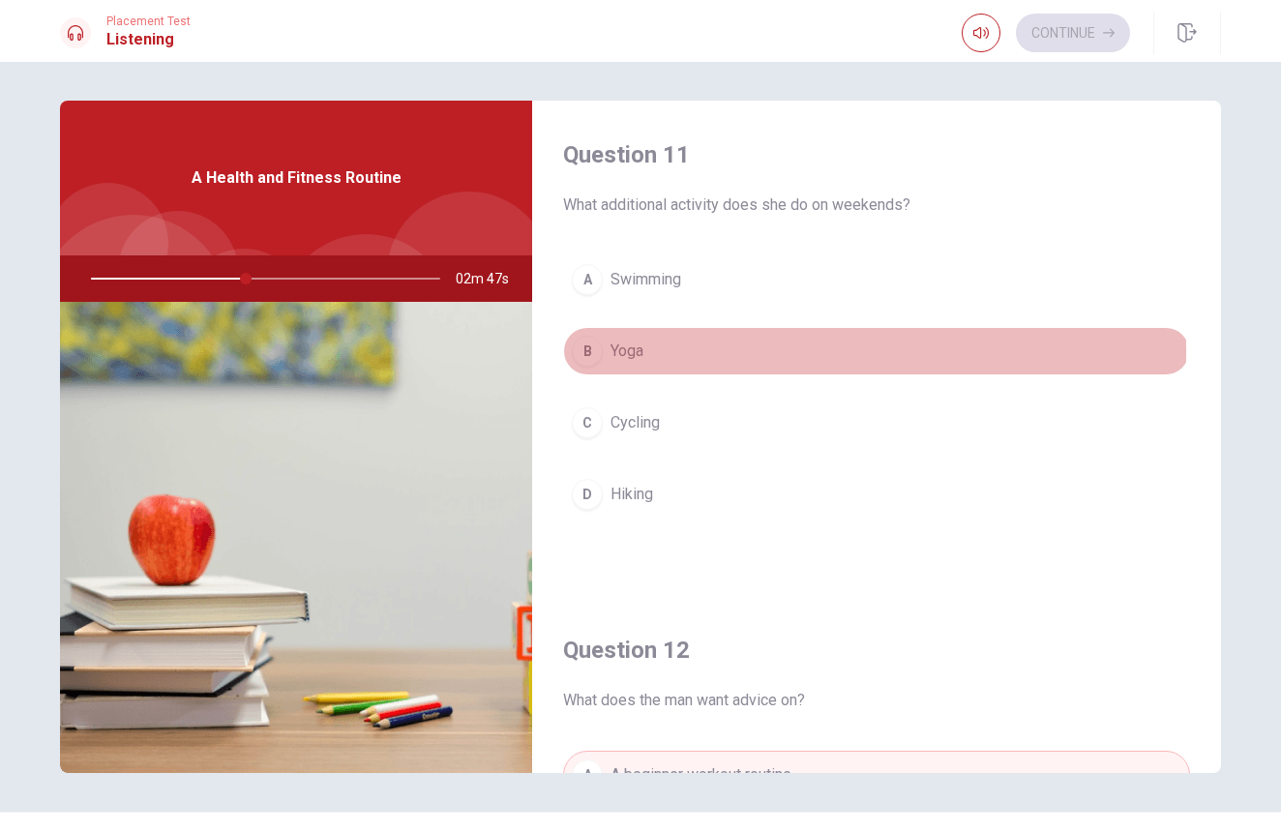
click at [612, 351] on span "Yoga" at bounding box center [627, 351] width 33 height 23
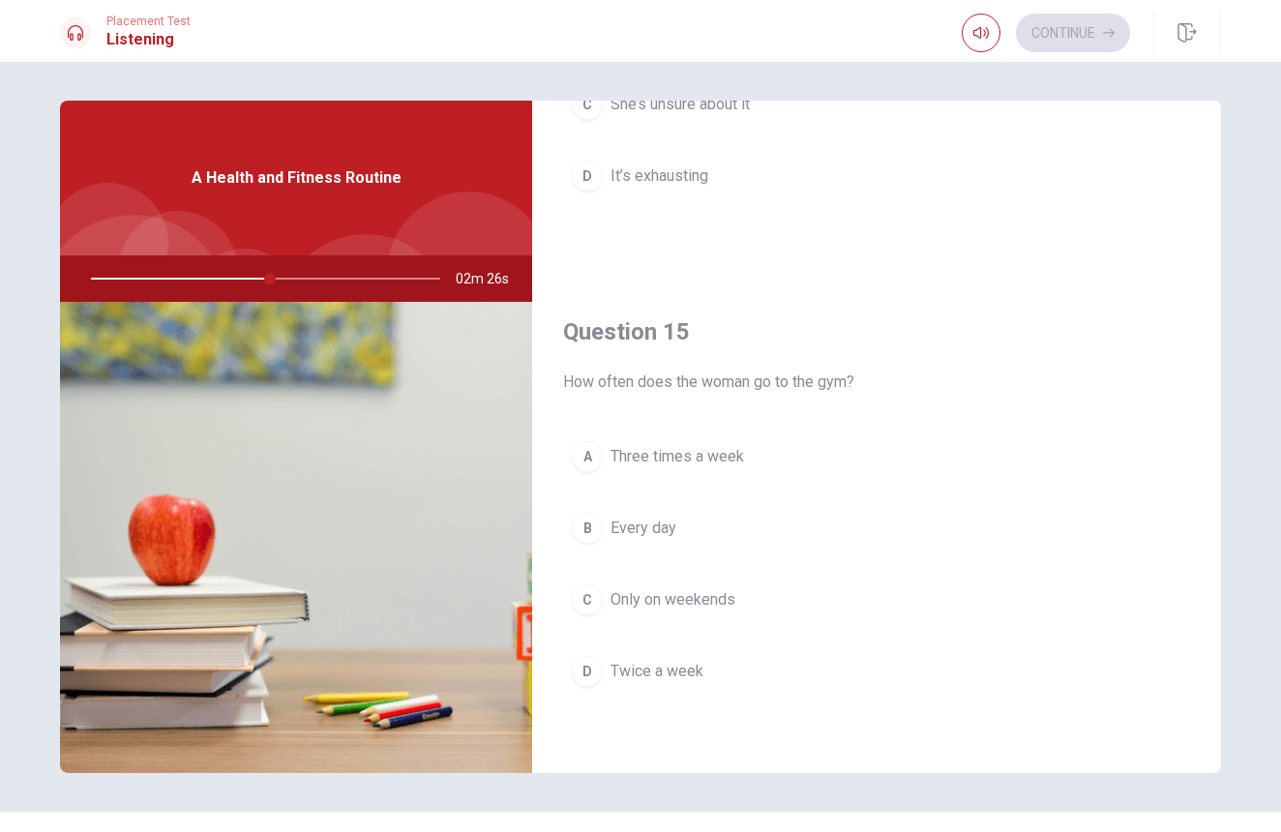
scroll to position [1805, 0]
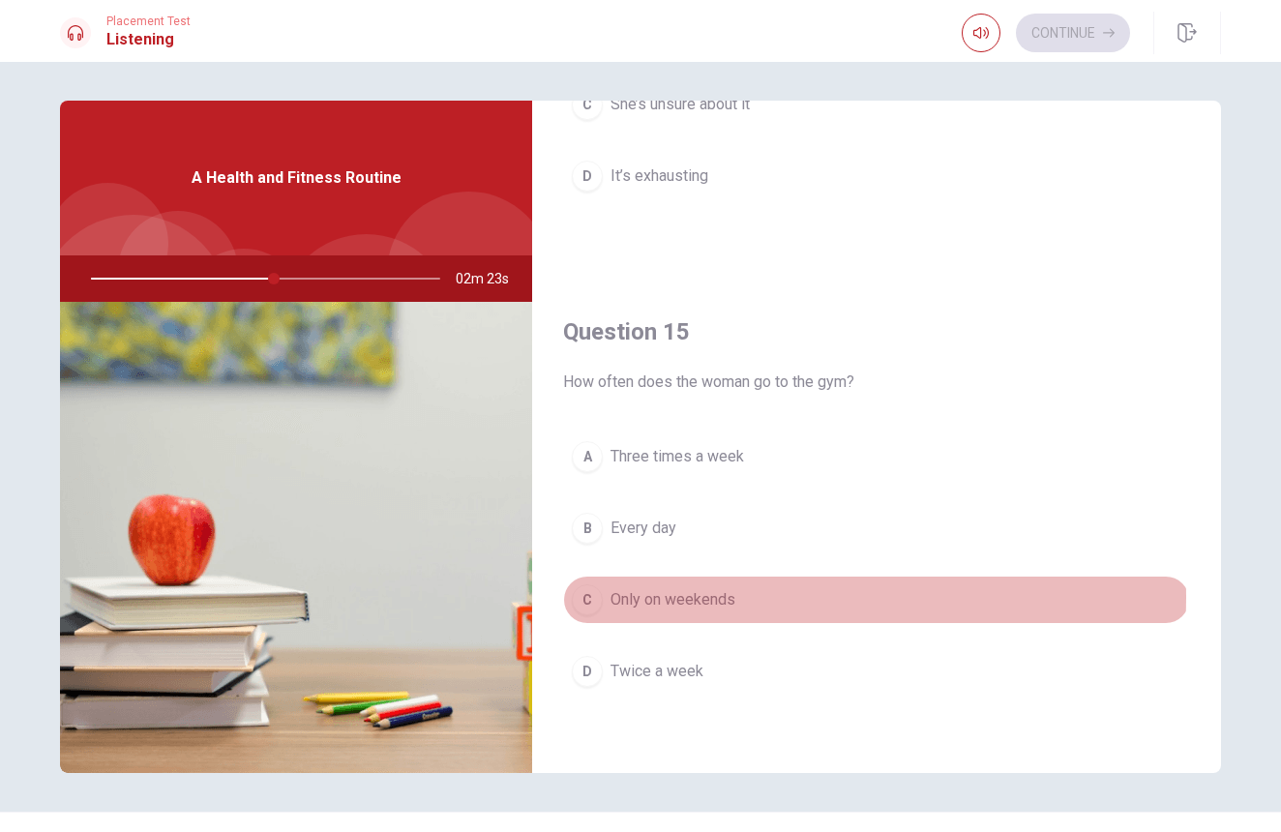
drag, startPoint x: 717, startPoint y: 597, endPoint x: 707, endPoint y: 564, distance: 34.3
click at [716, 596] on span "Only on weekends" at bounding box center [673, 599] width 125 height 23
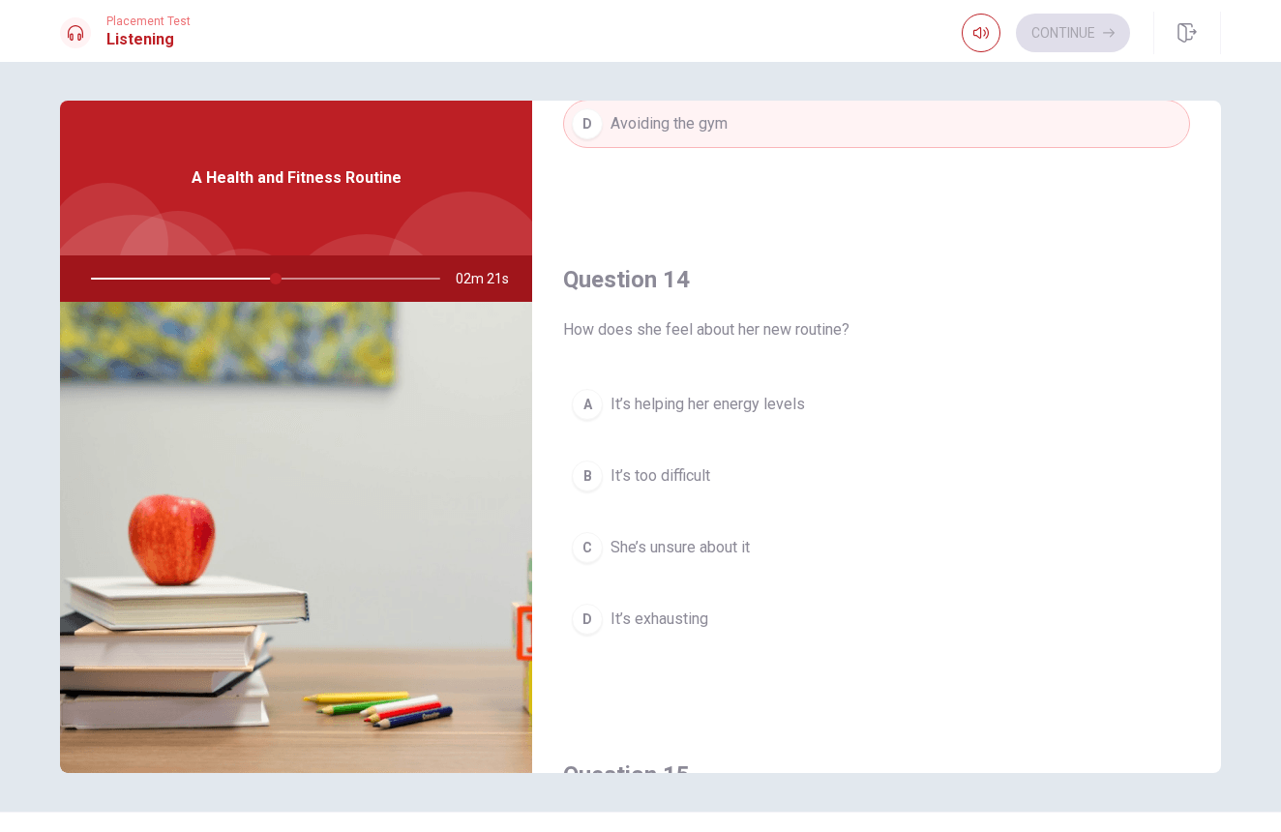
scroll to position [1374, 0]
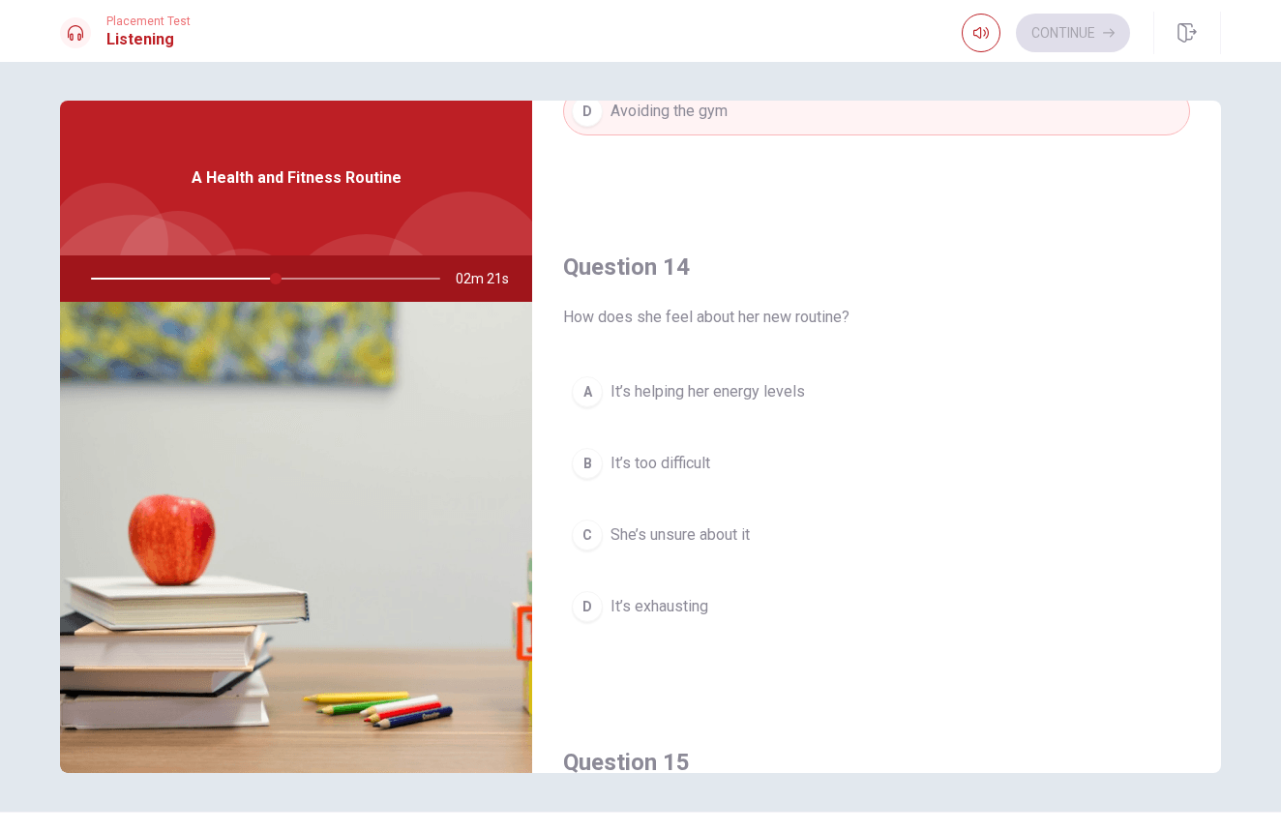
click at [703, 387] on span "It’s helping her energy levels" at bounding box center [708, 391] width 195 height 23
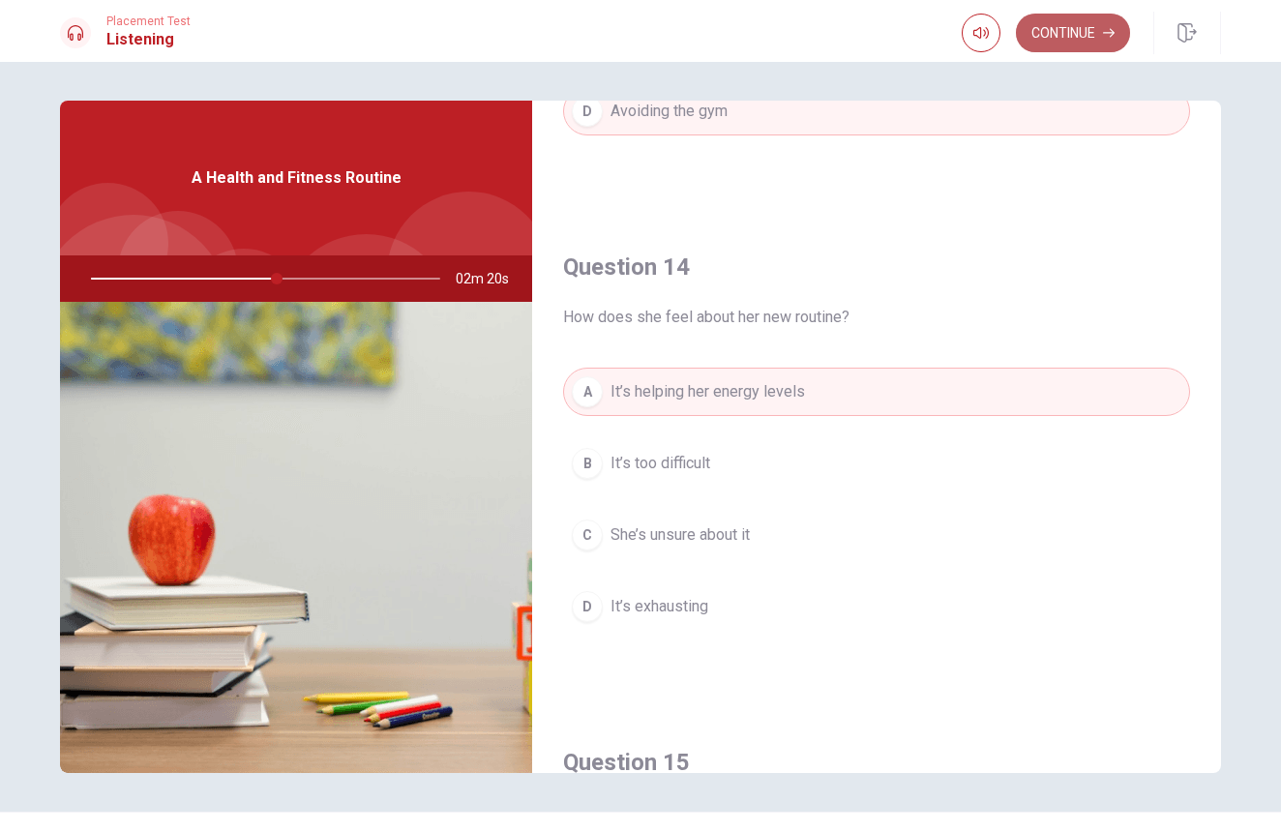
click at [1100, 42] on button "Continue" at bounding box center [1073, 33] width 114 height 39
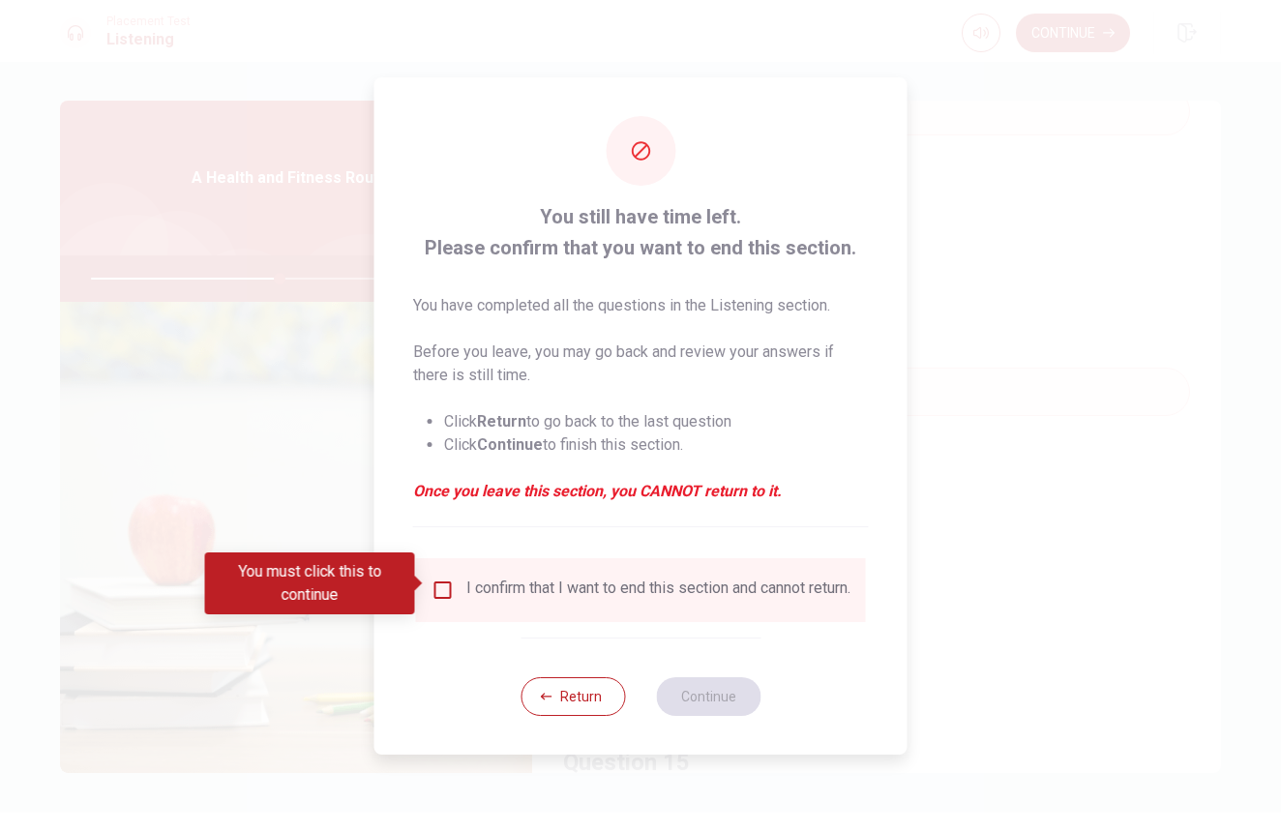
click at [441, 579] on input "You must click this to continue" at bounding box center [443, 590] width 23 height 23
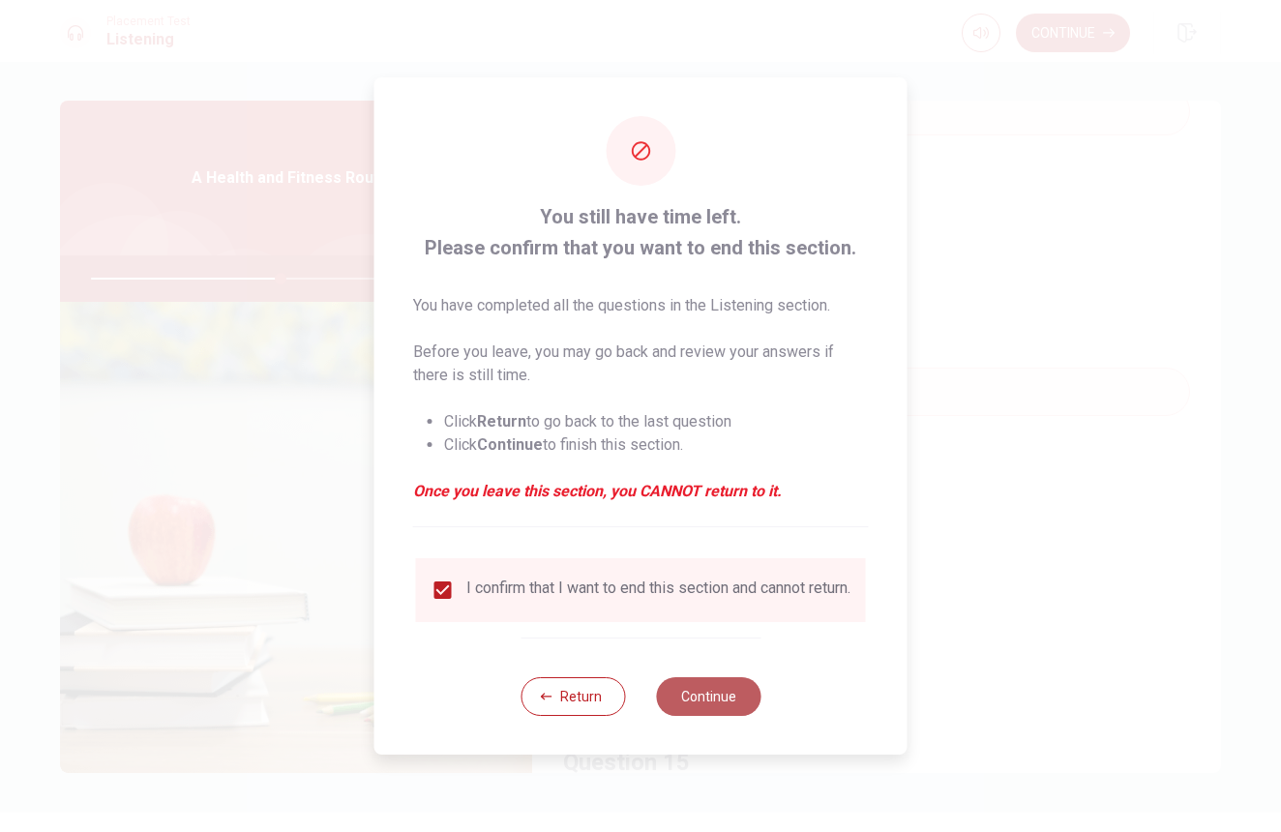
click at [740, 704] on button "Continue" at bounding box center [708, 696] width 105 height 39
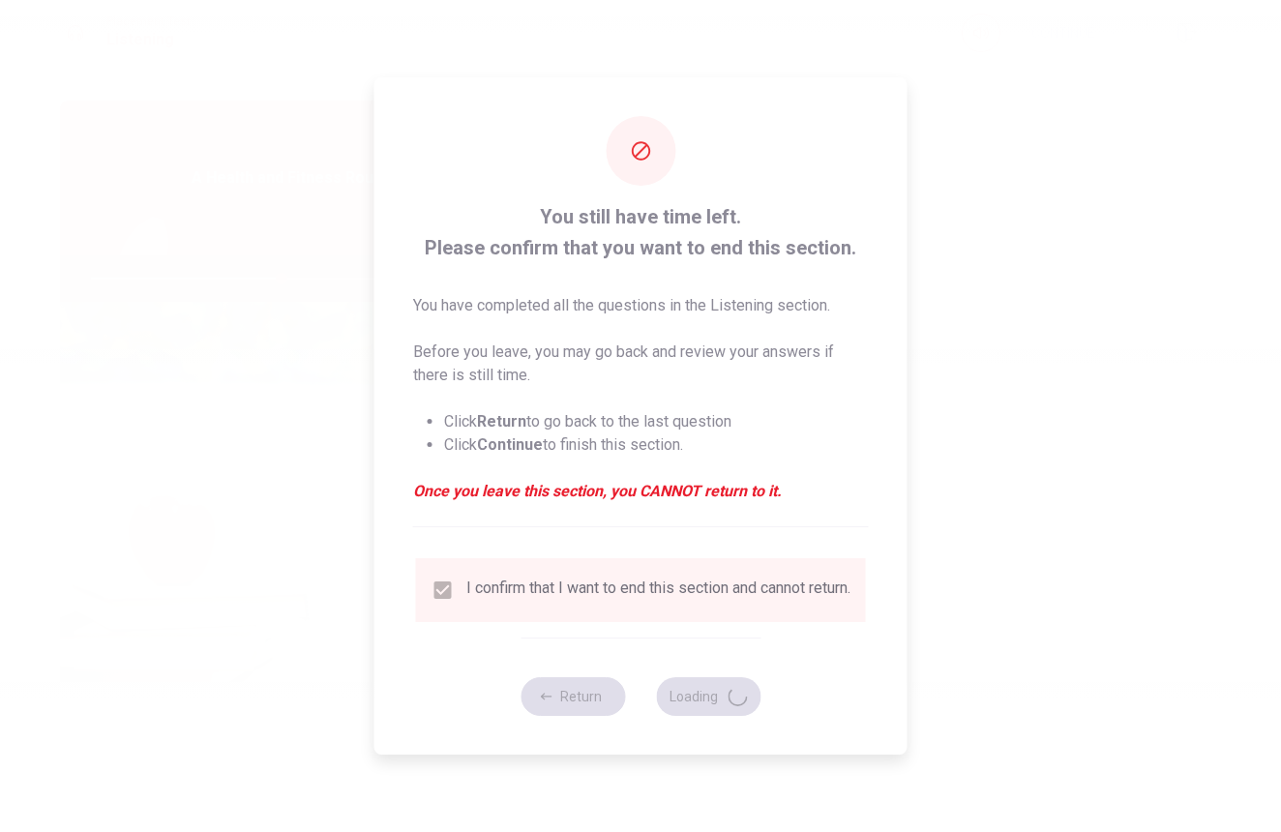
type input "55"
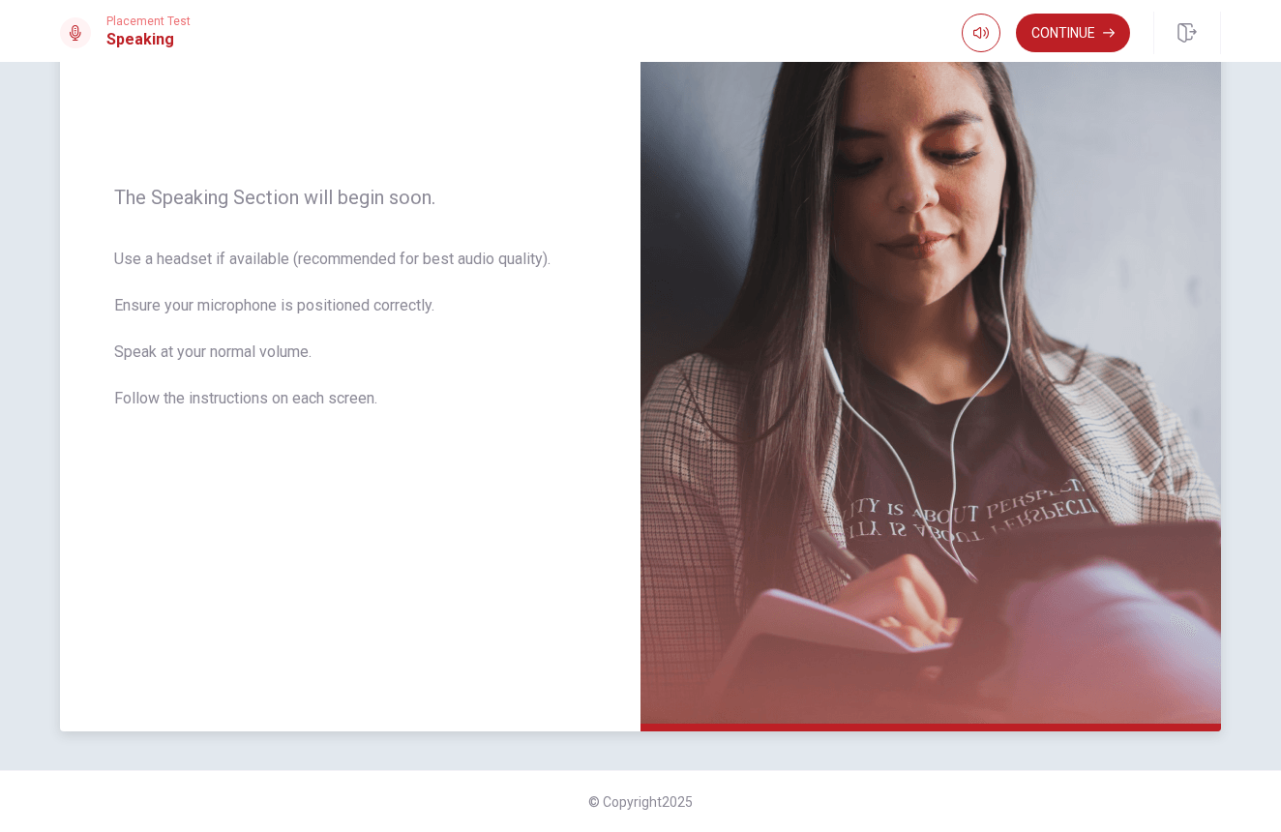
scroll to position [213, 0]
click at [1067, 40] on button "Continue" at bounding box center [1073, 33] width 114 height 39
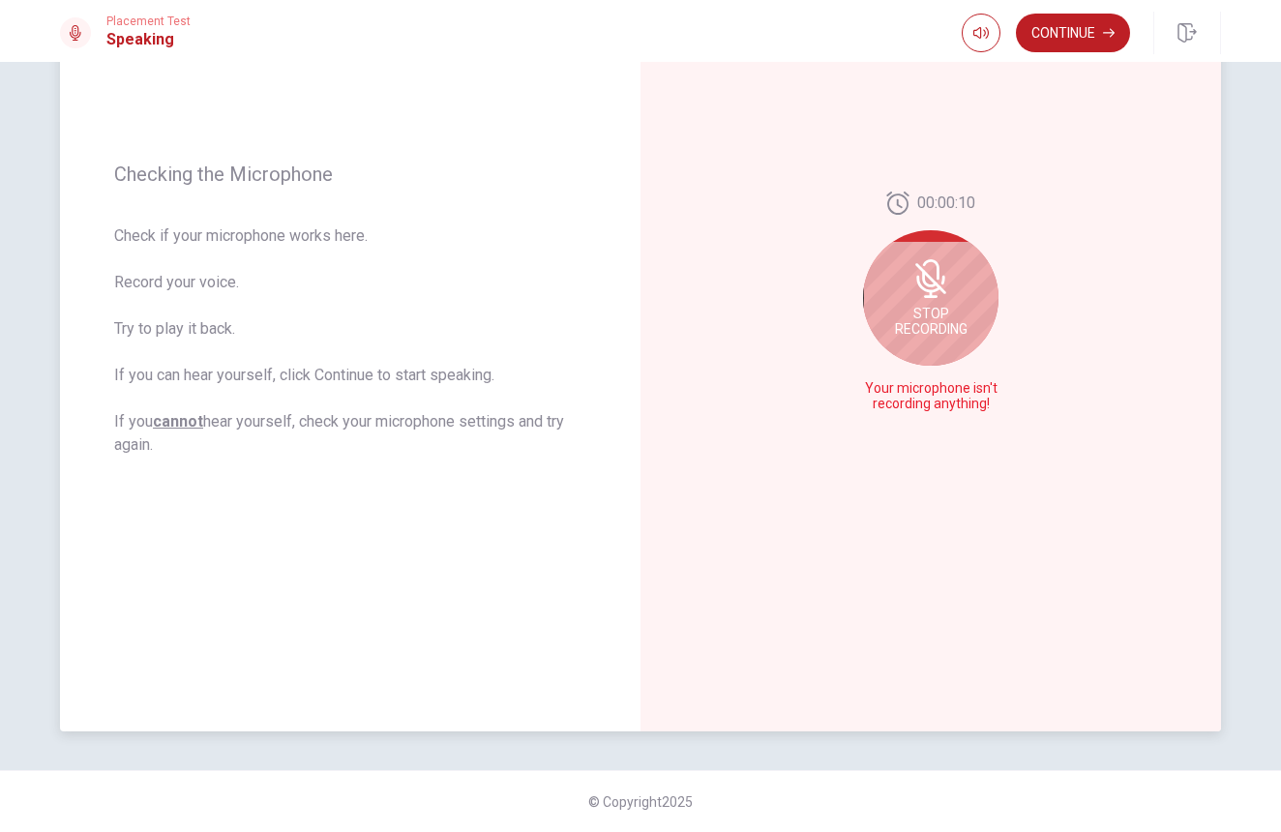
click at [933, 300] on div "Stop Recording" at bounding box center [930, 297] width 135 height 135
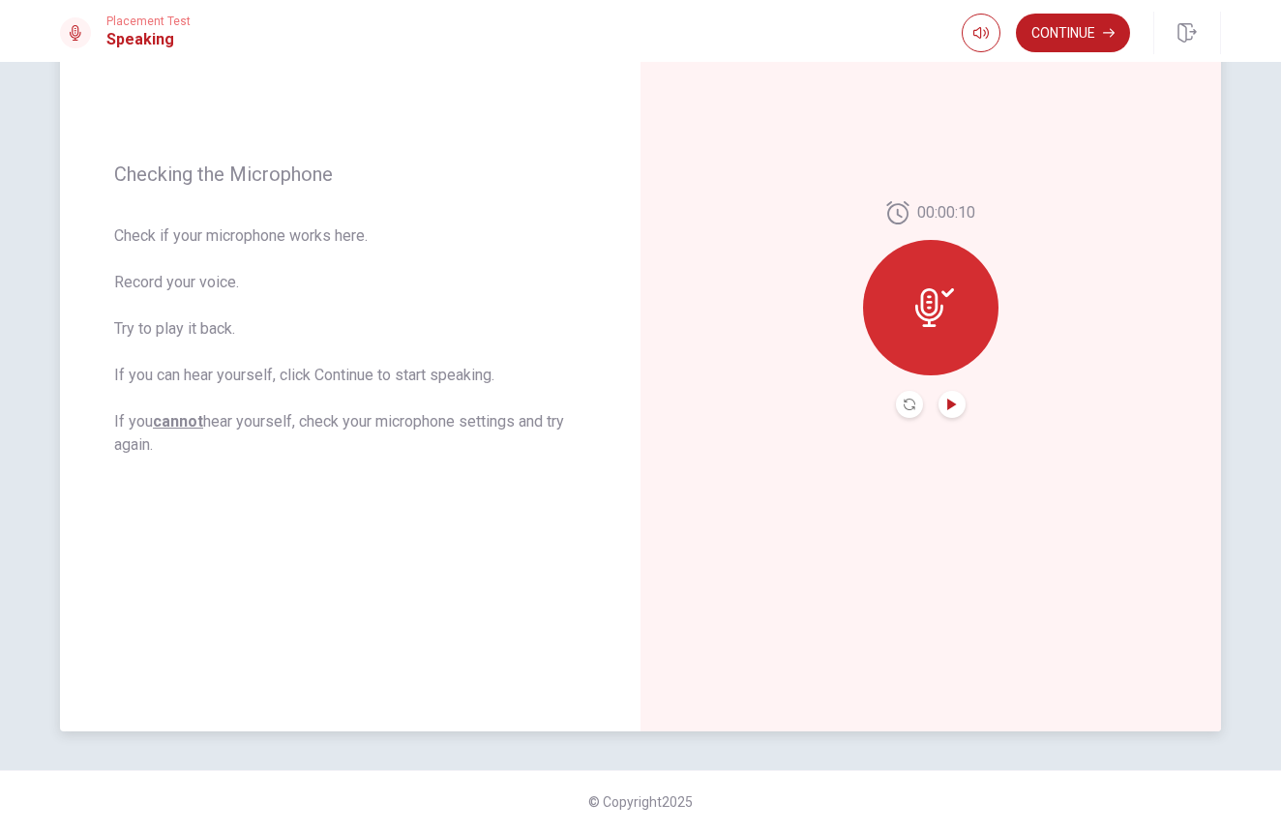
click at [947, 409] on icon "Play Audio" at bounding box center [951, 405] width 9 height 12
click at [949, 406] on icon "Pause Audio" at bounding box center [952, 405] width 12 height 12
click at [1047, 36] on button "Continue" at bounding box center [1073, 33] width 114 height 39
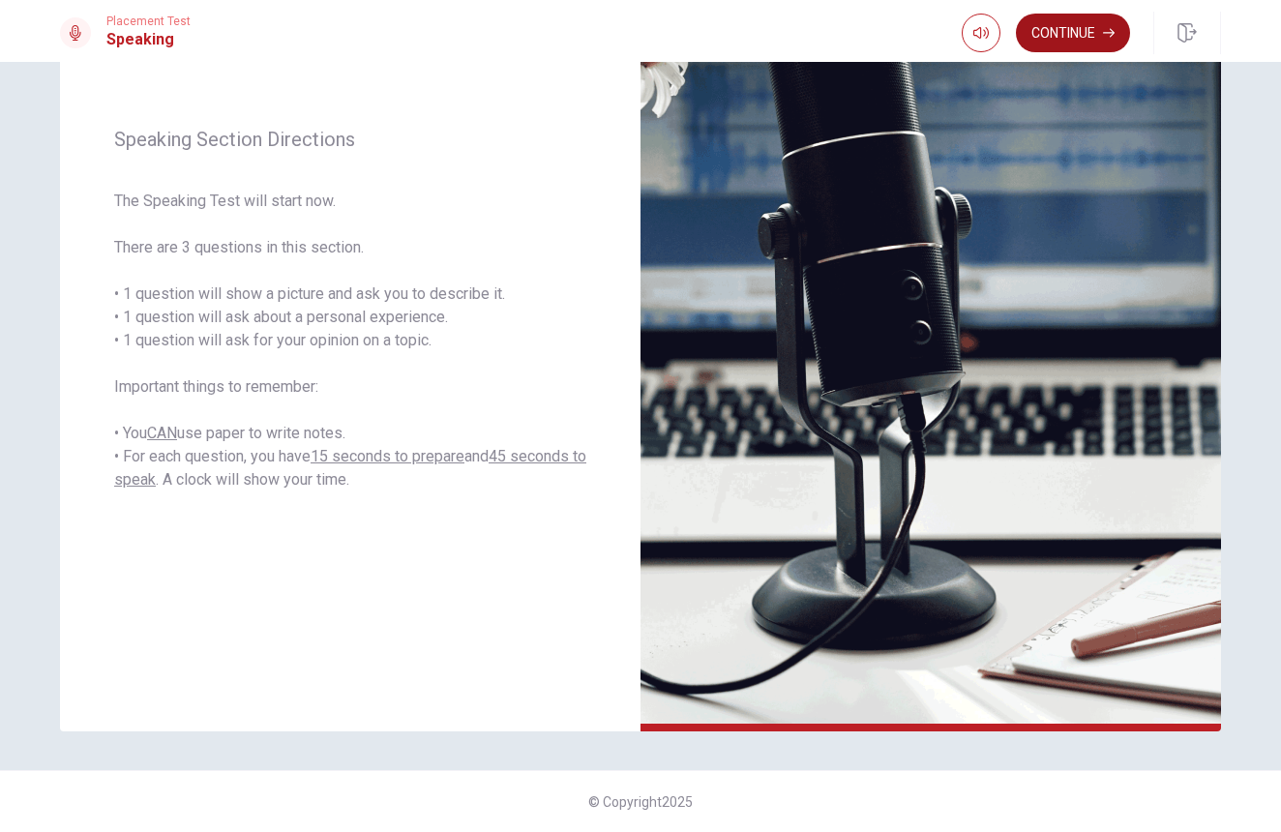
click at [1043, 45] on button "Continue" at bounding box center [1073, 33] width 114 height 39
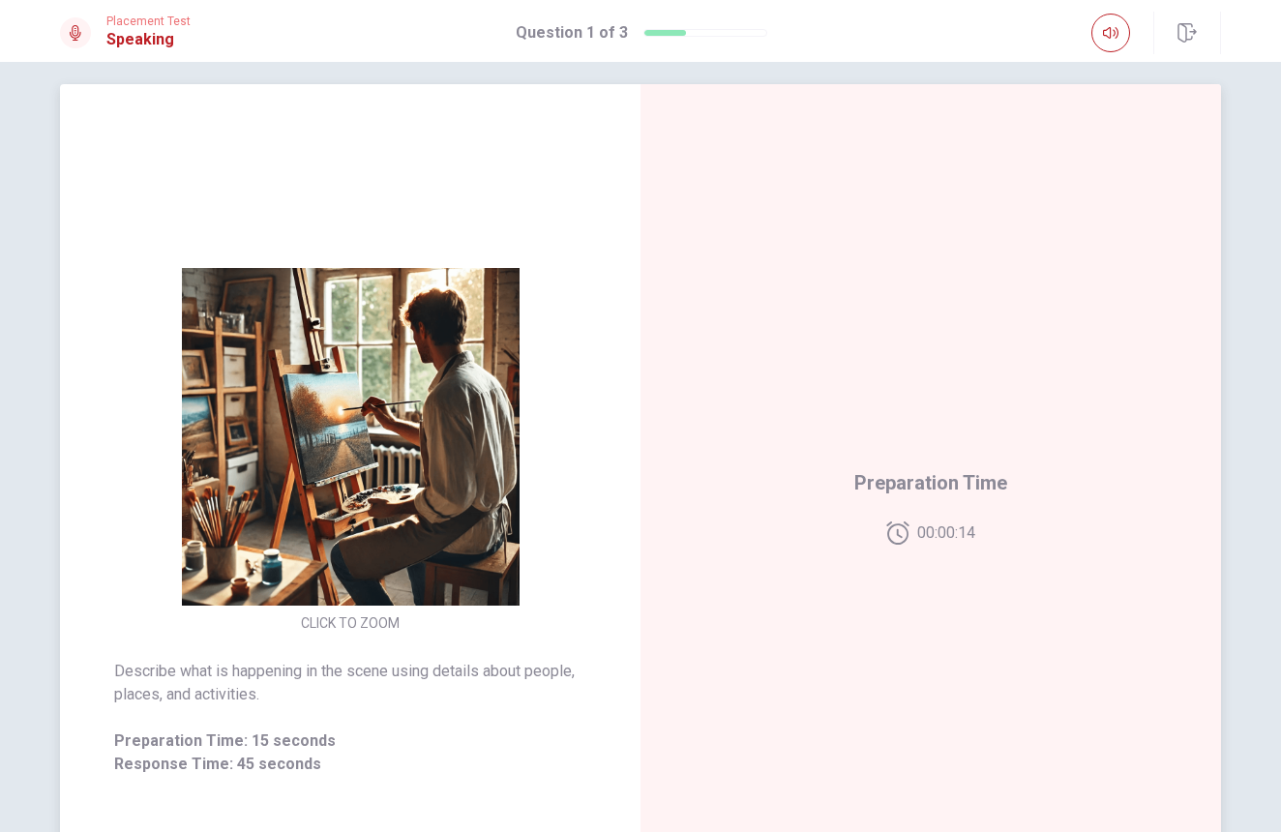
click at [926, 487] on span "Preparation Time" at bounding box center [931, 482] width 153 height 31
click at [916, 556] on div "Preparation Time 00:00:13" at bounding box center [931, 506] width 581 height 844
click at [368, 626] on button "CLICK TO ZOOM" at bounding box center [350, 623] width 114 height 27
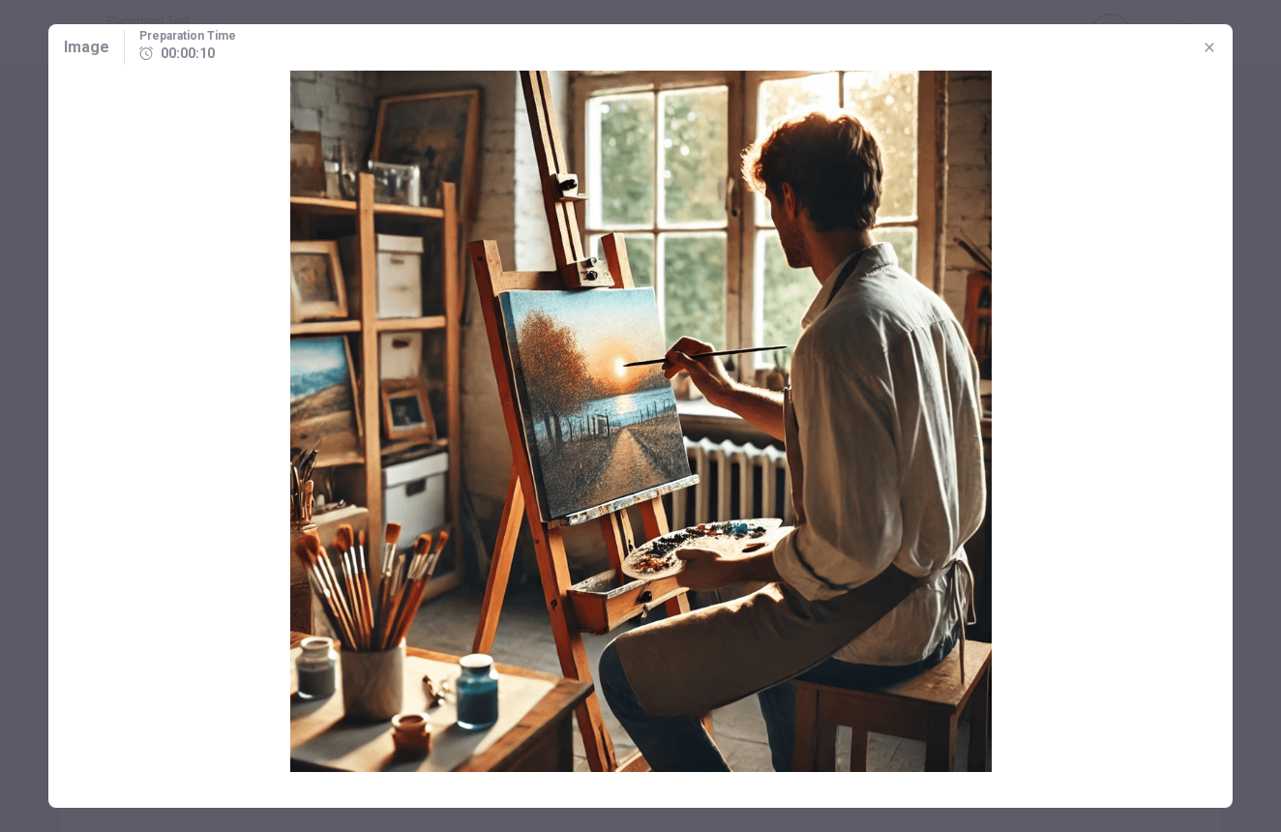
click at [73, 47] on span "Image" at bounding box center [86, 47] width 45 height 23
click at [1208, 51] on icon "button" at bounding box center [1209, 47] width 15 height 15
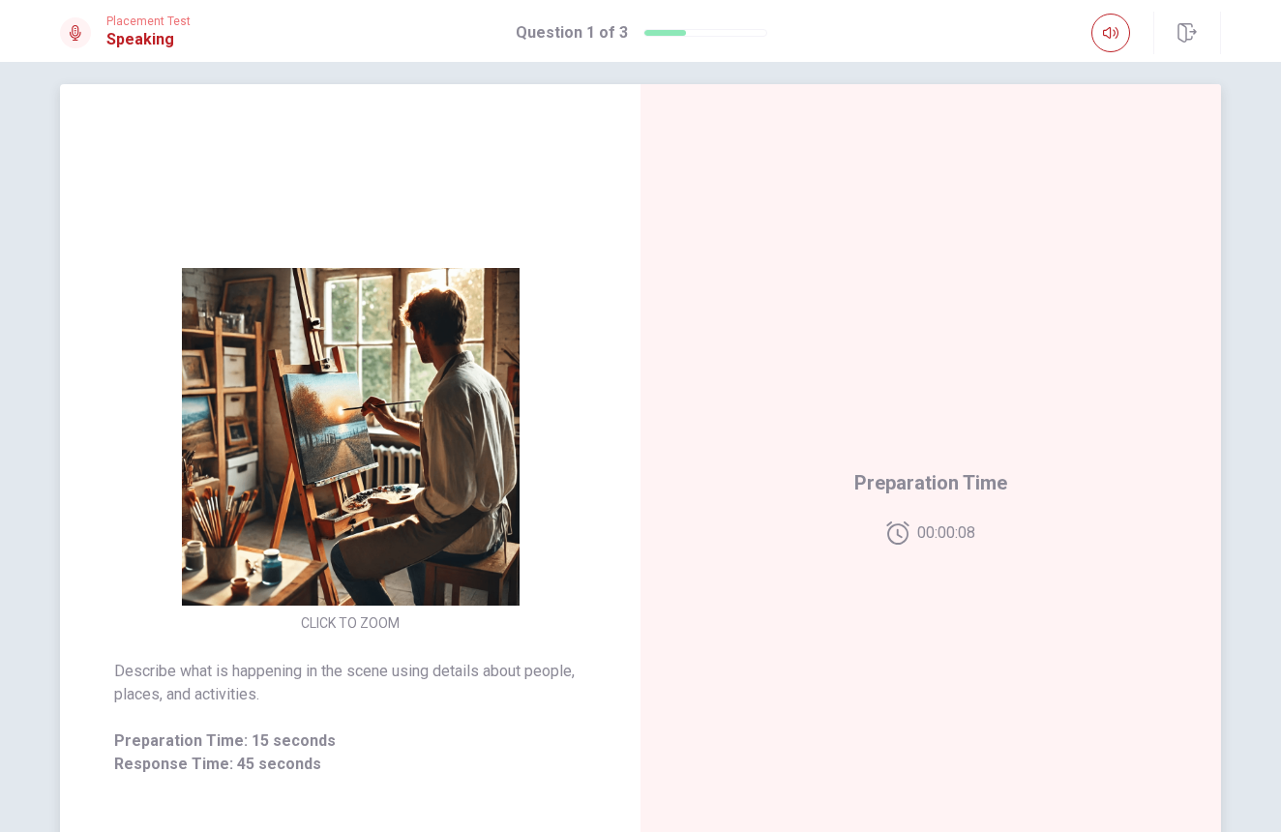
drag, startPoint x: 909, startPoint y: 508, endPoint x: 887, endPoint y: 515, distance: 22.3
click at [903, 510] on div "Preparation Time 00:00:08" at bounding box center [931, 505] width 153 height 77
click at [768, 555] on div "Preparation Time 00:00:07" at bounding box center [931, 506] width 581 height 844
drag, startPoint x: 833, startPoint y: 604, endPoint x: 897, endPoint y: 594, distance: 64.6
click at [841, 604] on div "Preparation Time 00:00:07" at bounding box center [931, 506] width 581 height 844
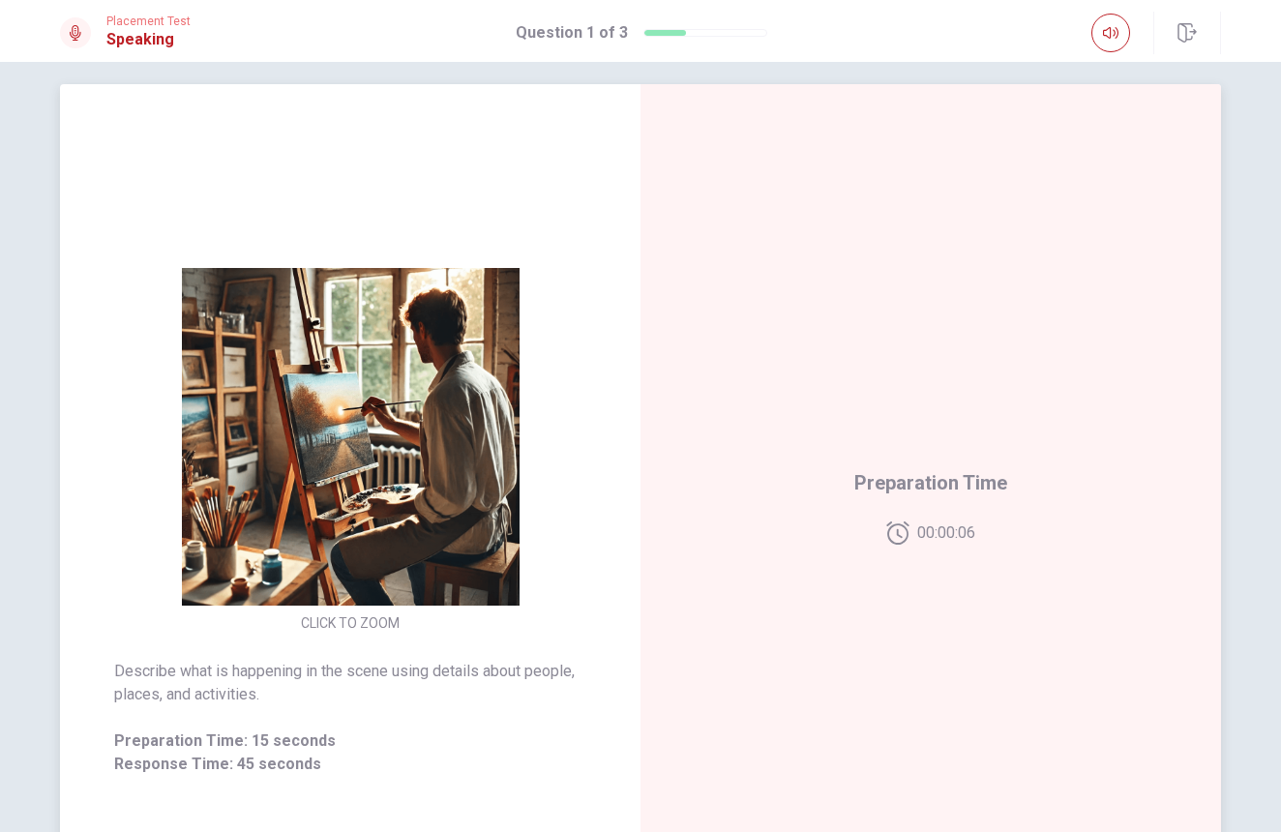
click at [957, 529] on span "00:00:06" at bounding box center [946, 533] width 58 height 23
drag, startPoint x: 376, startPoint y: 699, endPoint x: 345, endPoint y: 706, distance: 32.6
click at [376, 699] on span "Describe what is happening in the scene using details about people, places, and…" at bounding box center [350, 683] width 472 height 46
click at [304, 725] on div "Describe what is happening in the scene using details about people, places, and…" at bounding box center [350, 718] width 472 height 116
click at [306, 739] on span "Preparation Time: 15 seconds" at bounding box center [350, 741] width 472 height 23
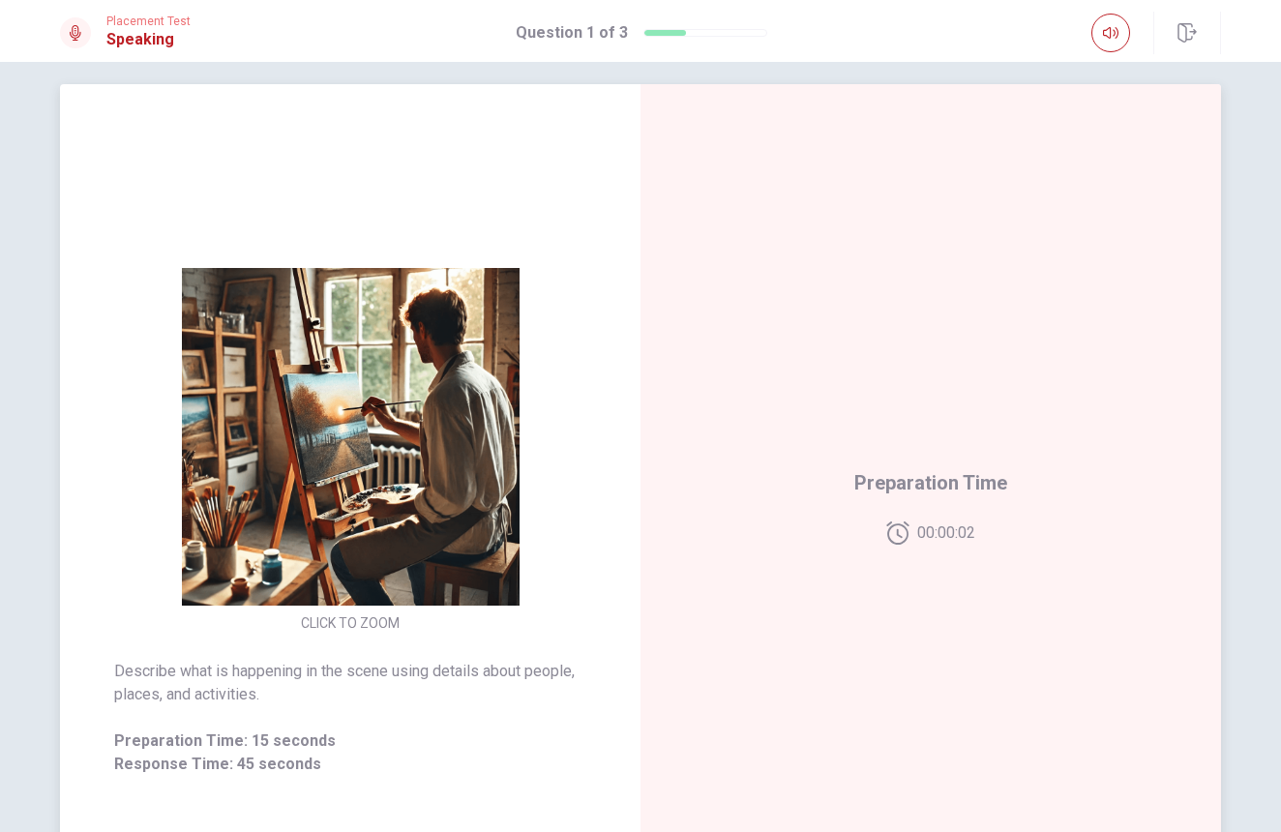
drag, startPoint x: 285, startPoint y: 760, endPoint x: 461, endPoint y: 709, distance: 183.2
click at [285, 760] on span "Response Time: 45 seconds" at bounding box center [350, 764] width 472 height 23
click at [921, 511] on span "Response Time" at bounding box center [931, 506] width 136 height 23
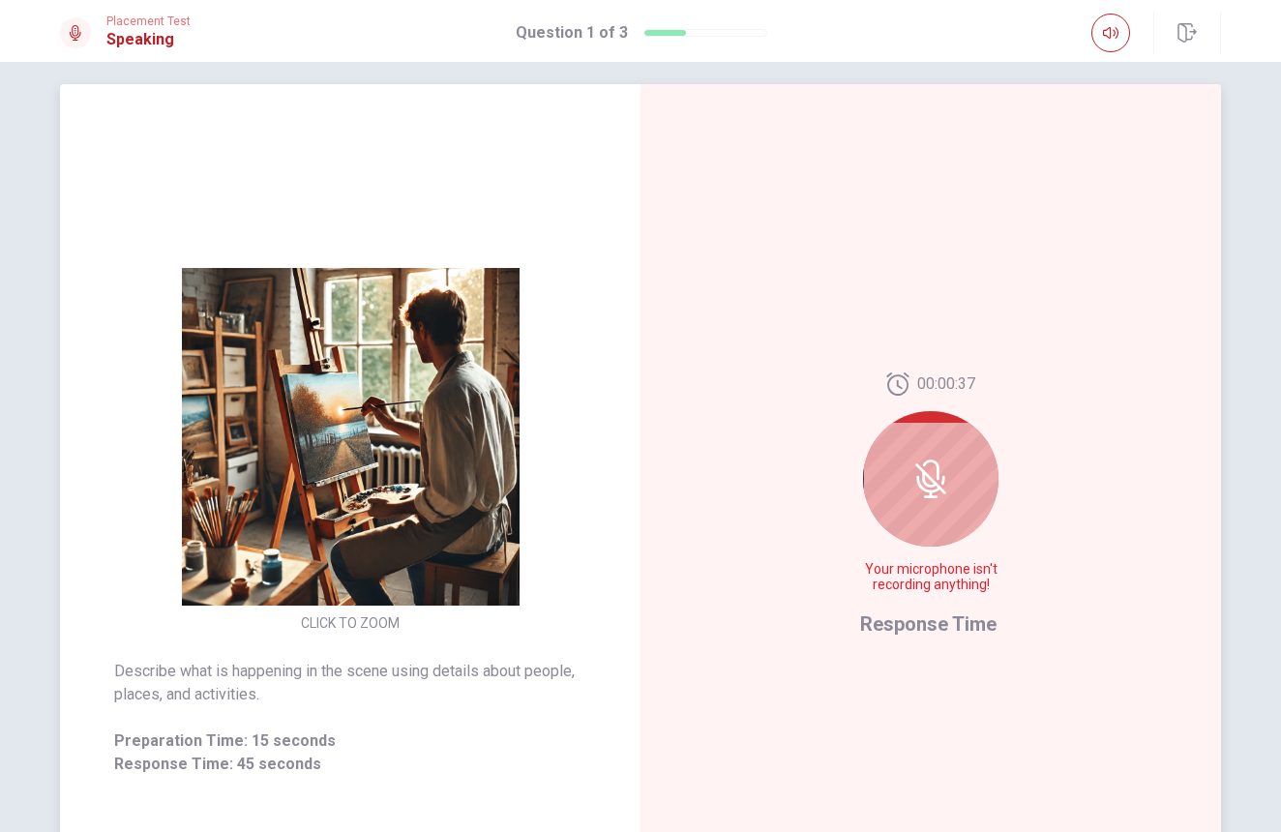
click at [921, 513] on div at bounding box center [930, 478] width 135 height 135
click at [920, 514] on div at bounding box center [930, 478] width 135 height 135
drag, startPoint x: 953, startPoint y: 466, endPoint x: 944, endPoint y: 470, distance: 10.4
click at [953, 466] on div at bounding box center [930, 478] width 135 height 135
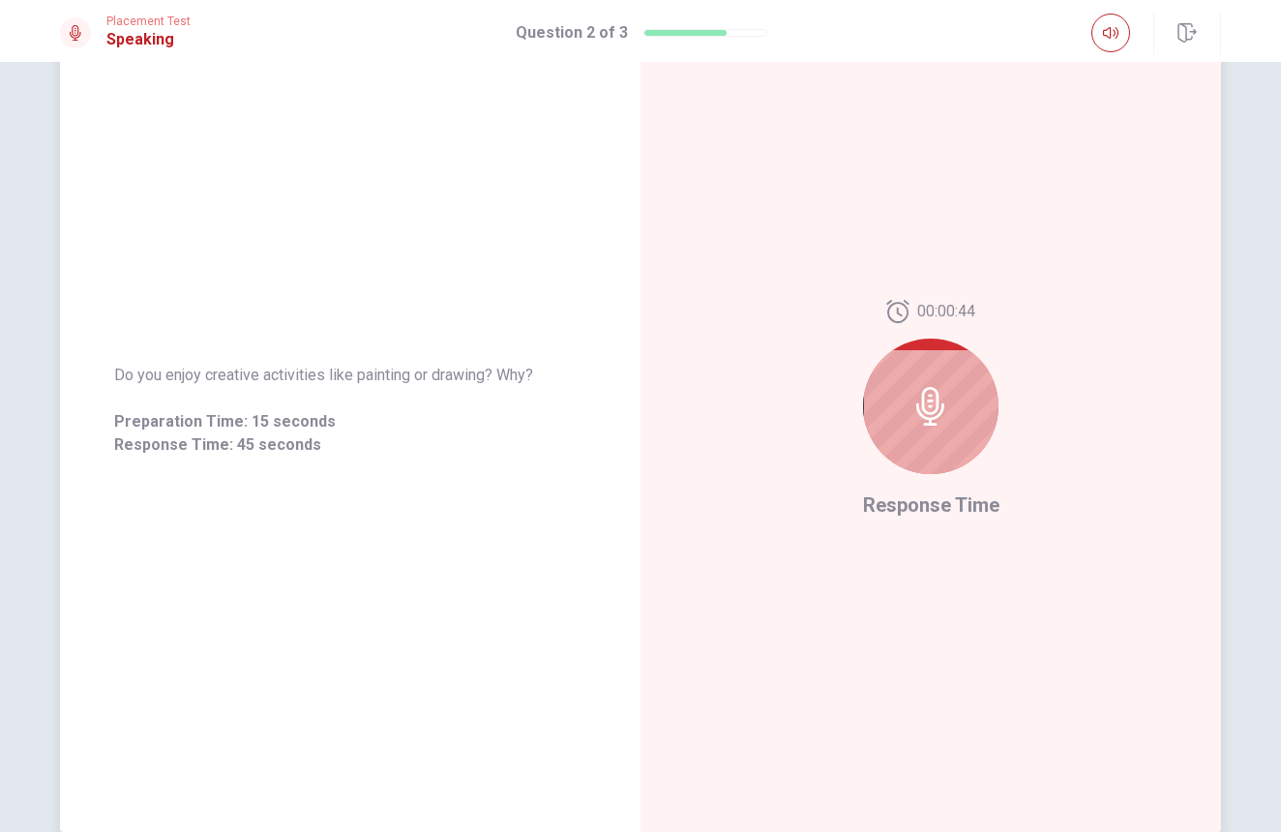
scroll to position [111, 0]
click at [922, 419] on icon at bounding box center [930, 407] width 28 height 39
click at [943, 418] on icon at bounding box center [931, 407] width 39 height 39
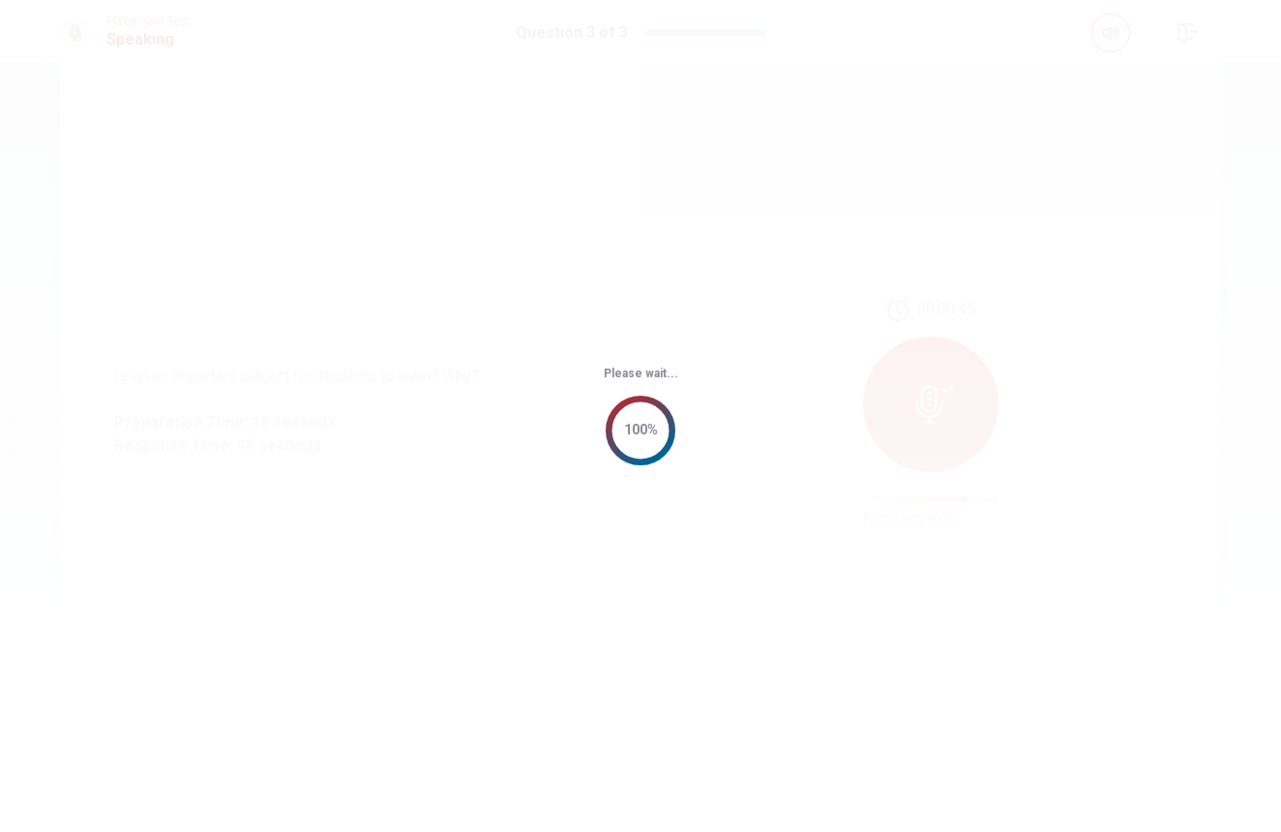
scroll to position [0, 0]
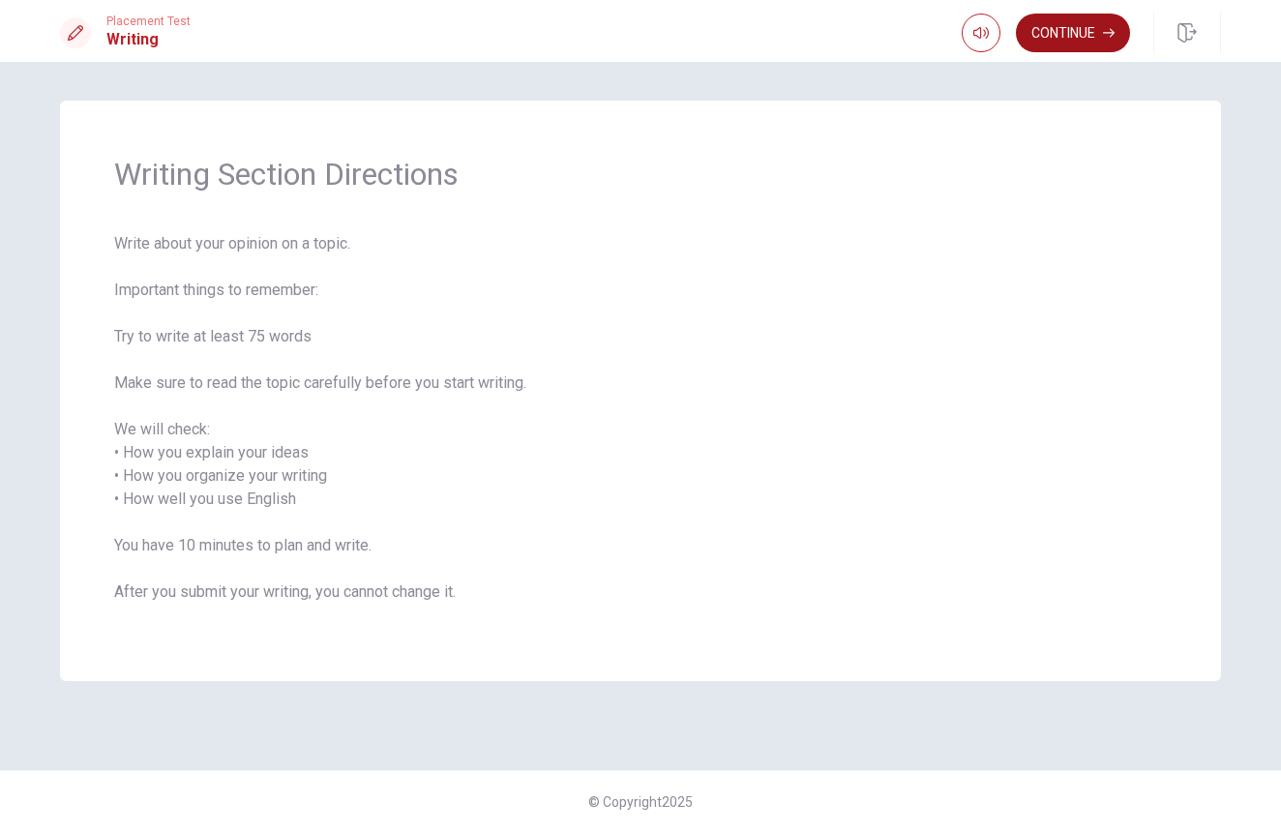
click at [1086, 22] on button "Continue" at bounding box center [1073, 33] width 114 height 39
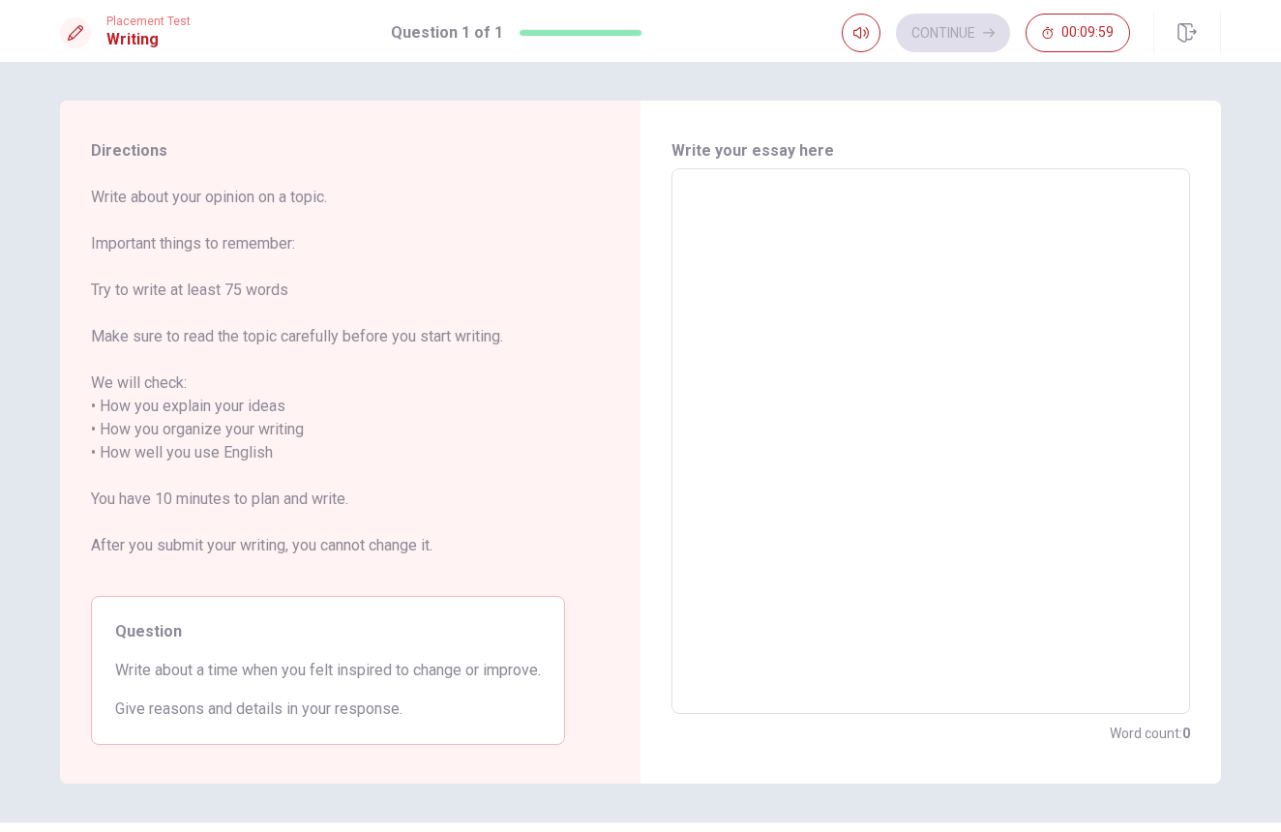
click at [819, 253] on textarea at bounding box center [931, 442] width 492 height 514
click at [196, 648] on div "Question Write about a time when you felt inspired to change or improve. Give r…" at bounding box center [328, 670] width 474 height 149
click at [192, 680] on span "Write about a time when you felt inspired to change or improve." at bounding box center [328, 670] width 426 height 23
click at [187, 673] on span "Write about a time when you felt inspired to change or improve." at bounding box center [328, 670] width 426 height 23
click at [186, 673] on span "Write about a time when you felt inspired to change or improve." at bounding box center [328, 670] width 426 height 23
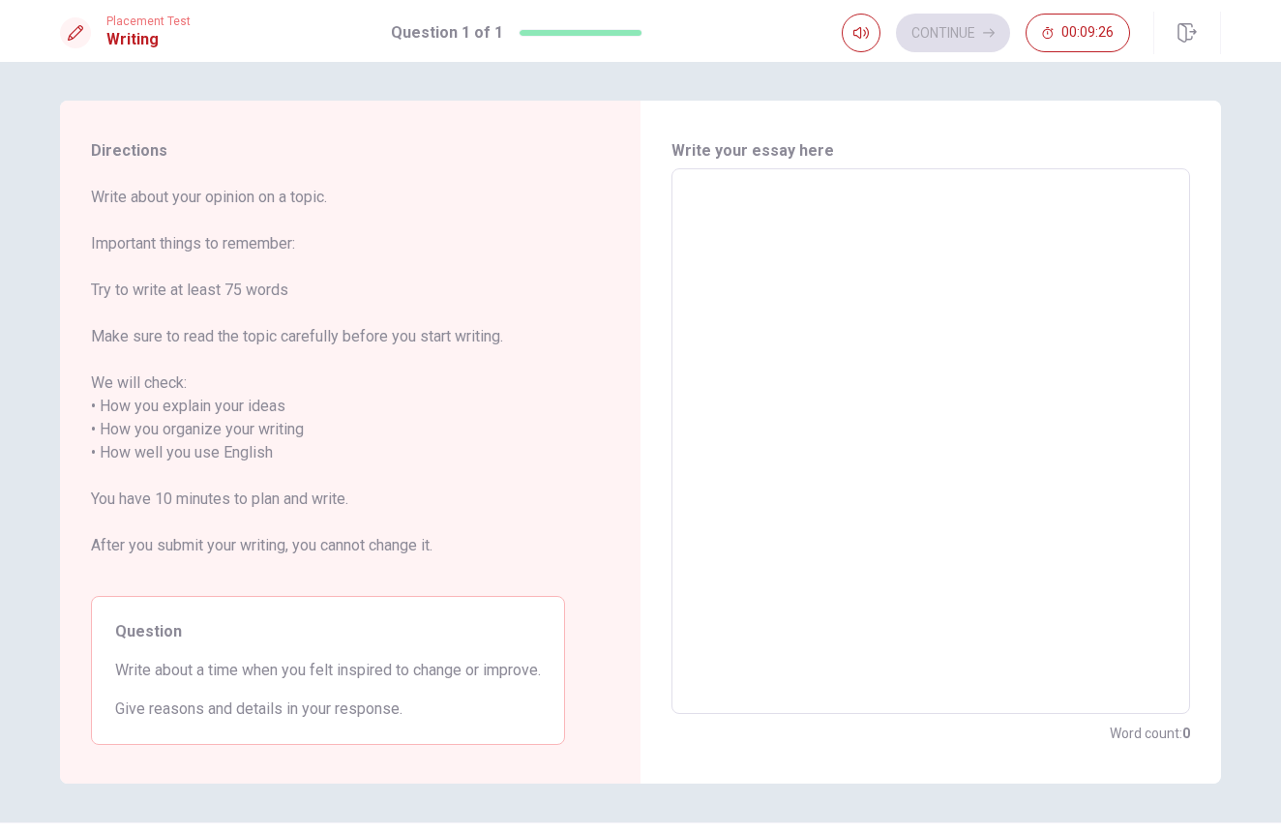
click at [182, 673] on span "Write about a time when you felt inspired to change or improve." at bounding box center [328, 670] width 426 height 23
click at [181, 673] on span "Write about a time when you felt inspired to change or improve." at bounding box center [328, 670] width 426 height 23
drag, startPoint x: 181, startPoint y: 673, endPoint x: 159, endPoint y: 671, distance: 22.3
click at [180, 673] on span "Write about a time when you felt inspired to change or improve." at bounding box center [328, 670] width 426 height 23
click at [148, 671] on span "Write about a time when you felt inspired to change or improve." at bounding box center [328, 670] width 426 height 23
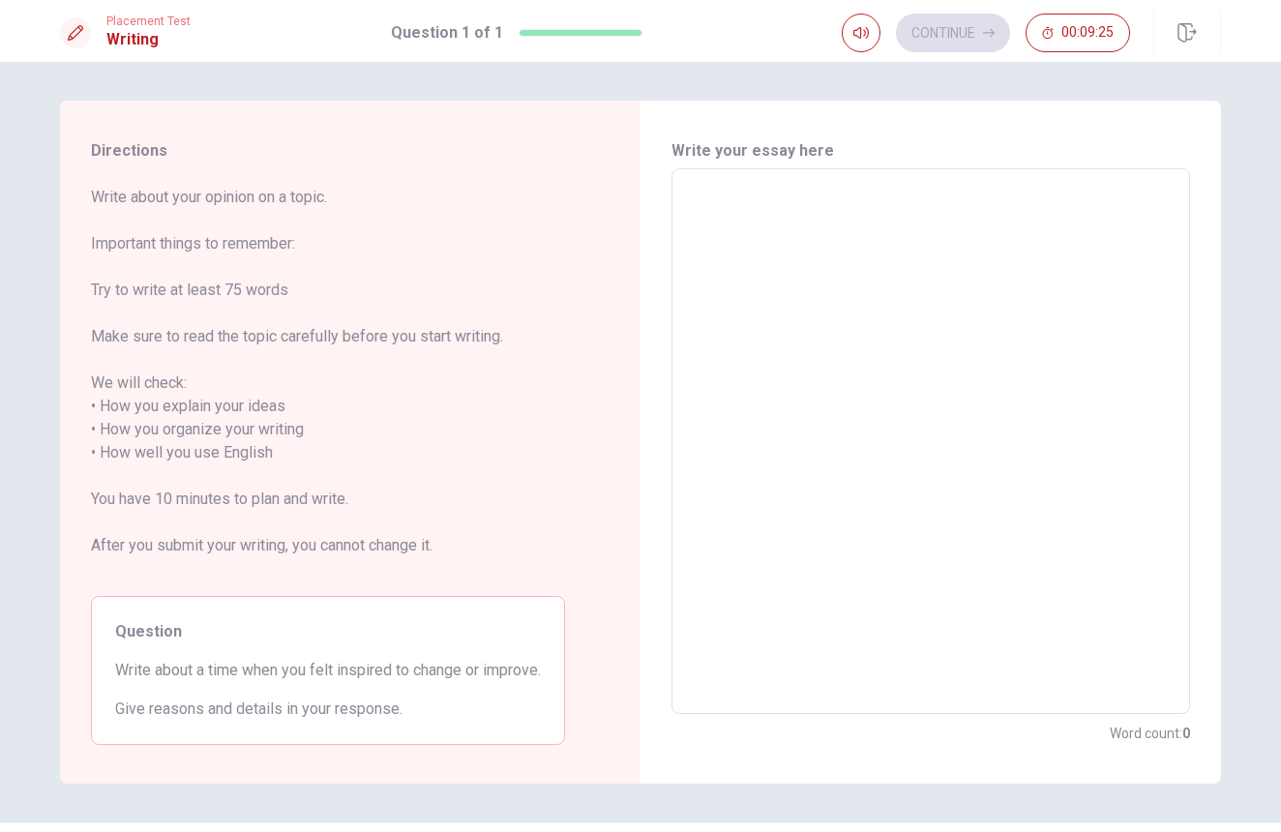
click at [145, 671] on span "Write about a time when you felt inspired to change or improve." at bounding box center [328, 670] width 426 height 23
click at [141, 671] on span "Write about a time when you felt inspired to change or improve." at bounding box center [328, 670] width 426 height 23
click at [734, 298] on textarea at bounding box center [931, 442] width 492 height 514
type textarea "o"
type textarea "x"
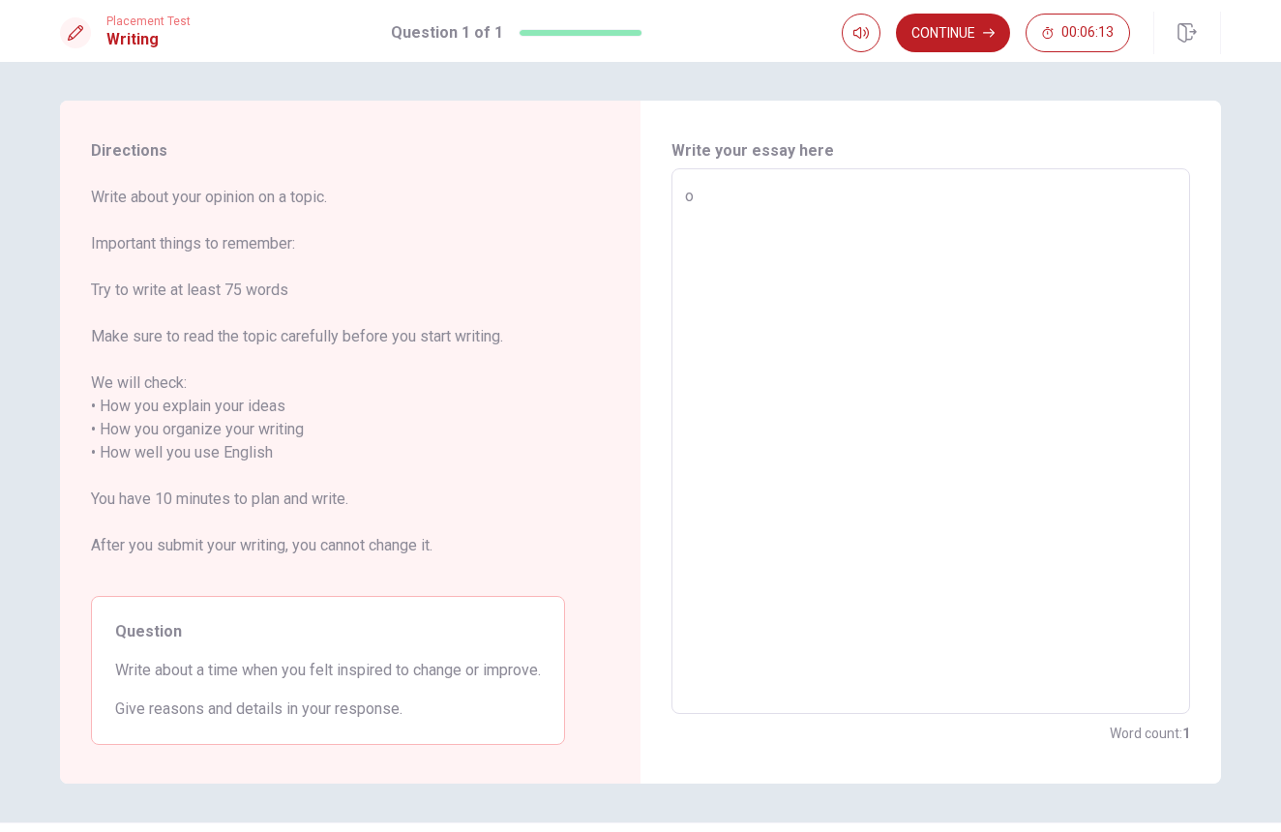
type textarea "on"
type textarea "x"
type textarea "one"
type textarea "x"
type textarea "one"
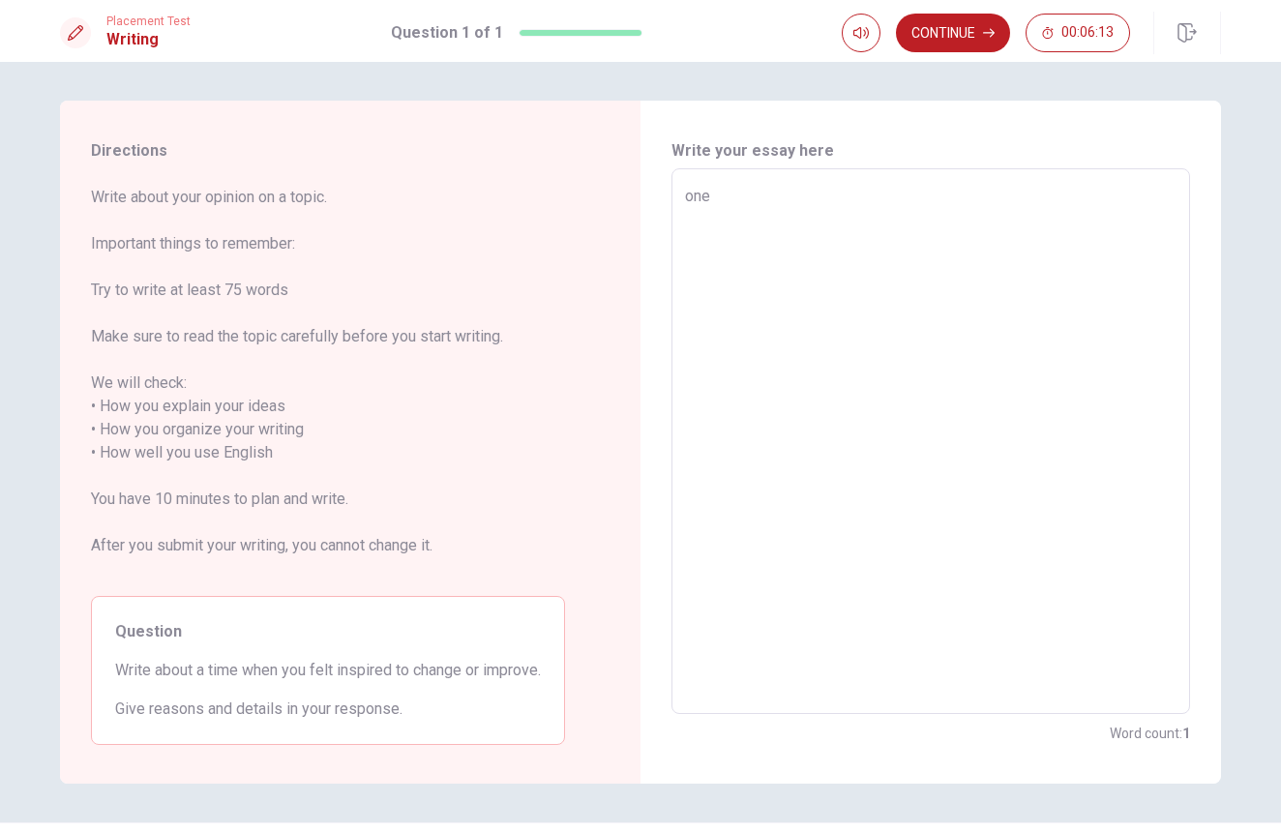
type textarea "x"
type textarea "one t"
type textarea "x"
type textarea "one ti"
type textarea "x"
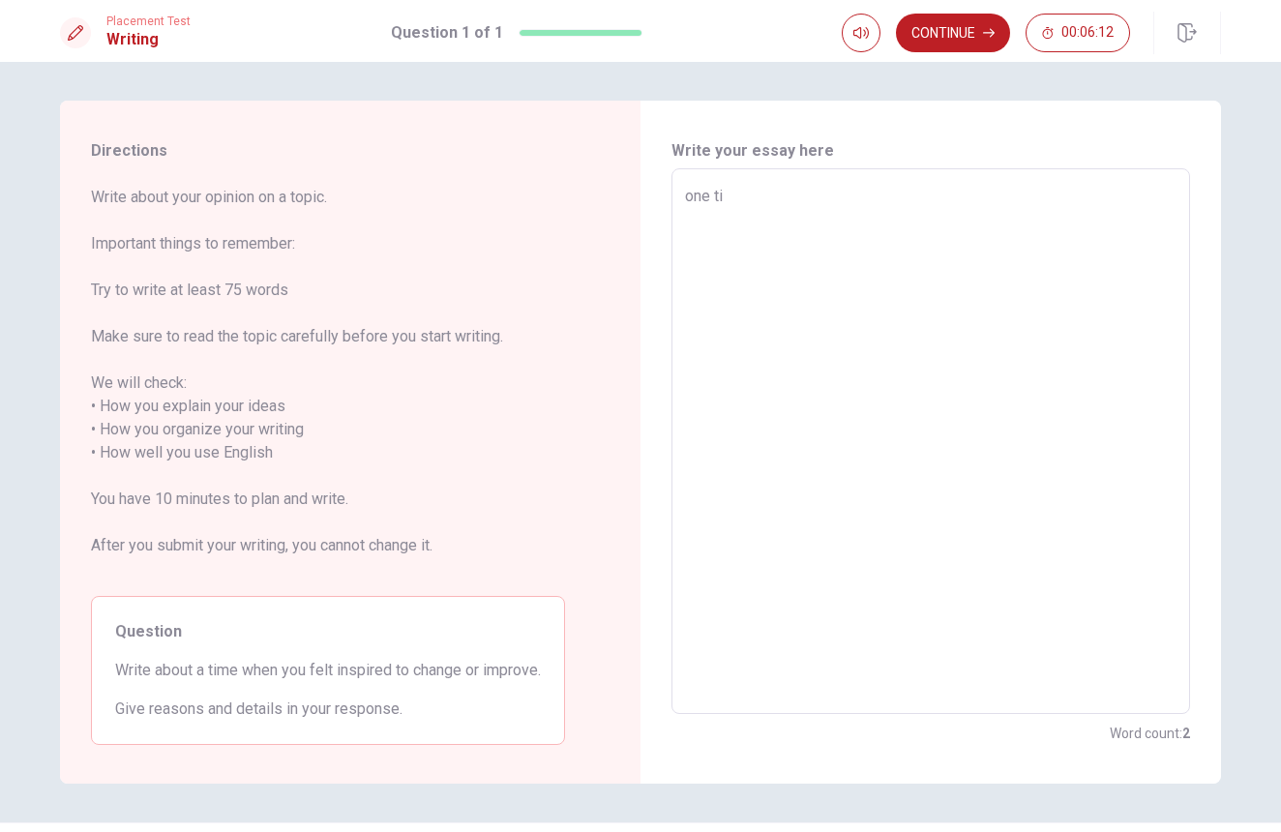
type textarea "one [PERSON_NAME]"
type textarea "x"
type textarea "one time"
type textarea "x"
type textarea "one time"
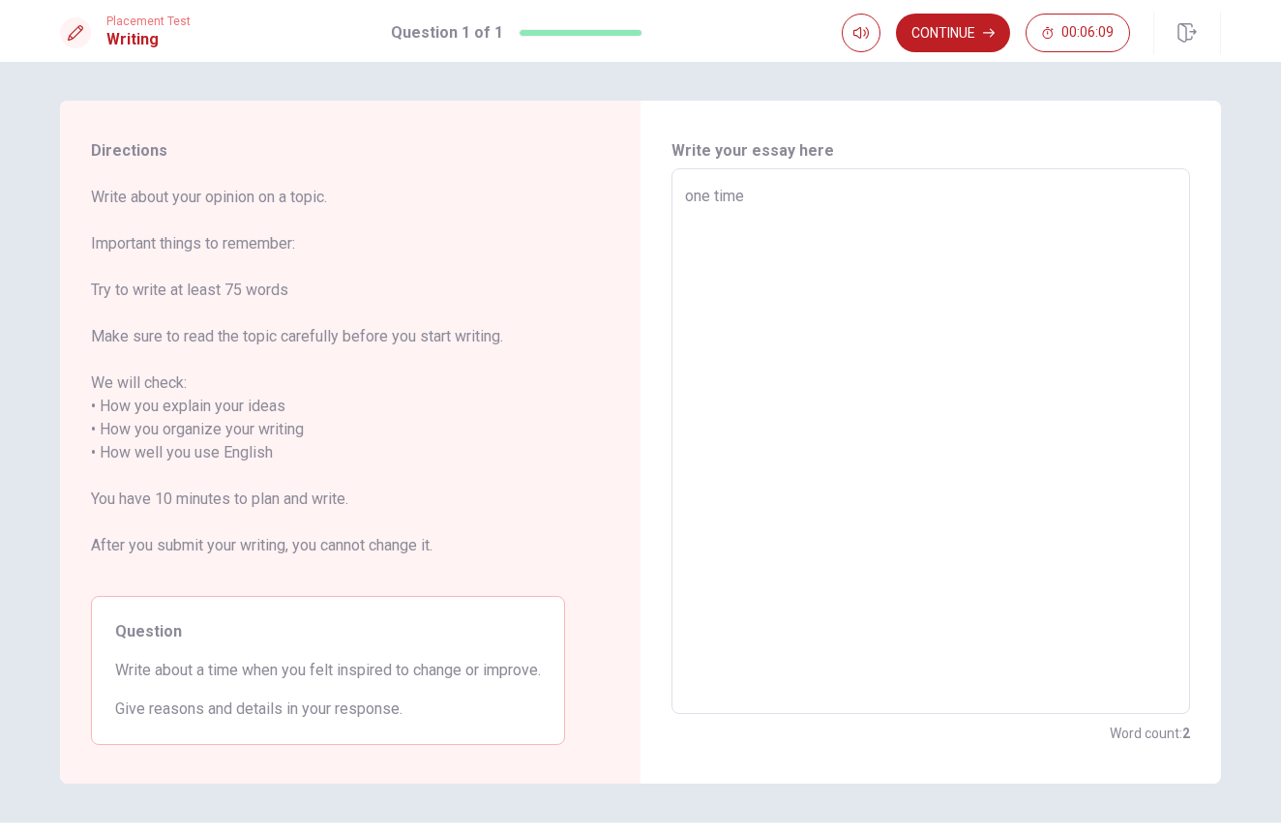
type textarea "x"
type textarea "one time I"
type textarea "x"
type textarea "one time"
type textarea "x"
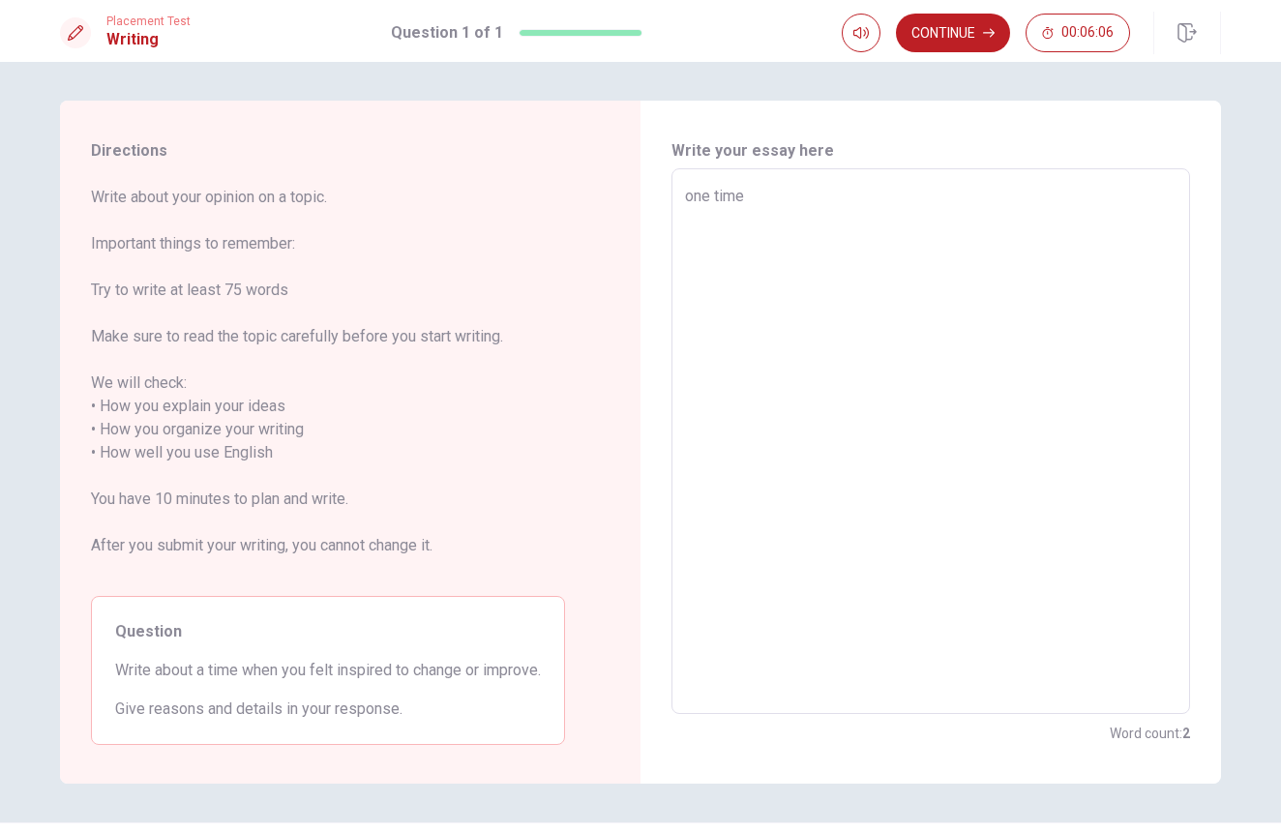
type textarea "one time"
type textarea "x"
type textarea "one [PERSON_NAME]"
type textarea "x"
type textarea "one ti"
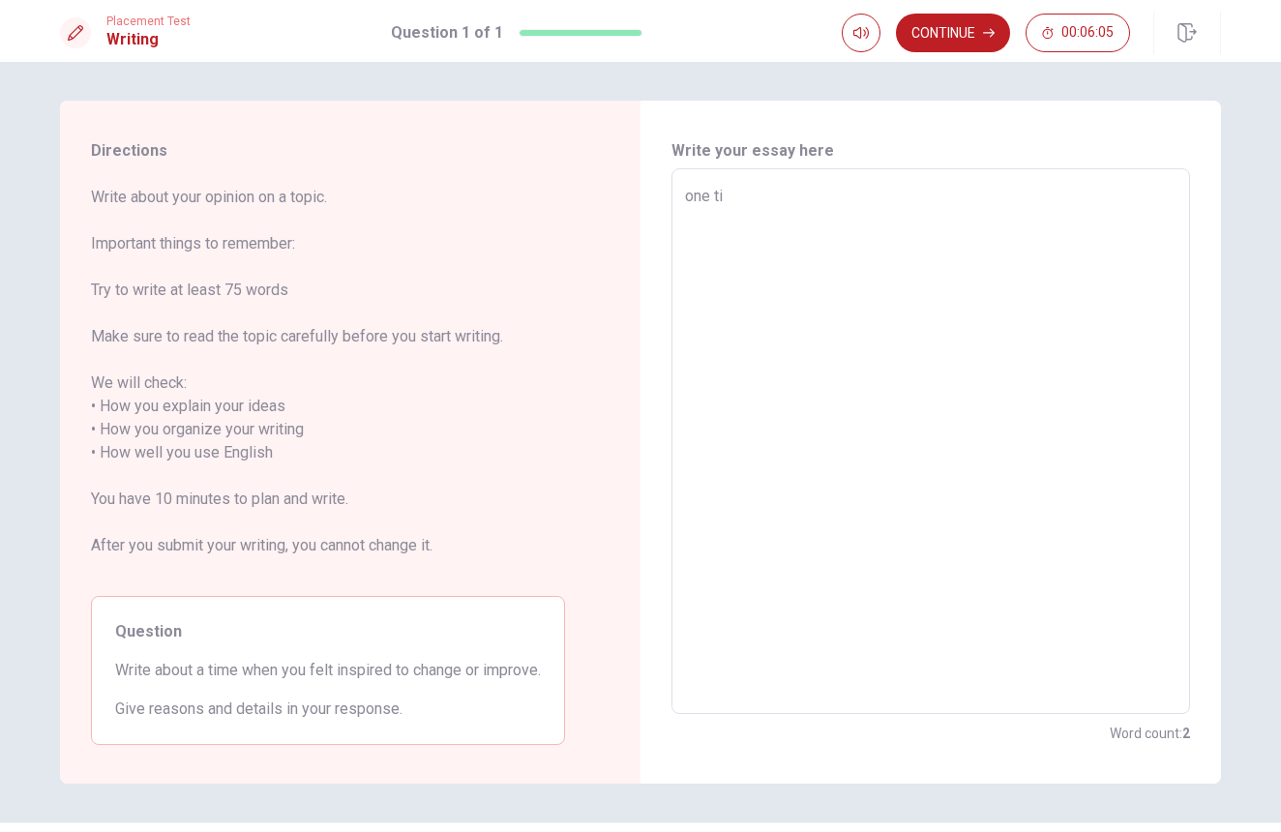
type textarea "x"
type textarea "one t"
type textarea "x"
type textarea "one"
type textarea "x"
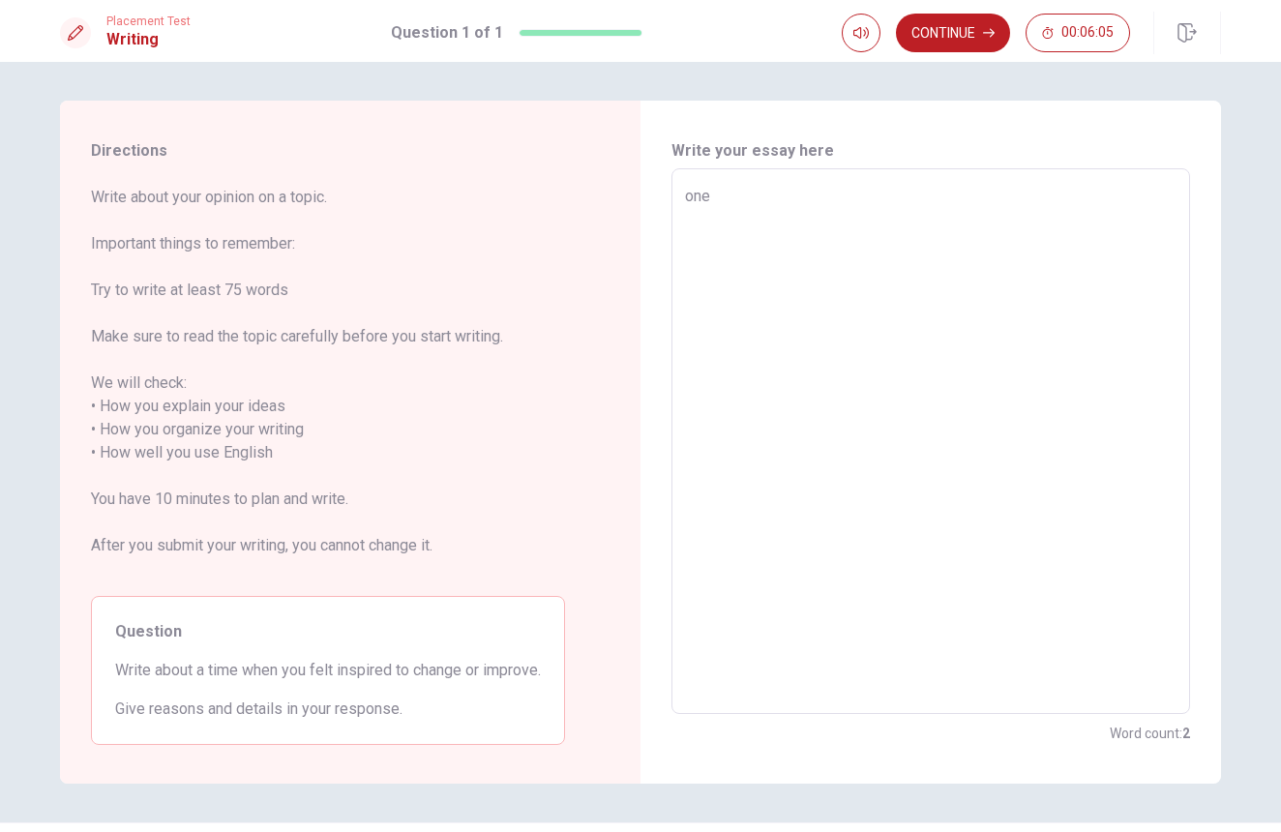
type textarea "one"
type textarea "x"
type textarea "on"
type textarea "x"
type textarea "o"
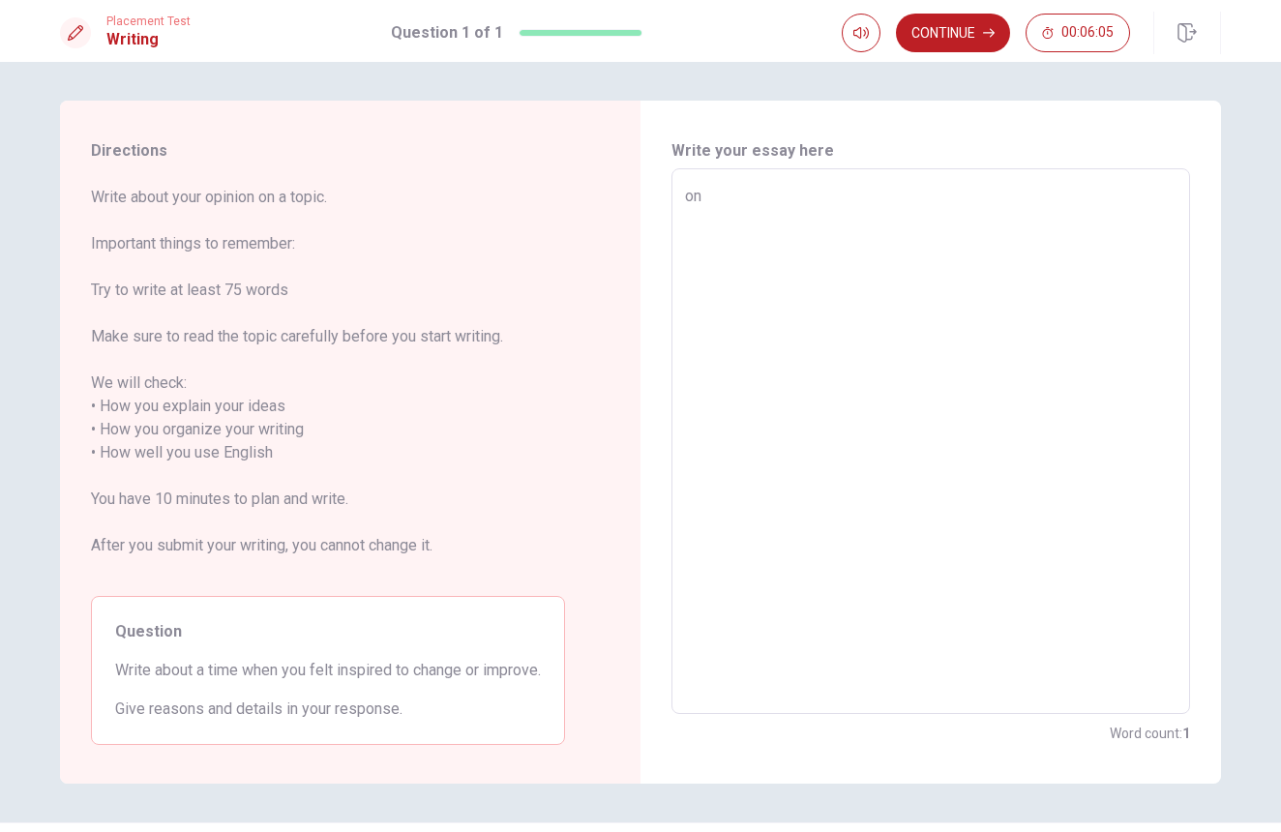
type textarea "x"
type textarea "O"
type textarea "x"
type textarea "On"
type textarea "x"
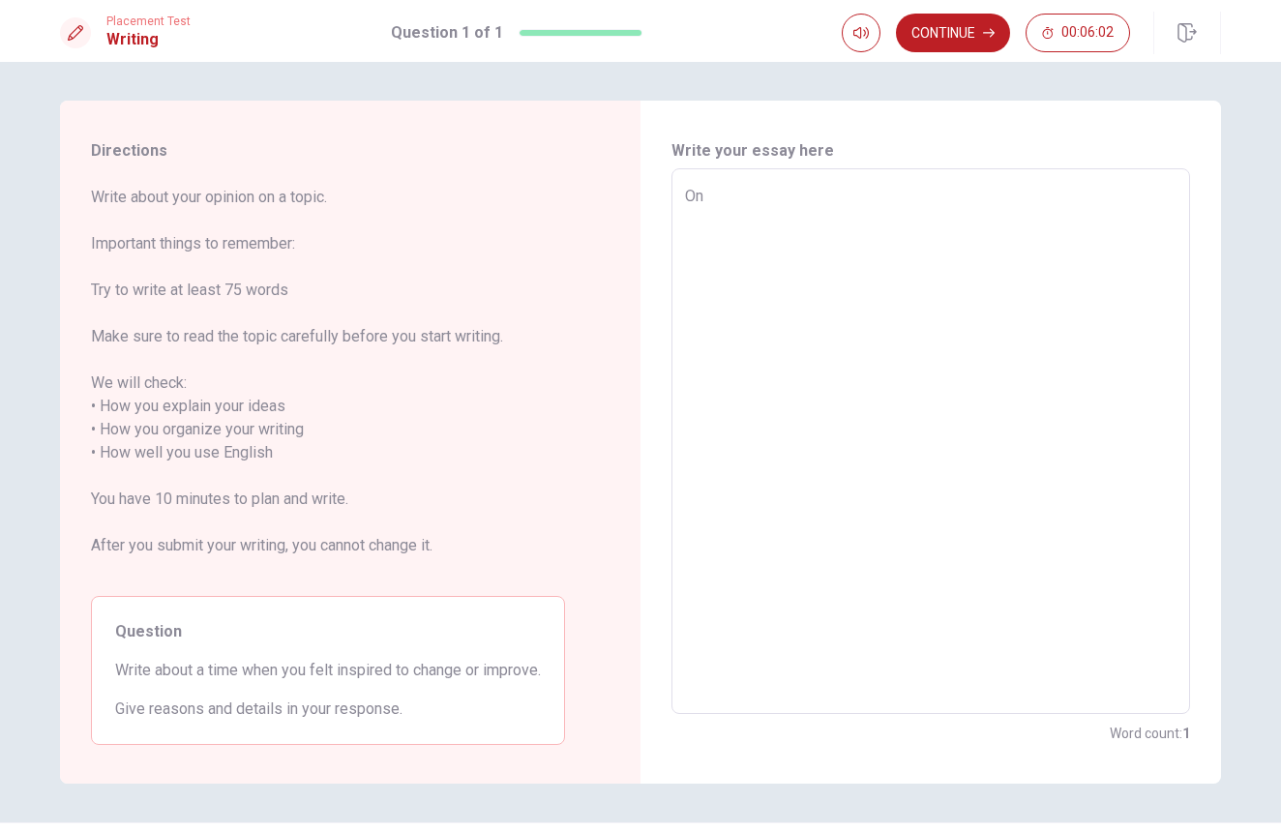
type textarea "One"
type textarea "x"
type textarea "One"
type textarea "x"
type textarea "One t"
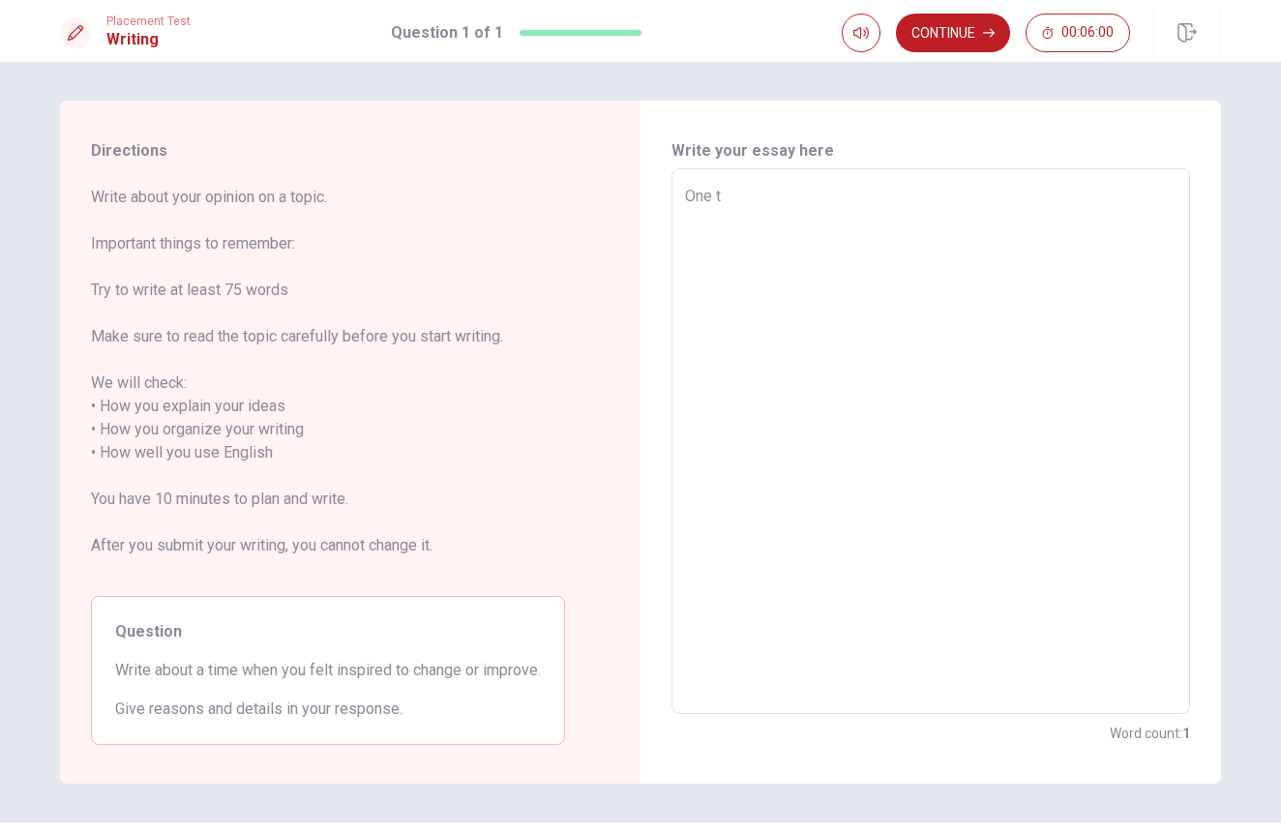
type textarea "x"
type textarea "One ti"
type textarea "x"
type textarea "One [PERSON_NAME]"
type textarea "x"
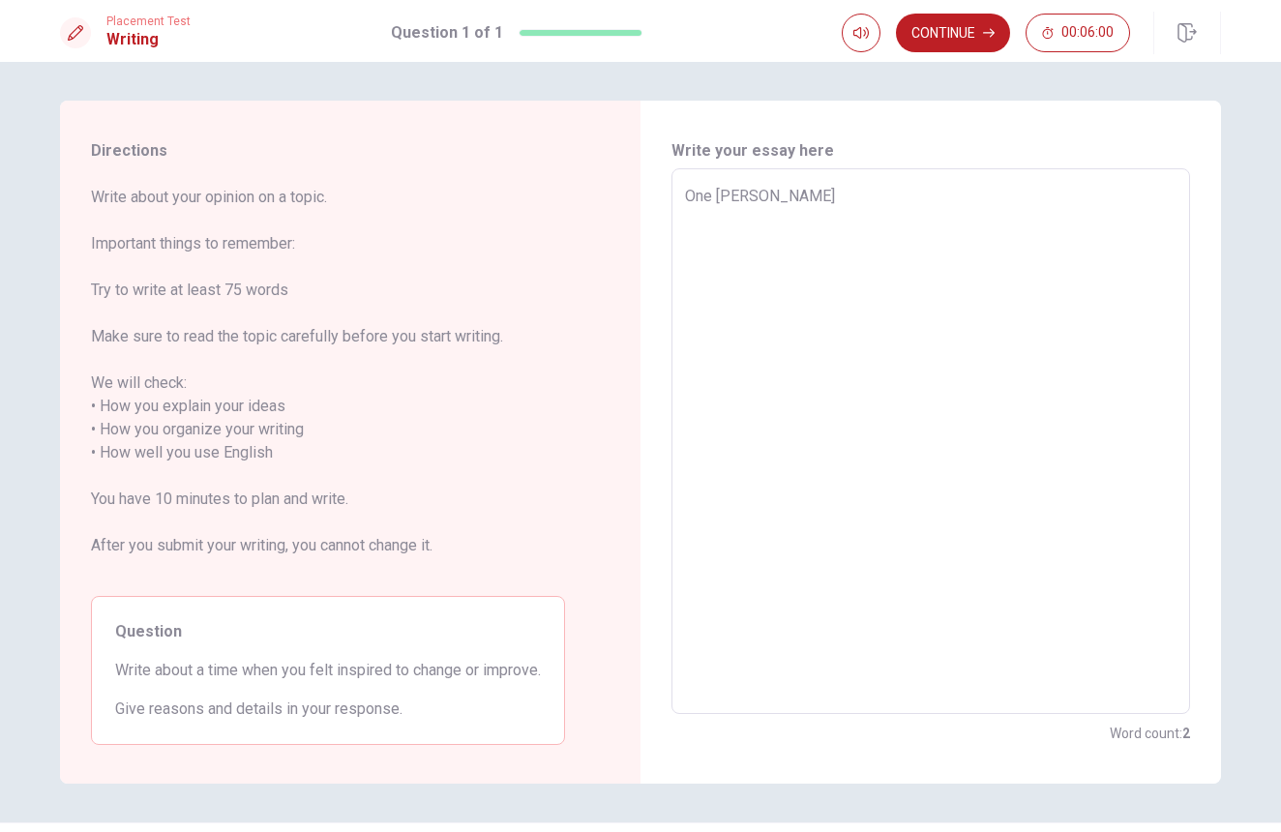
type textarea "One time"
type textarea "x"
type textarea "One time"
type textarea "x"
type textarea "One time I"
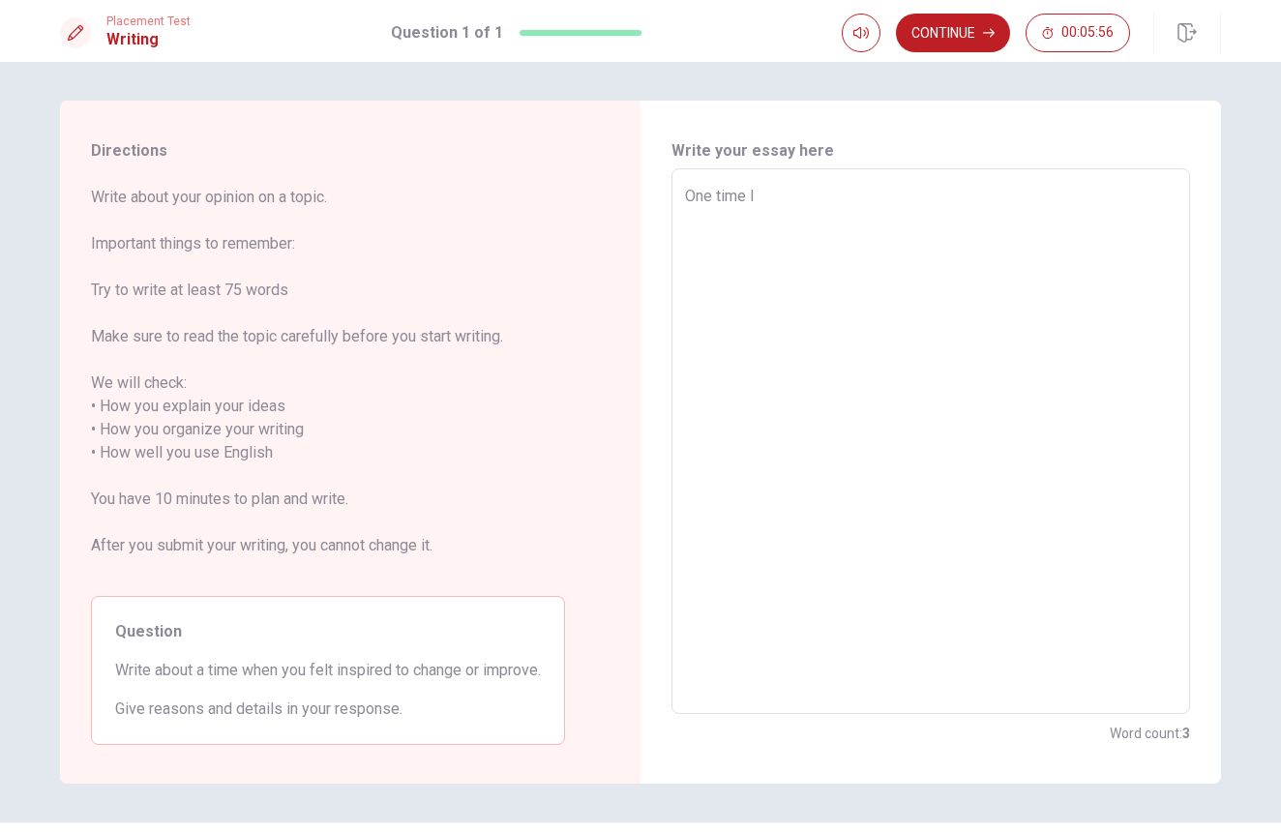
type textarea "x"
type textarea "One time I"
type textarea "x"
type textarea "One time I"
type textarea "x"
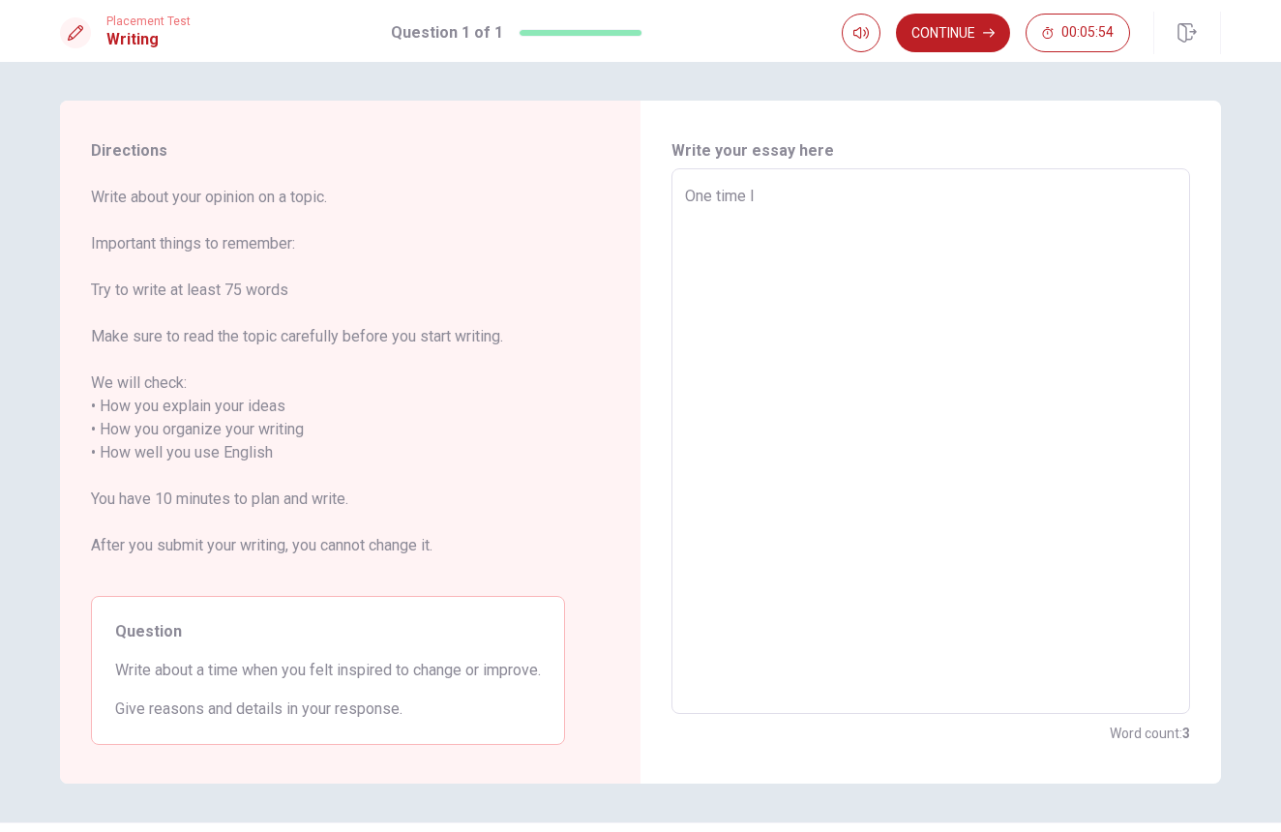
type textarea "One time"
type textarea "x"
type textarea "One time i"
type textarea "x"
type textarea "One time"
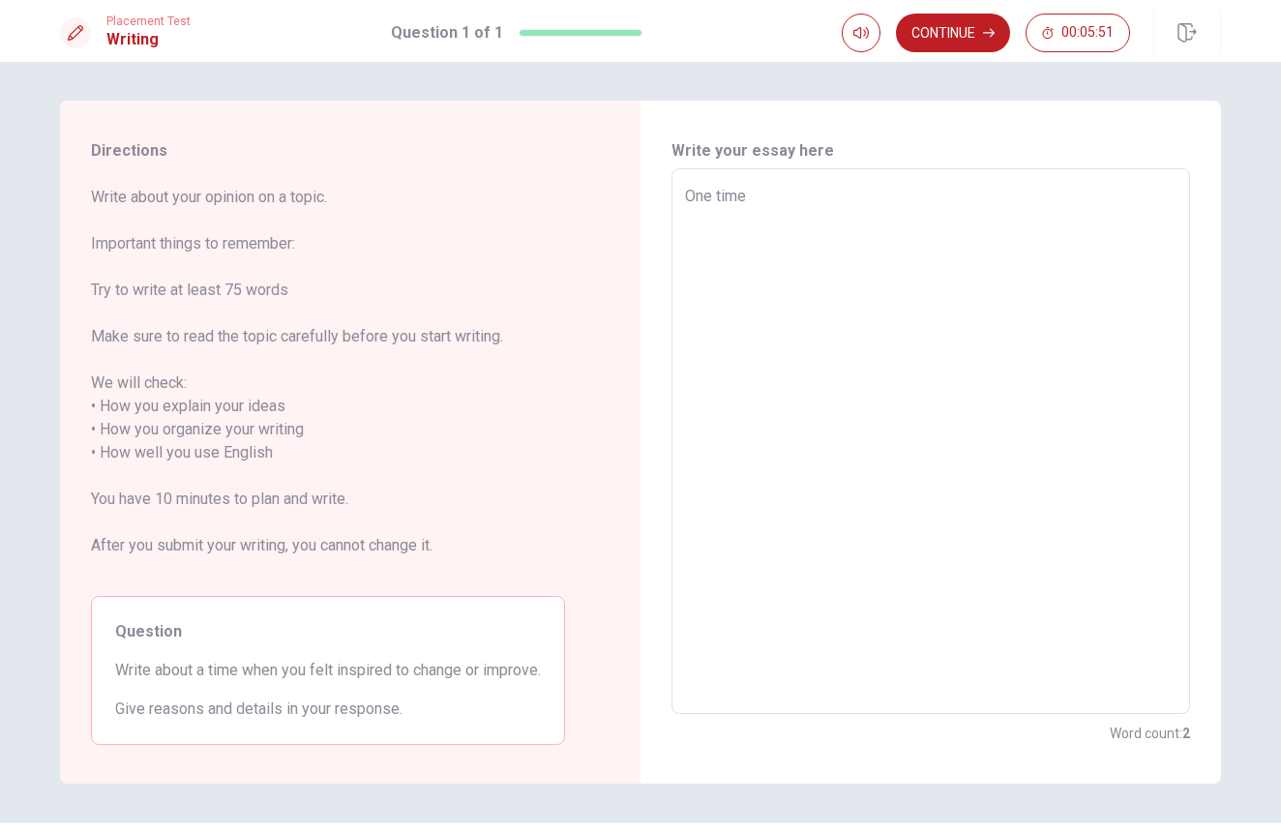
type textarea "x"
type textarea "One time I"
type textarea "x"
type textarea "One time I"
type textarea "x"
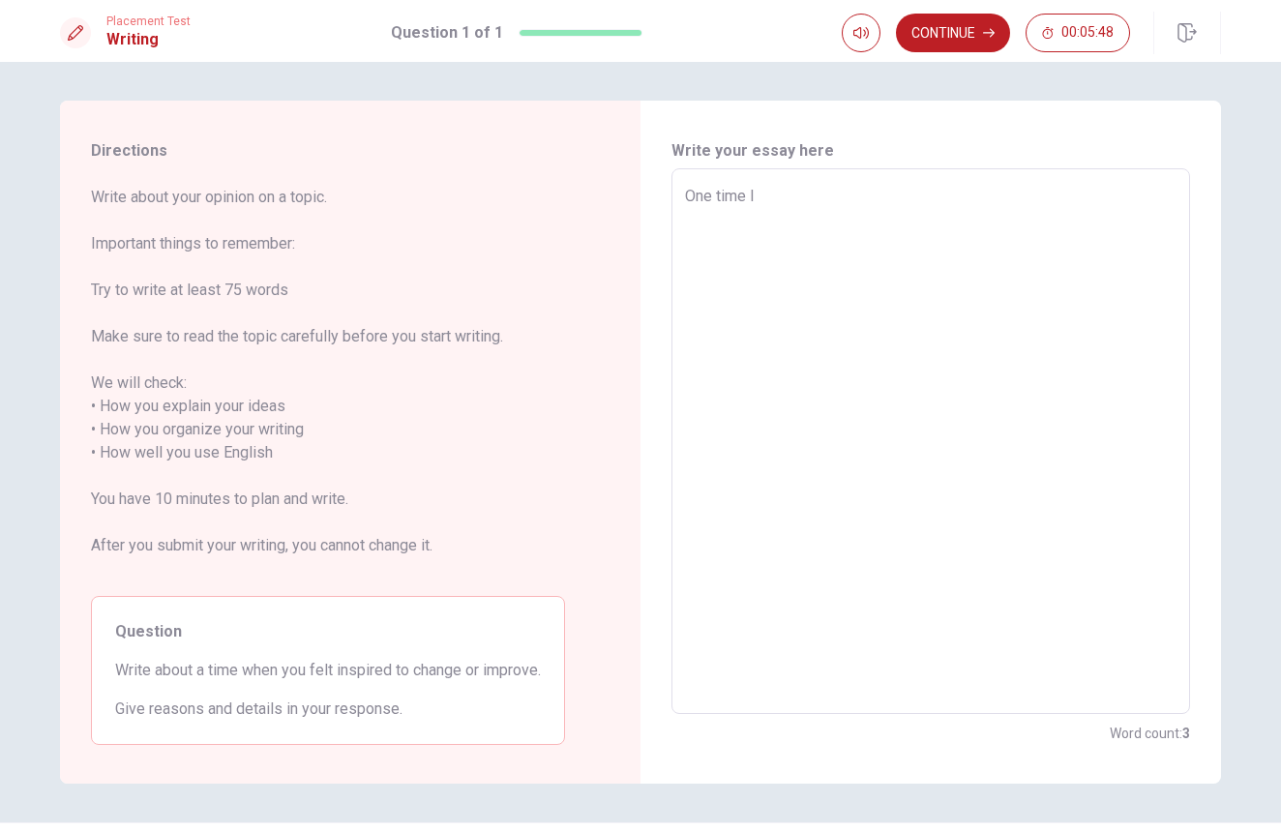
type textarea "One time I f"
type textarea "x"
type textarea "One time I fe"
type textarea "x"
type textarea "One time I fel"
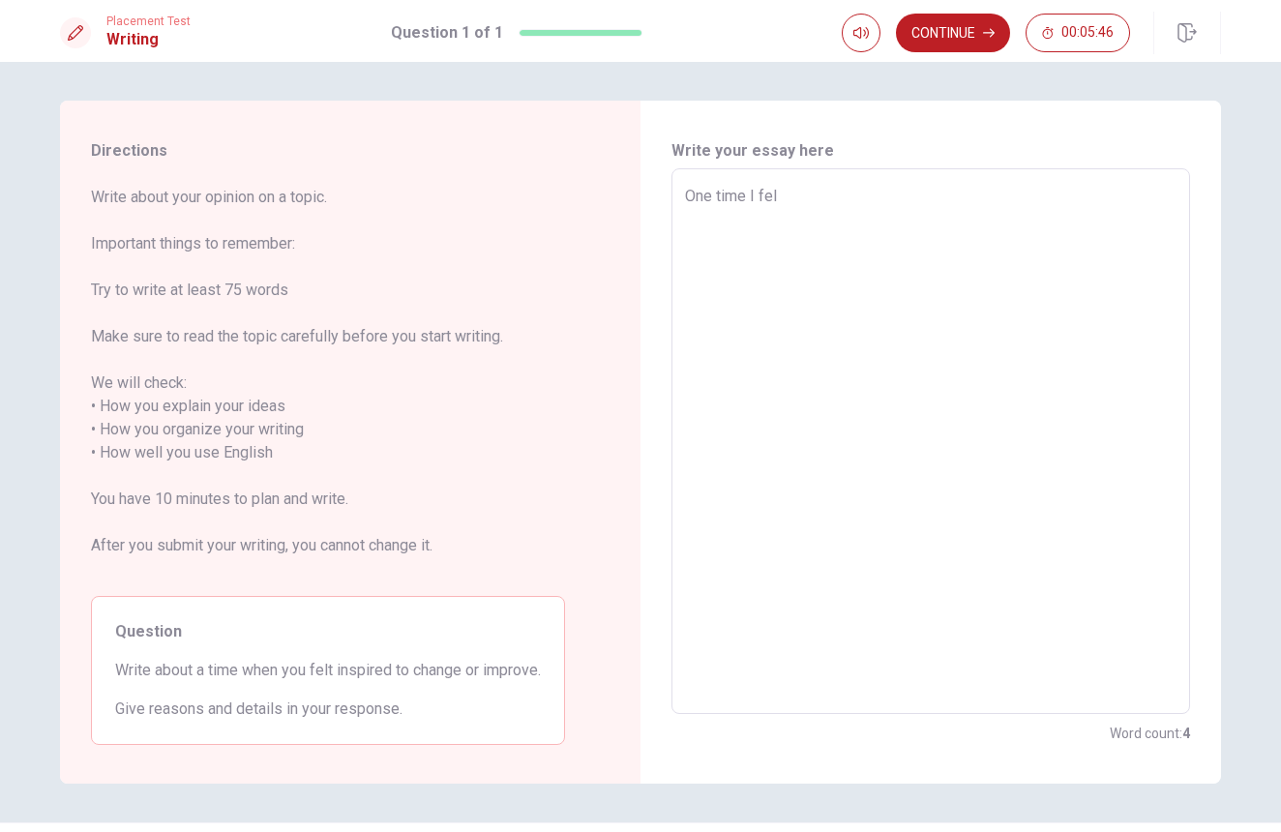
type textarea "x"
type textarea "One time I felt"
type textarea "x"
type textarea "One time I felt"
type textarea "x"
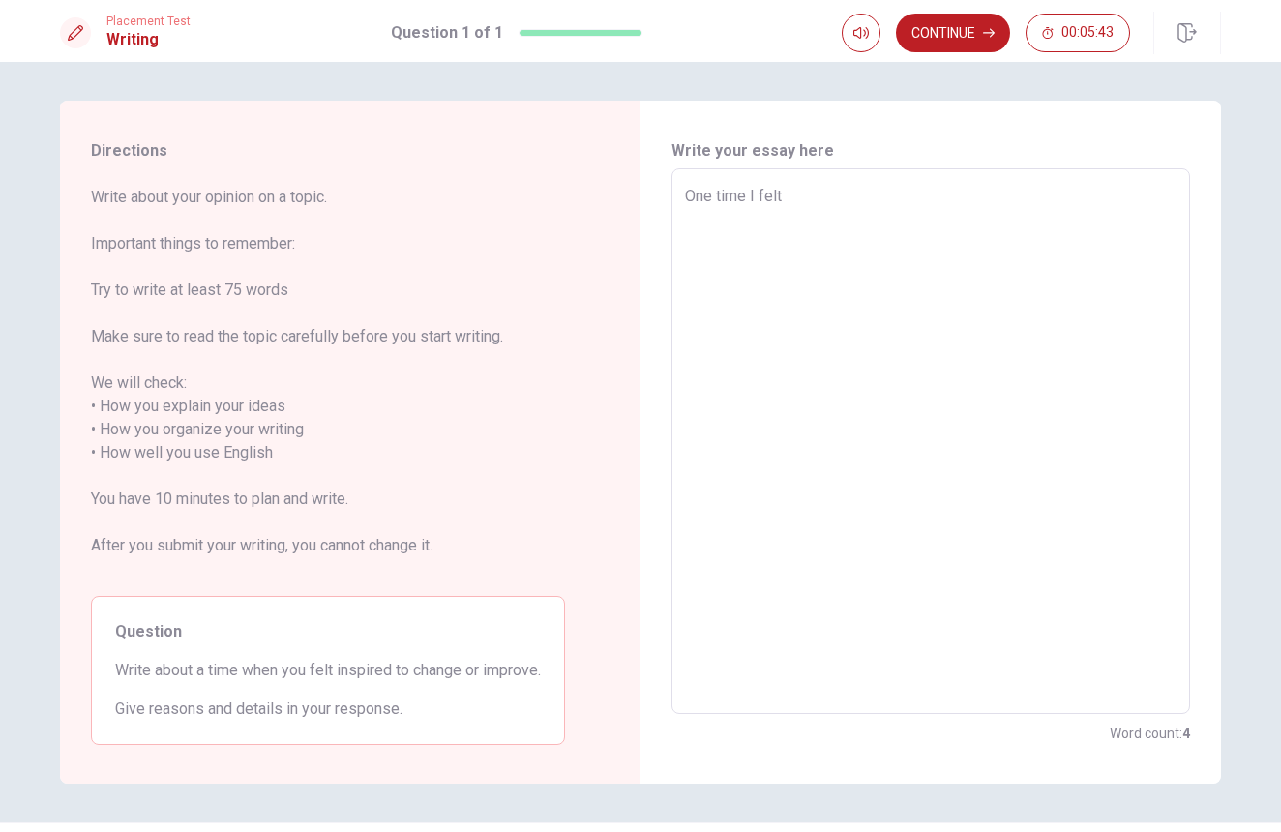
type textarea "One time I felt i"
type textarea "x"
type textarea "One time I felt in"
type textarea "x"
type textarea "One time I felt ins"
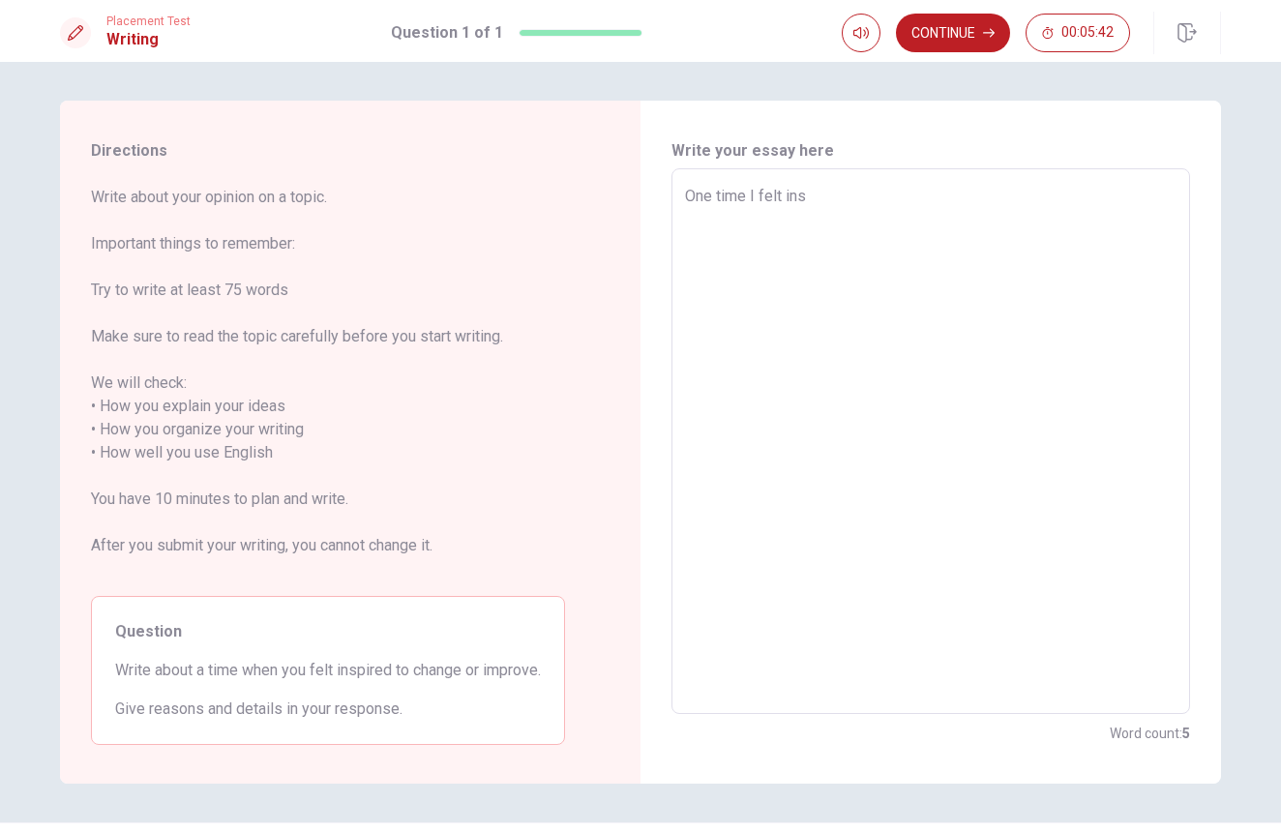
type textarea "x"
type textarea "One time I felt insp"
type textarea "x"
type textarea "One time I felt inspi"
type textarea "x"
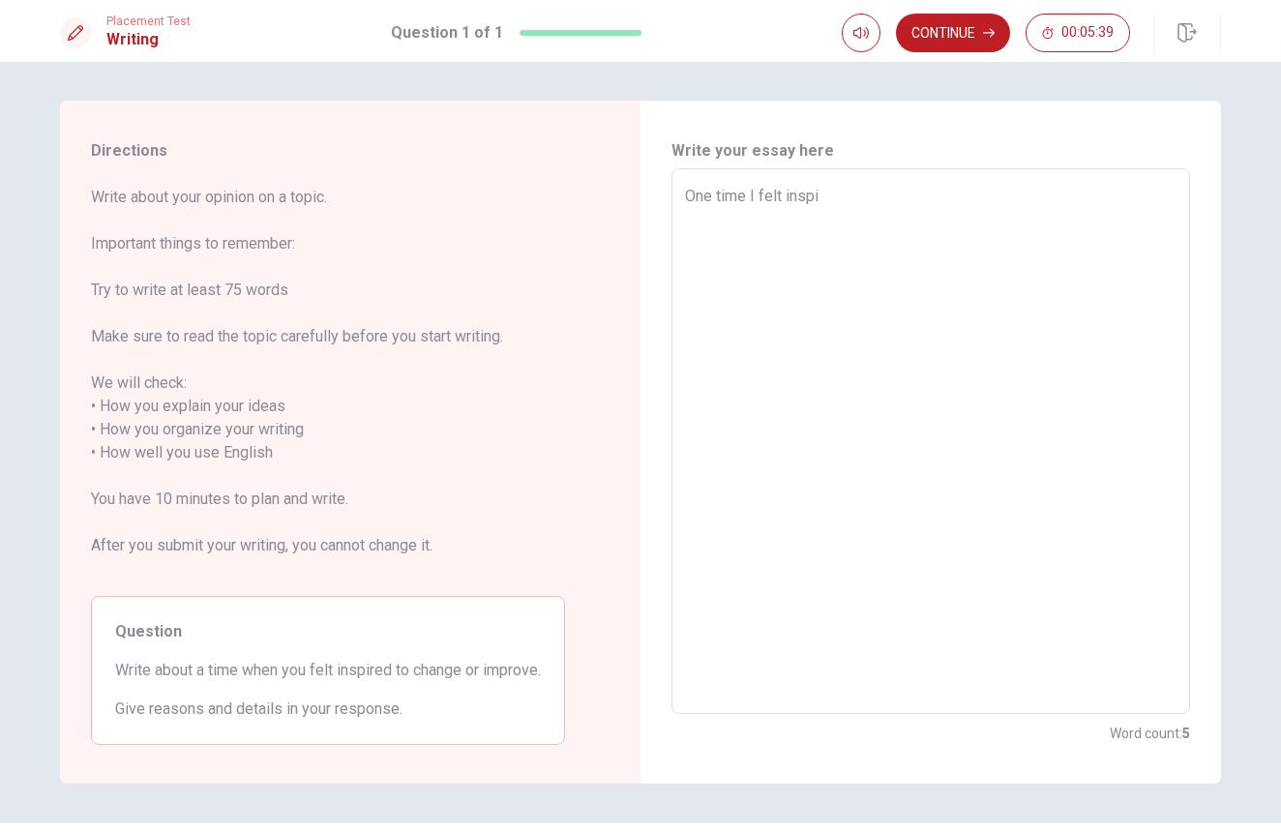
type textarea "One time I felt inspir"
type textarea "x"
type textarea "One time I felt inspire"
type textarea "x"
type textarea "One time I felt inspired"
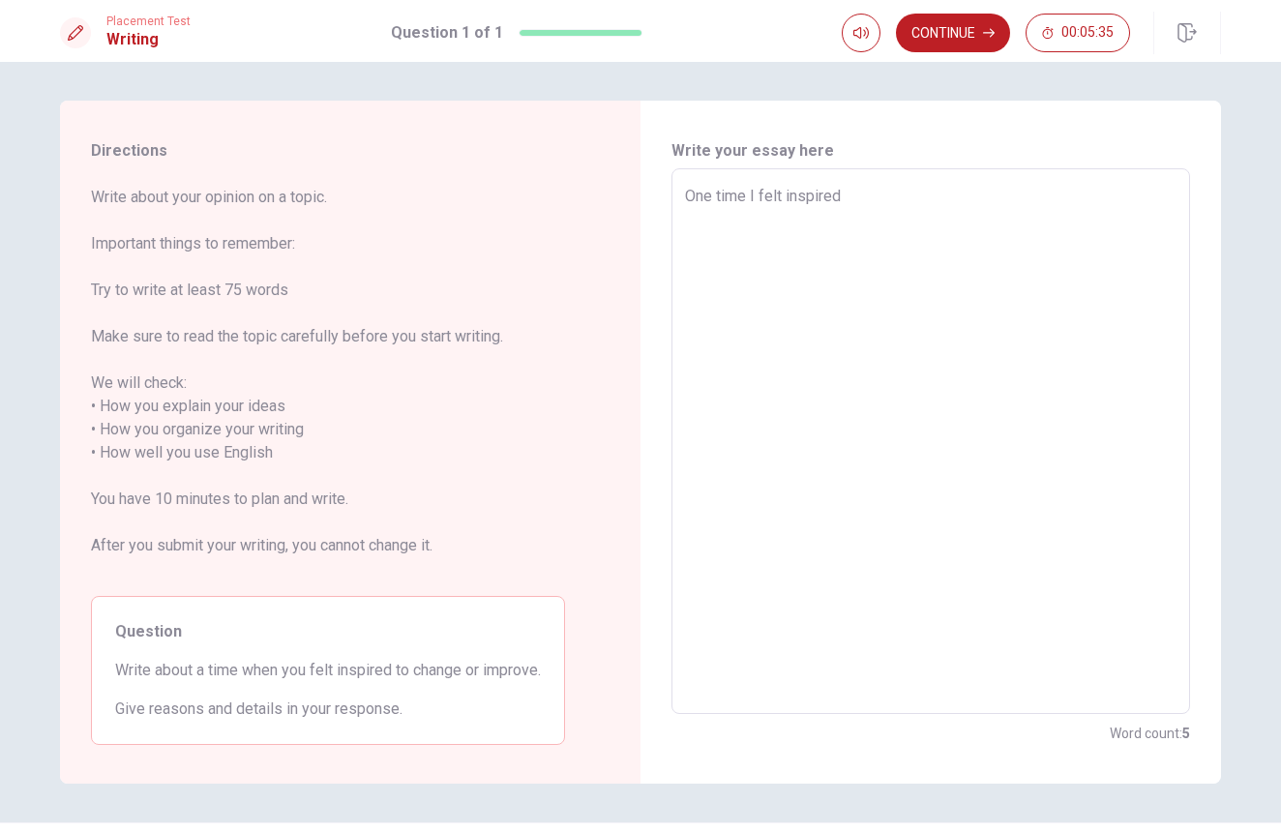
type textarea "x"
type textarea "One time I felt inspired"
type textarea "x"
type textarea "One time I felt inspired t"
type textarea "x"
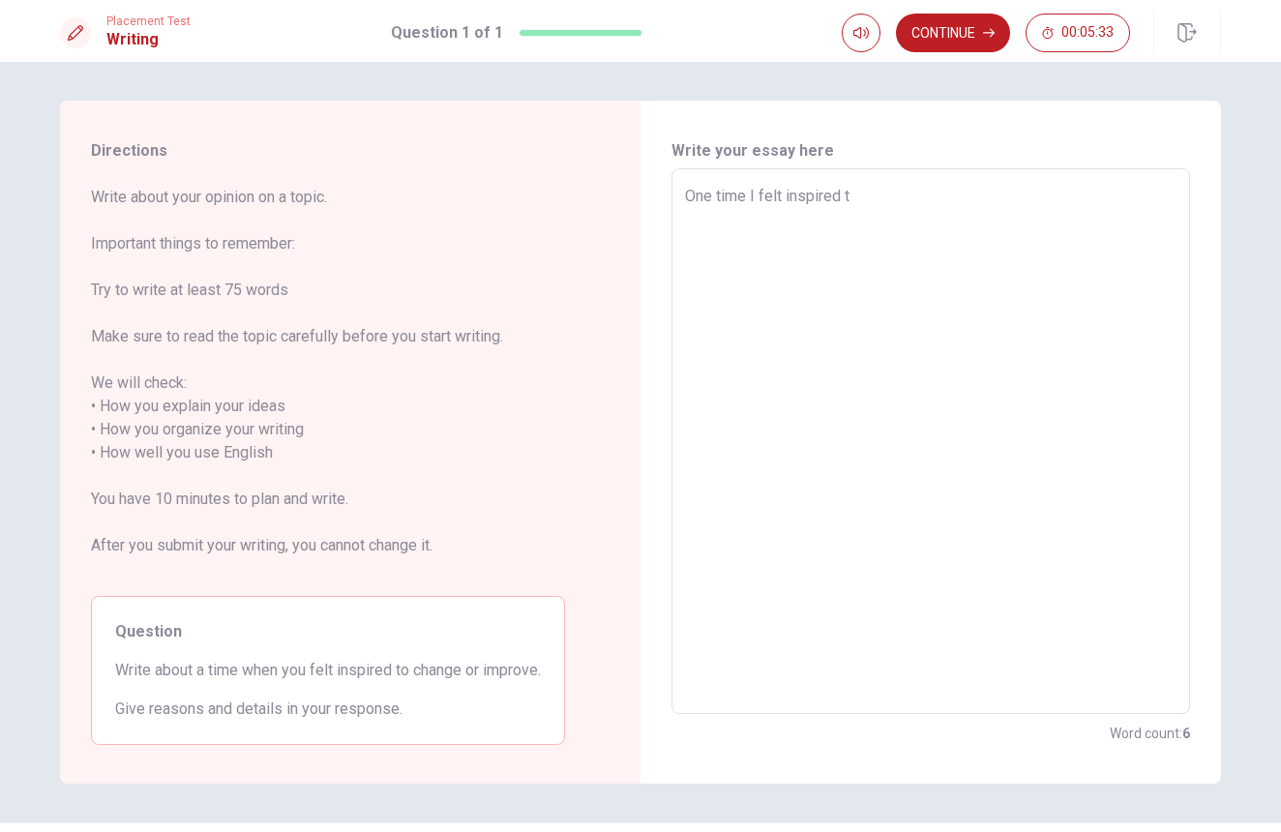
type textarea "One time I felt inspired to"
type textarea "x"
type textarea "One time I felt inspired to"
type textarea "x"
type textarea "One time I felt inspired to c"
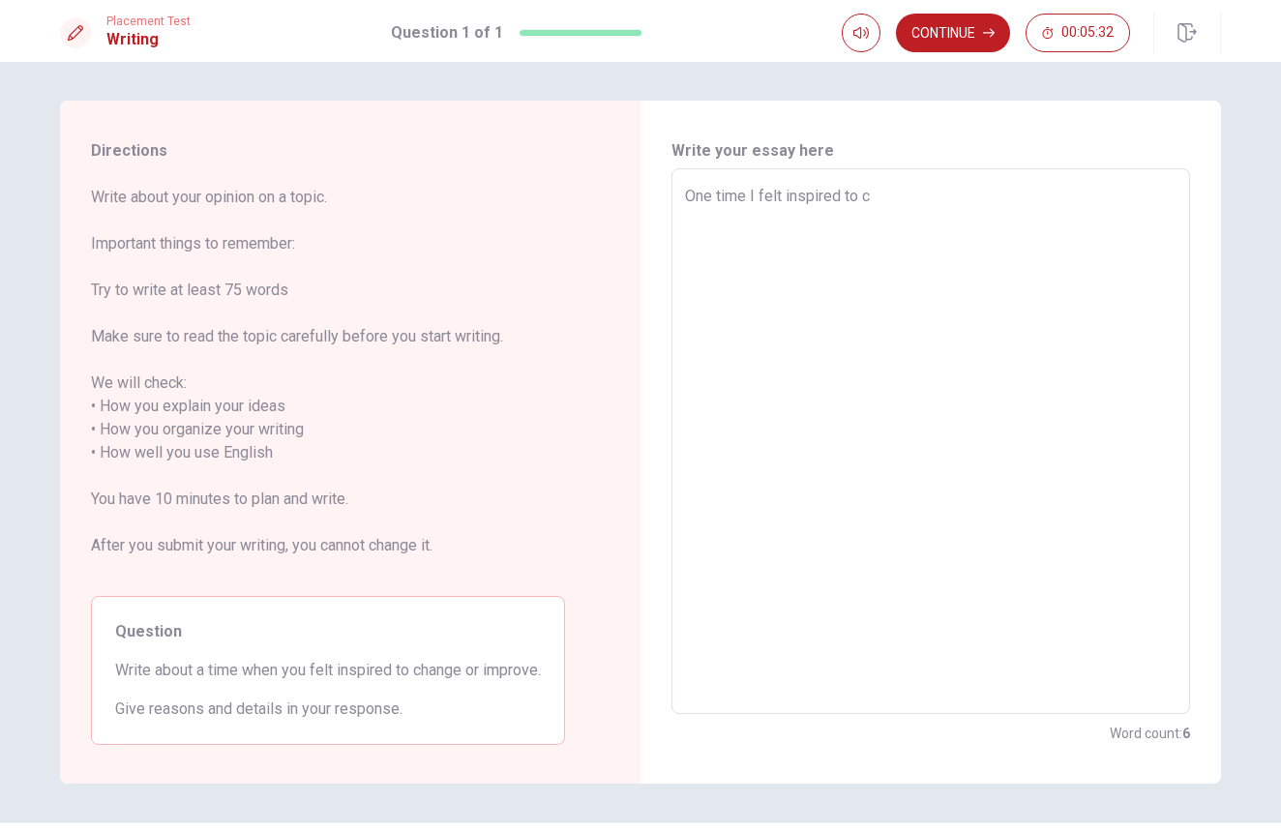
type textarea "x"
type textarea "One time I felt inspired to ch"
type textarea "x"
type textarea "One time I felt inspired to cha"
type textarea "x"
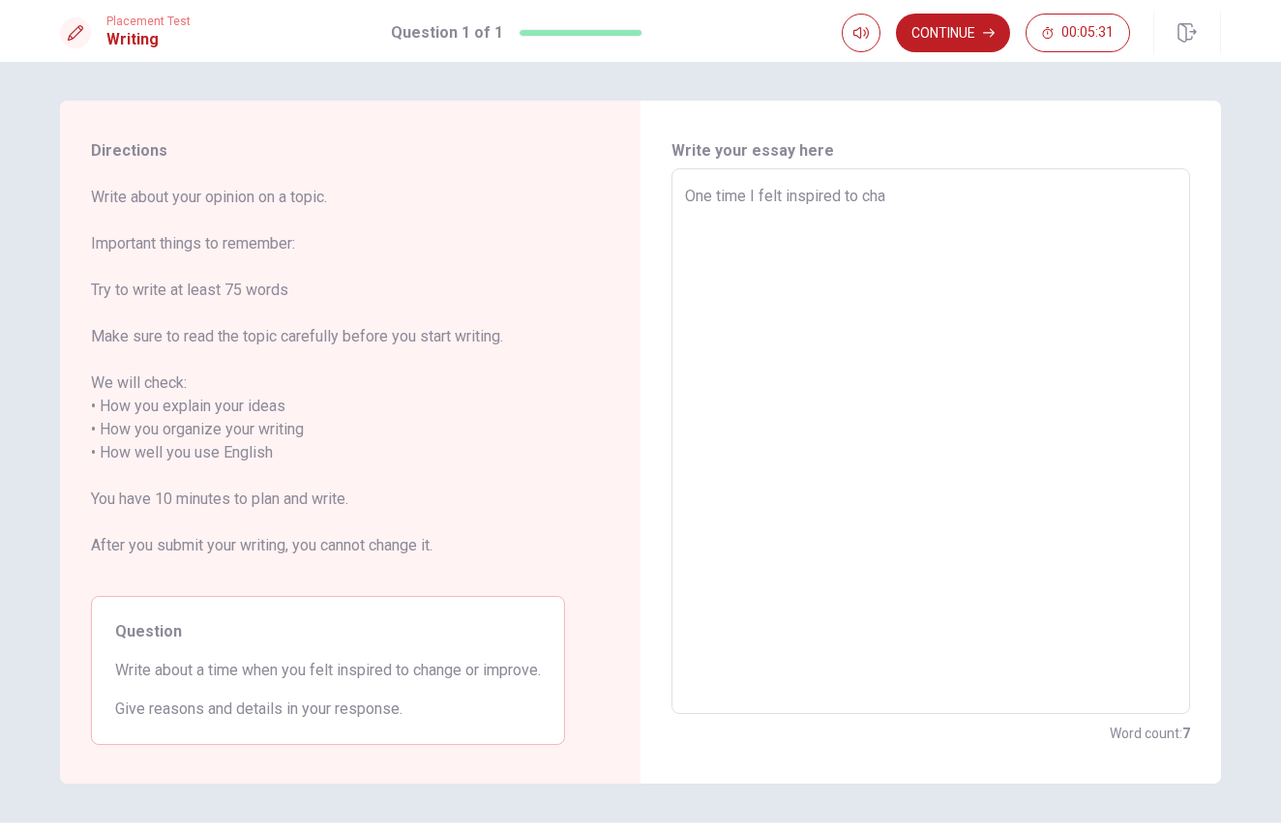
type textarea "One time I felt inspired to [PERSON_NAME]"
type textarea "x"
type textarea "One time I felt inspired to [PERSON_NAME]"
type textarea "x"
type textarea "One time I felt inspired to change"
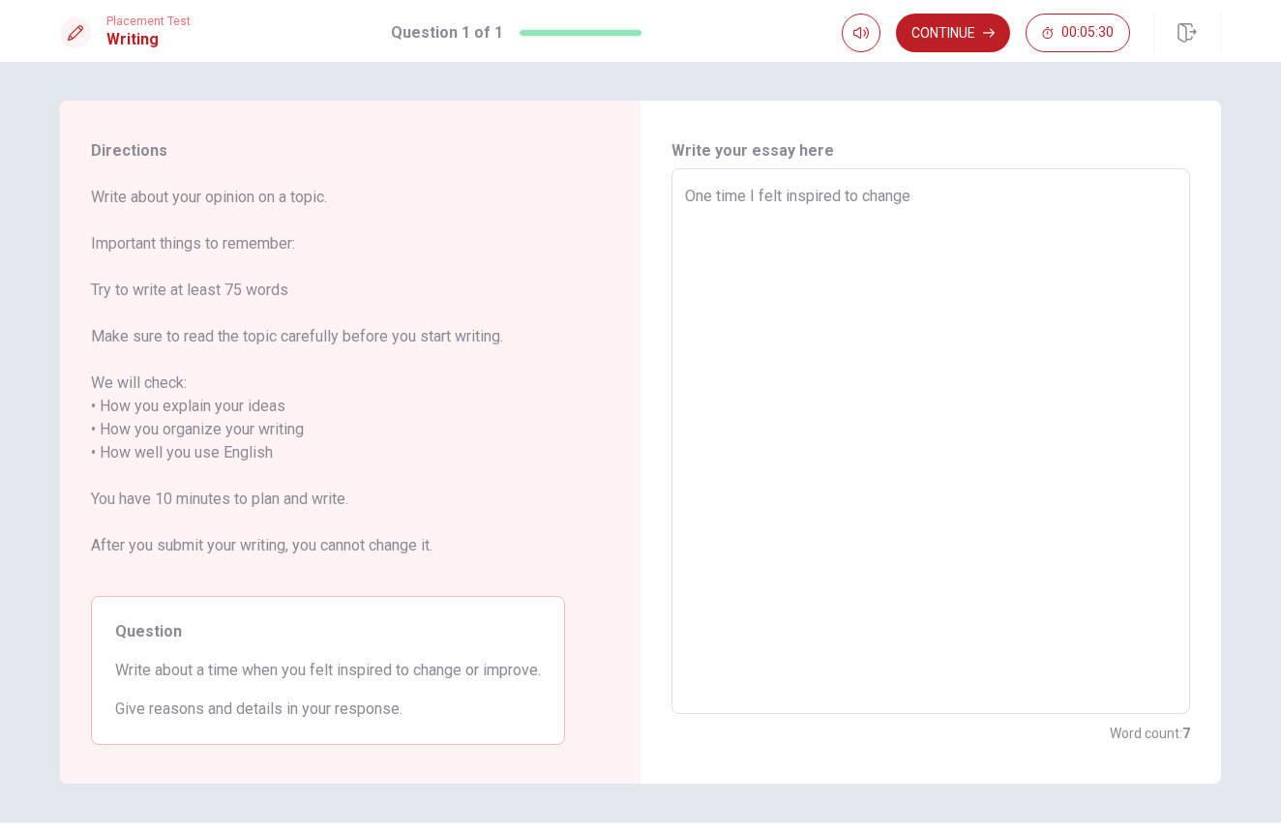
type textarea "x"
type textarea "One time I felt inspired to change"
type textarea "x"
type textarea "One time I felt inspired to change a"
type textarea "x"
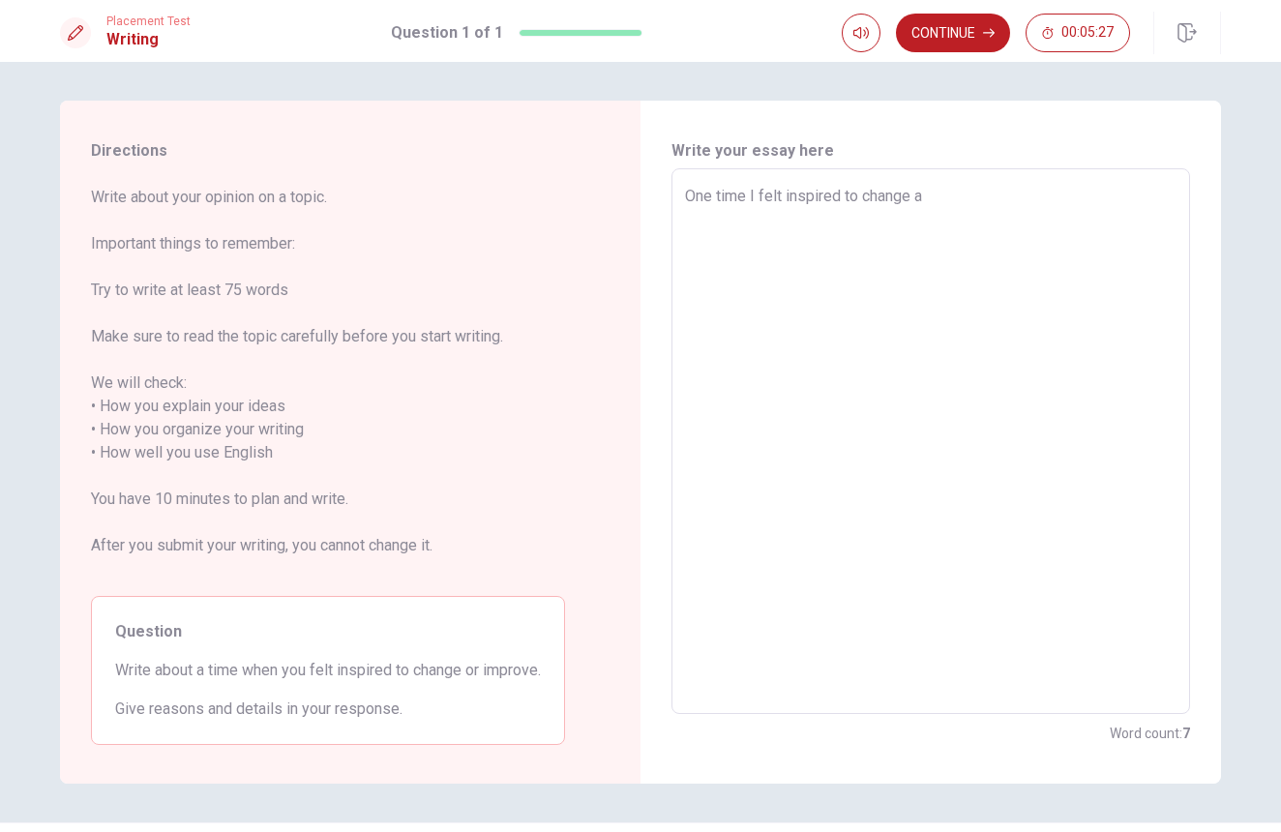
type textarea "One time I felt inspired to change as"
type textarea "x"
type textarea "One time I felt inspired to change a"
type textarea "x"
type textarea "One time I felt inspired to change"
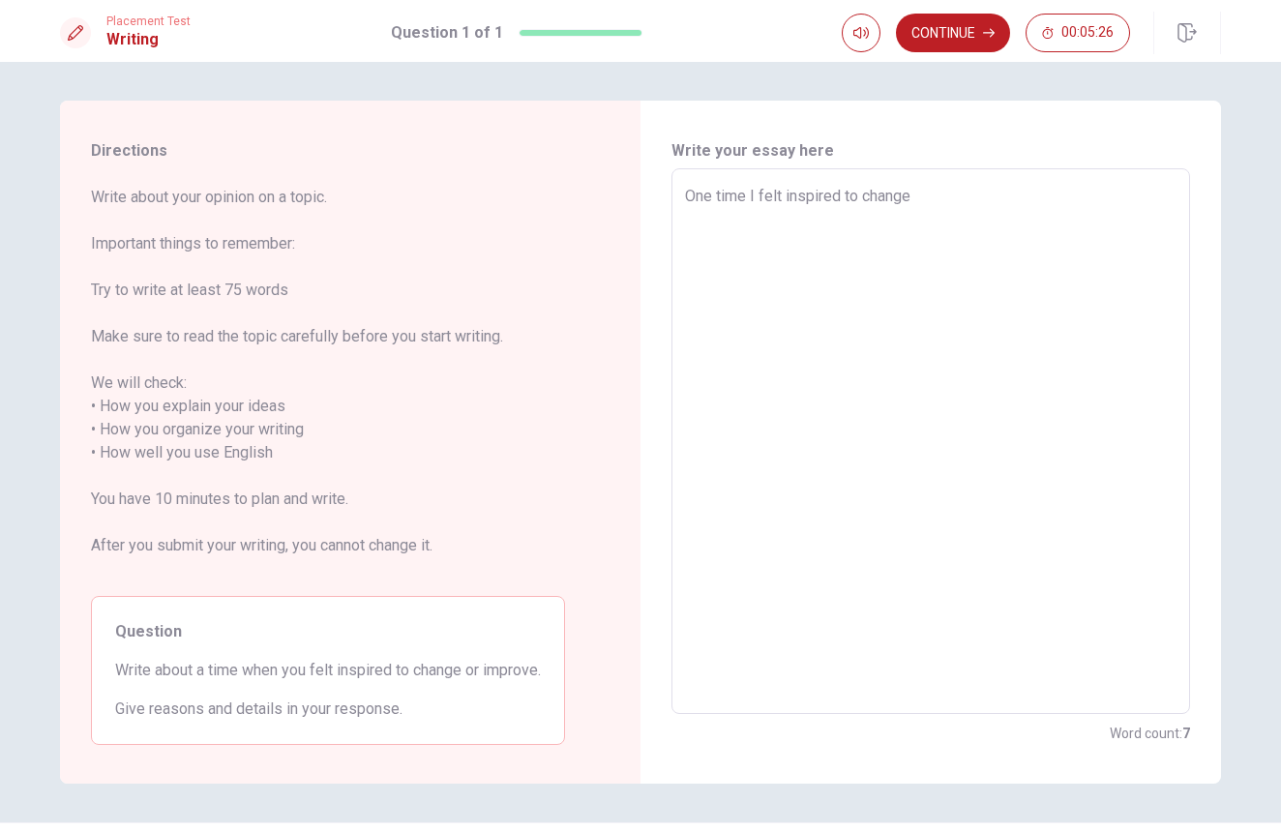
type textarea "x"
type textarea "One time I felt inspired to change w"
type textarea "x"
type textarea "One time I felt inspired to change wa"
type textarea "x"
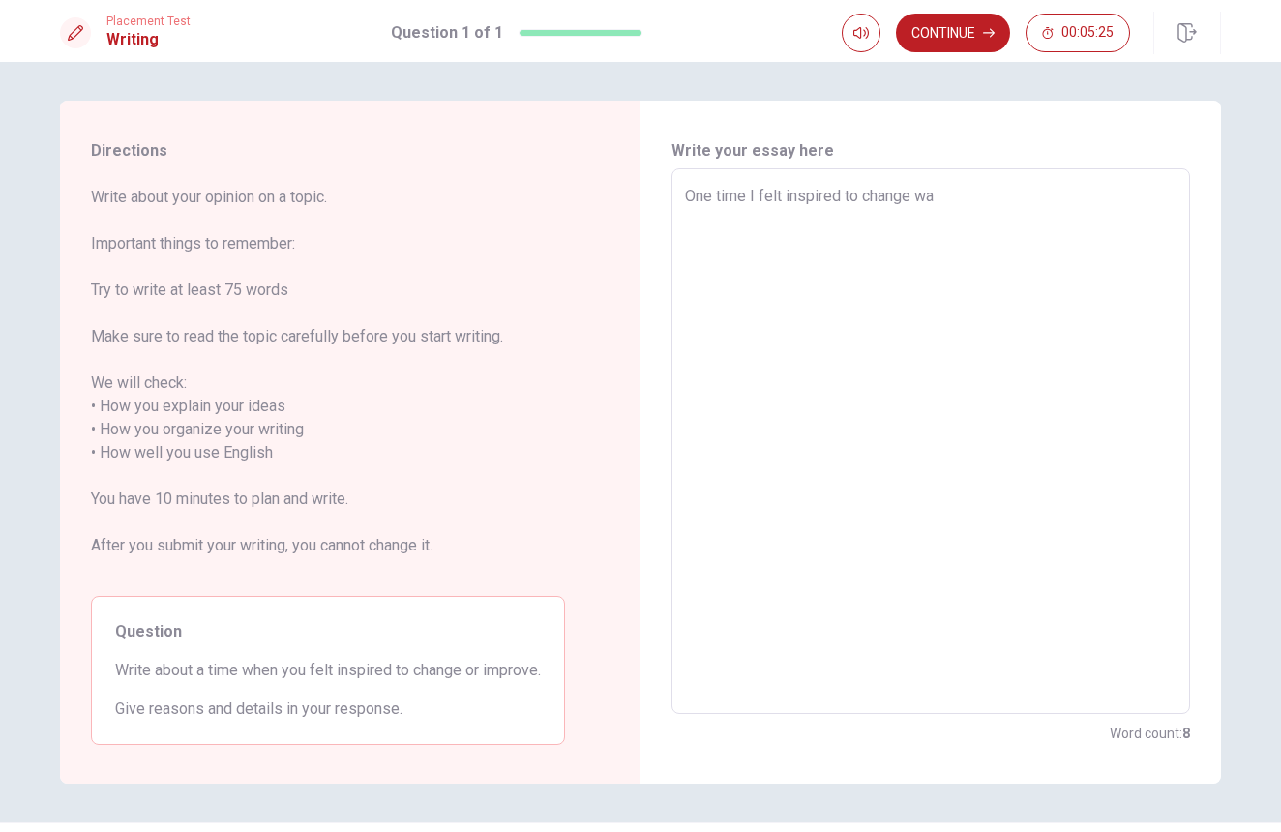
type textarea "One time I felt inspired to change was"
type textarea "x"
type textarea "One time I felt inspired to change was"
type textarea "x"
type textarea "One time I felt inspired to change was w"
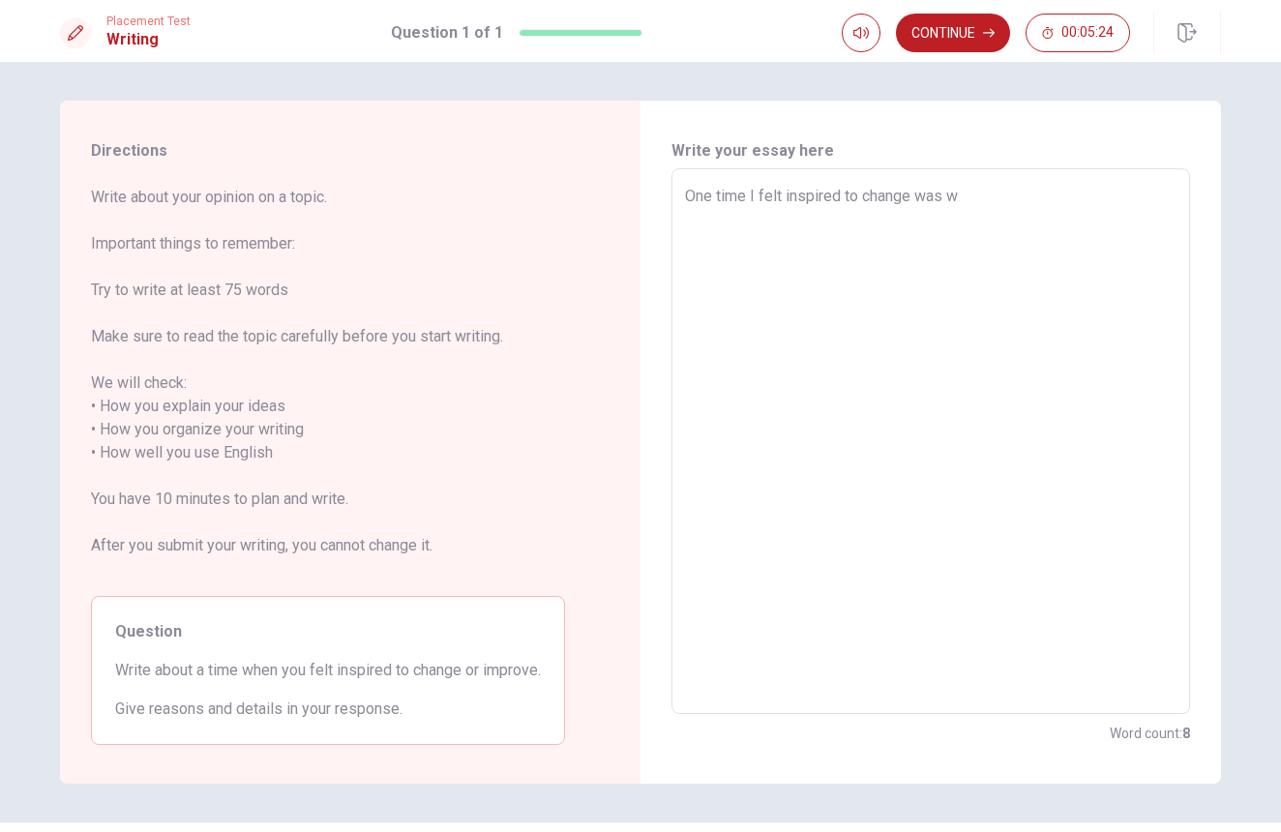
type textarea "x"
type textarea "One time I felt inspired to change was wh"
type textarea "x"
type textarea "One time I felt inspired to change was whe"
type textarea "x"
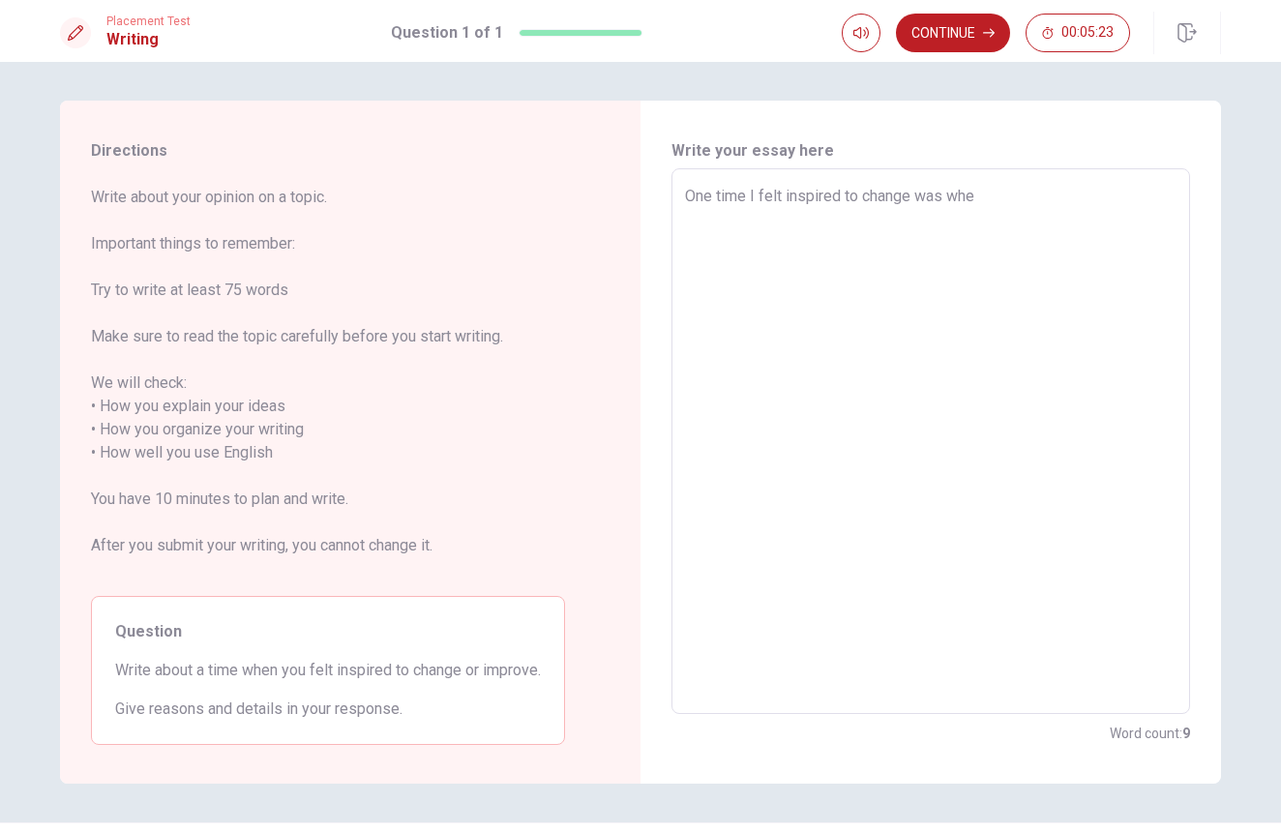
type textarea "One time I felt inspired to change was when"
type textarea "x"
type textarea "One time I felt inspired to change was when"
type textarea "x"
type textarea "One time I felt inspired to change was when i"
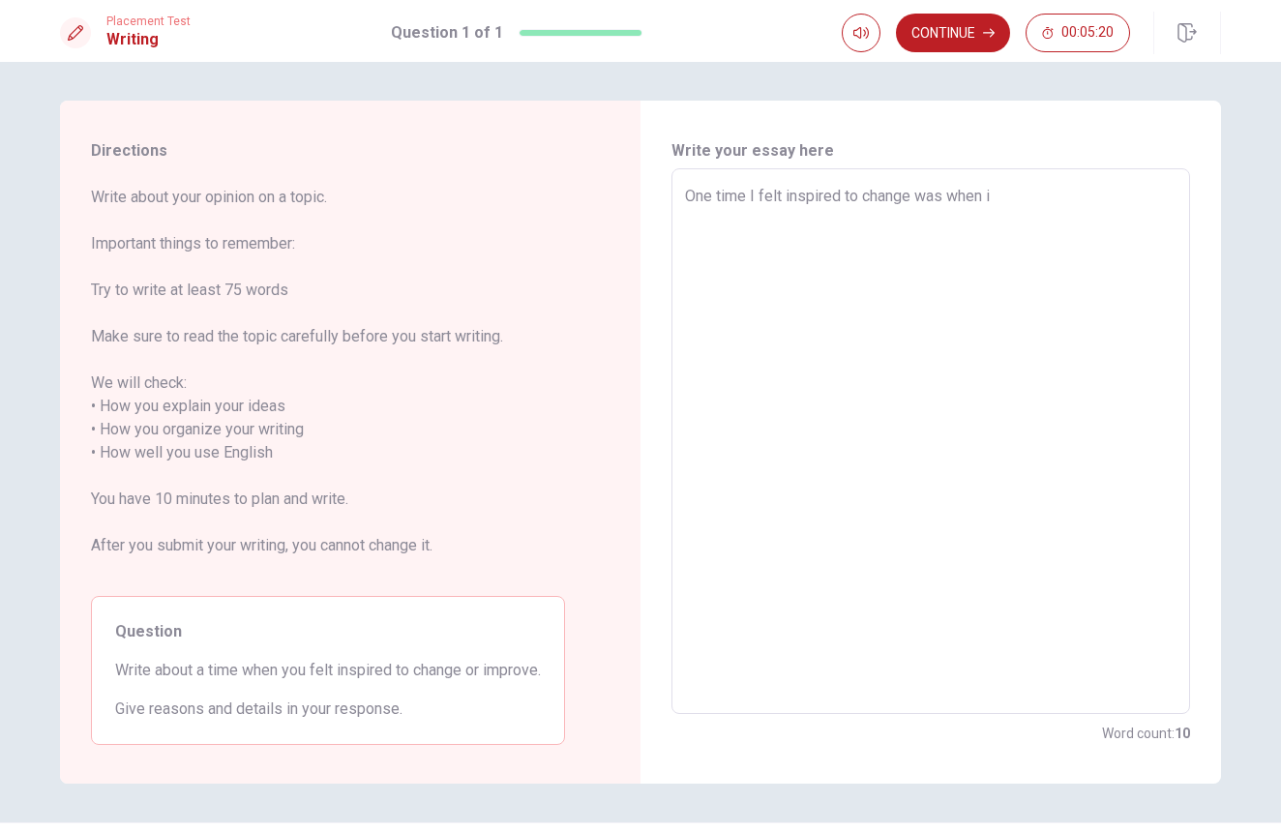
type textarea "x"
type textarea "One time I felt inspired to change was when i"
type textarea "x"
type textarea "One time I felt inspired to change was when i m"
type textarea "x"
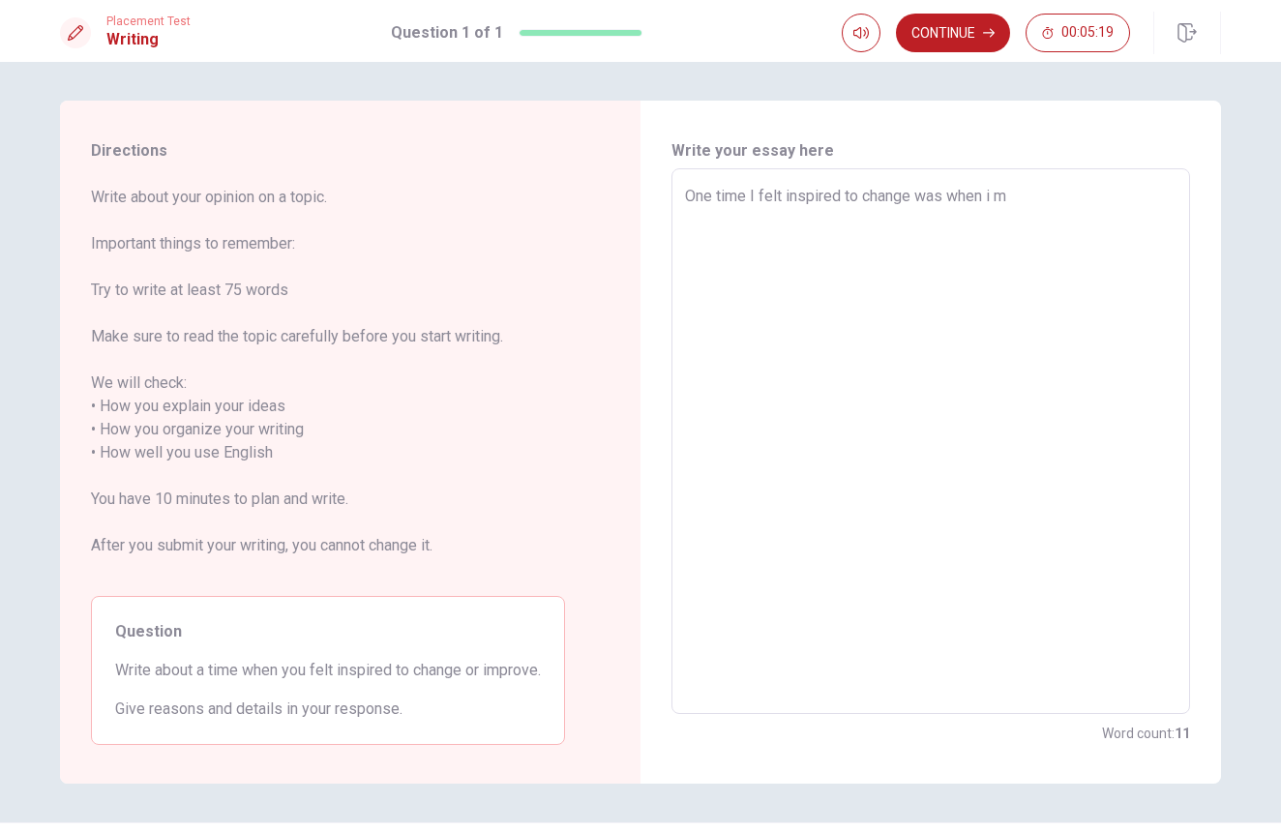
type textarea "One time I felt inspired to change was when i me"
type textarea "x"
type textarea "One time I felt inspired to change was when i met"
type textarea "x"
type textarea "One time I felt inspired to change was when i met"
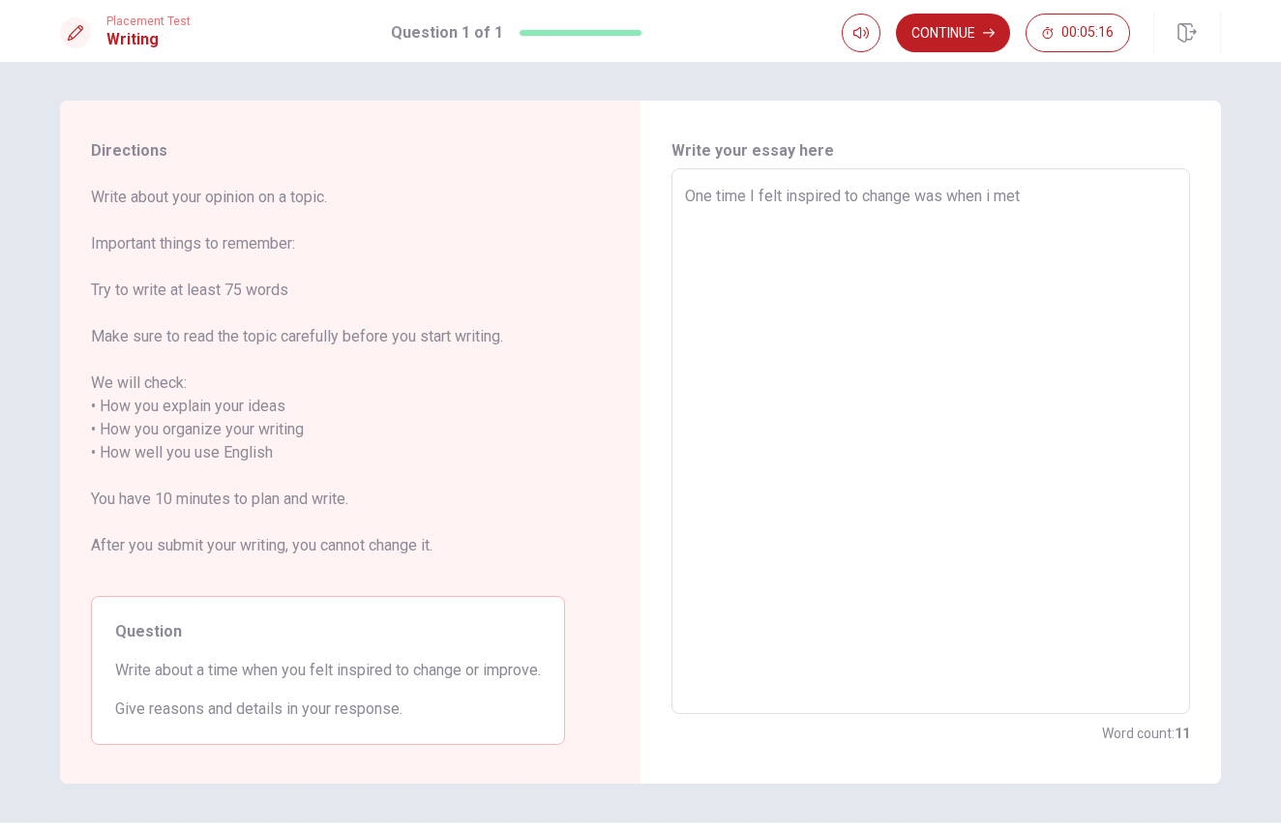
type textarea "x"
type textarea "One time I felt inspired to change was when i met a"
type textarea "x"
type textarea "One time I felt inspired to change was when i met an"
type textarea "x"
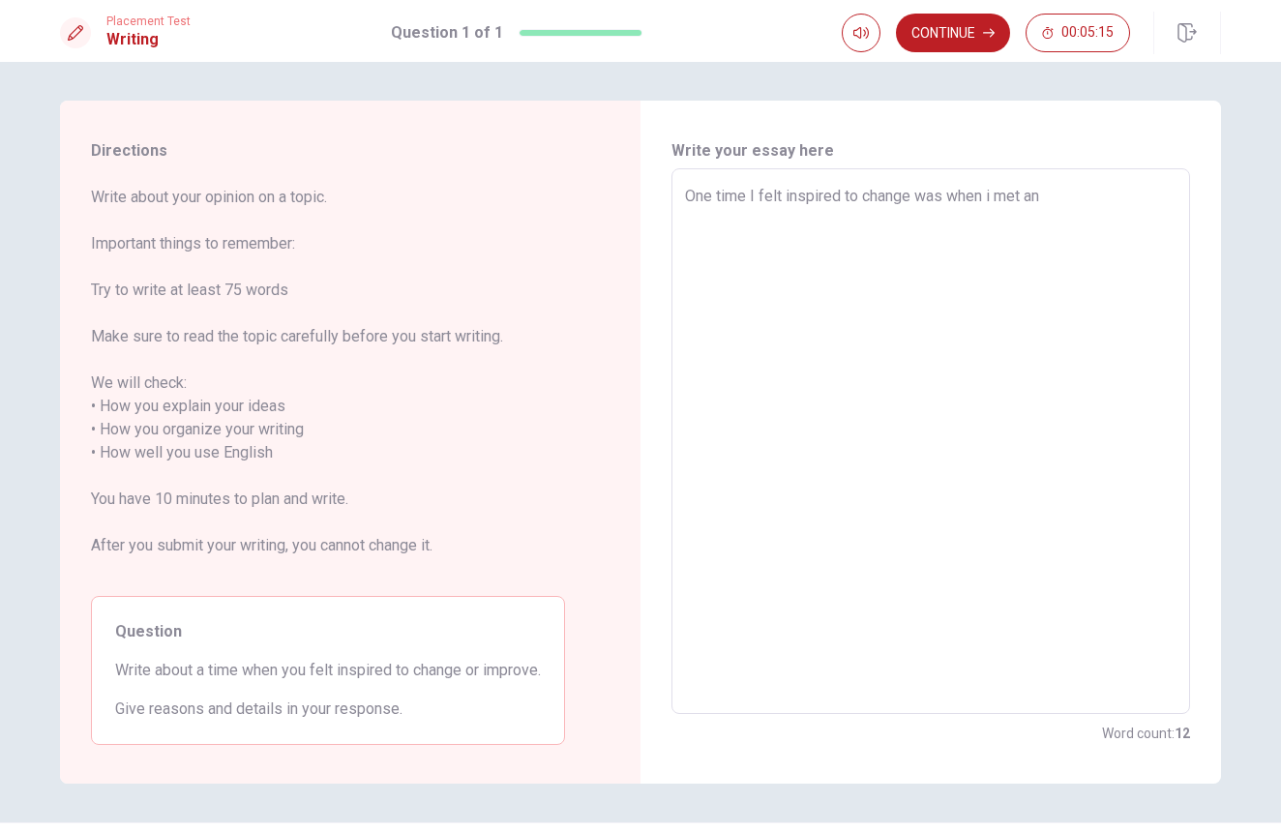
type textarea "One time I felt inspired to change was when i met an"
type textarea "x"
type textarea "One time I felt inspired to change was when i met an o"
type textarea "x"
type textarea "One time I felt inspired to change was when i met an ol"
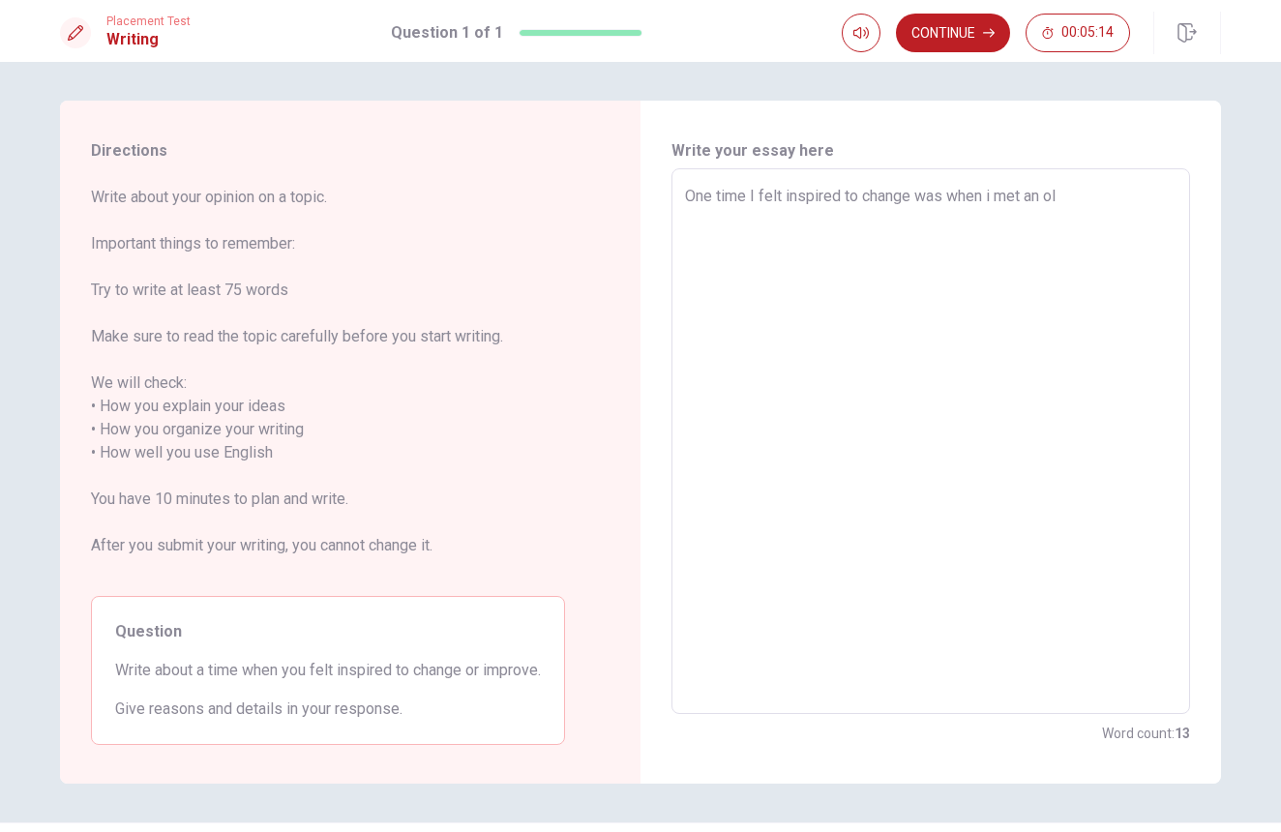
type textarea "x"
type textarea "One time I felt inspired to change was when i met an old"
type textarea "x"
type textarea "One time I felt inspired to change was when i met an old"
type textarea "x"
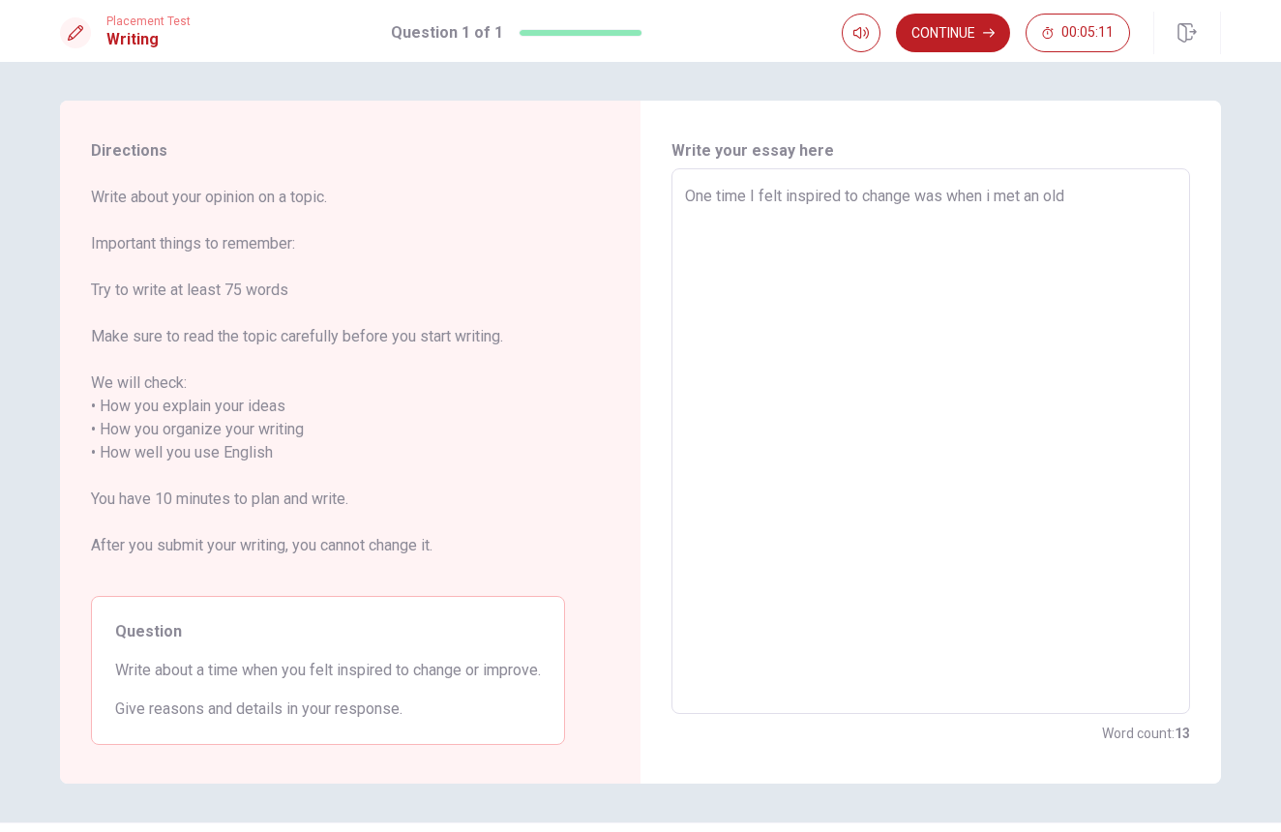
type textarea "One time I felt inspired to change was when i met an old c"
type textarea "x"
type textarea "One time I felt inspired to change was when i met an old cl"
type textarea "x"
type textarea "One time I felt inspired to change was when i met an old cla"
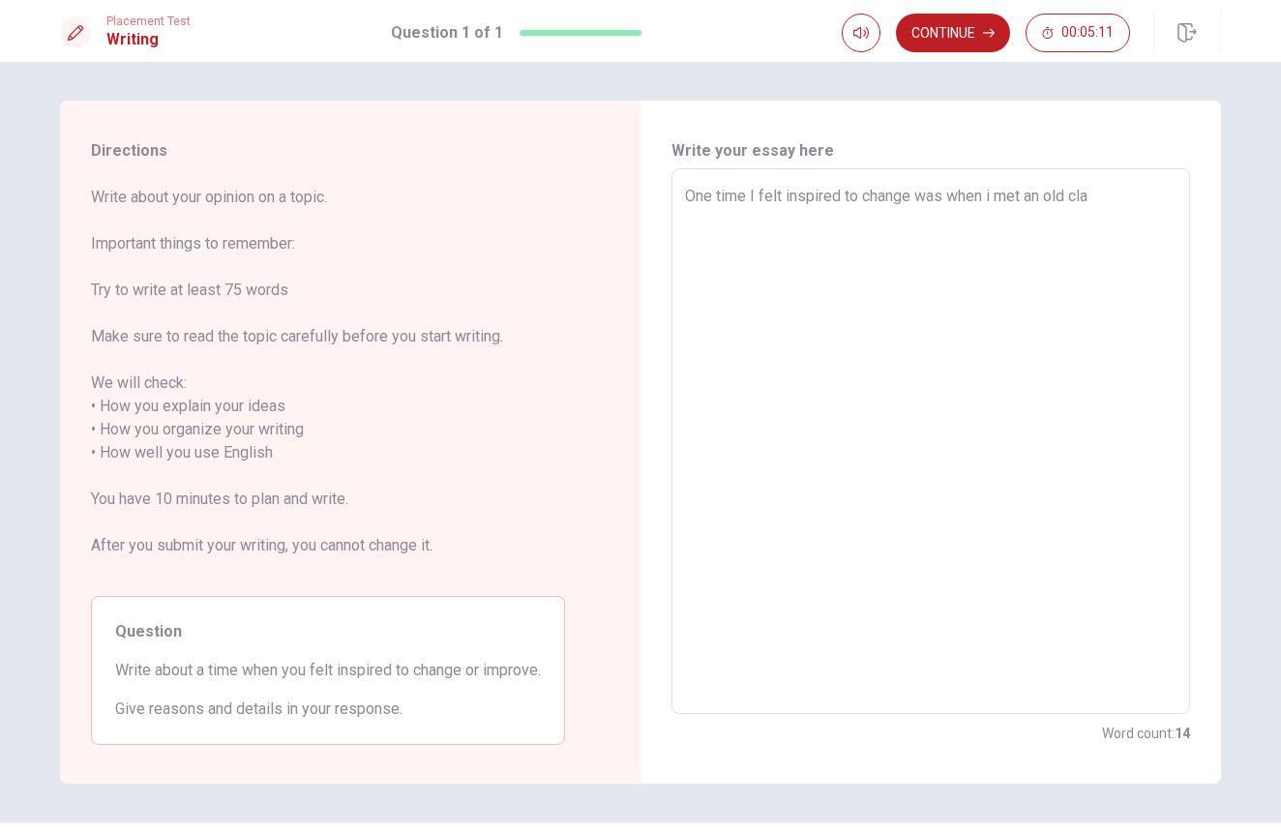
type textarea "x"
type textarea "One time I felt inspired to change was when i met an old clas"
type textarea "x"
type textarea "One time I felt inspired to change was when i met an old class"
type textarea "x"
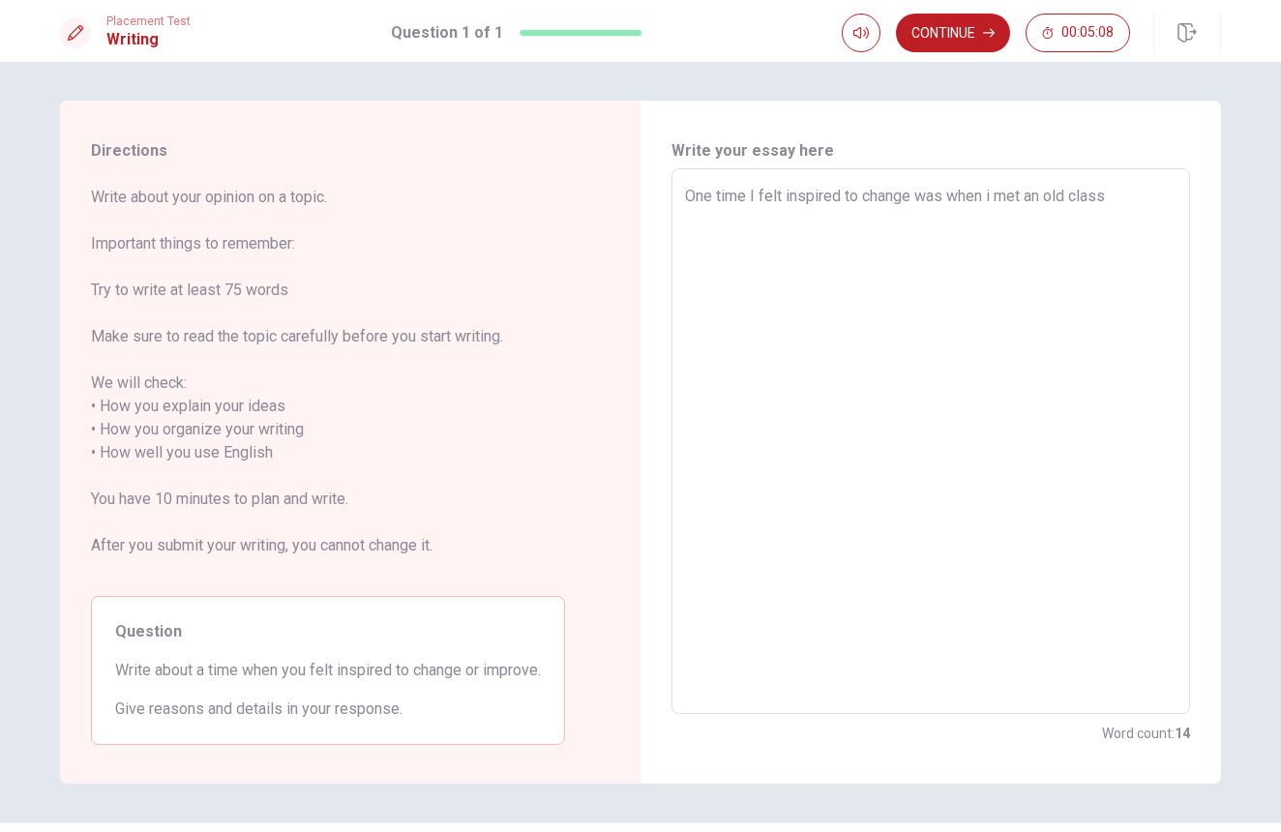
type textarea "One time I felt inspired to change was when i met an old classm"
type textarea "x"
type textarea "One time I felt inspired to change was when i met an old classma"
type textarea "x"
type textarea "One time I felt inspired to change was when i met an old classmat"
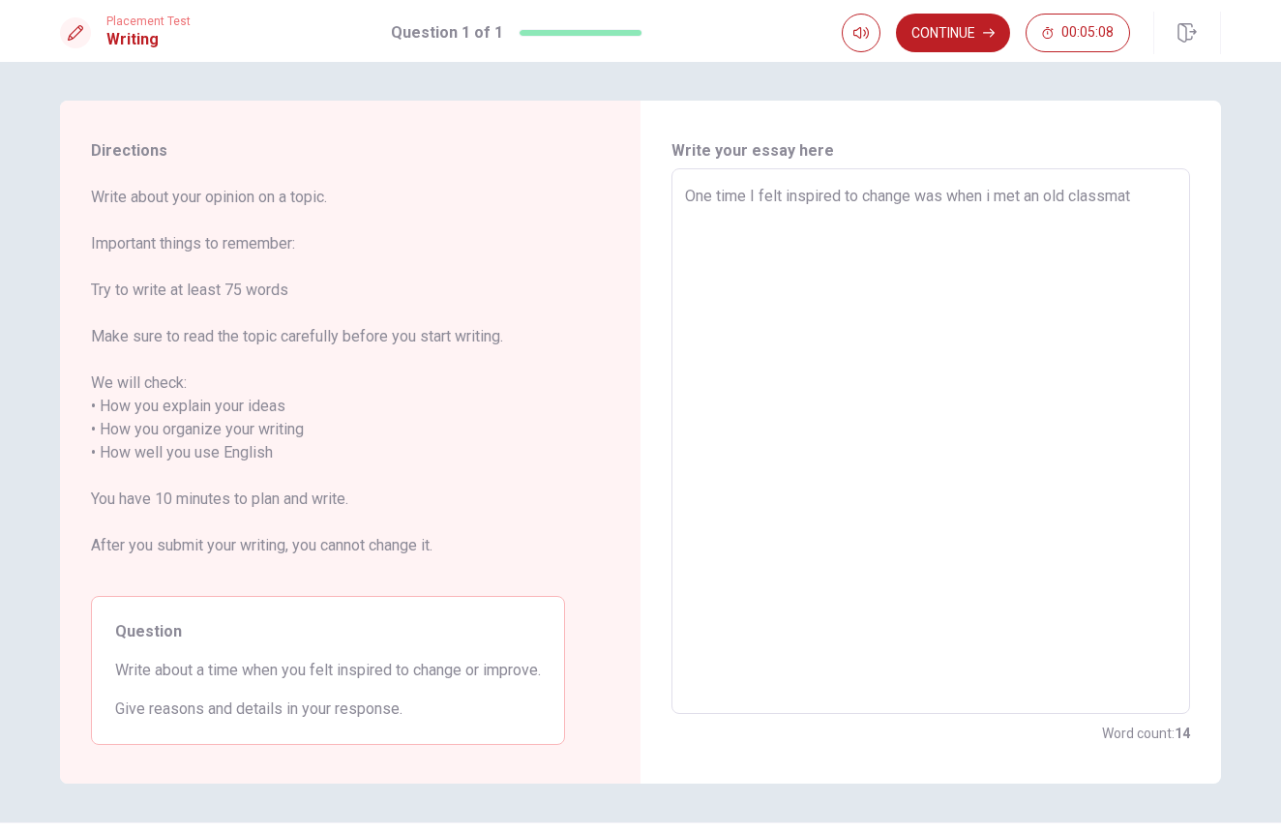
type textarea "x"
type textarea "One time I felt inspired to change was when i met an old classmate"
type textarea "x"
type textarea "One time I felt inspired to change was when i met an old classmate"
type textarea "x"
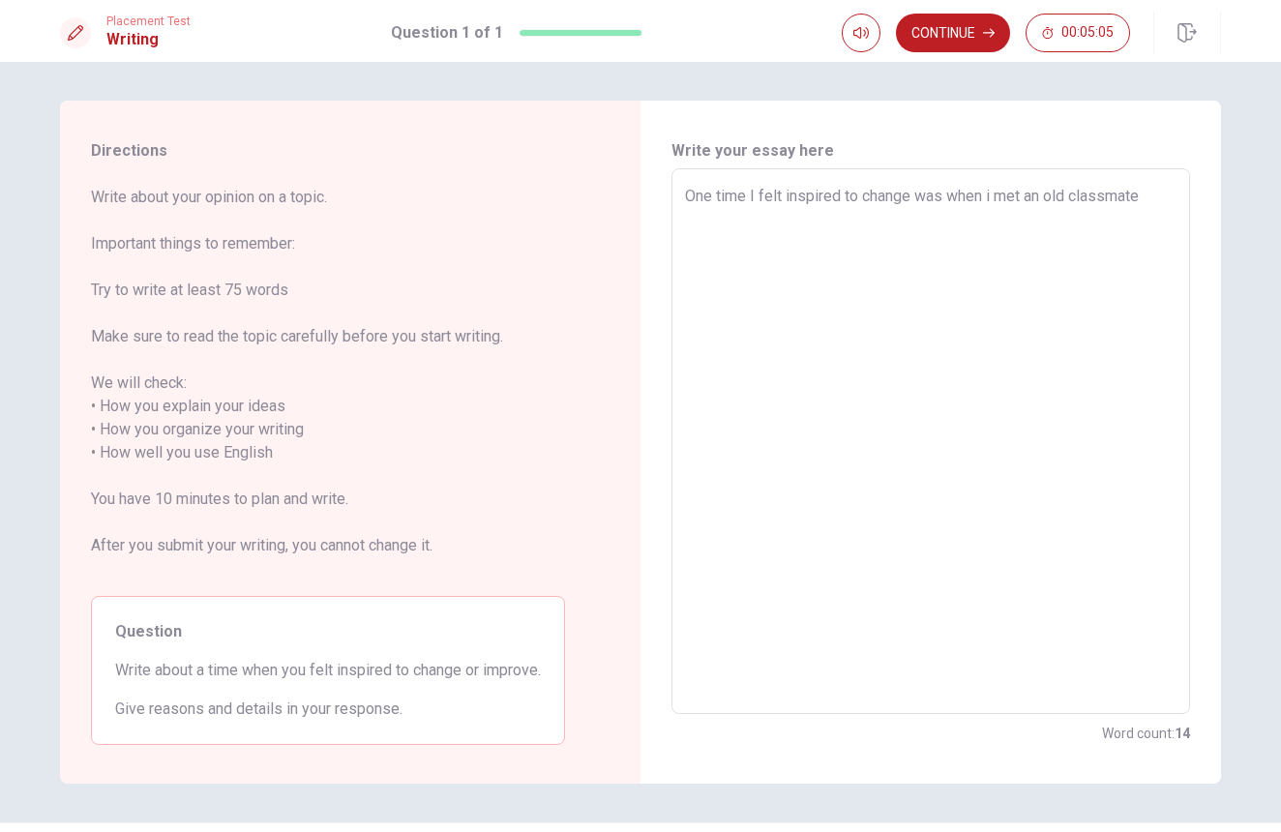
type textarea "One time I felt inspired to change was when i met an old classmate a"
type textarea "x"
type textarea "One time I felt inspired to change was when i met an old classmate ag"
type textarea "x"
type textarea "One time I felt inspired to change was when i met an old classmate [PERSON_NAME]"
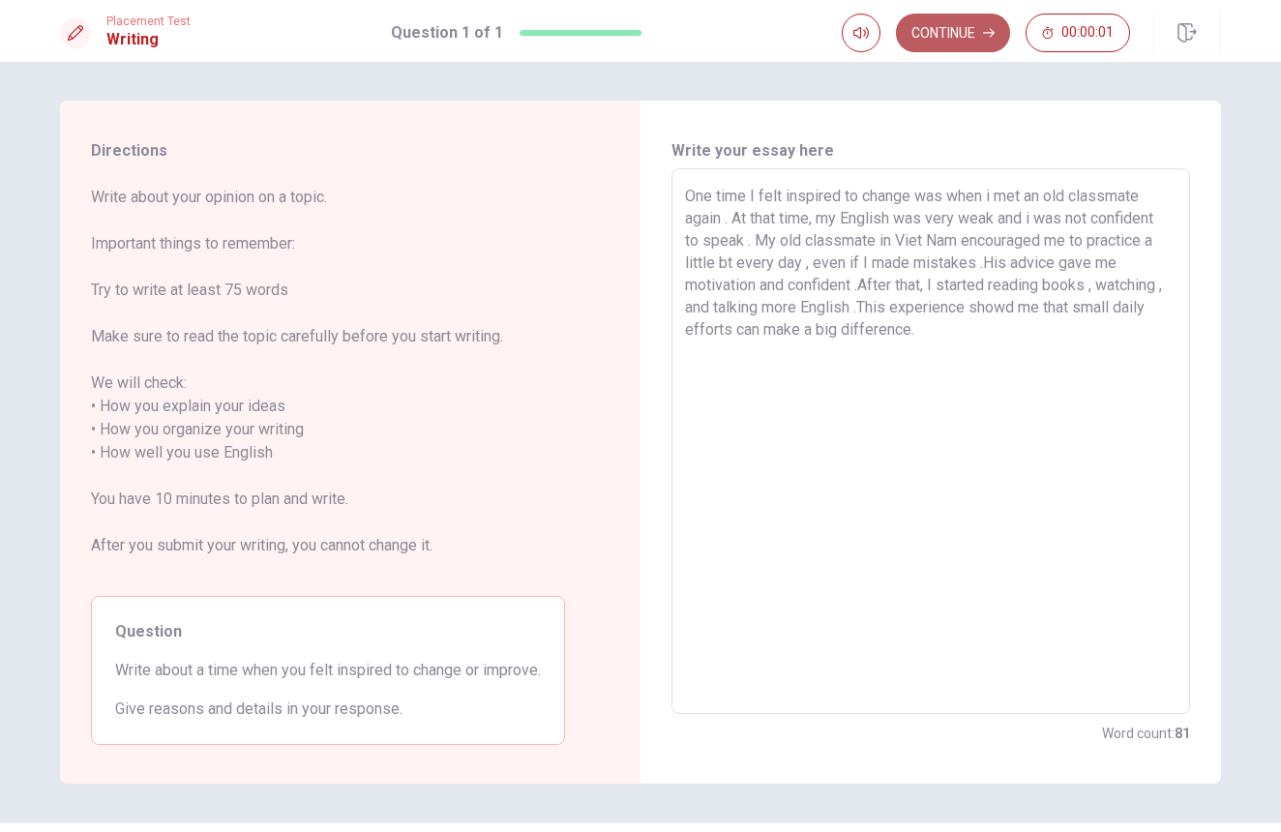
click at [933, 24] on button "Continue" at bounding box center [953, 33] width 114 height 39
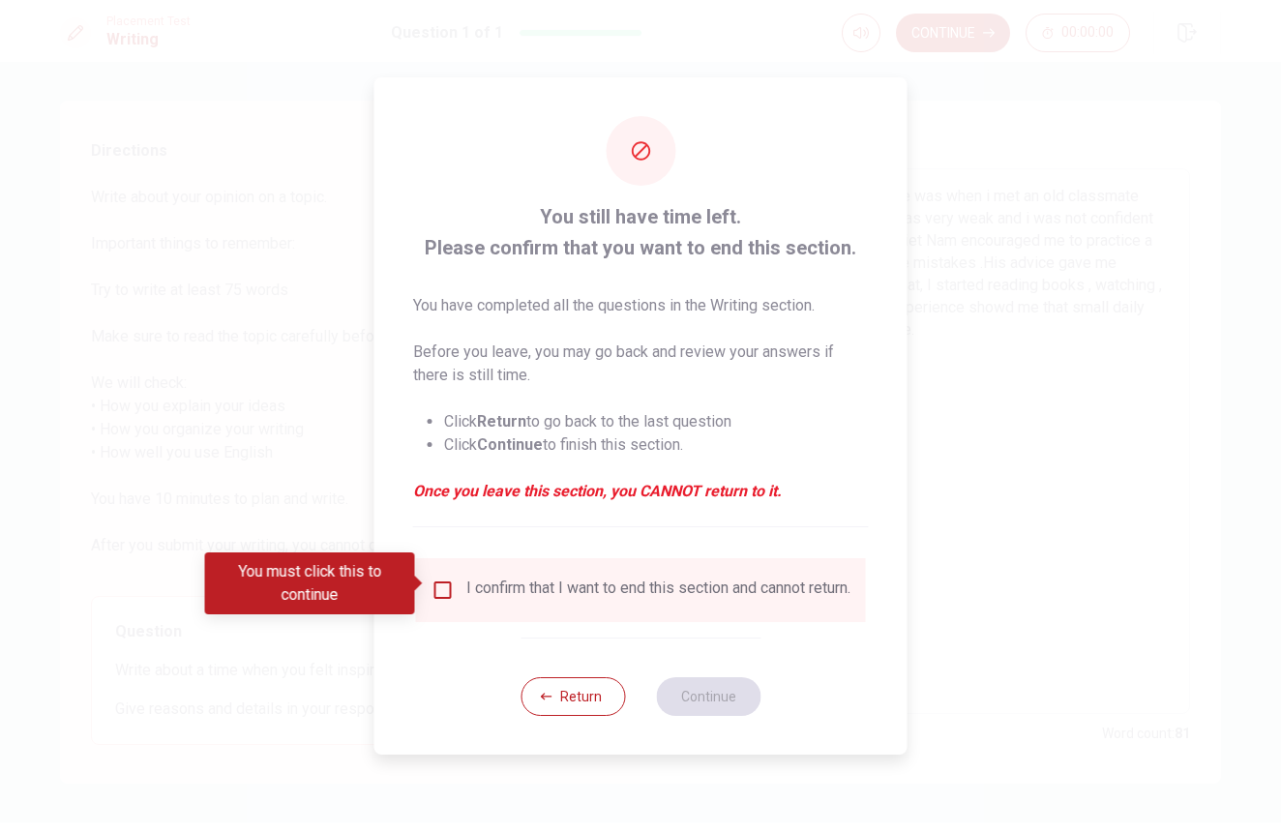
click at [430, 612] on div "I confirm that I want to end this section and cannot return." at bounding box center [641, 590] width 450 height 64
click at [451, 590] on input "You must click this to continue" at bounding box center [443, 590] width 23 height 23
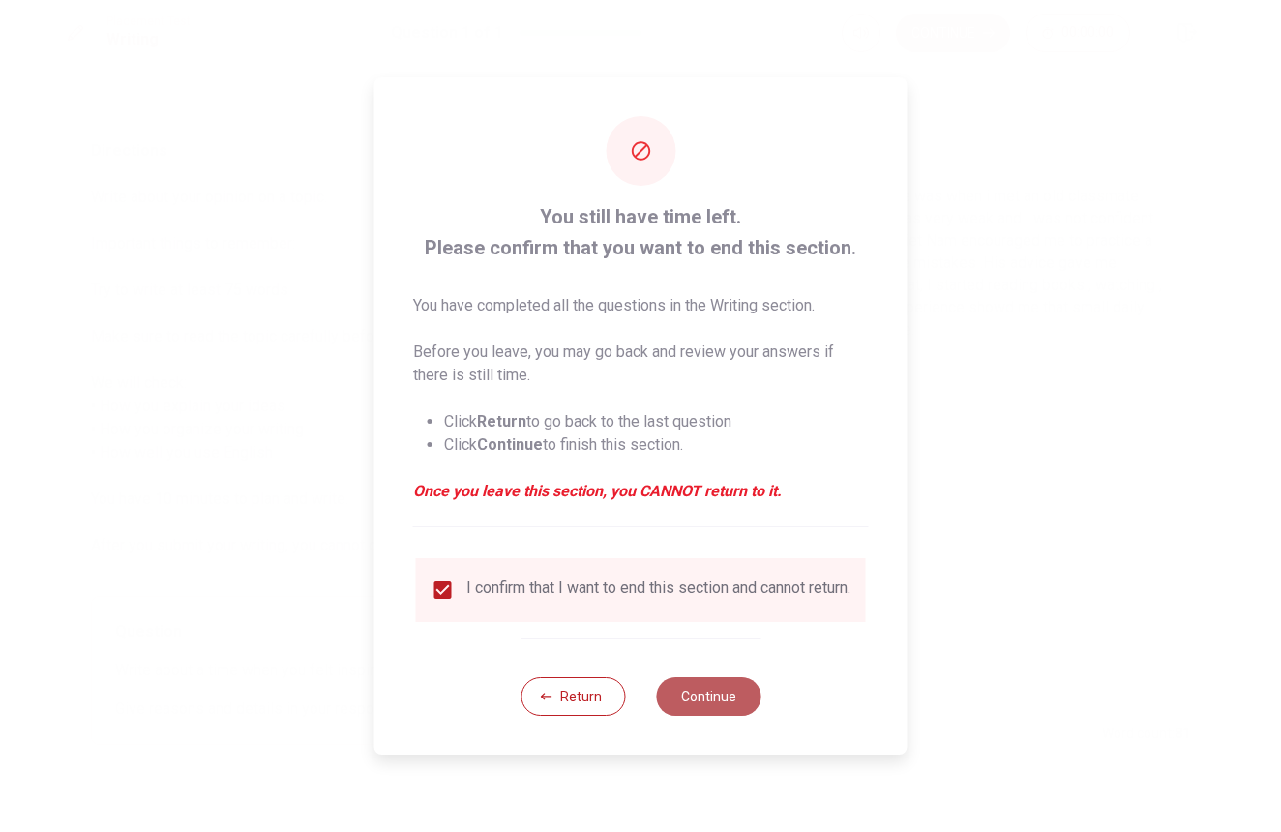
click at [718, 699] on button "Continue" at bounding box center [708, 696] width 105 height 39
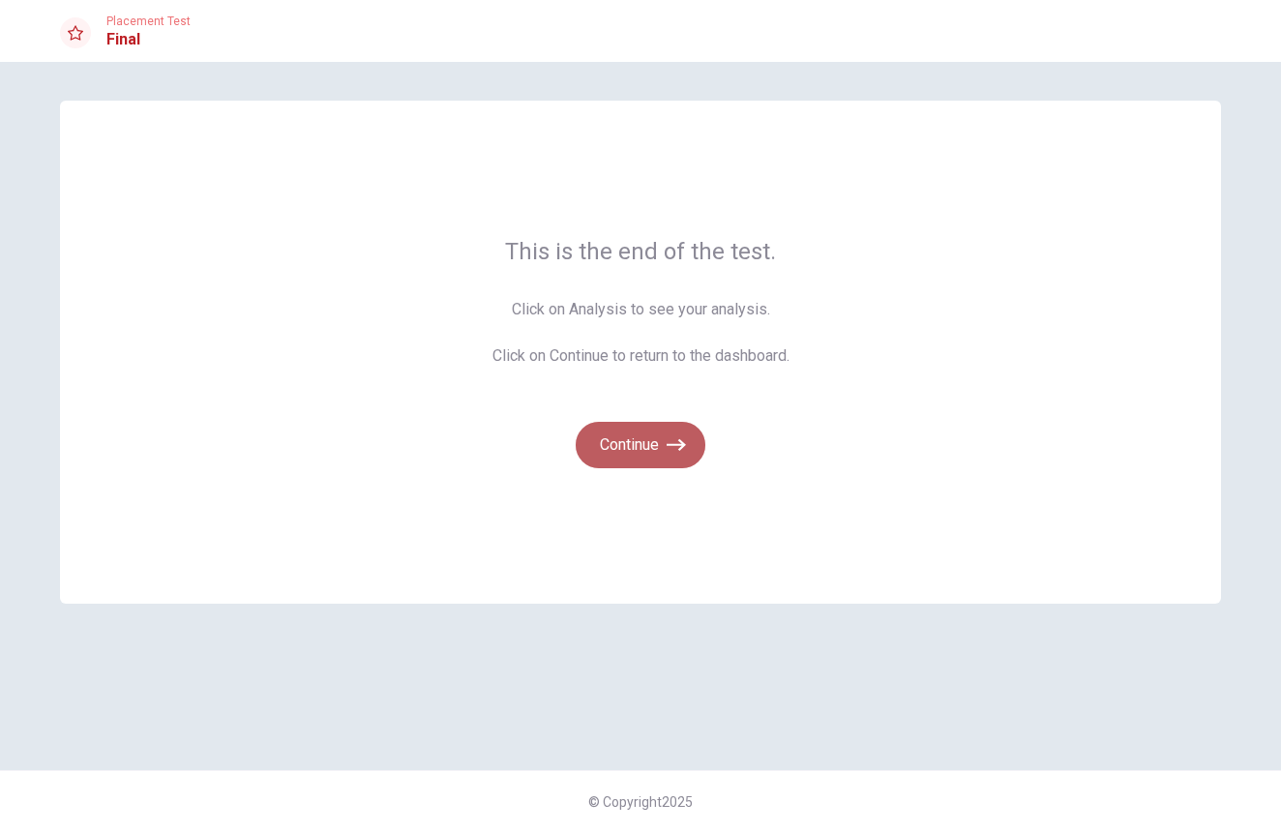
click at [641, 451] on button "Continue" at bounding box center [641, 445] width 130 height 46
